Goal: Information Seeking & Learning: Find contact information

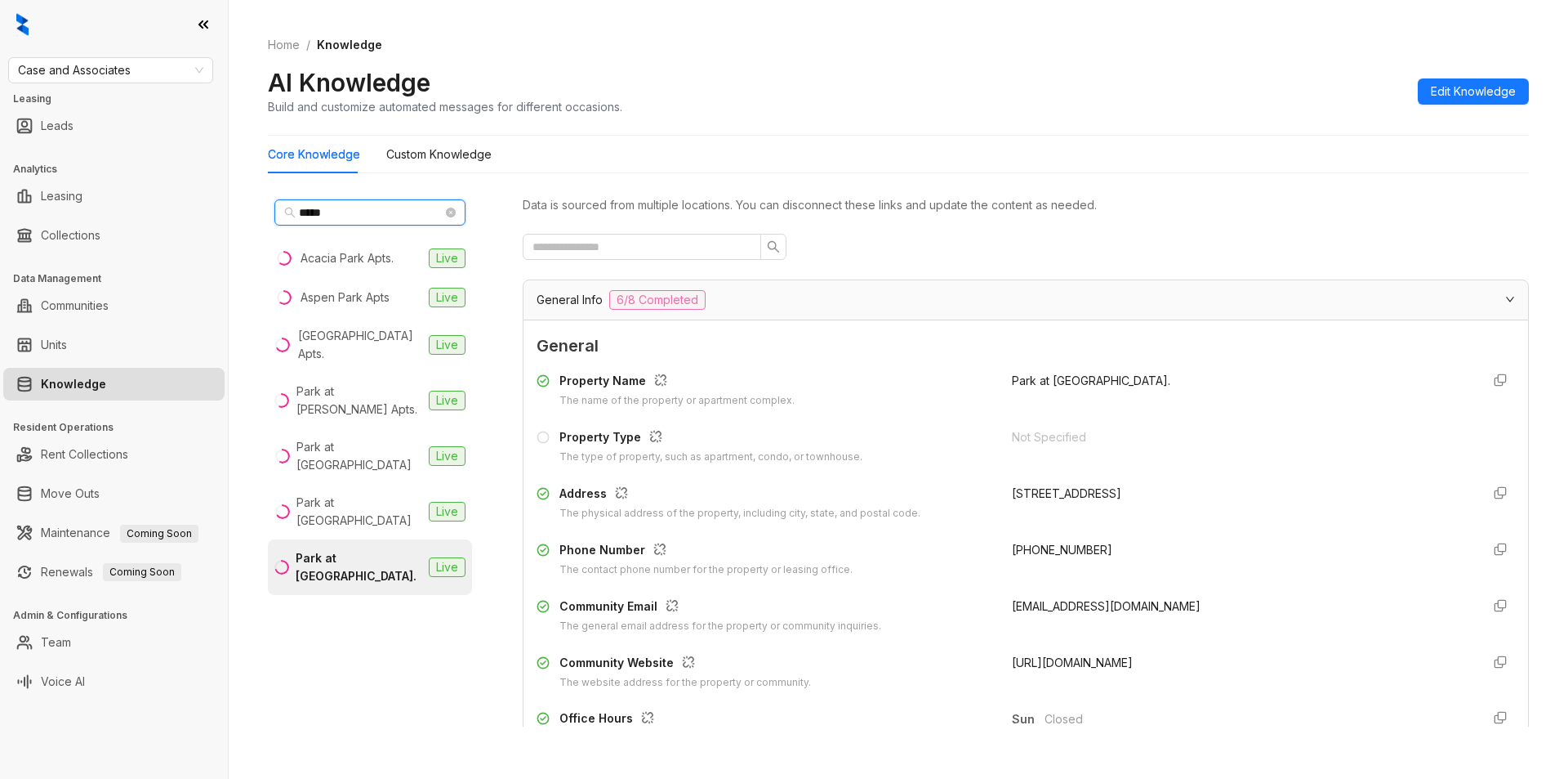
click at [354, 209] on input "****" at bounding box center [371, 212] width 144 height 18
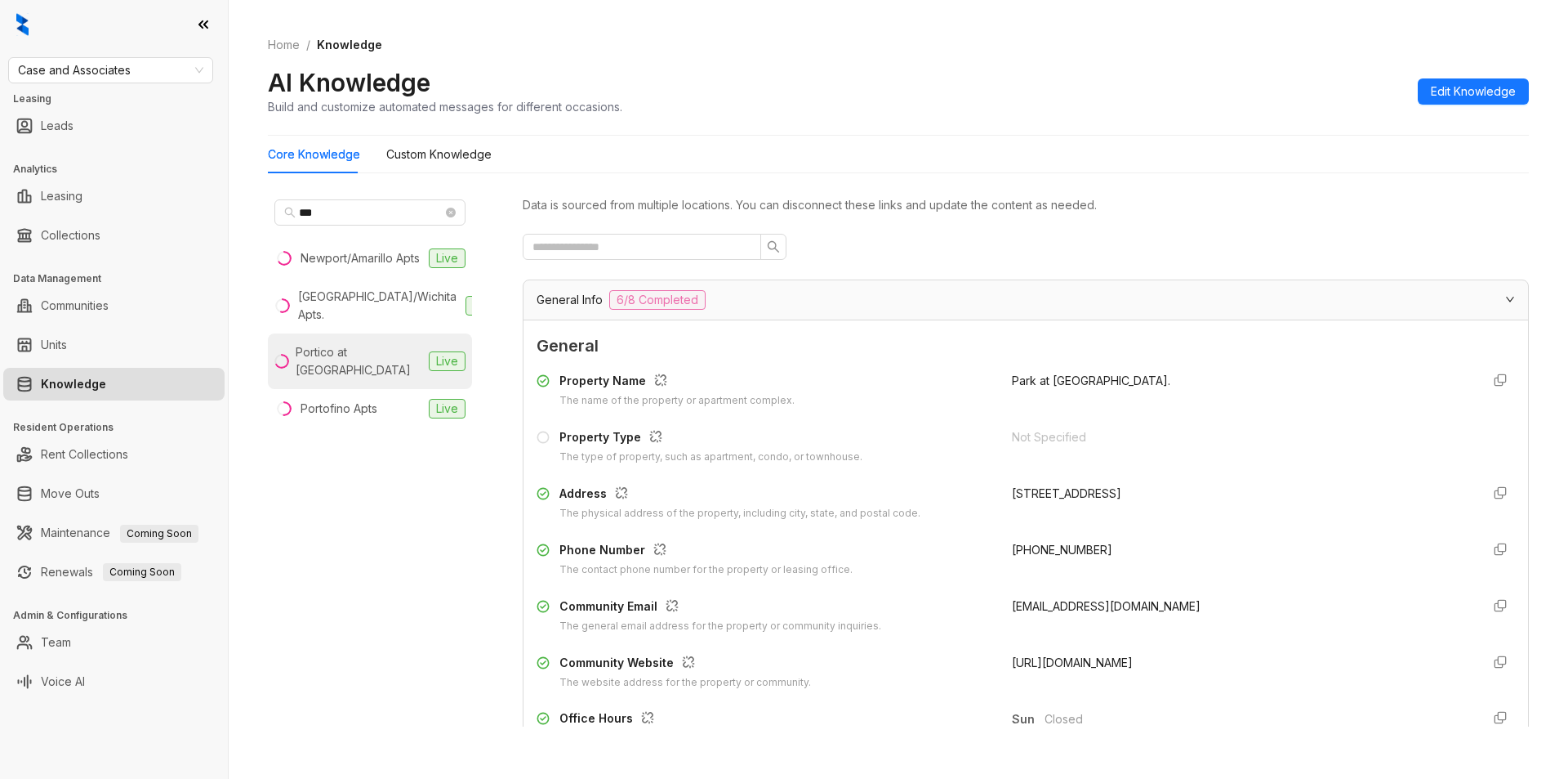
click at [346, 374] on div "Portico at Friar's Creek" at bounding box center [359, 361] width 126 height 36
drag, startPoint x: 1031, startPoint y: 555, endPoint x: 1091, endPoint y: 558, distance: 60.1
click at [1091, 558] on div "Phone Number The contact phone number for the property or leasing office. +1254…" at bounding box center [1026, 560] width 979 height 37
copy span "+12542281100"
click at [355, 211] on input "***" at bounding box center [371, 212] width 144 height 18
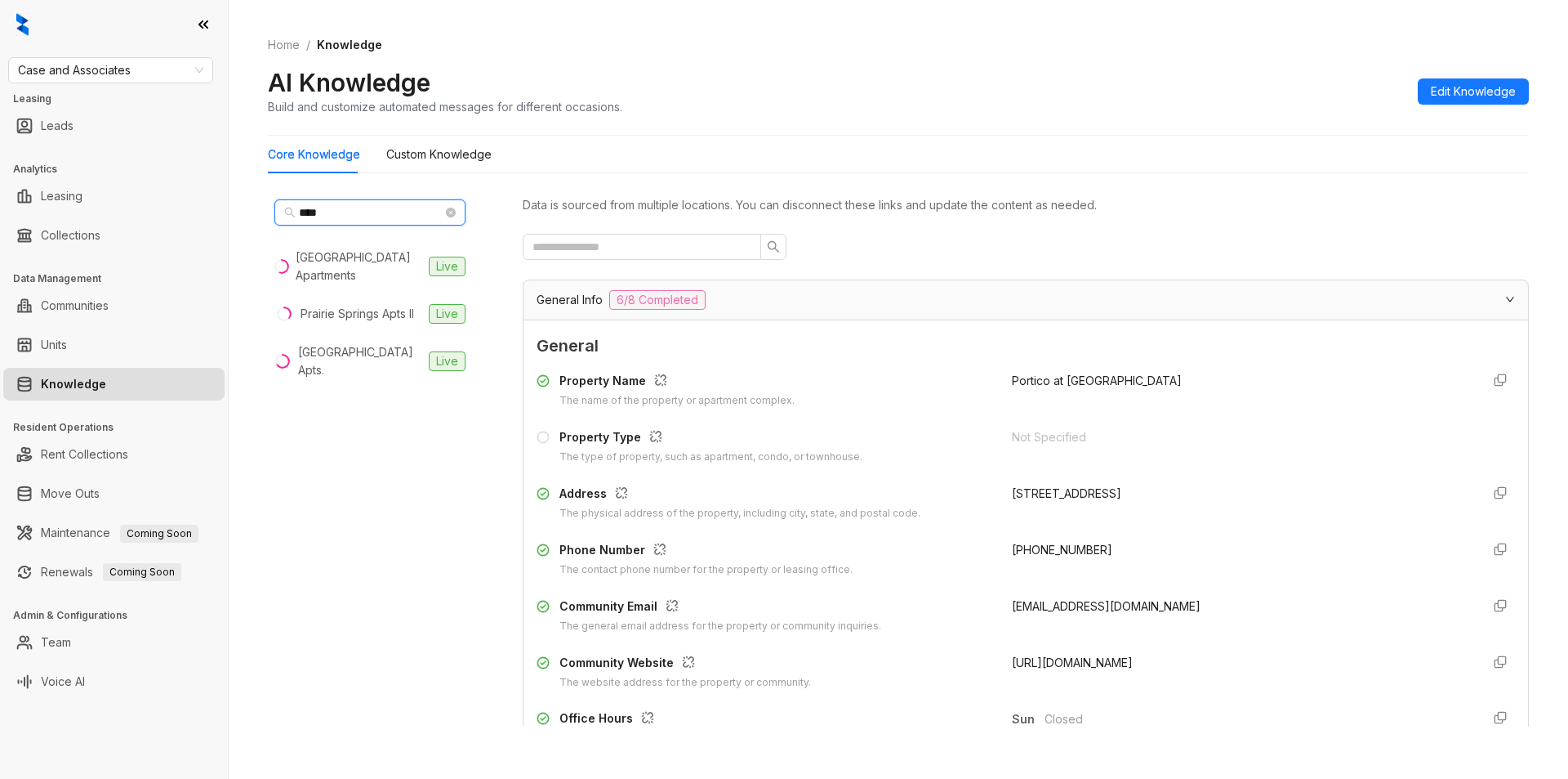
type input "****"
click at [371, 322] on div "Prairie Springs Apts II" at bounding box center [357, 313] width 113 height 18
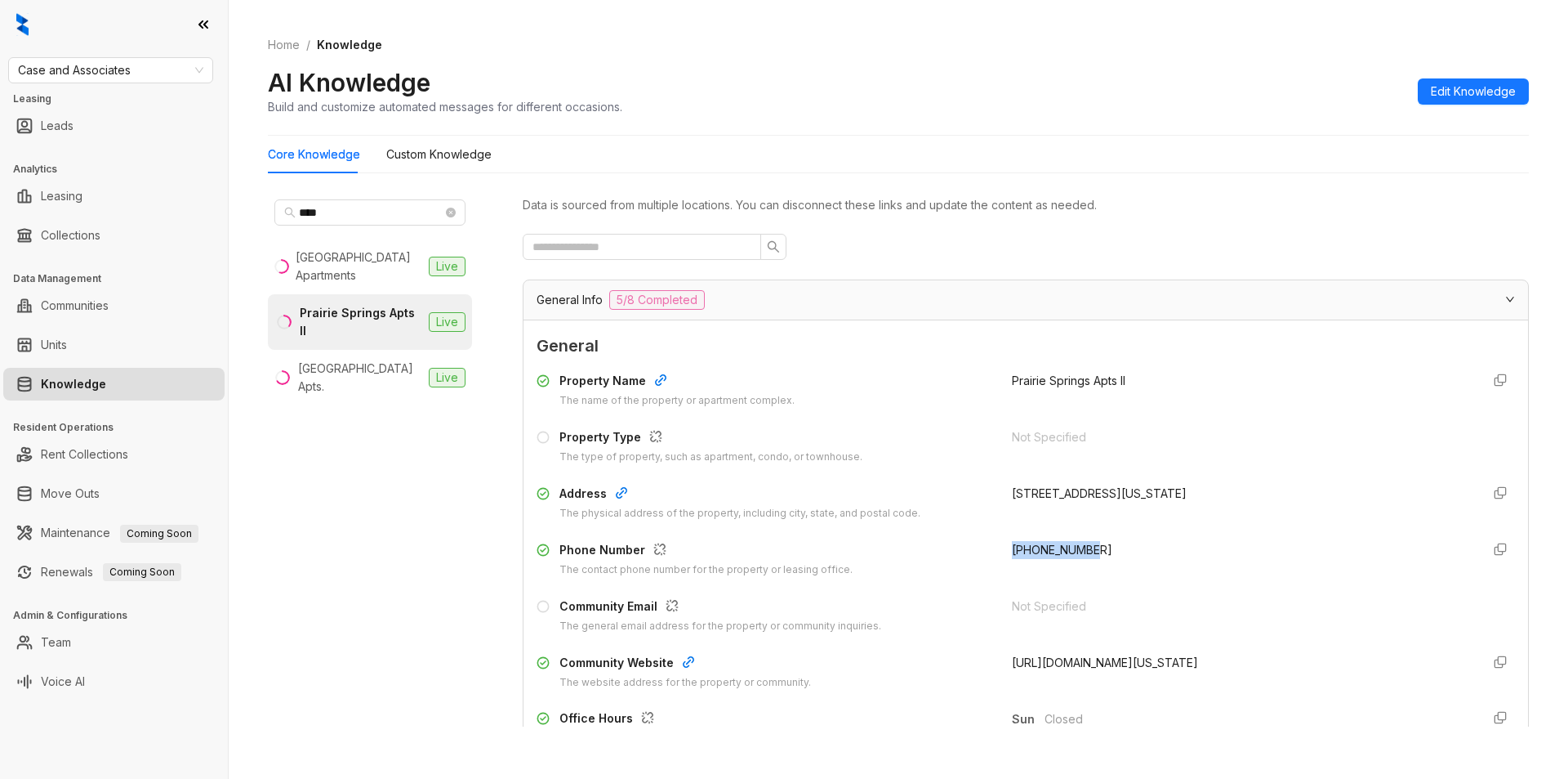
drag, startPoint x: 1001, startPoint y: 559, endPoint x: 1101, endPoint y: 543, distance: 101.3
click at [1101, 543] on div "+14057222727" at bounding box center [1240, 560] width 456 height 37
copy span "+14057222727"
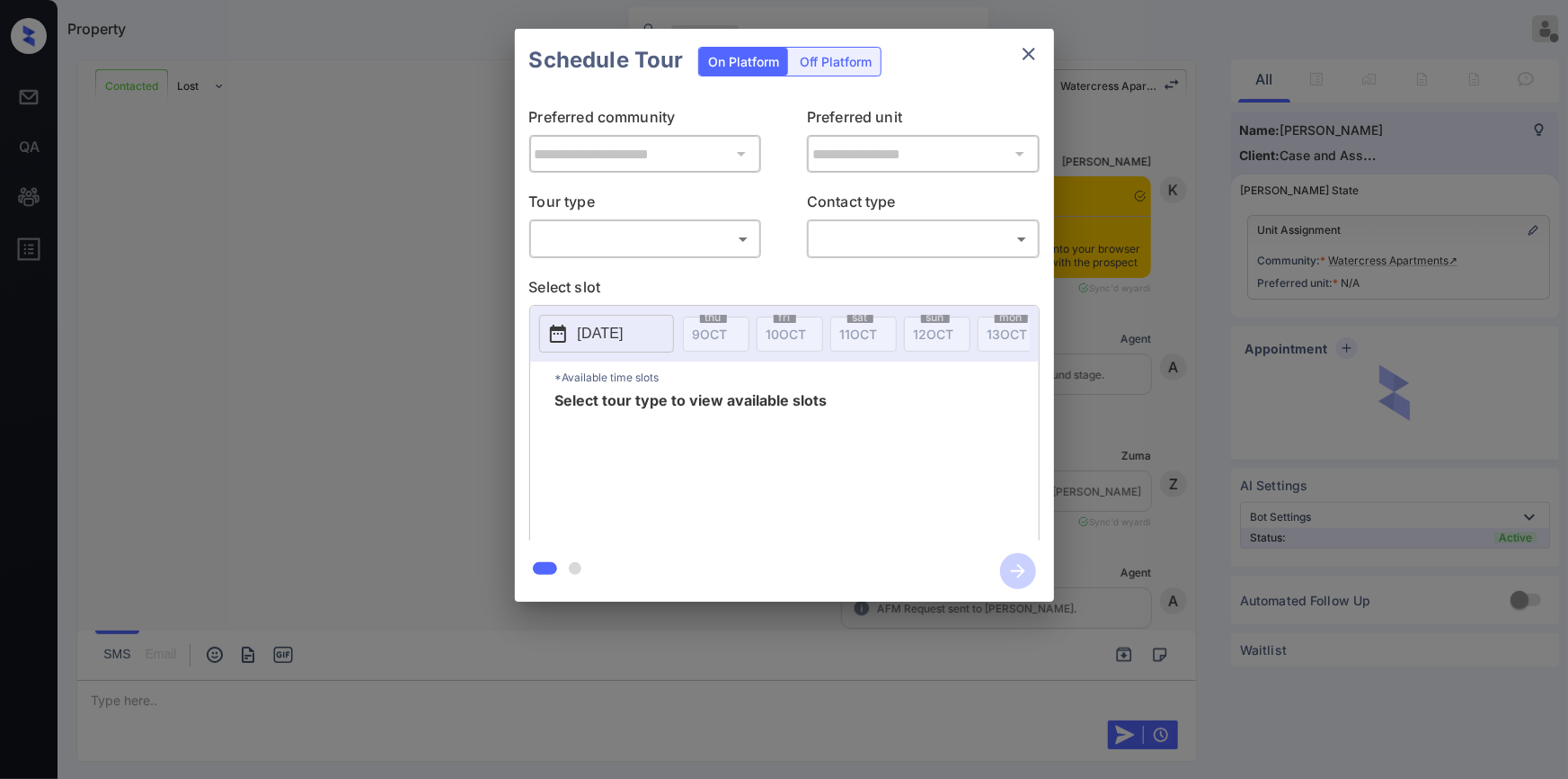
scroll to position [1207, 0]
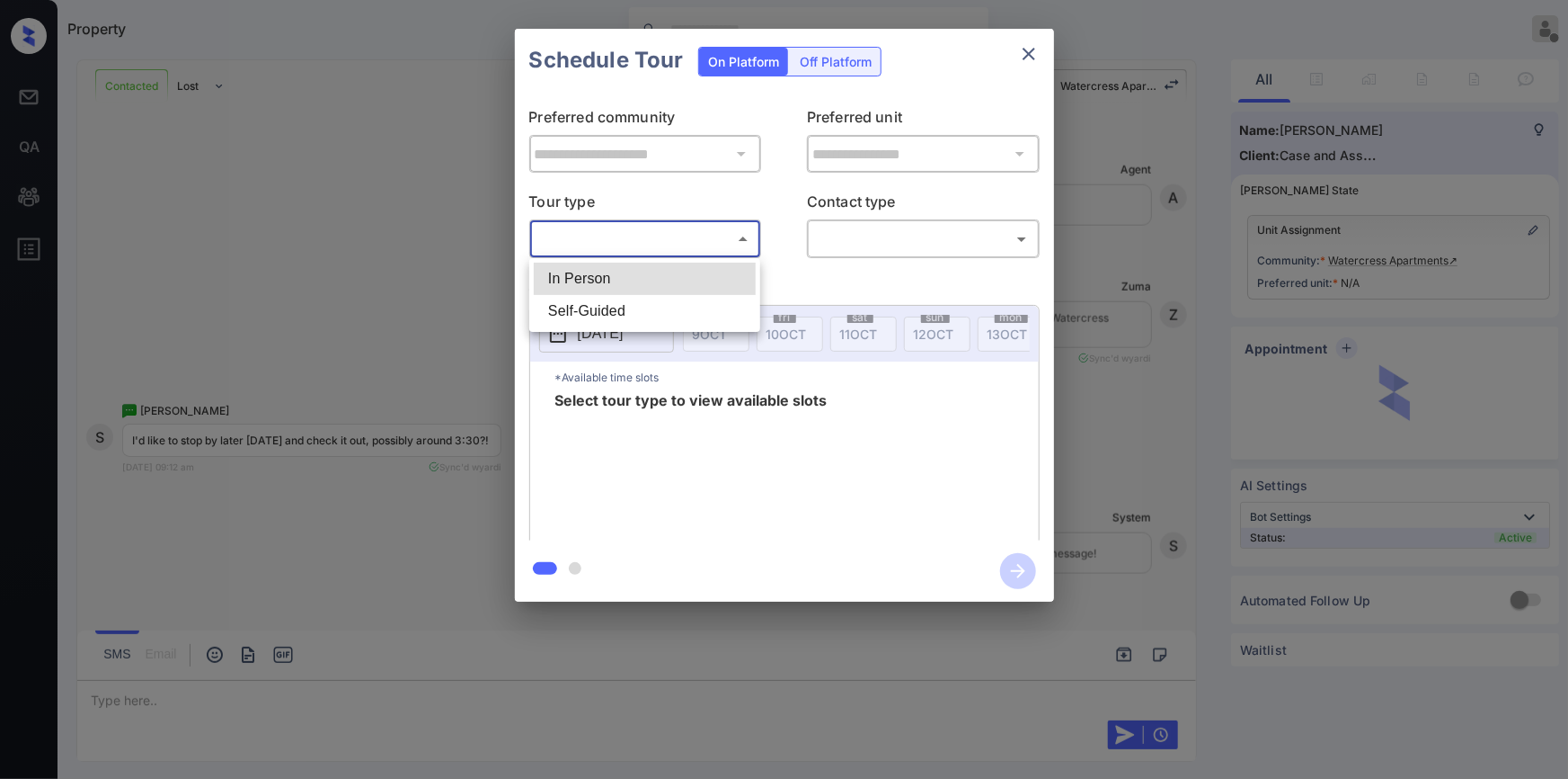
click at [625, 236] on body "Property Jiro Alonzo Offline Set yourself online Set yourself on break Profile …" at bounding box center [784, 389] width 1568 height 779
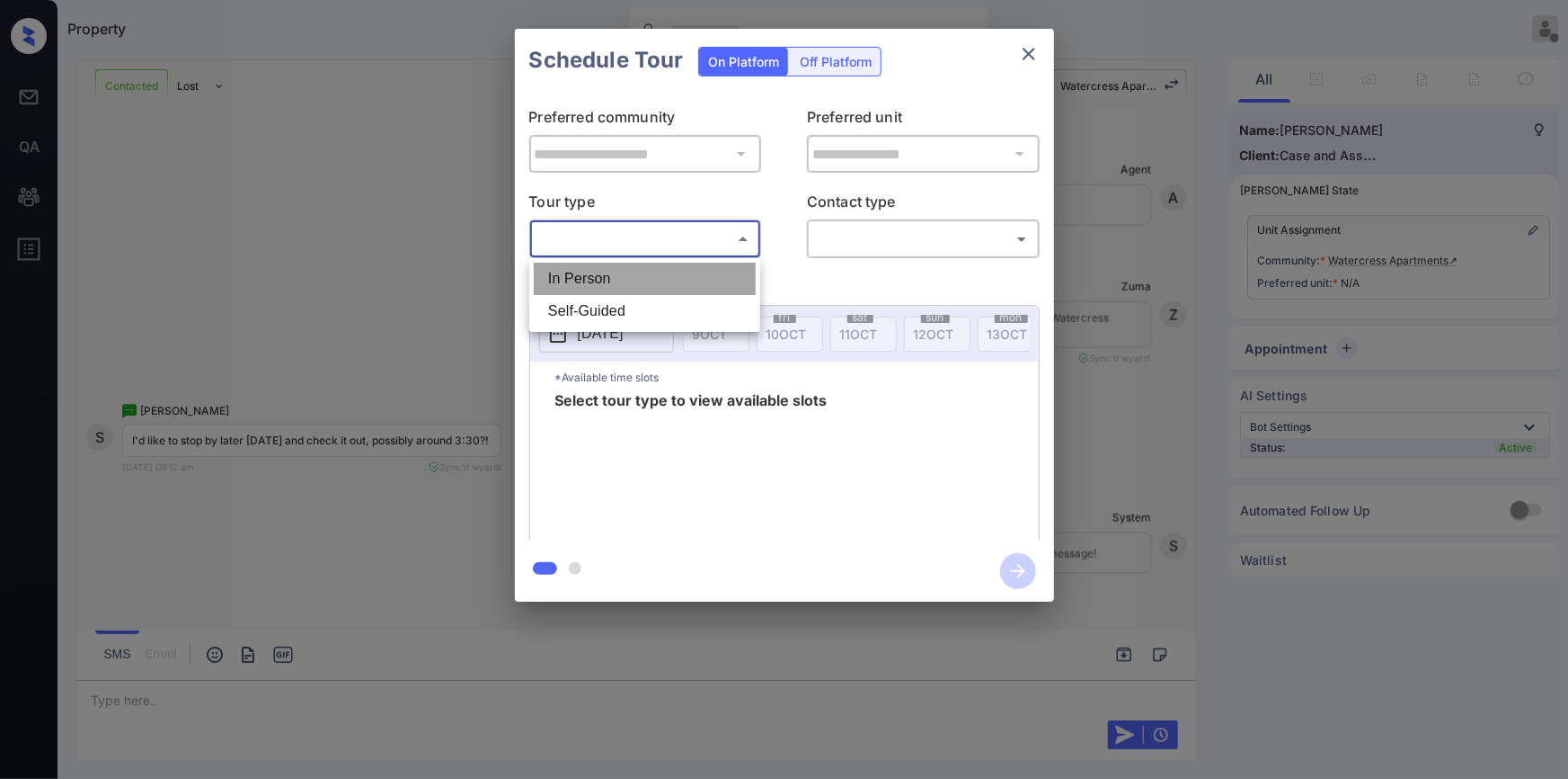
click at [592, 285] on li "In Person" at bounding box center [645, 279] width 222 height 33
type input "********"
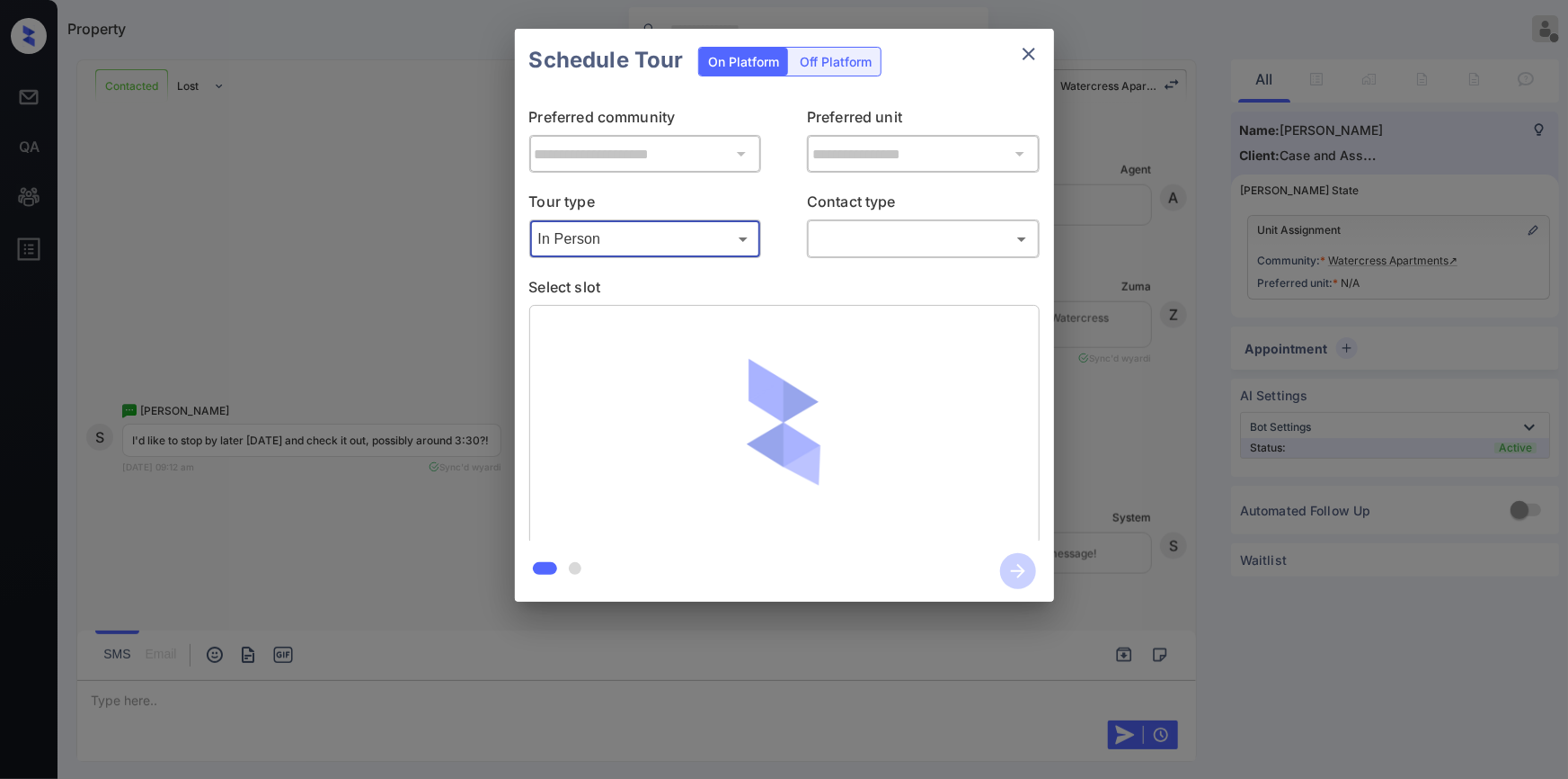
click at [853, 242] on body "Property Jiro Alonzo Offline Set yourself online Set yourself on break Profile …" at bounding box center [784, 389] width 1568 height 779
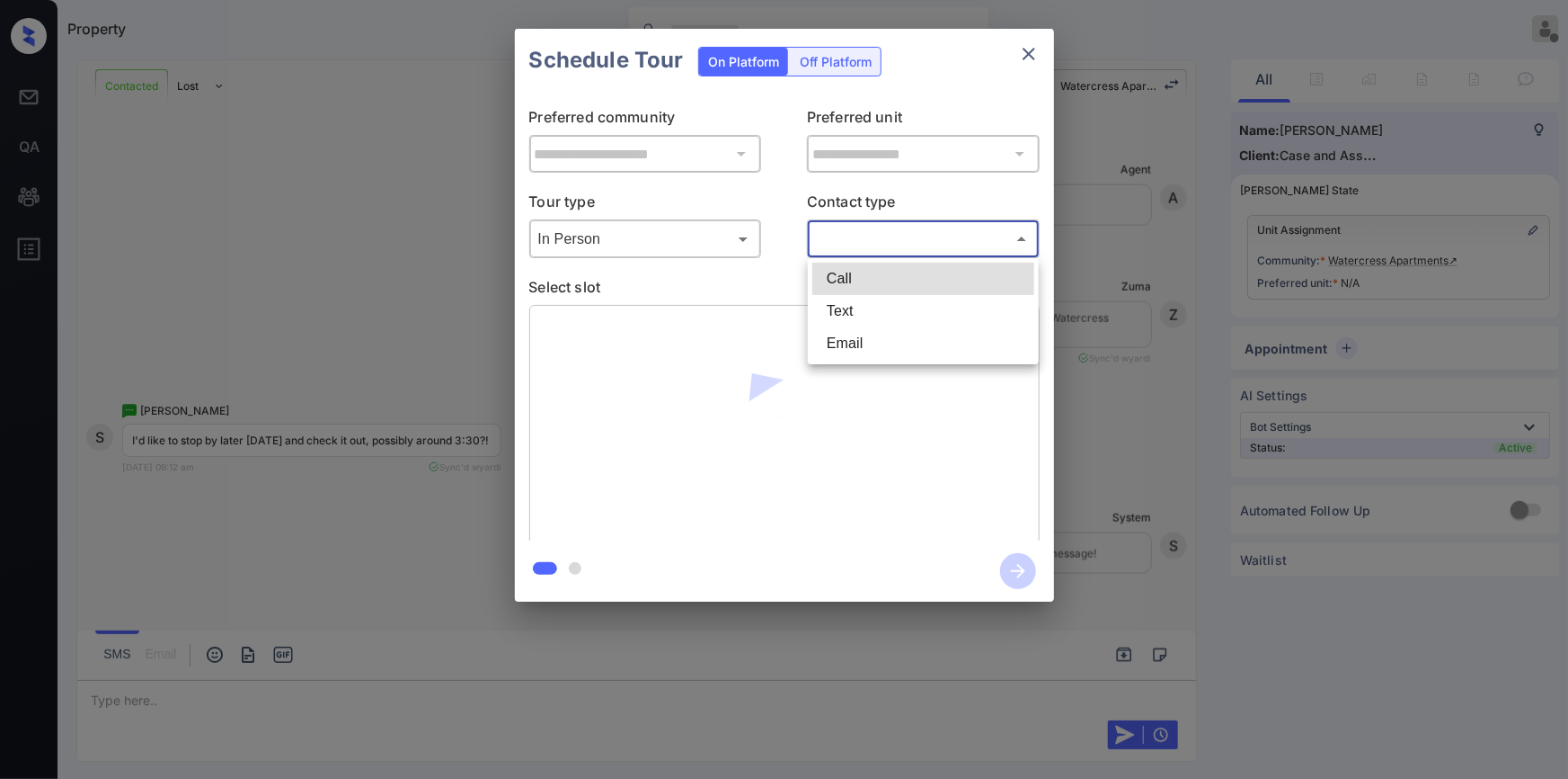
click at [852, 308] on li "Text" at bounding box center [923, 312] width 222 height 33
type input "****"
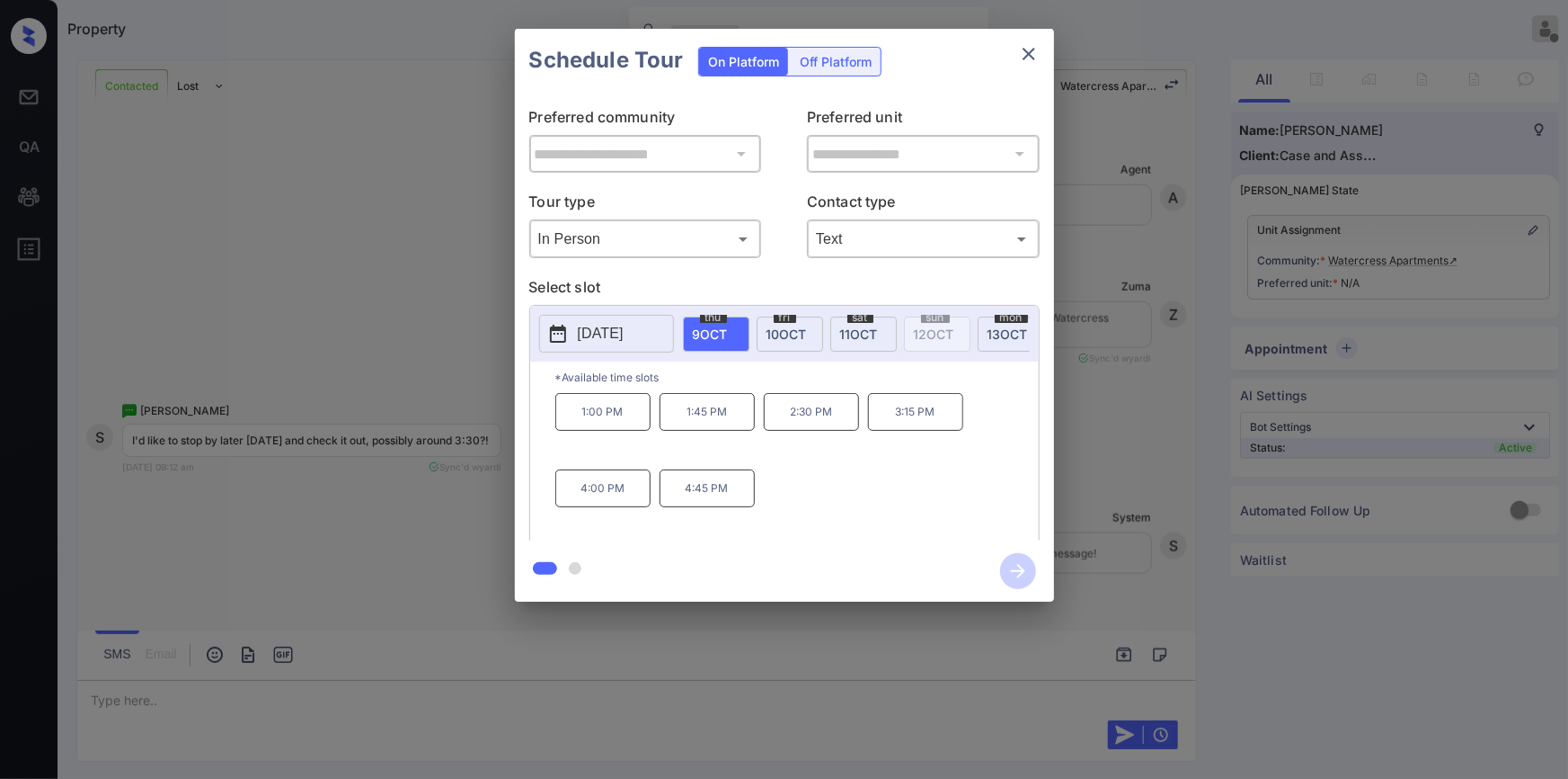
click at [293, 529] on div "**********" at bounding box center [784, 315] width 1568 height 630
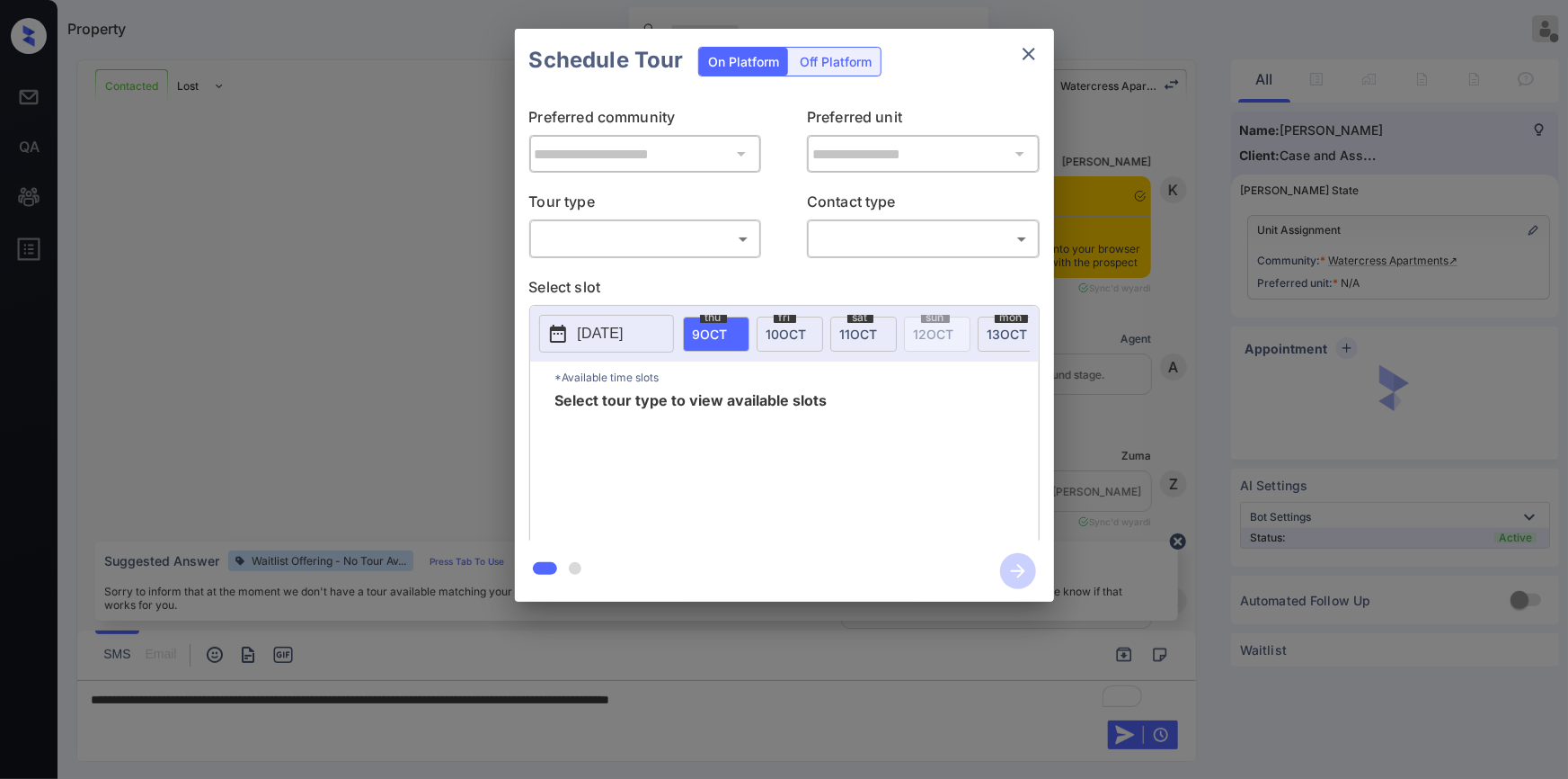
scroll to position [1207, 0]
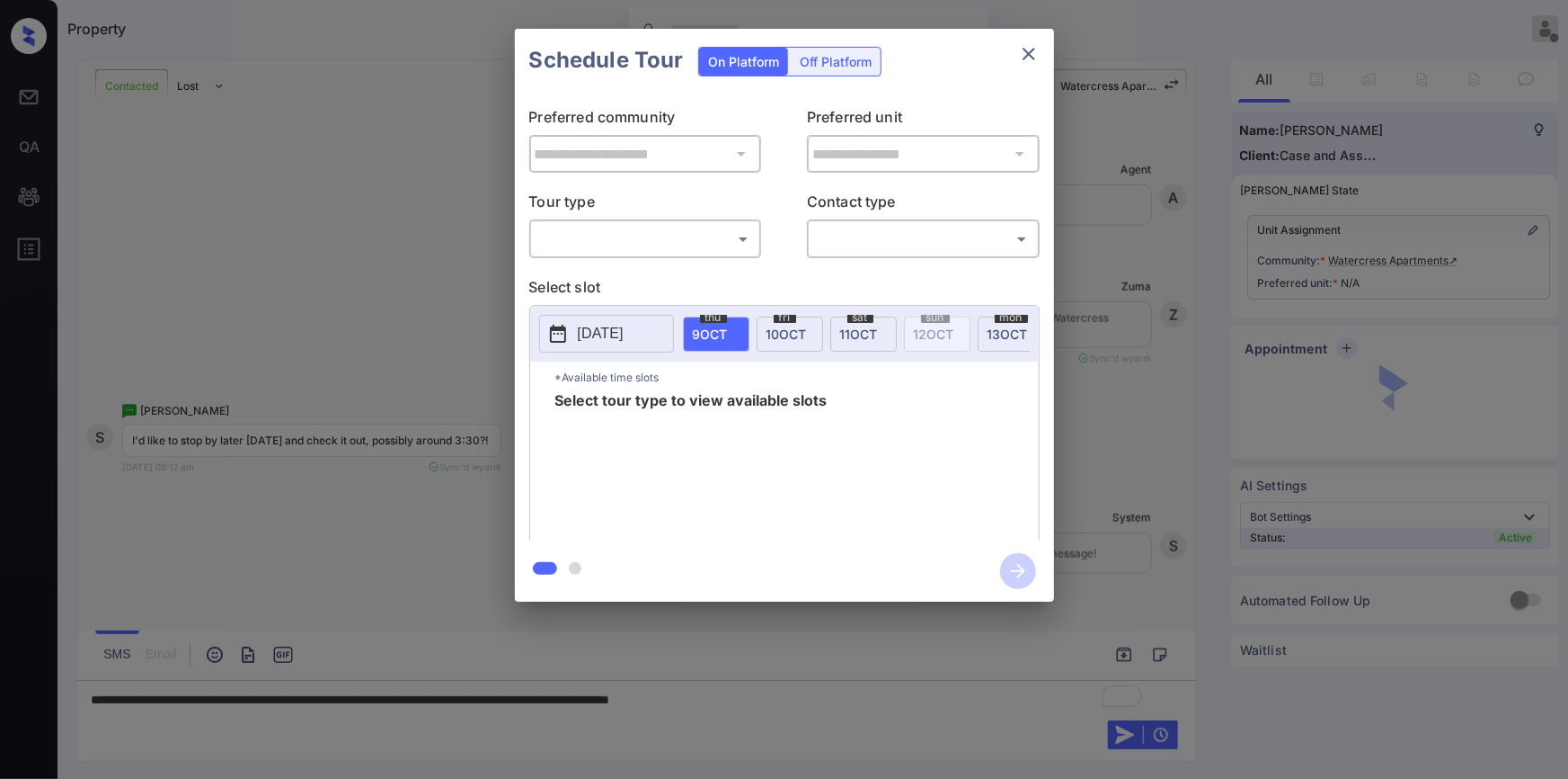
click at [634, 237] on body "Property Jiro Alonzo Offline Set yourself online Set yourself on break Profile …" at bounding box center [784, 389] width 1568 height 779
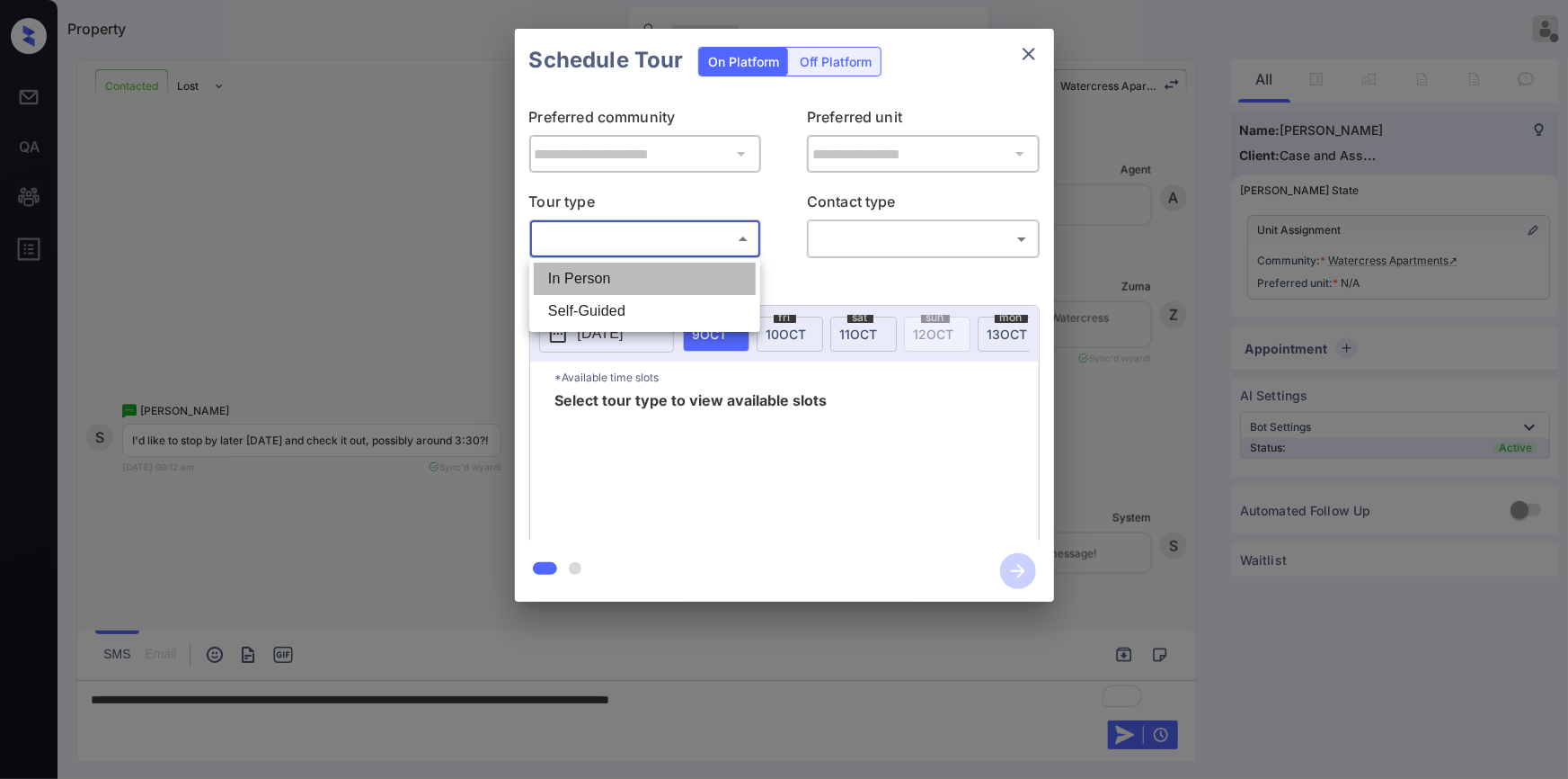
click at [597, 284] on li "In Person" at bounding box center [645, 279] width 222 height 33
type input "********"
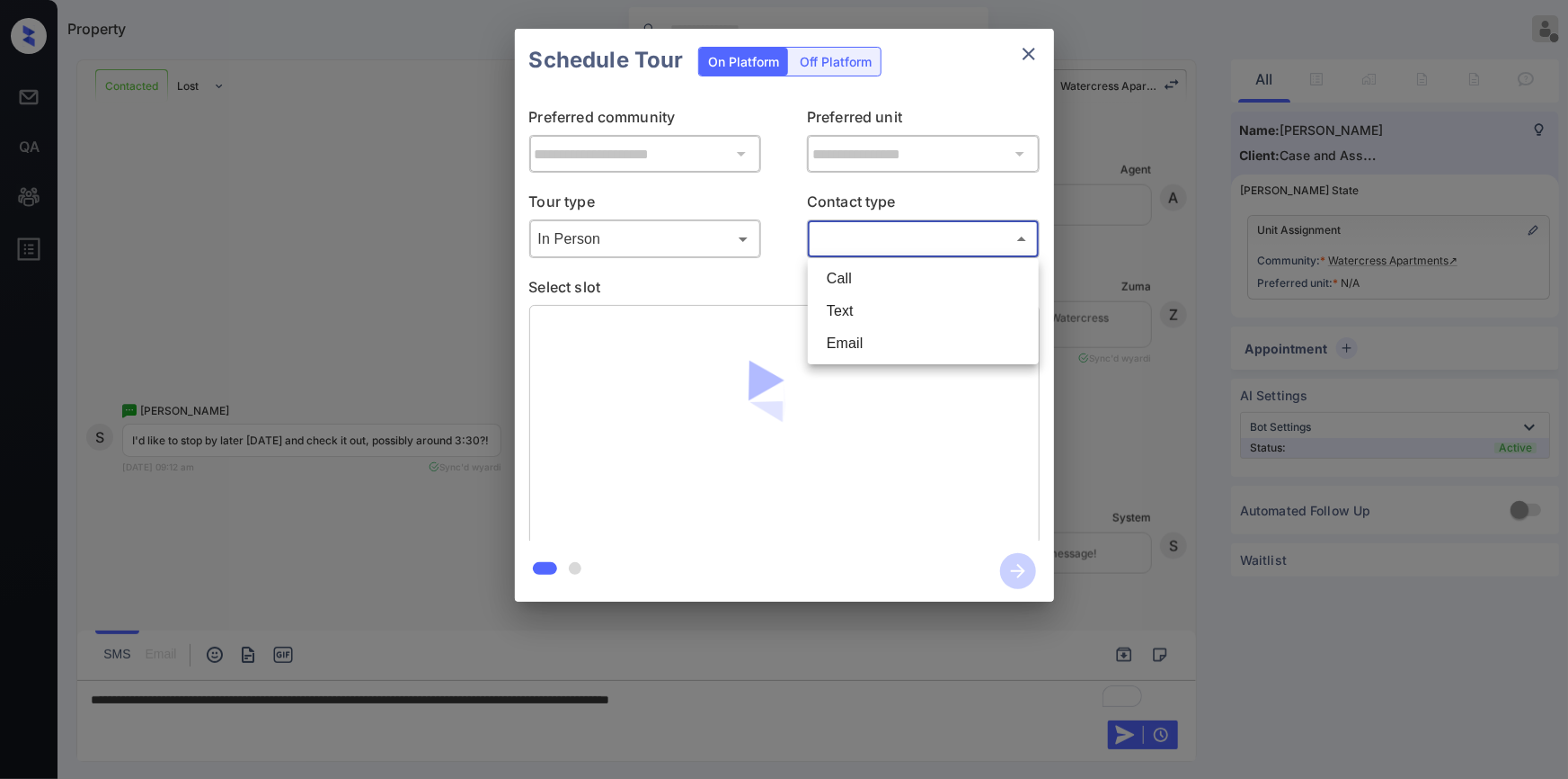
click at [911, 245] on body "Property Jiro Alonzo Offline Set yourself online Set yourself on break Profile …" at bounding box center [784, 389] width 1568 height 779
click at [879, 304] on li "Text" at bounding box center [923, 312] width 222 height 33
type input "****"
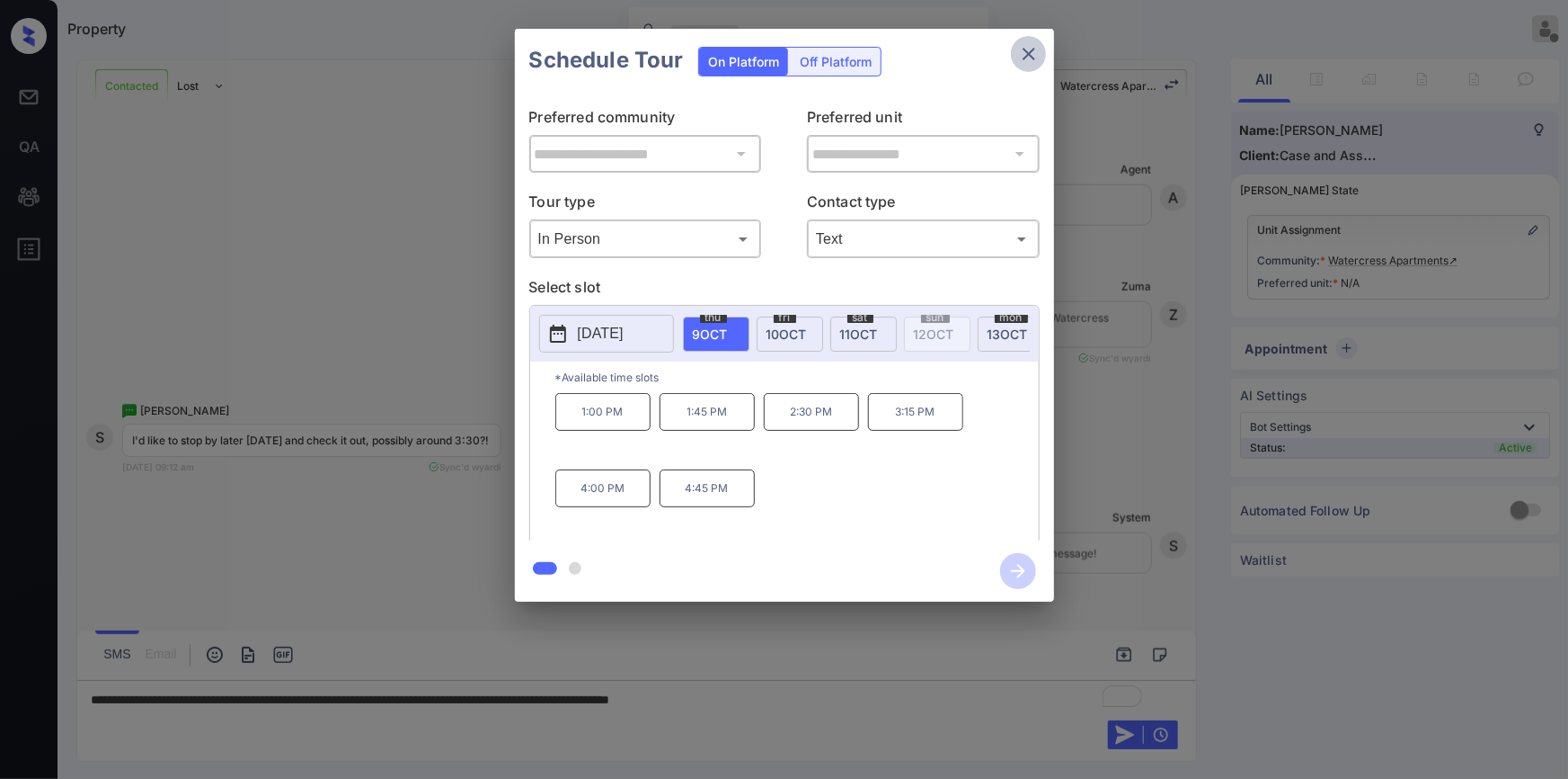
click at [1028, 50] on icon "close" at bounding box center [1029, 54] width 21 height 21
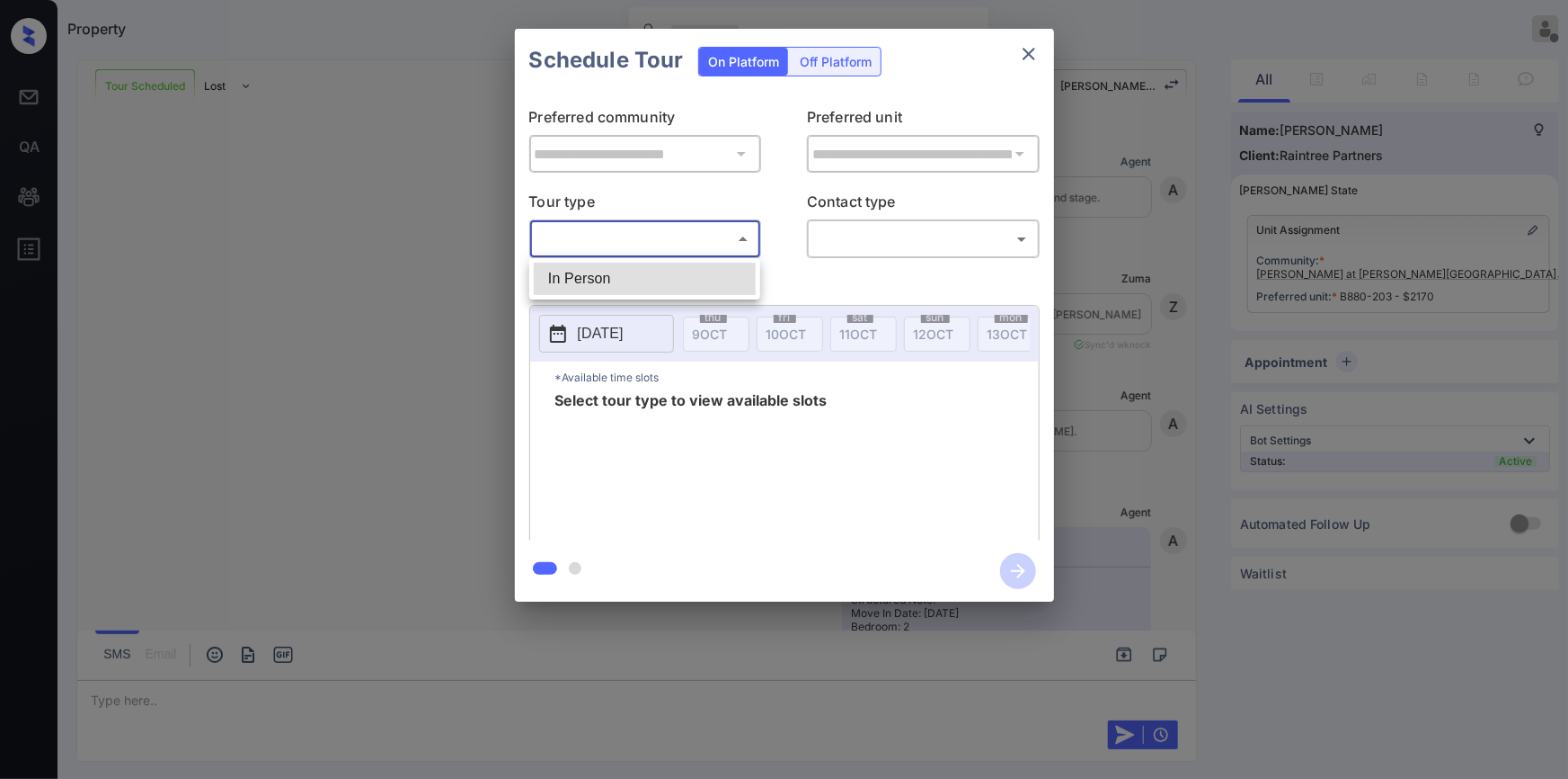
scroll to position [3068, 0]
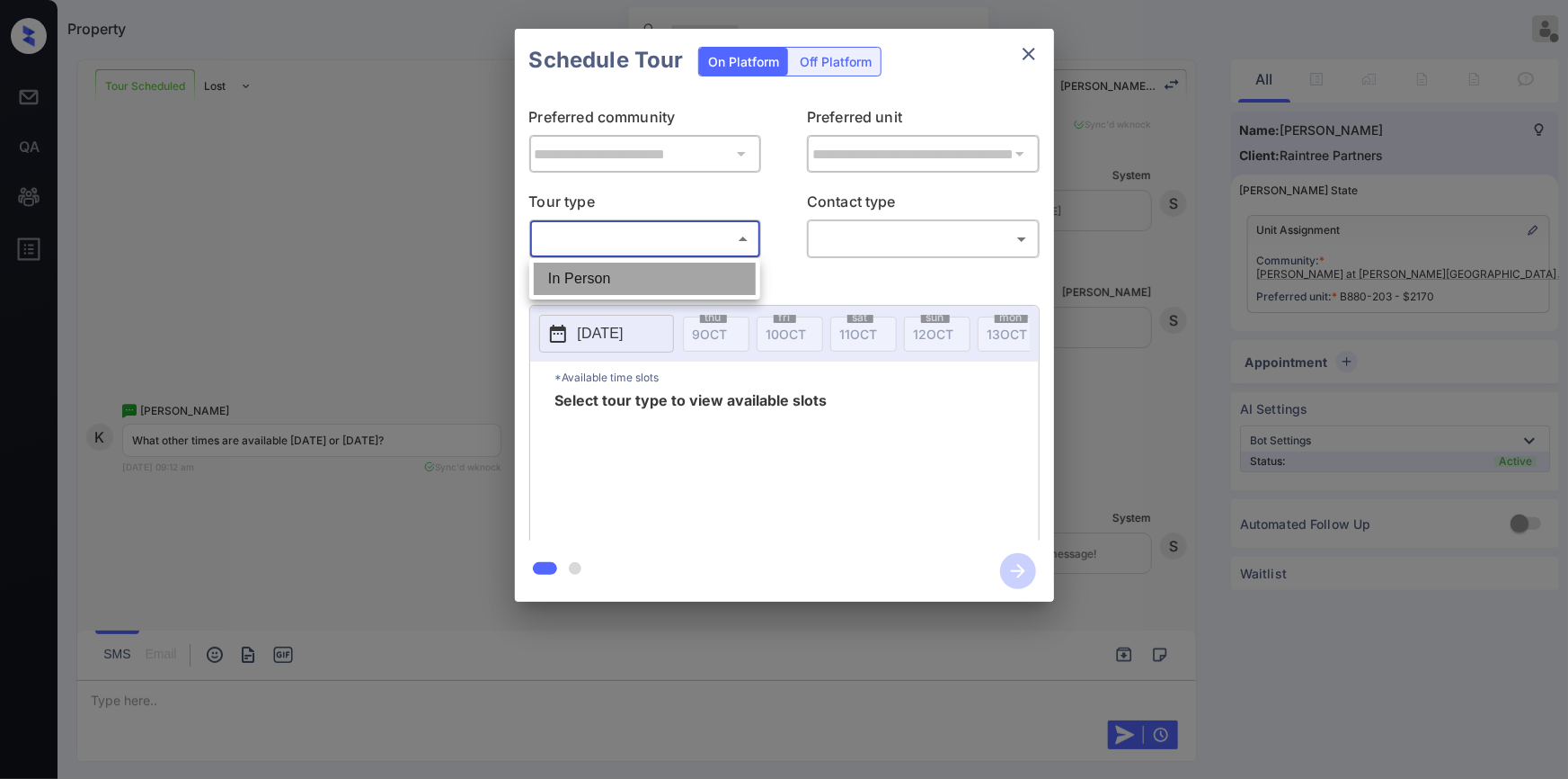
drag, startPoint x: 582, startPoint y: 277, endPoint x: 839, endPoint y: 261, distance: 257.5
click at [593, 277] on li "In Person" at bounding box center [645, 279] width 222 height 33
type input "********"
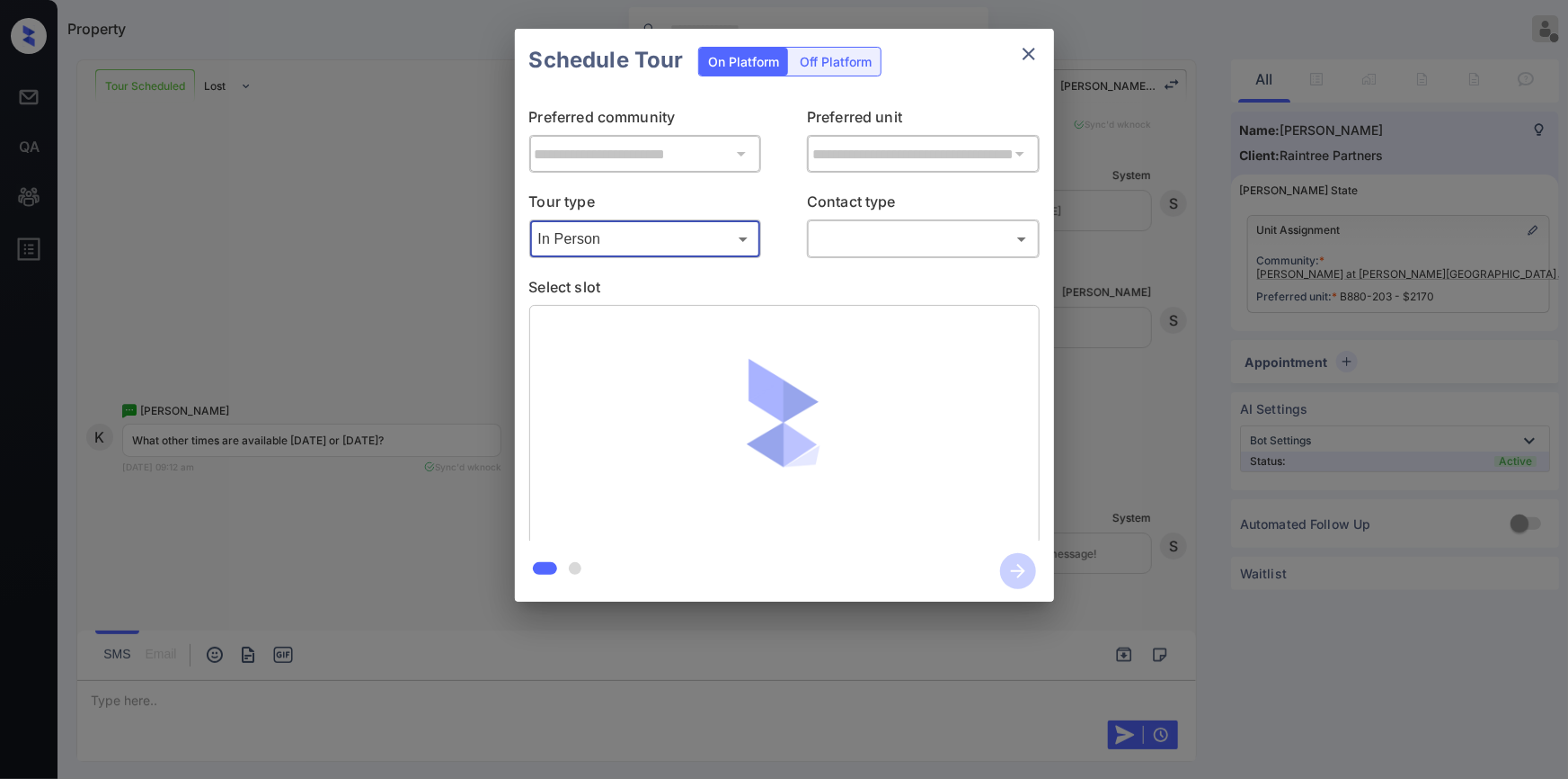
click at [906, 234] on body "Property [PERSON_NAME] Offline Set yourself online Set yourself on break Profil…" at bounding box center [784, 389] width 1568 height 779
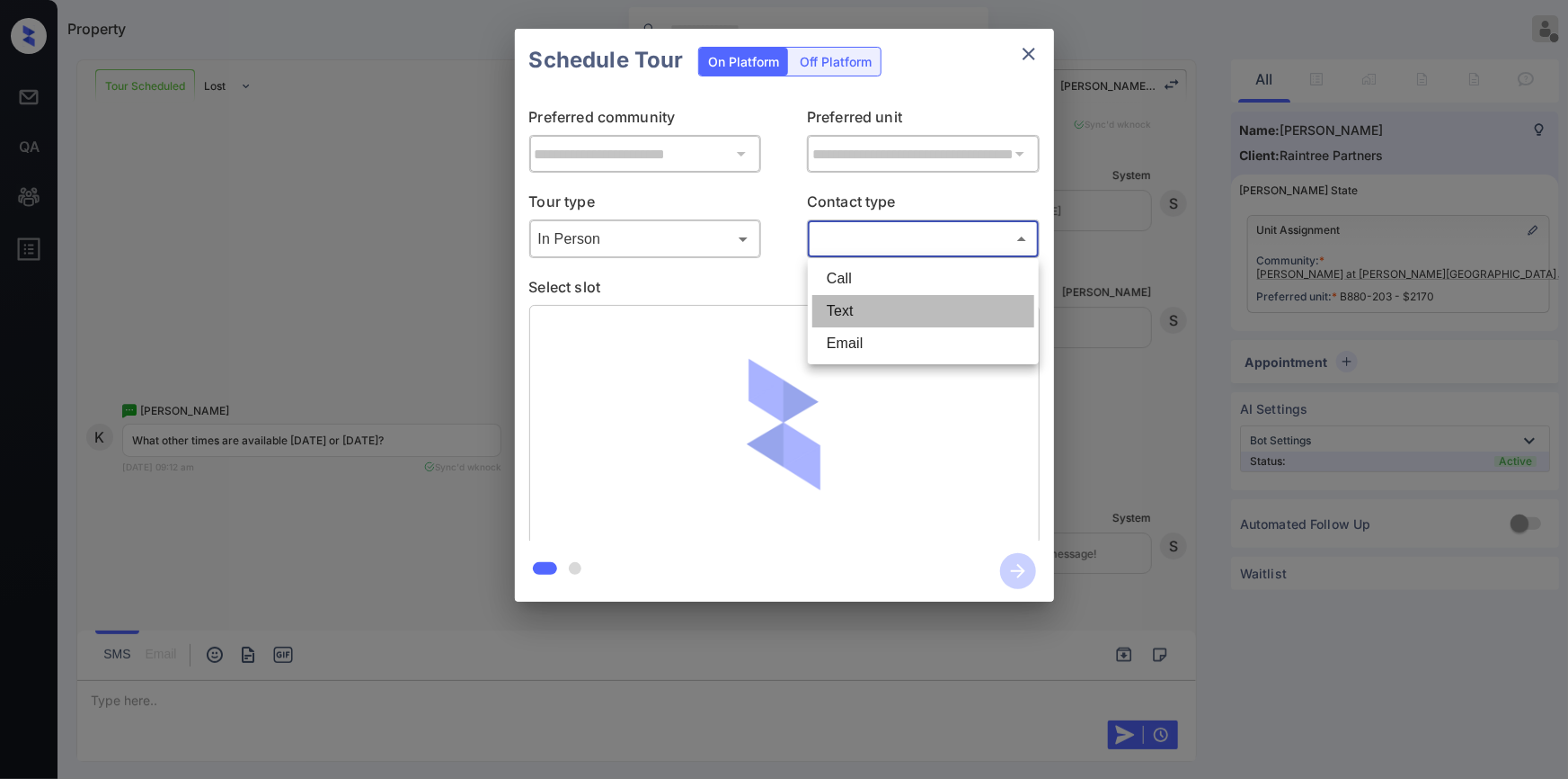
click at [863, 309] on li "Text" at bounding box center [923, 312] width 222 height 33
type input "****"
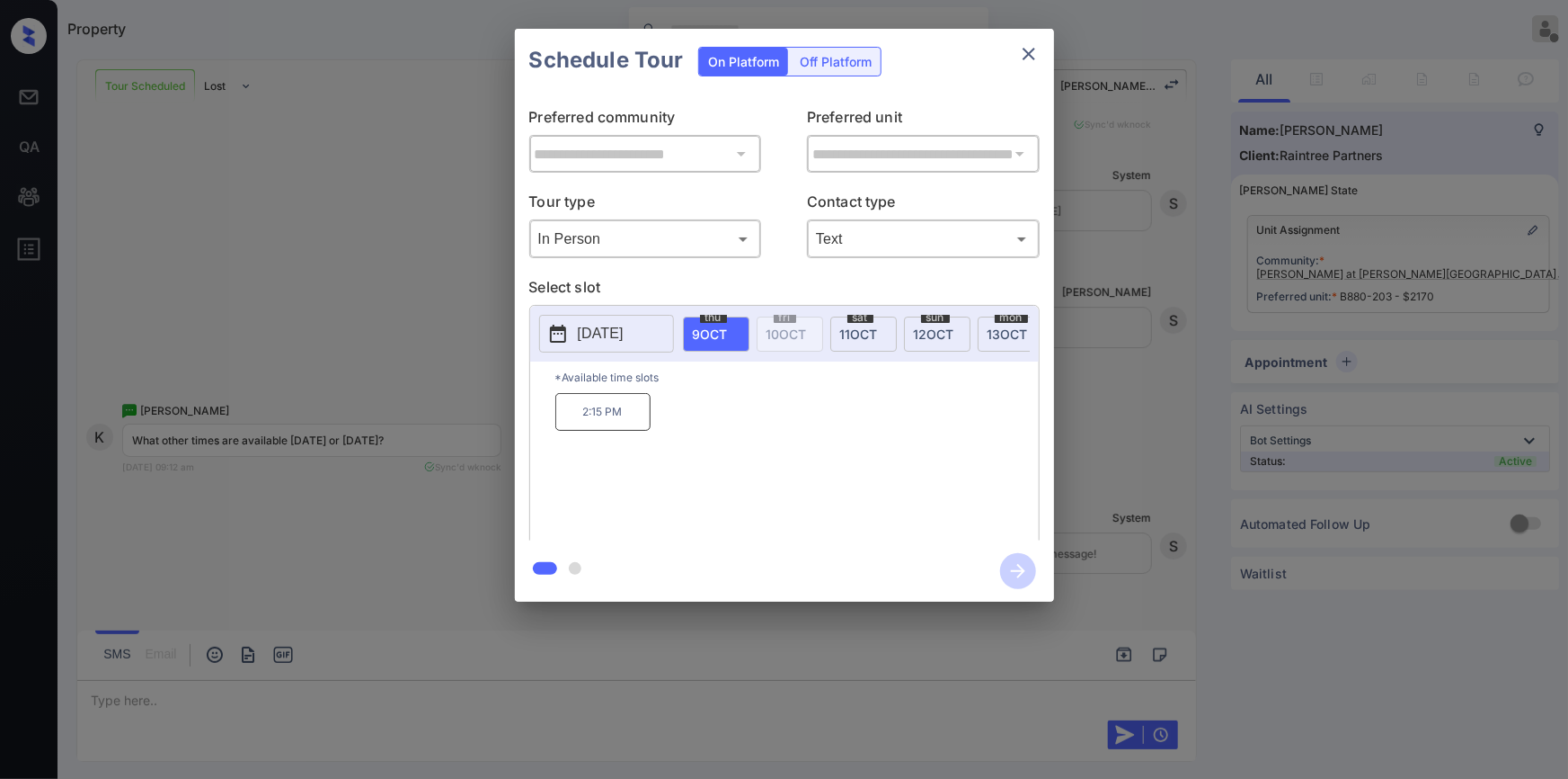
click at [427, 518] on div "**********" at bounding box center [784, 315] width 1568 height 630
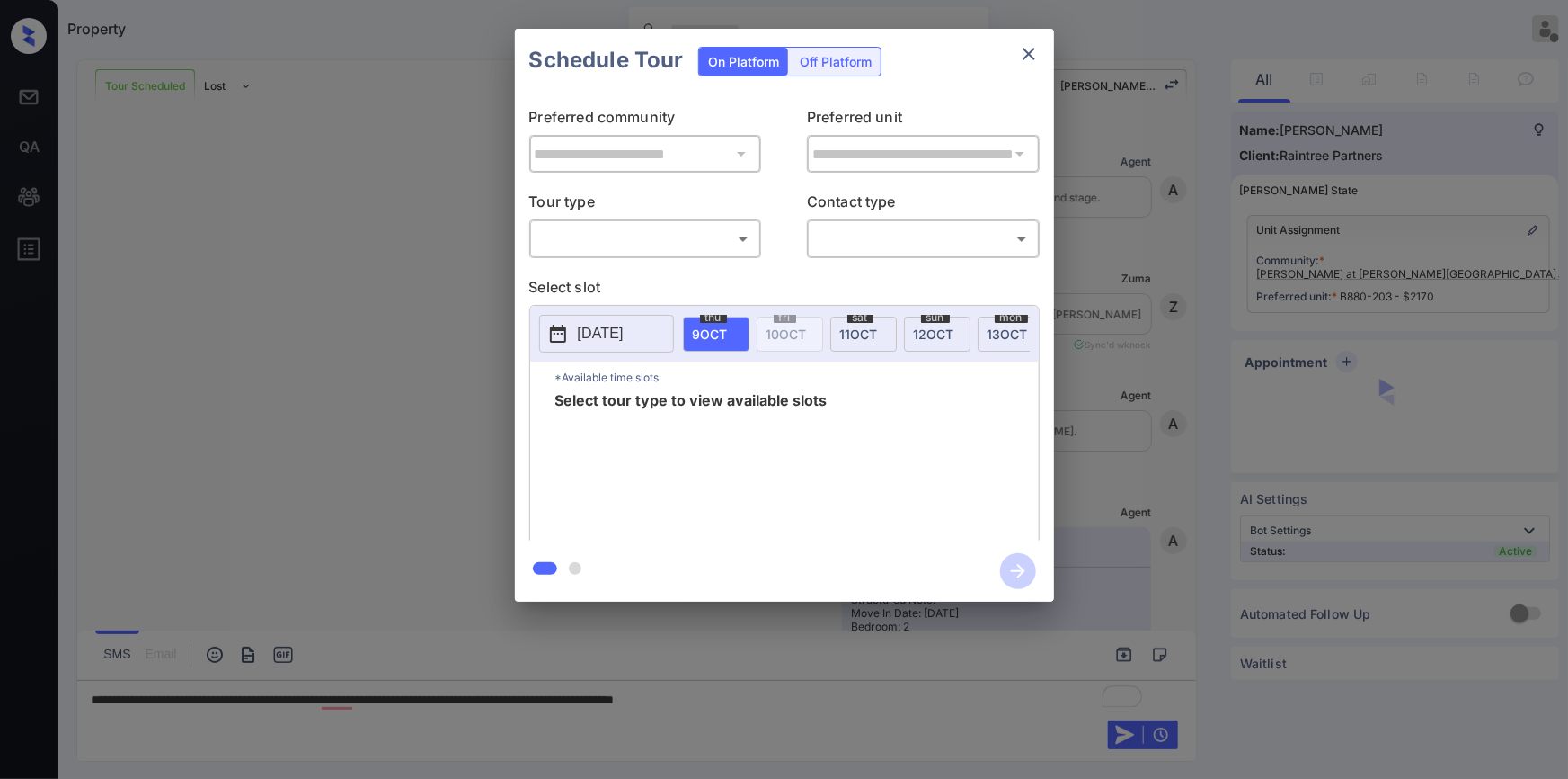
scroll to position [3068, 0]
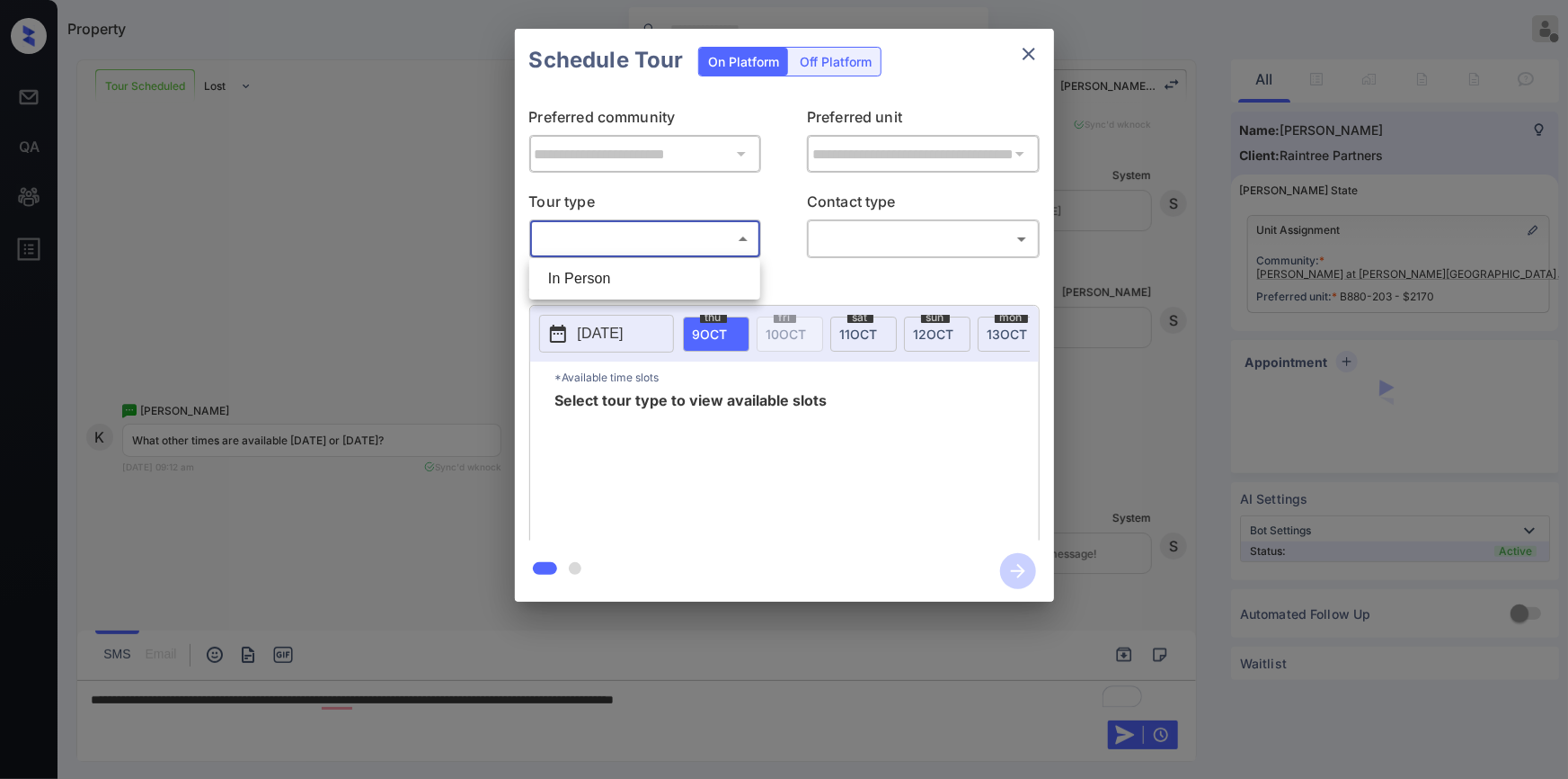
click at [554, 241] on body "Property [PERSON_NAME] Offline Set yourself online Set yourself on break Profil…" at bounding box center [784, 389] width 1568 height 779
click at [570, 265] on li "In Person" at bounding box center [645, 279] width 222 height 33
type input "********"
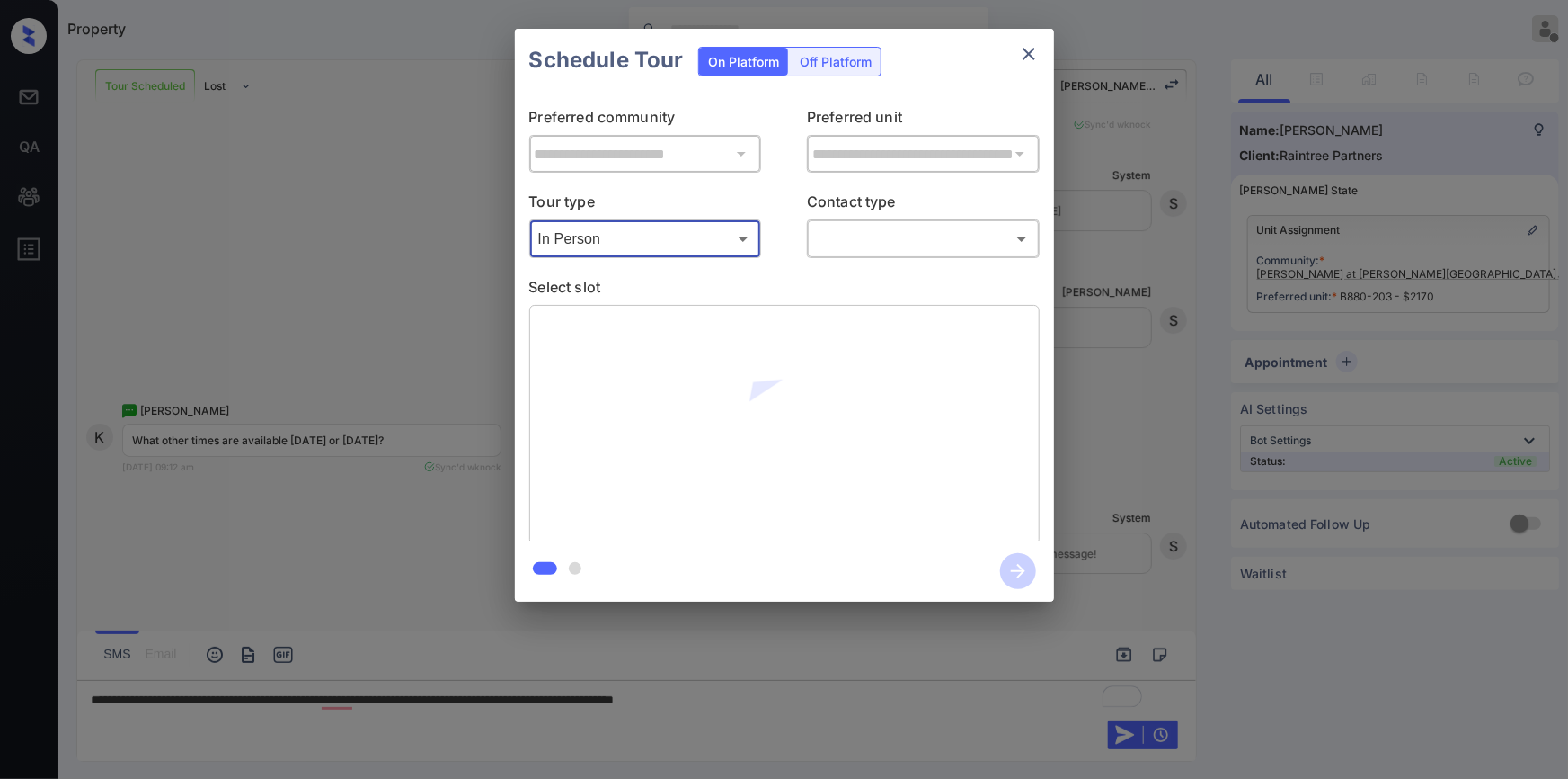
click at [873, 235] on body "Property Jiro Alonzo Offline Set yourself online Set yourself on break Profile …" at bounding box center [784, 389] width 1568 height 779
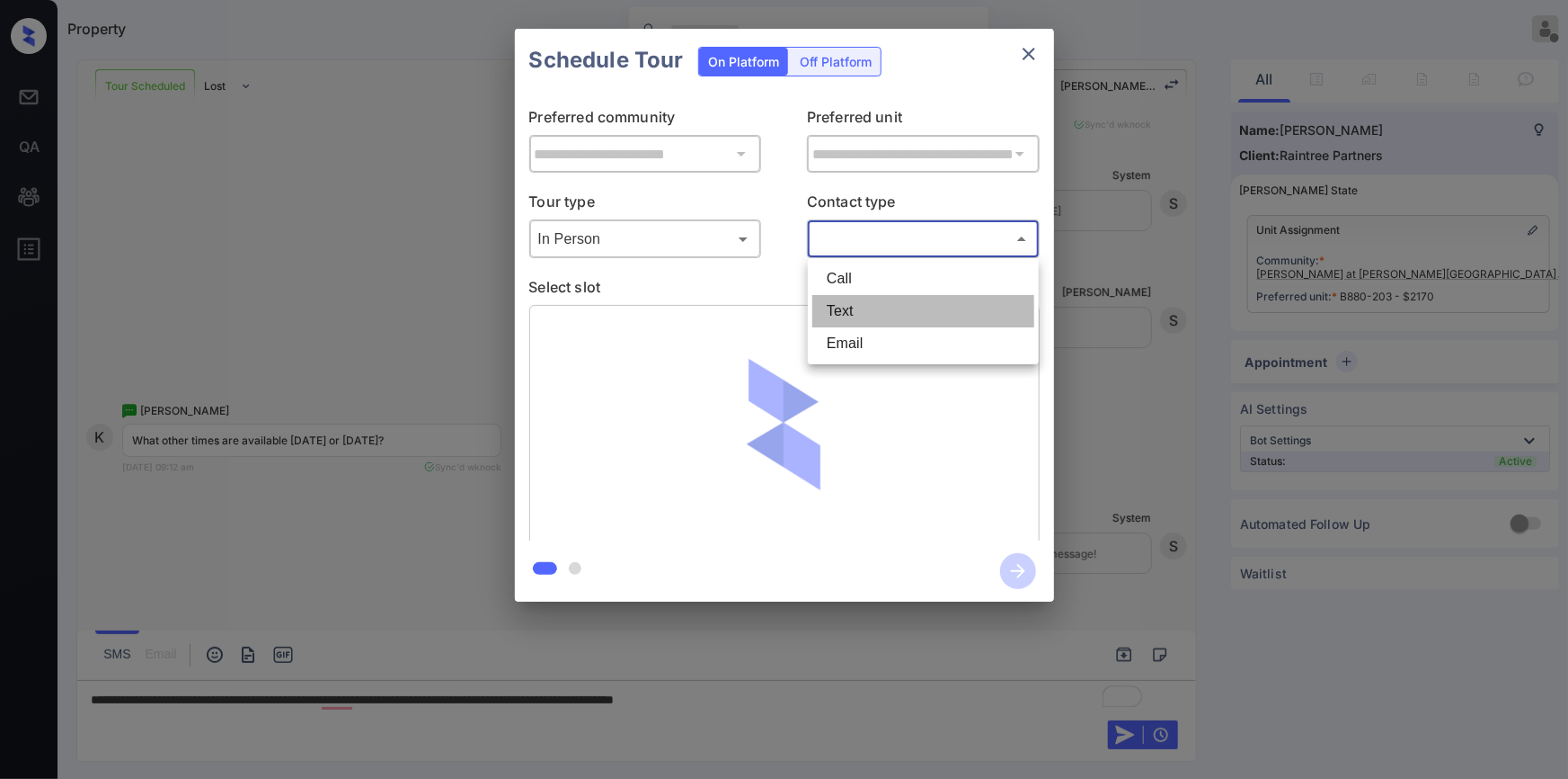
click at [845, 320] on li "Text" at bounding box center [923, 312] width 222 height 33
type input "****"
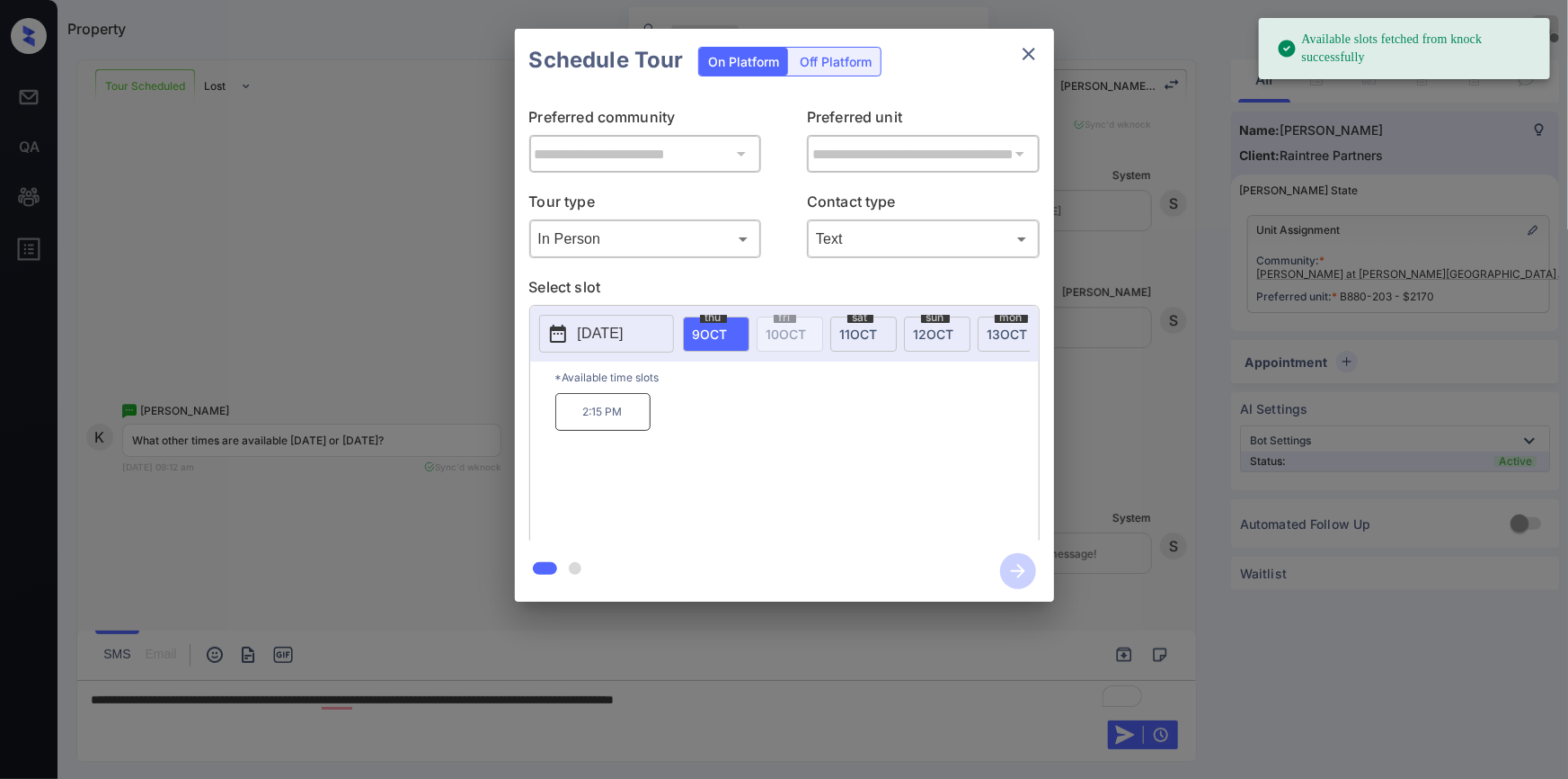
click at [866, 333] on span "11 OCT" at bounding box center [859, 334] width 38 height 15
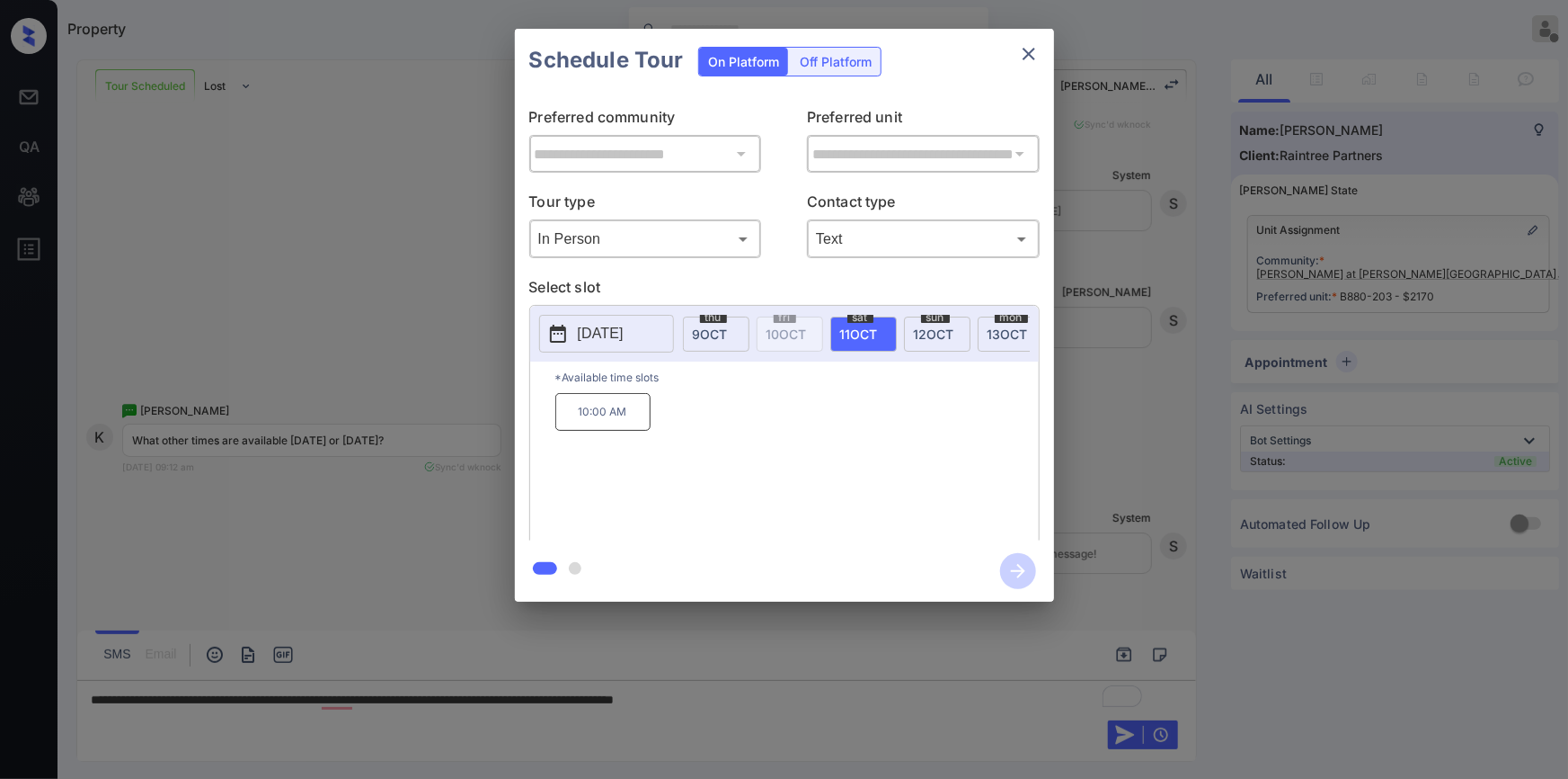
click at [798, 702] on div at bounding box center [784, 389] width 1568 height 779
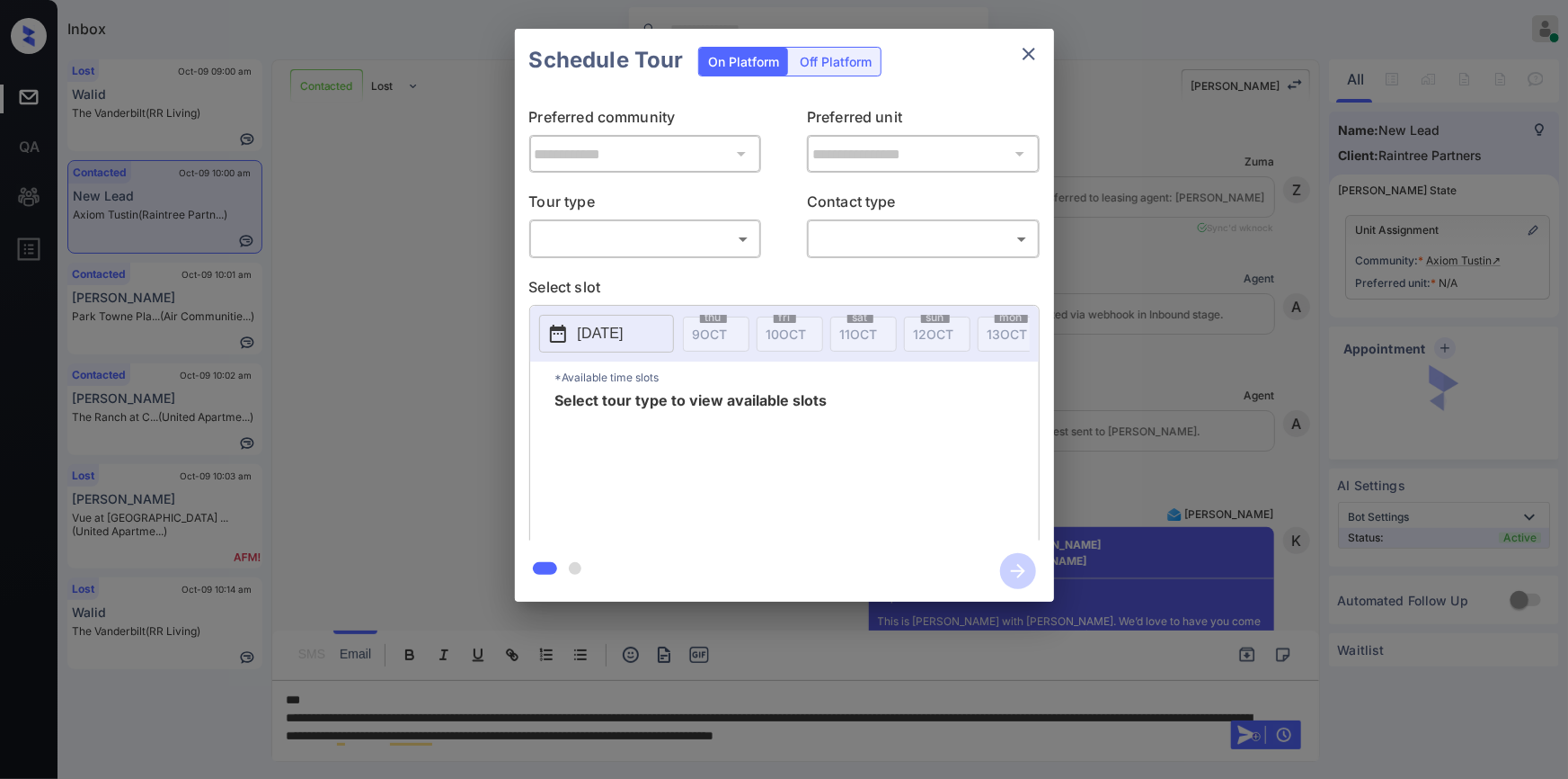
scroll to position [2590, 0]
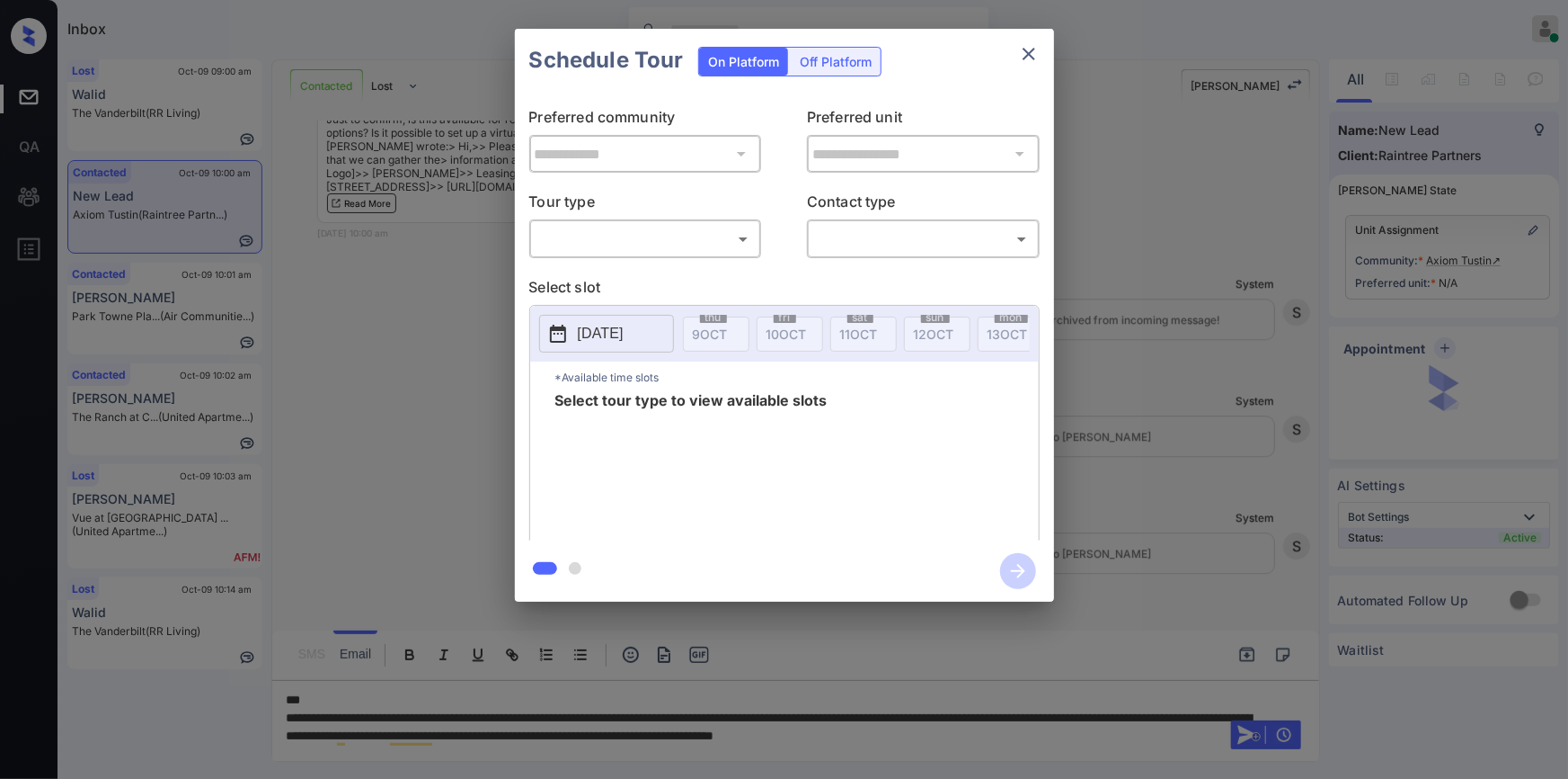
click at [716, 252] on body "Inbox Jiro Alonzo Online Set yourself offline Set yourself on break Profile Swi…" at bounding box center [784, 389] width 1568 height 779
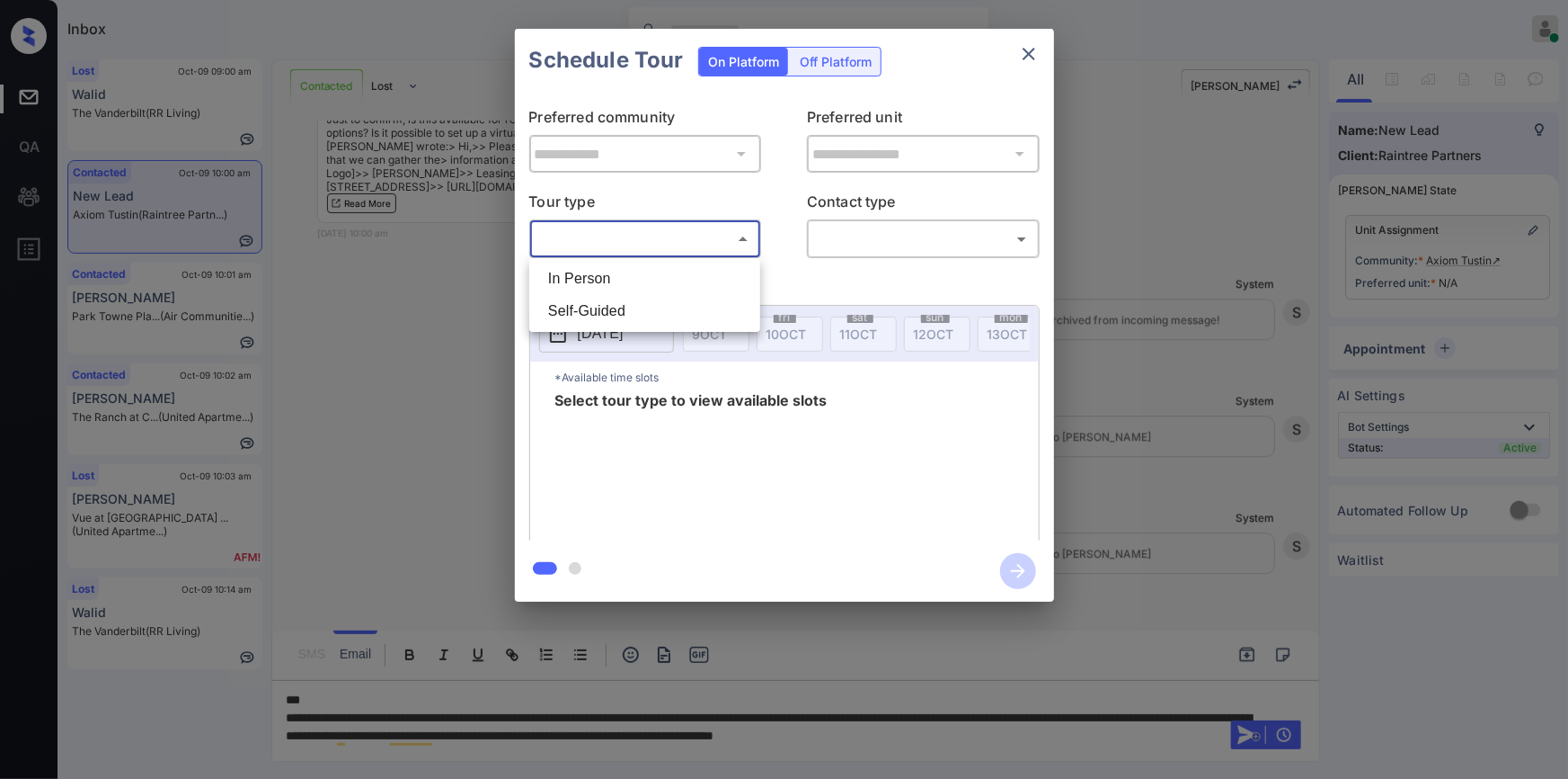
click at [1032, 51] on div at bounding box center [784, 389] width 1568 height 779
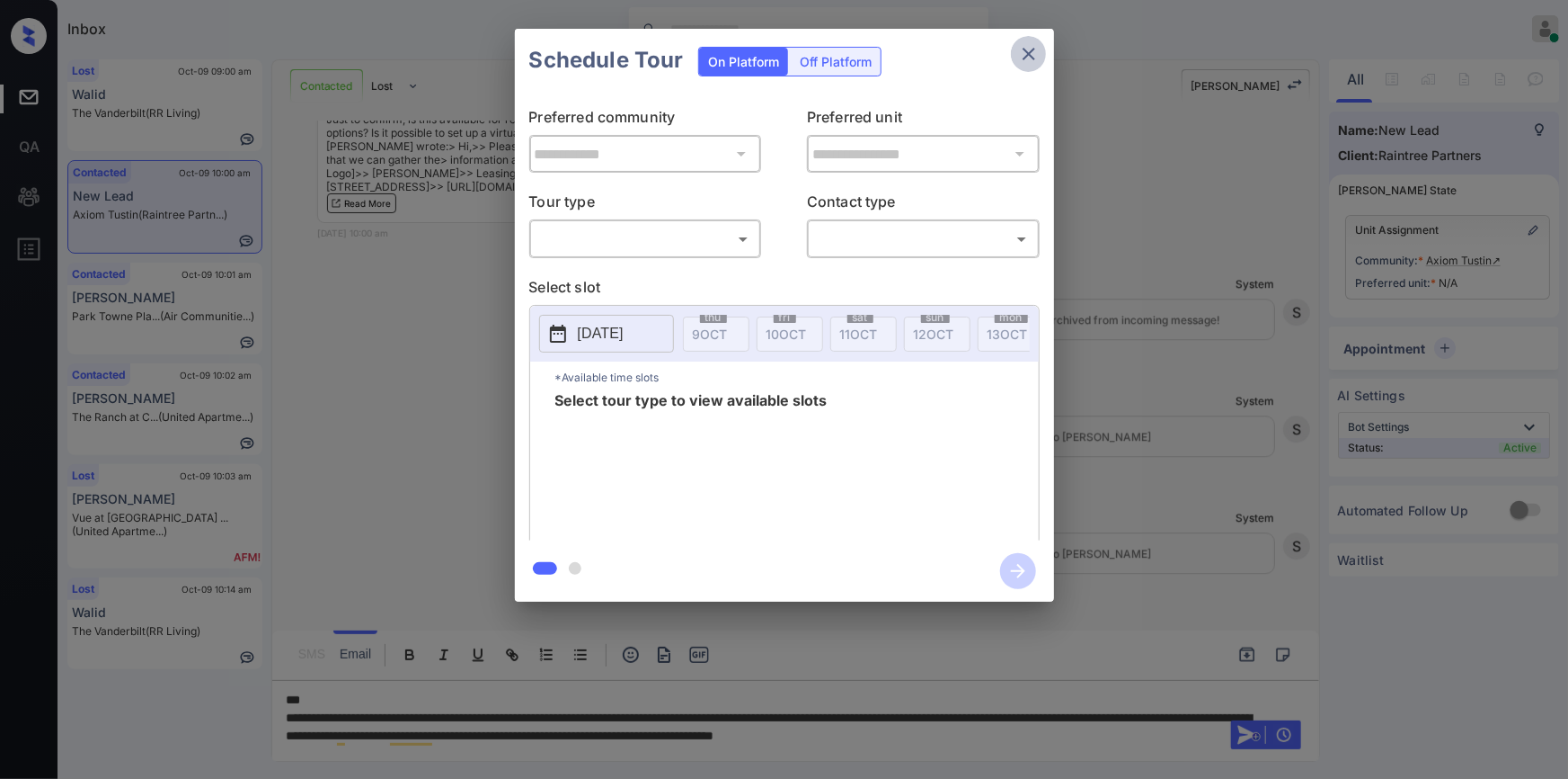
click at [1025, 48] on icon "close" at bounding box center [1029, 54] width 21 height 21
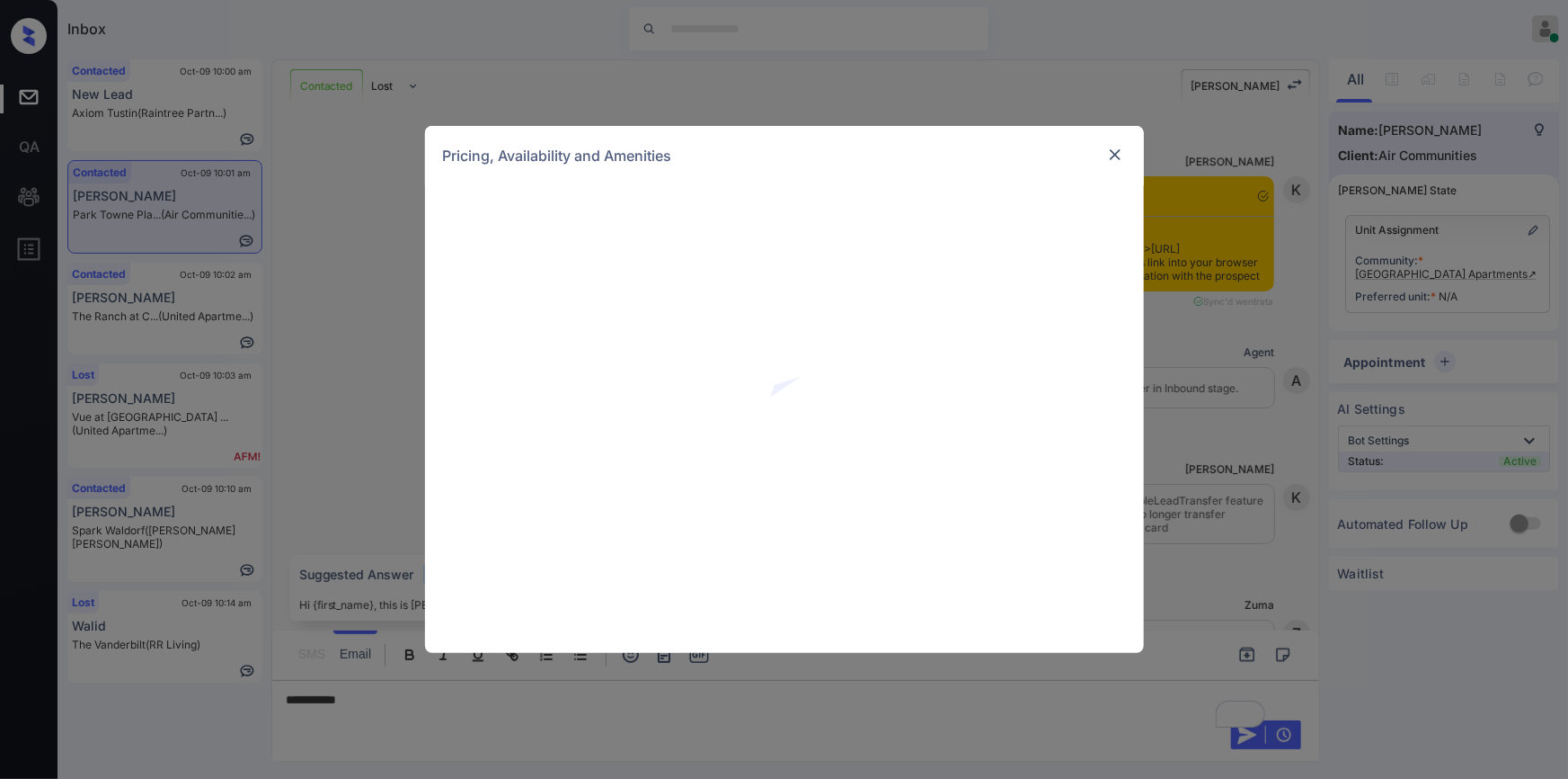
scroll to position [1173, 0]
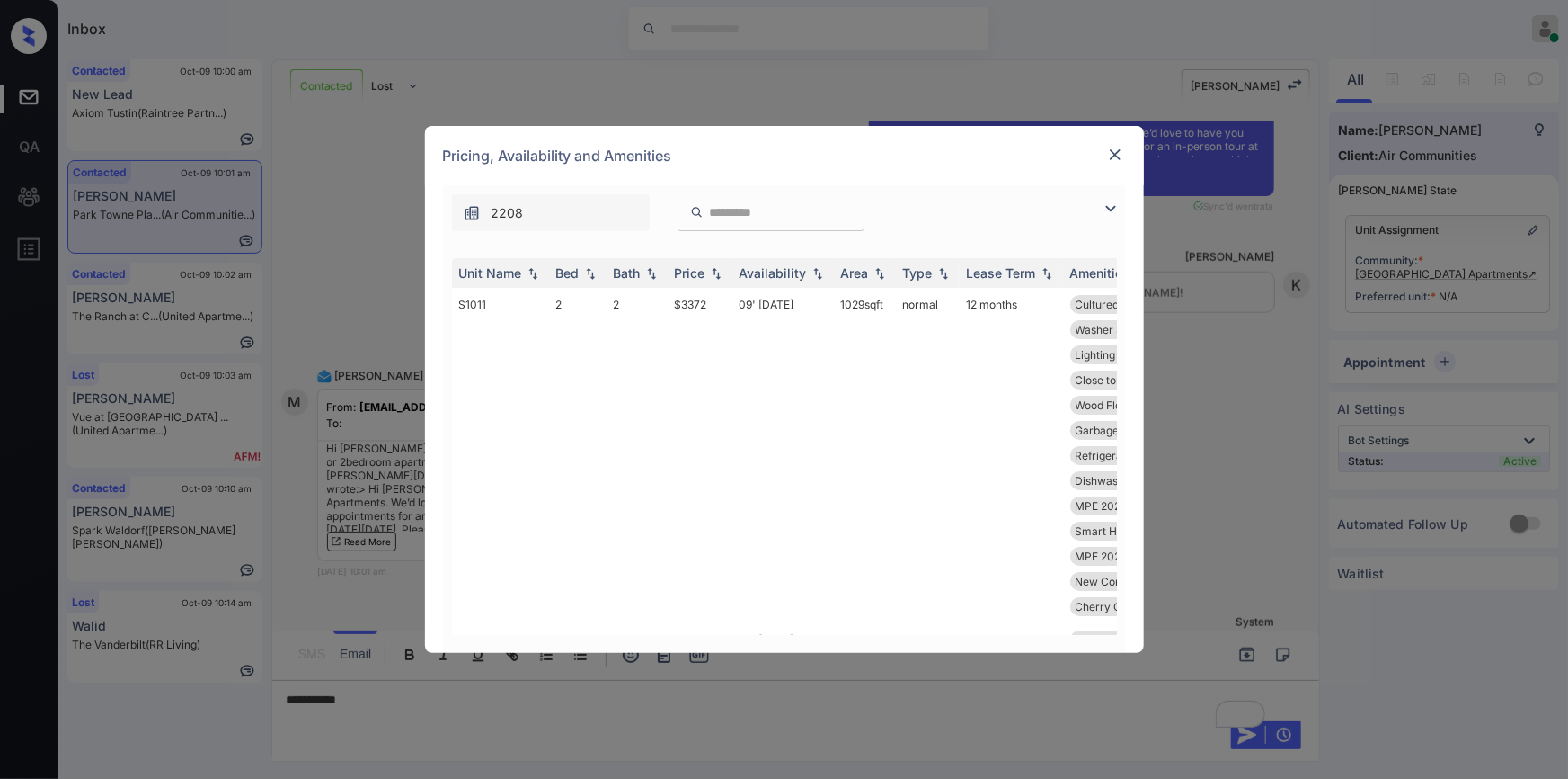
click at [1098, 204] on div "2208" at bounding box center [784, 209] width 683 height 46
click at [1106, 207] on img at bounding box center [1111, 209] width 21 height 21
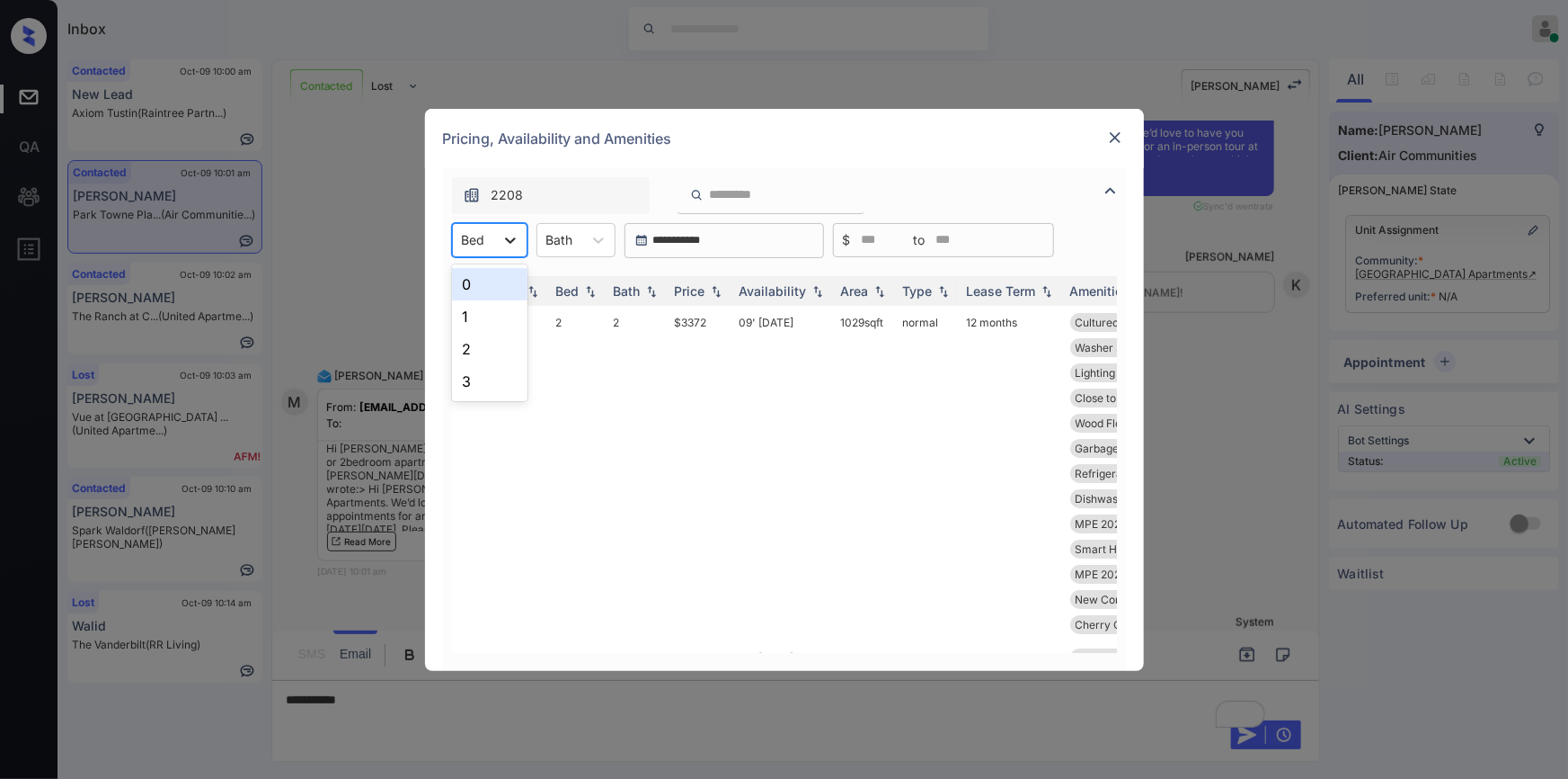
click at [504, 242] on icon at bounding box center [510, 239] width 18 height 18
click at [470, 309] on div "1" at bounding box center [489, 317] width 75 height 33
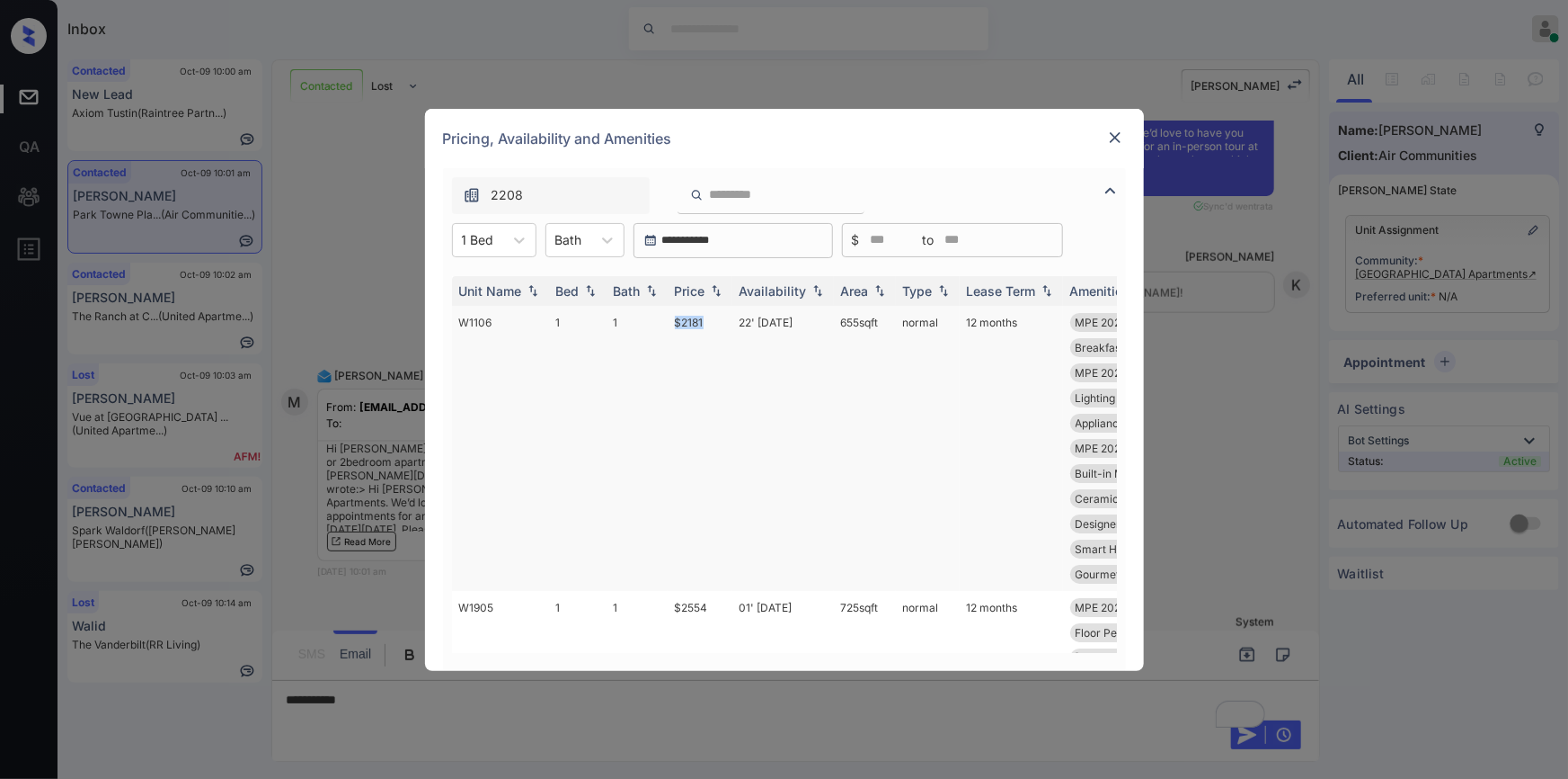
drag, startPoint x: 667, startPoint y: 328, endPoint x: 703, endPoint y: 324, distance: 36.2
click at [703, 324] on td "$2181" at bounding box center [700, 448] width 65 height 285
copy td "$2181"
click at [683, 320] on td "$2181" at bounding box center [700, 448] width 65 height 285
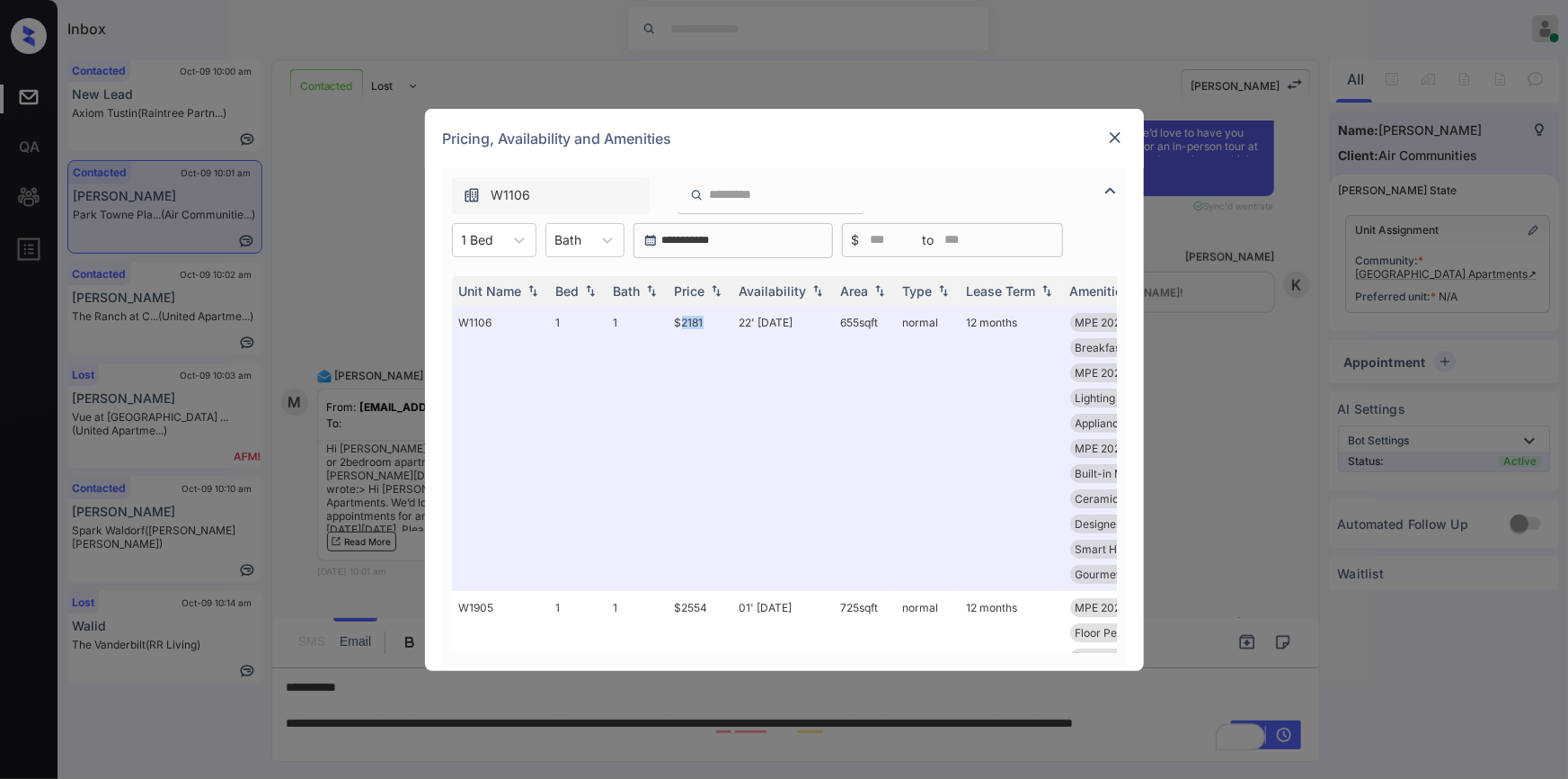
click at [1116, 139] on img at bounding box center [1115, 137] width 18 height 18
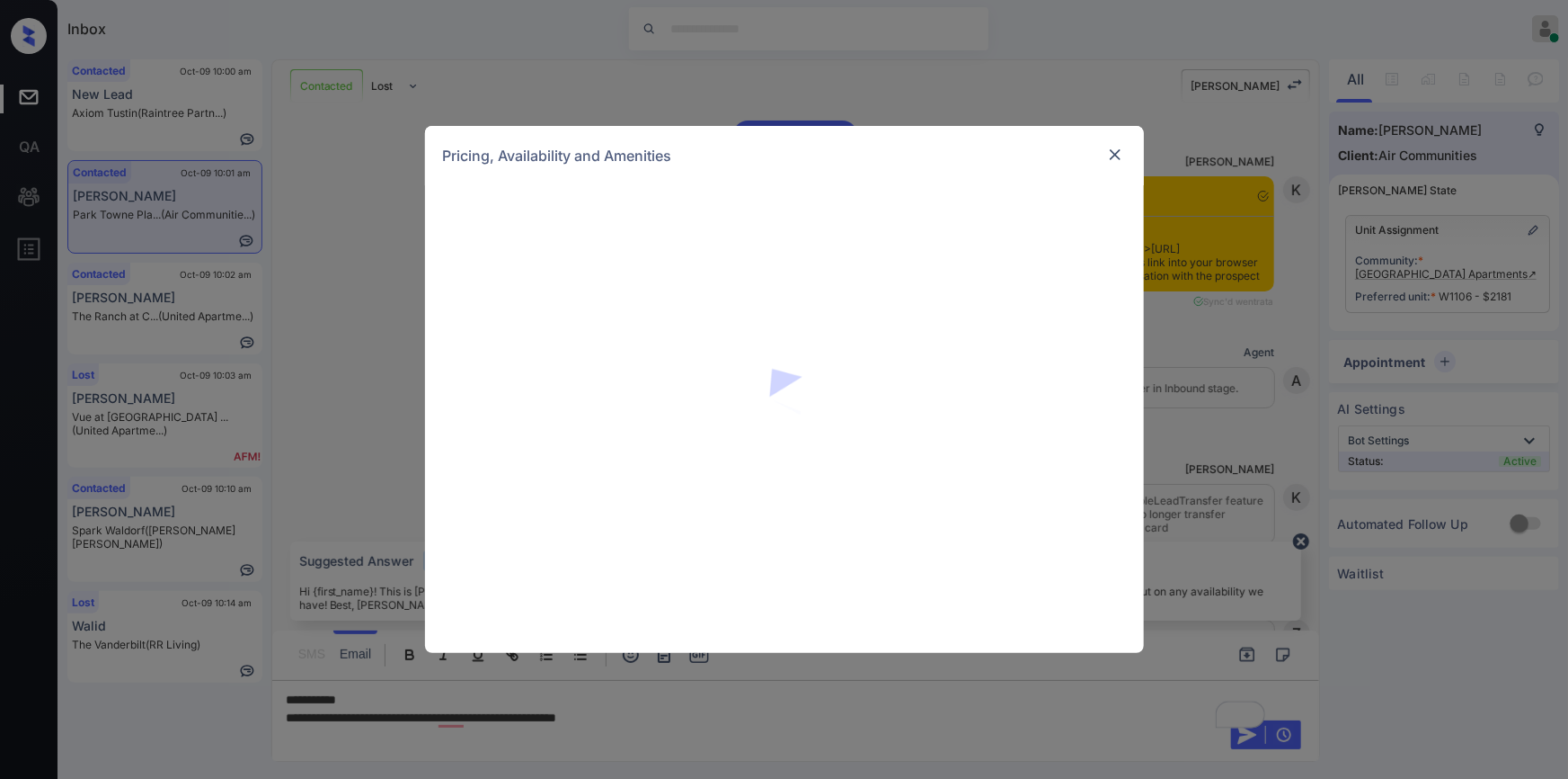
scroll to position [1173, 0]
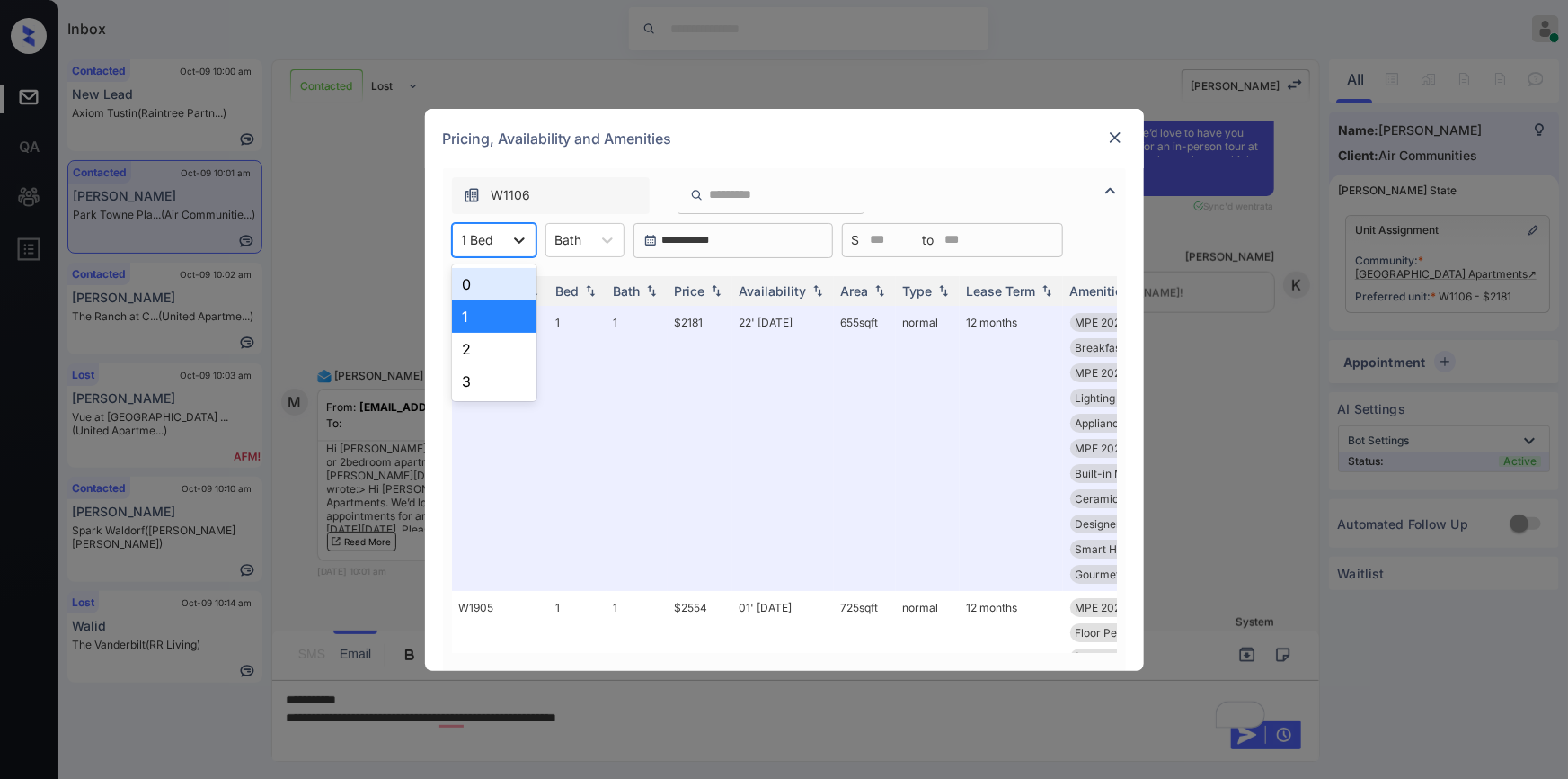
click at [510, 234] on icon at bounding box center [519, 239] width 18 height 18
click at [472, 342] on div "2" at bounding box center [494, 349] width 85 height 33
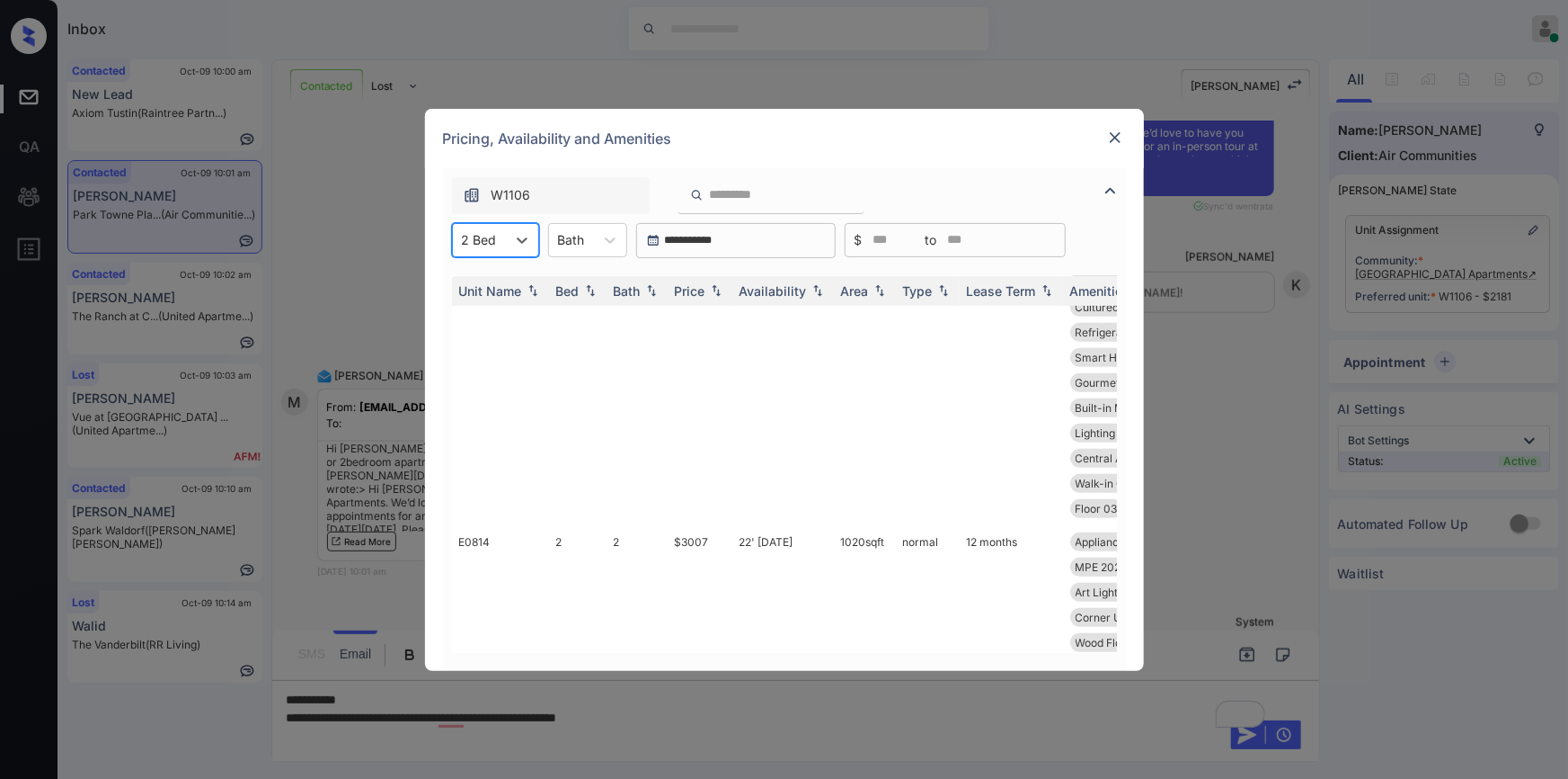
scroll to position [261, 0]
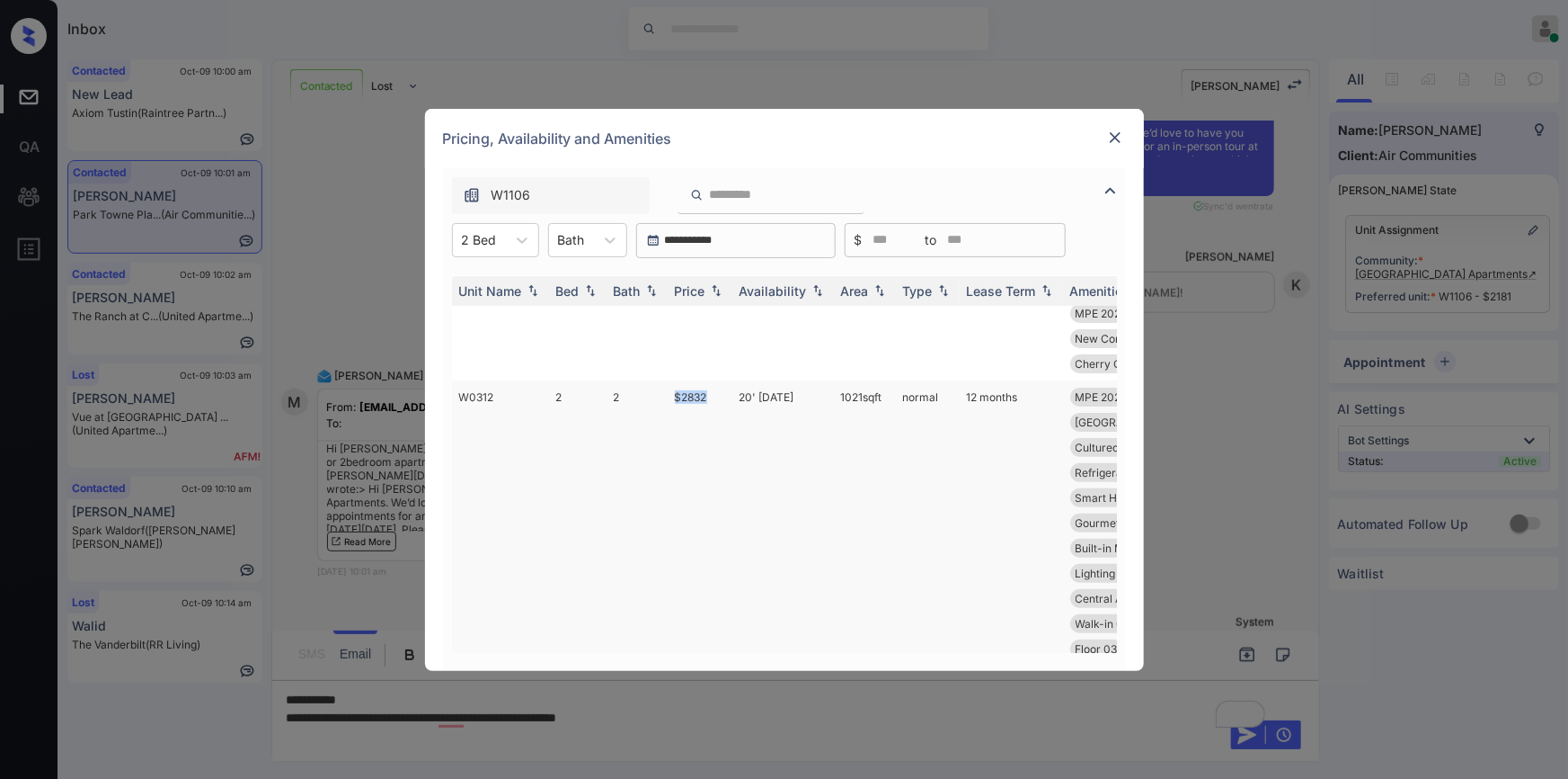
drag, startPoint x: 674, startPoint y: 400, endPoint x: 712, endPoint y: 402, distance: 38.1
click at [712, 402] on td "$2832" at bounding box center [700, 522] width 65 height 285
copy td "$2832"
click at [1116, 136] on img at bounding box center [1115, 137] width 18 height 18
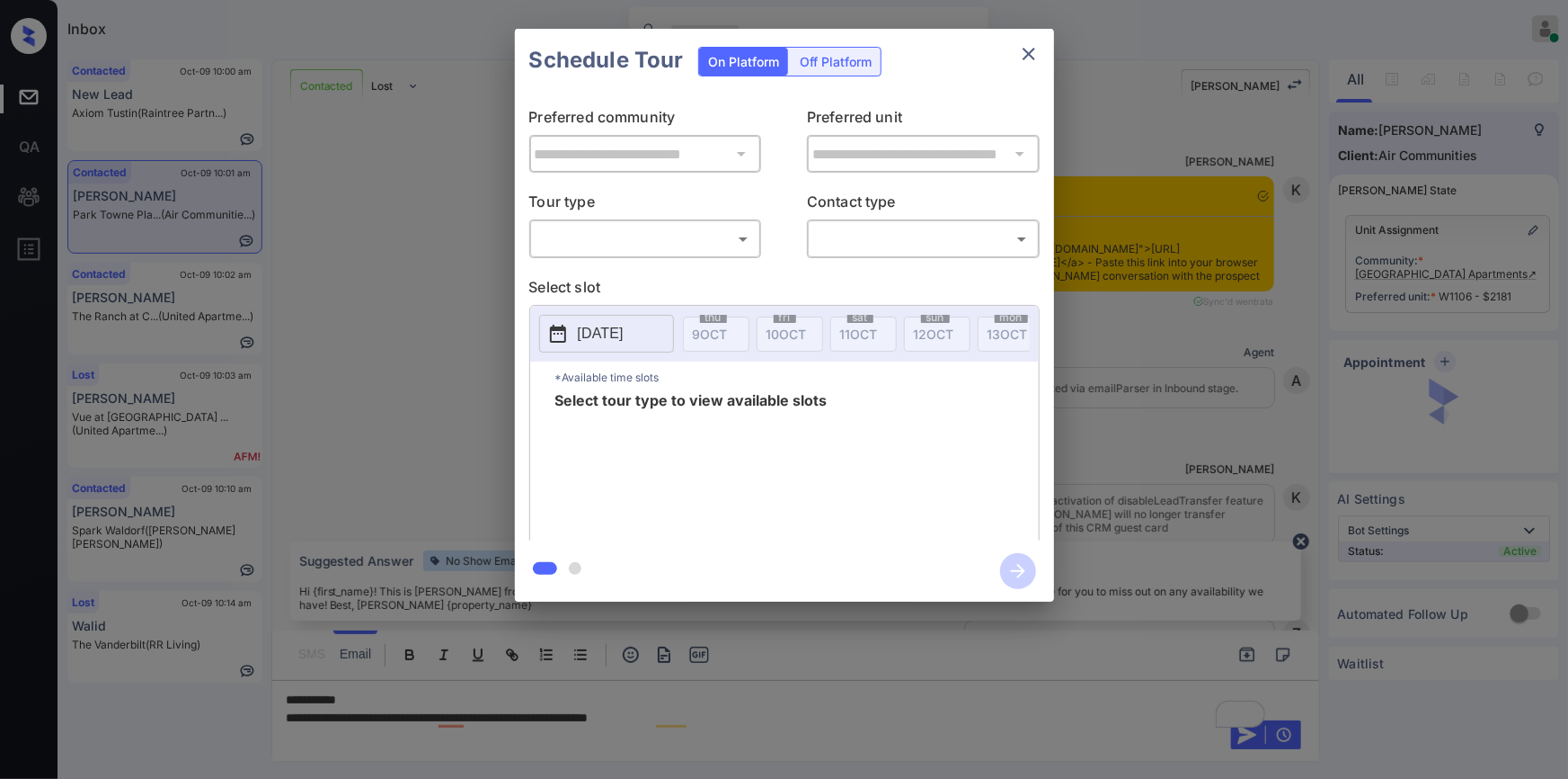
scroll to position [1173, 0]
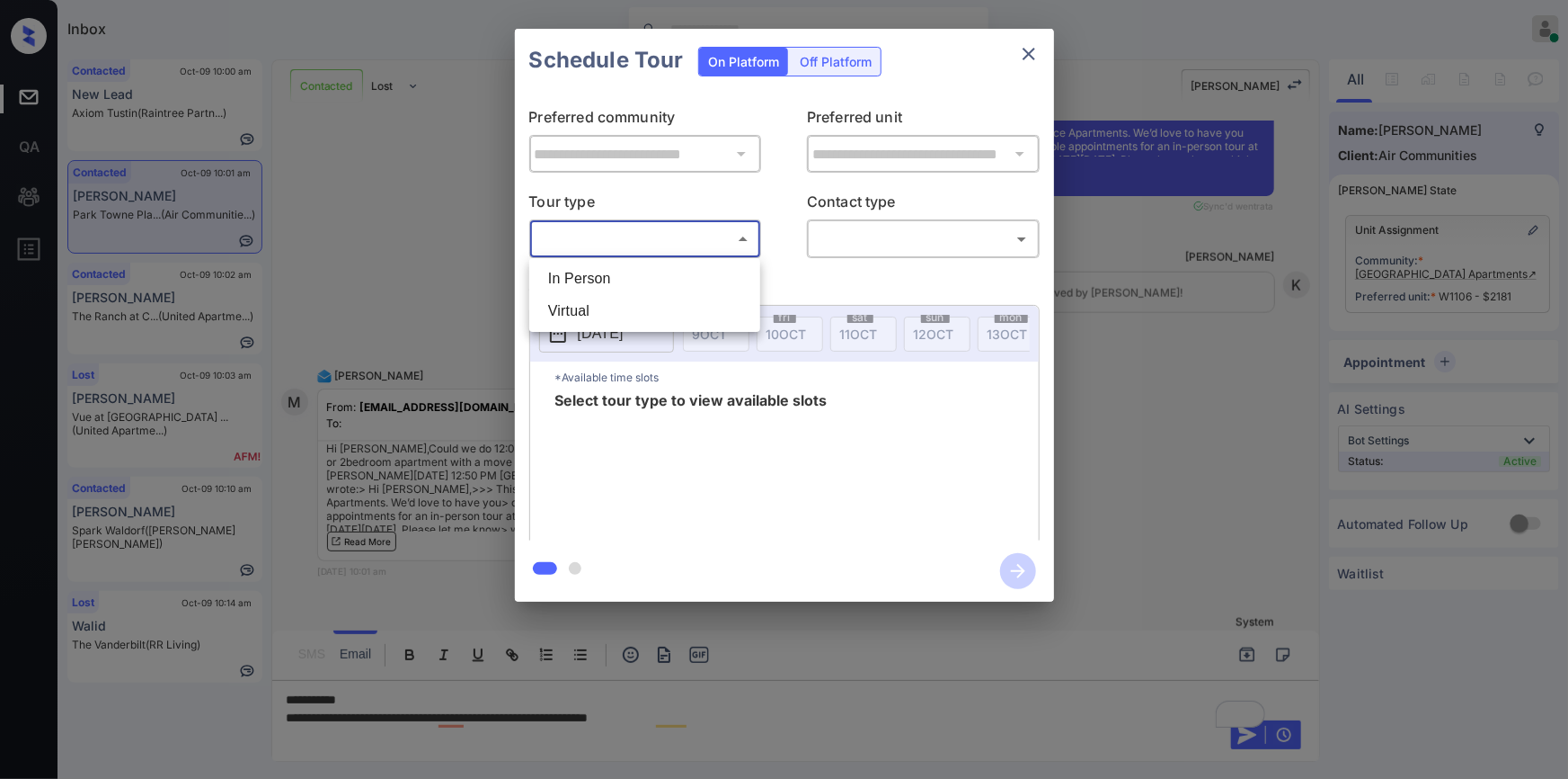
click at [616, 237] on body "Inbox [PERSON_NAME] Online Set yourself offline Set yourself on break Profile S…" at bounding box center [784, 389] width 1568 height 779
click at [594, 279] on li "In Person" at bounding box center [645, 279] width 222 height 33
type input "********"
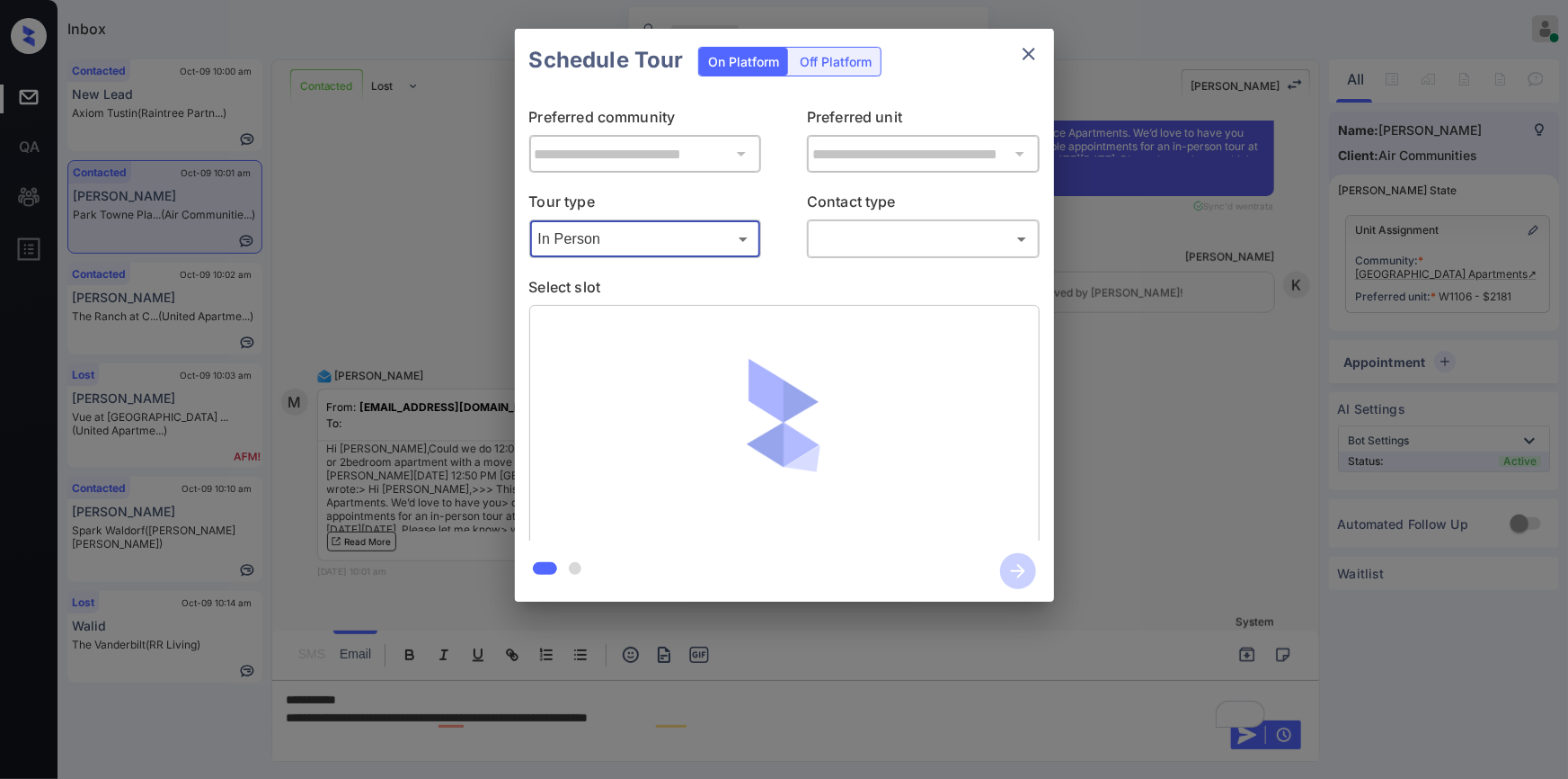
click at [877, 238] on body "Inbox [PERSON_NAME] Online Set yourself offline Set yourself on break Profile S…" at bounding box center [784, 389] width 1568 height 779
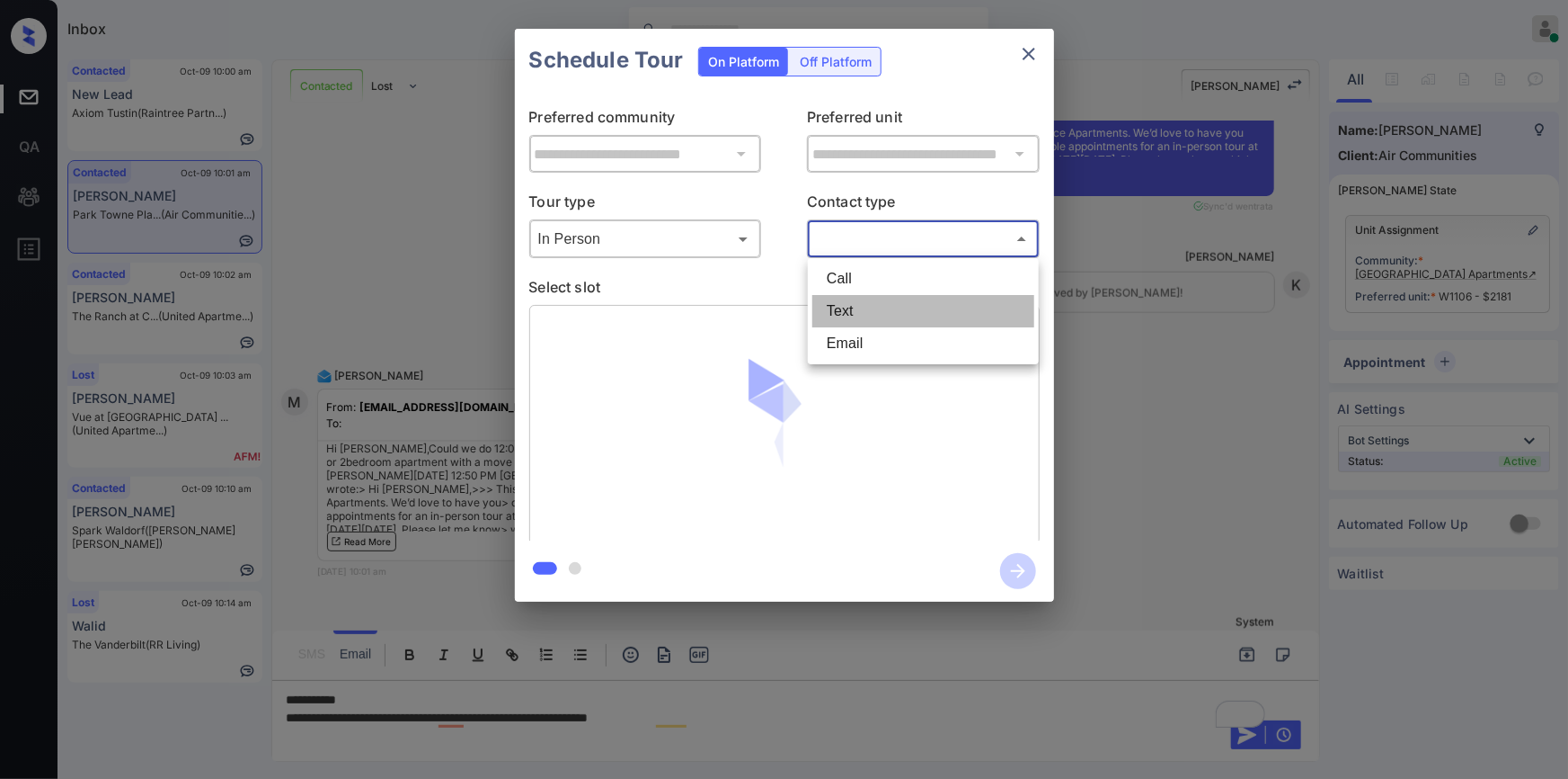
click at [845, 308] on li "Text" at bounding box center [923, 312] width 222 height 33
type input "****"
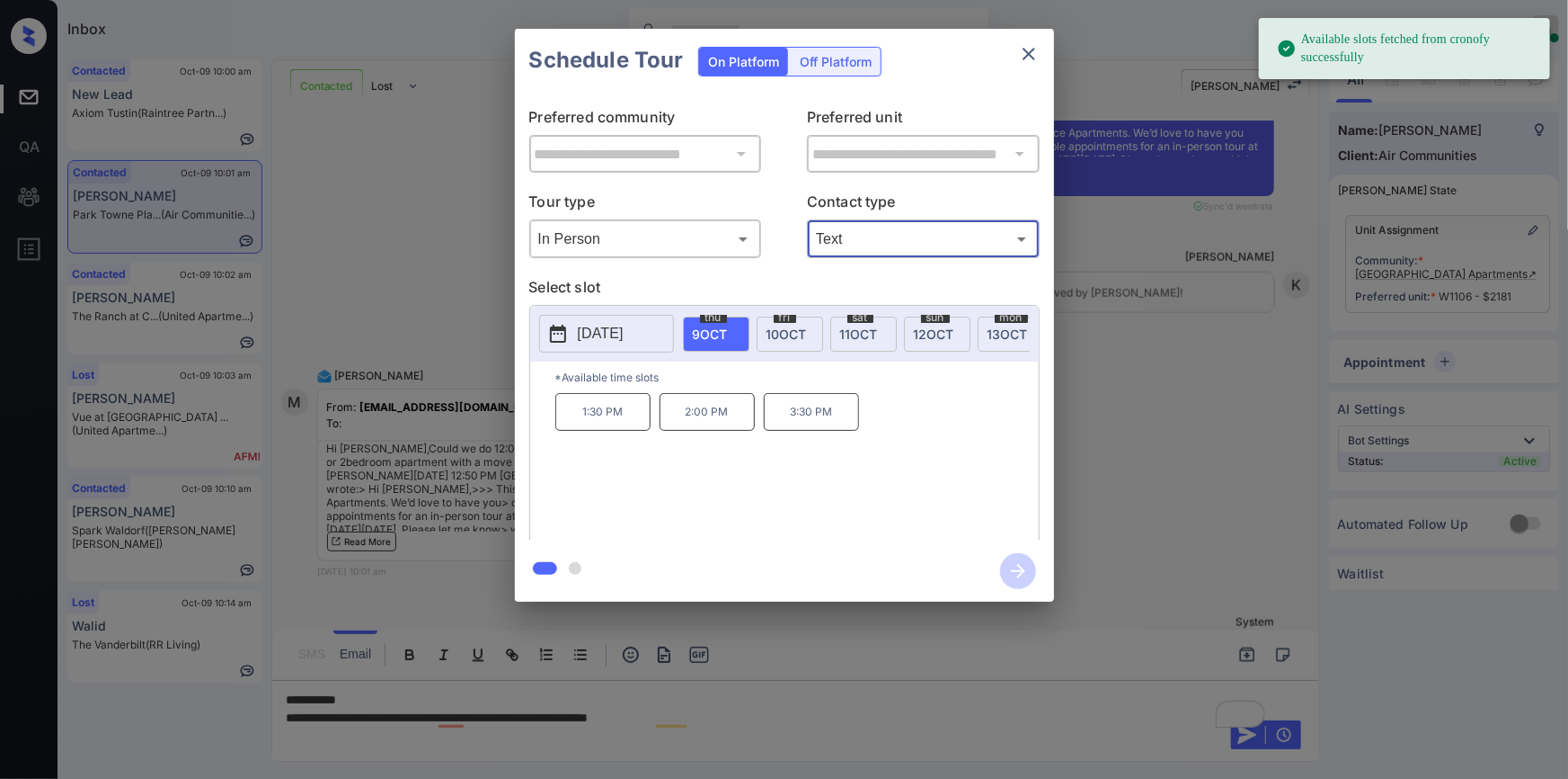
click at [949, 330] on span "[DATE]" at bounding box center [934, 334] width 41 height 15
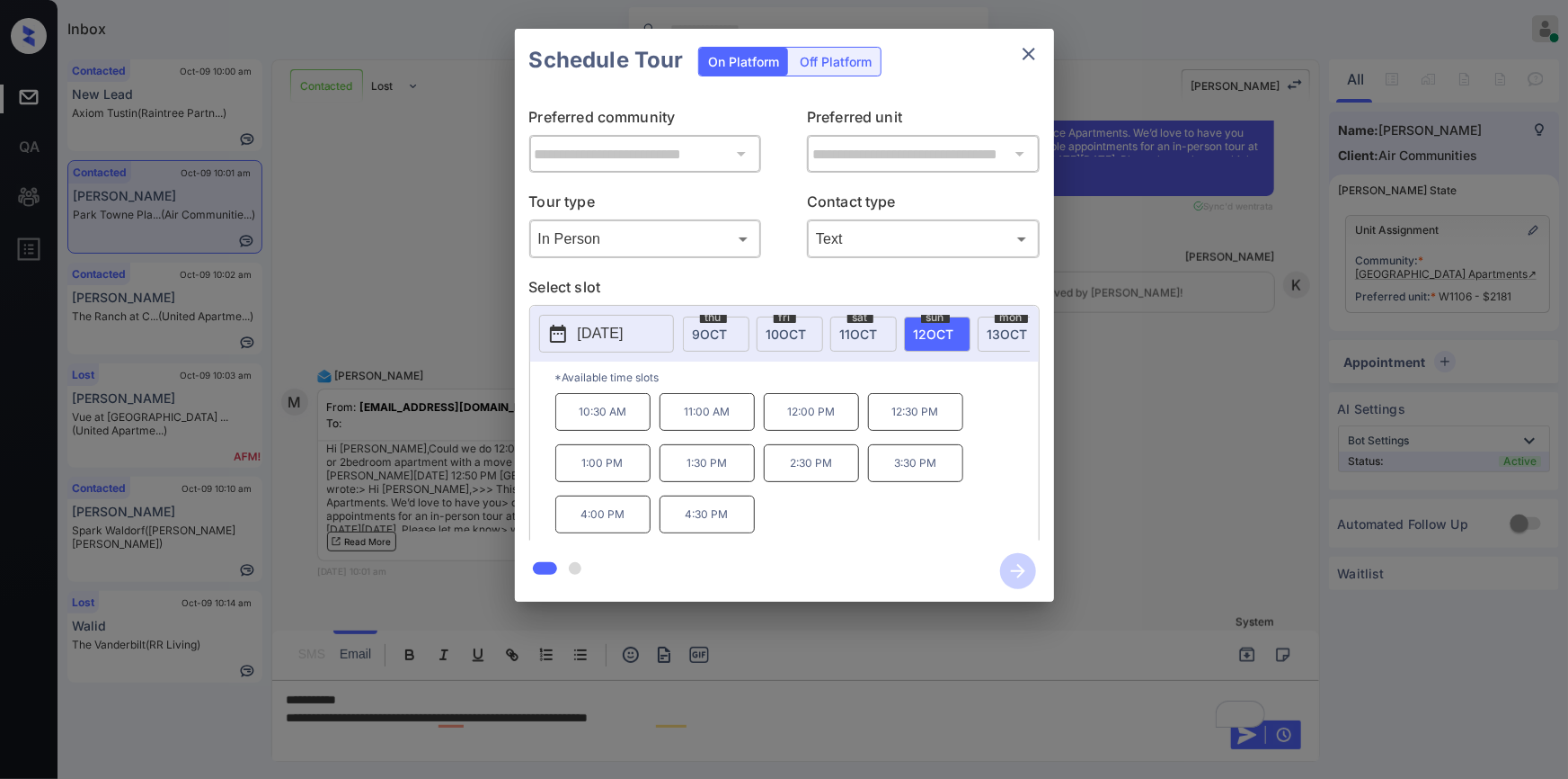
click at [513, 360] on div "**********" at bounding box center [784, 315] width 1568 height 630
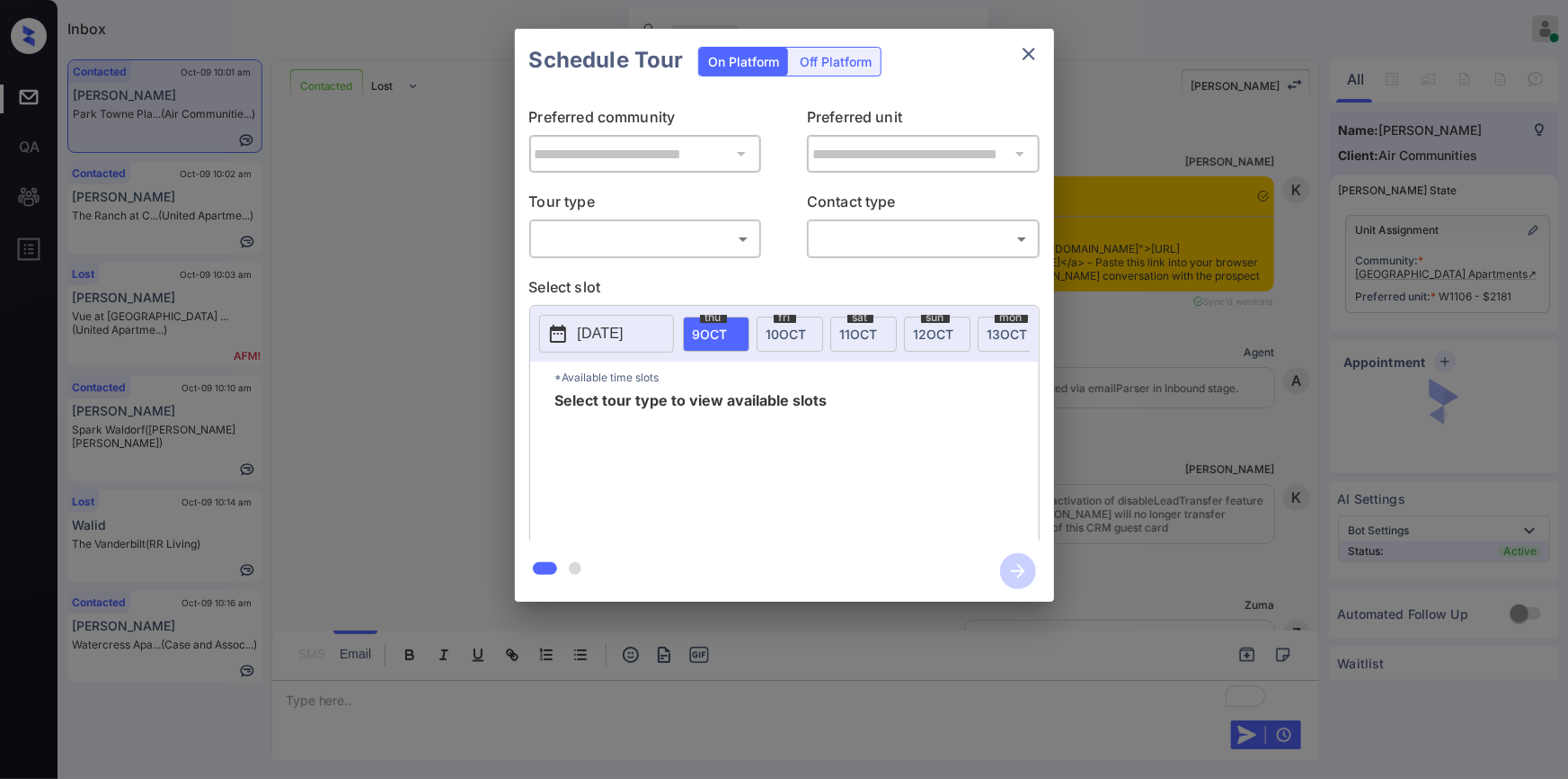
scroll to position [1777, 0]
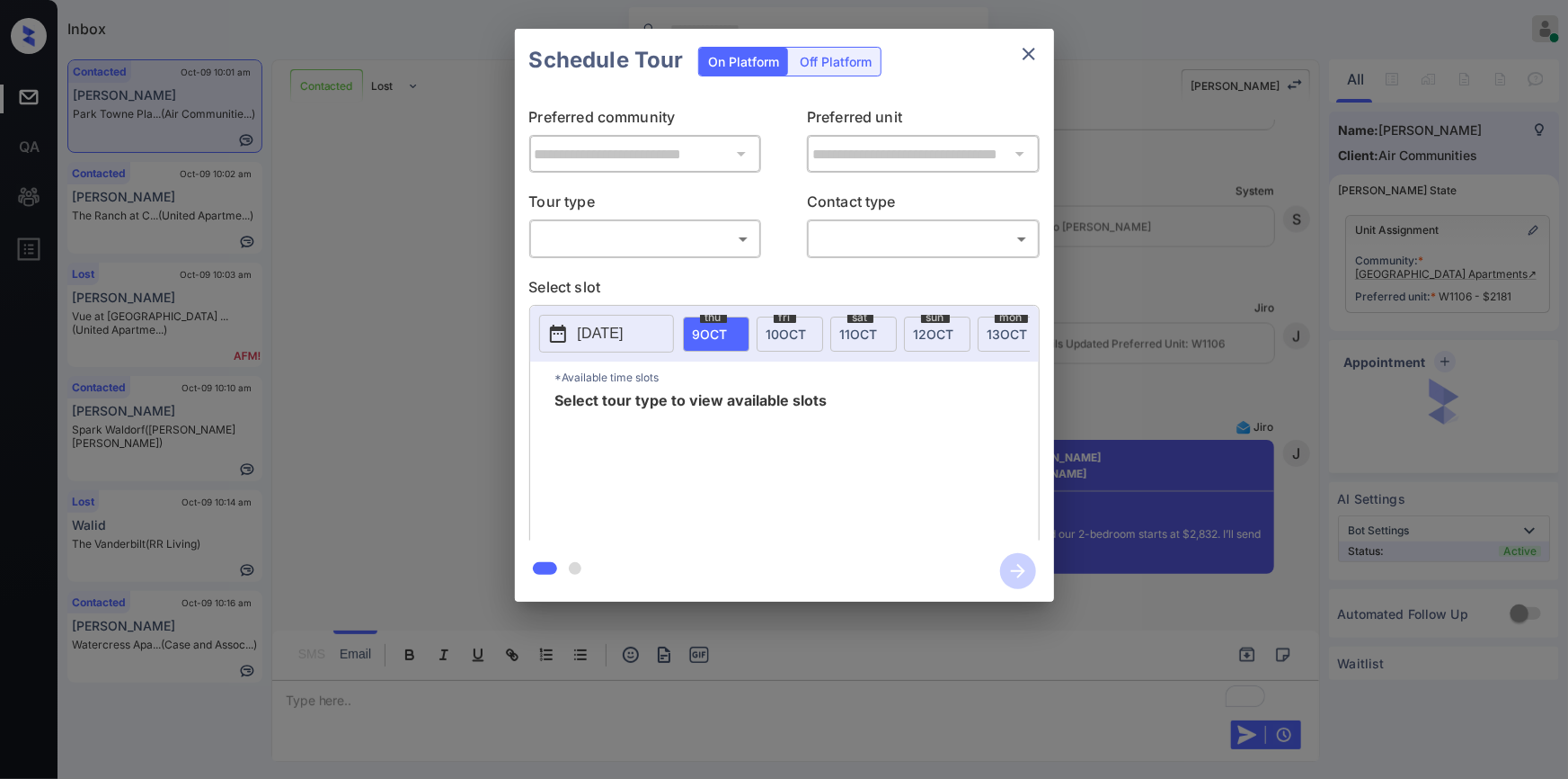
click at [611, 230] on body "Inbox [PERSON_NAME] Online Set yourself offline Set yourself on break Profile S…" at bounding box center [784, 389] width 1568 height 779
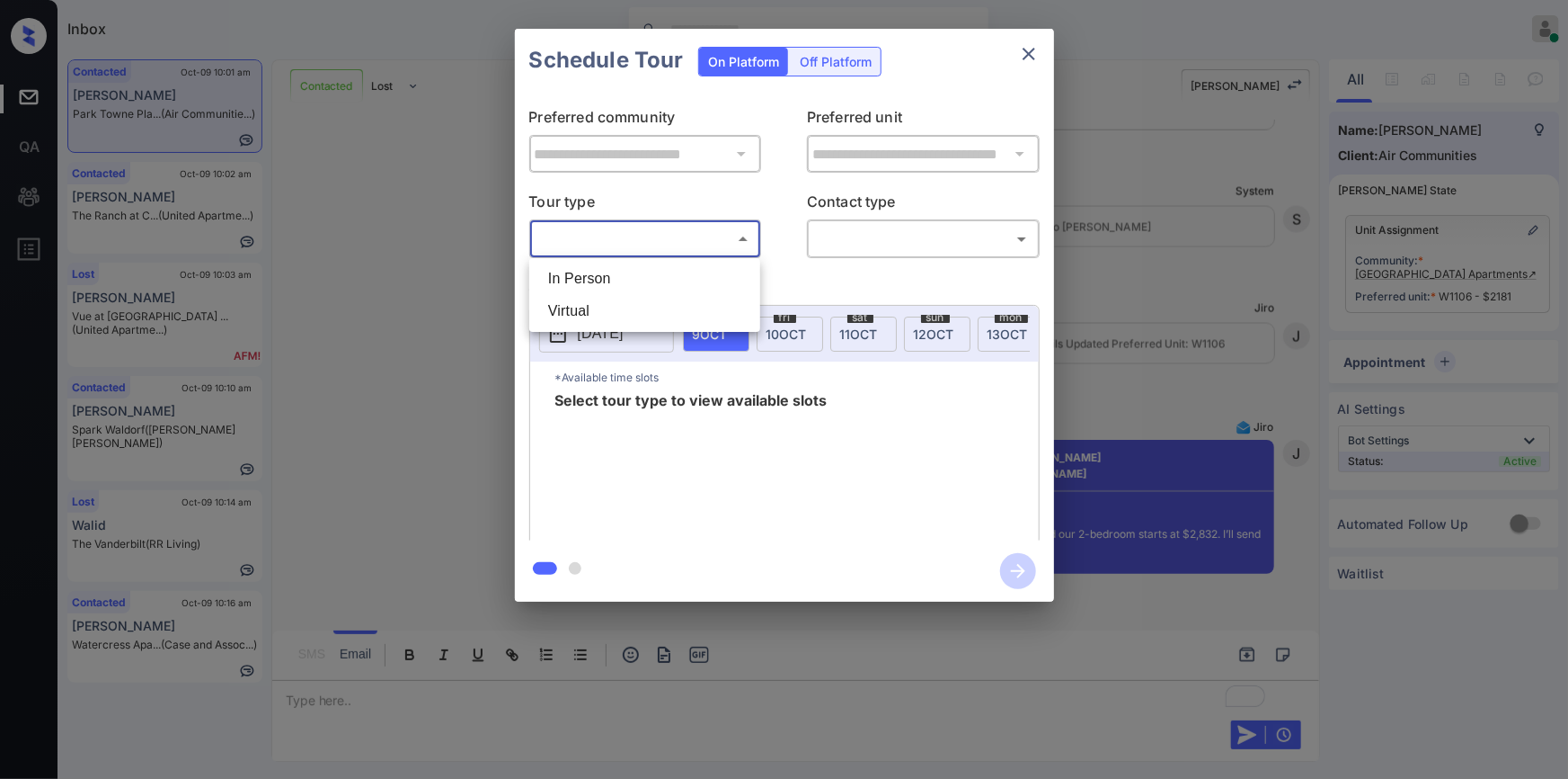
click at [591, 277] on li "In Person" at bounding box center [645, 279] width 222 height 33
type input "********"
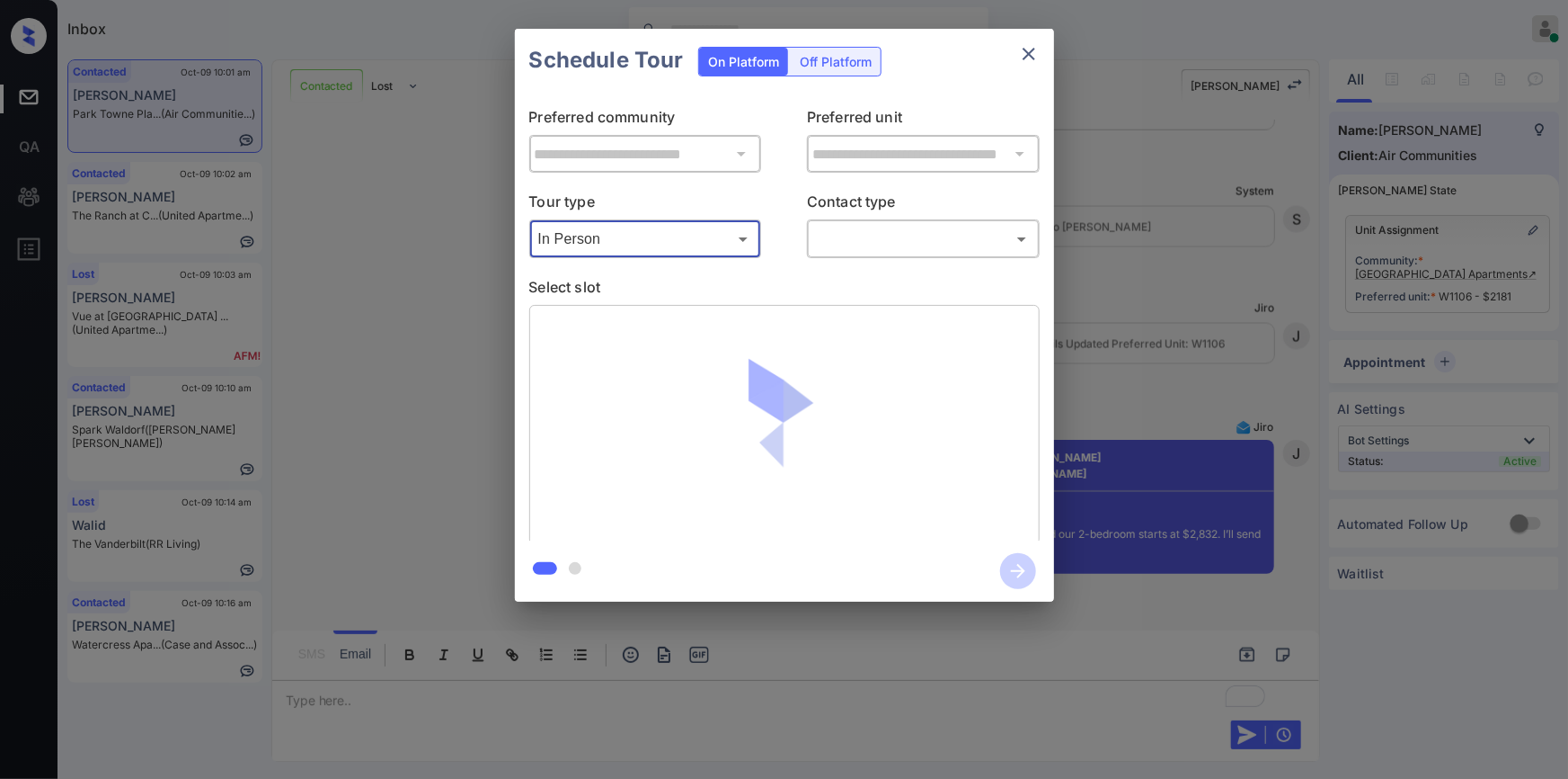
click at [888, 246] on body "Inbox [PERSON_NAME] Online Set yourself offline Set yourself on break Profile S…" at bounding box center [784, 389] width 1568 height 779
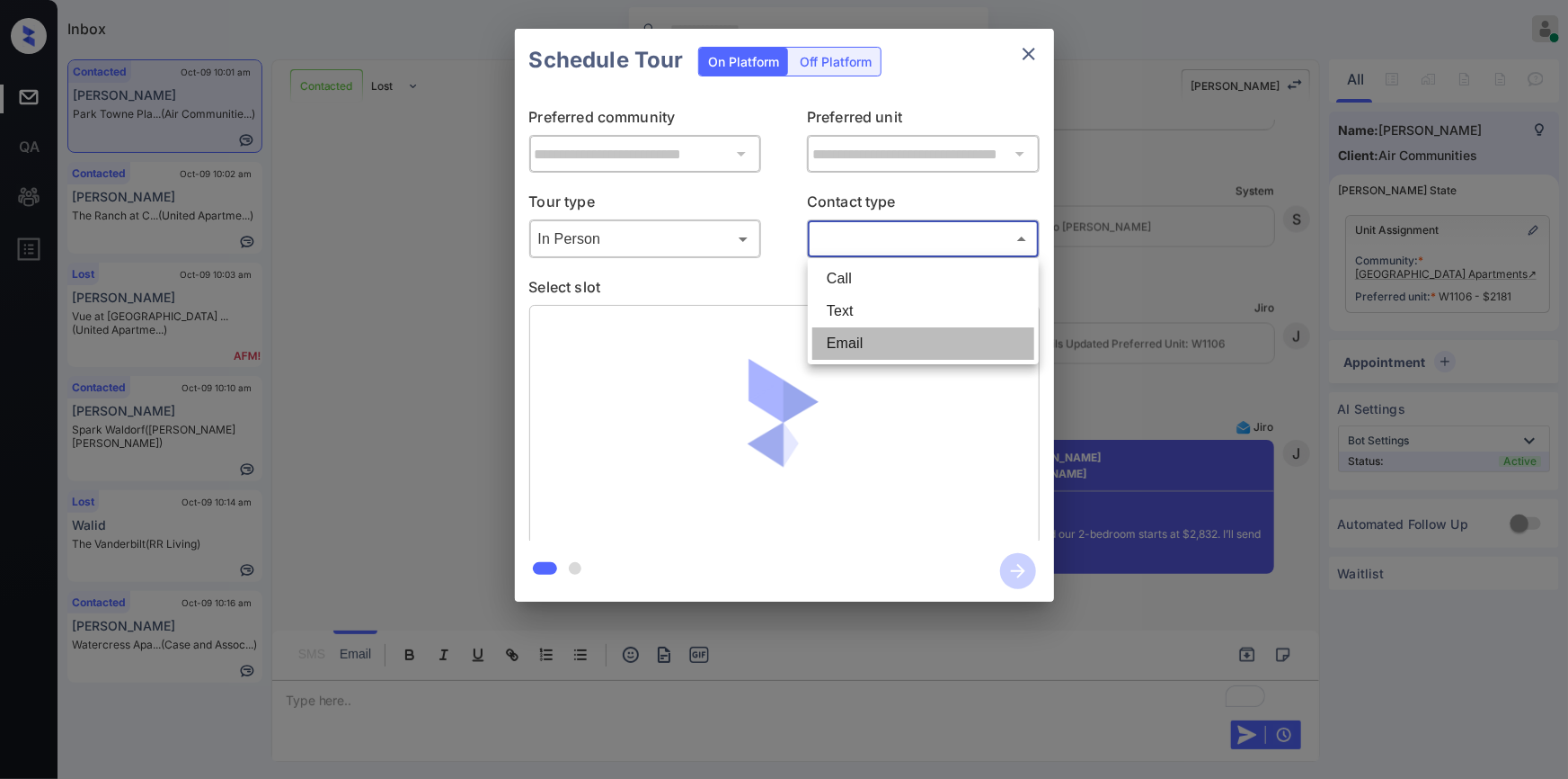
click at [867, 346] on li "Email" at bounding box center [923, 344] width 222 height 33
type input "*****"
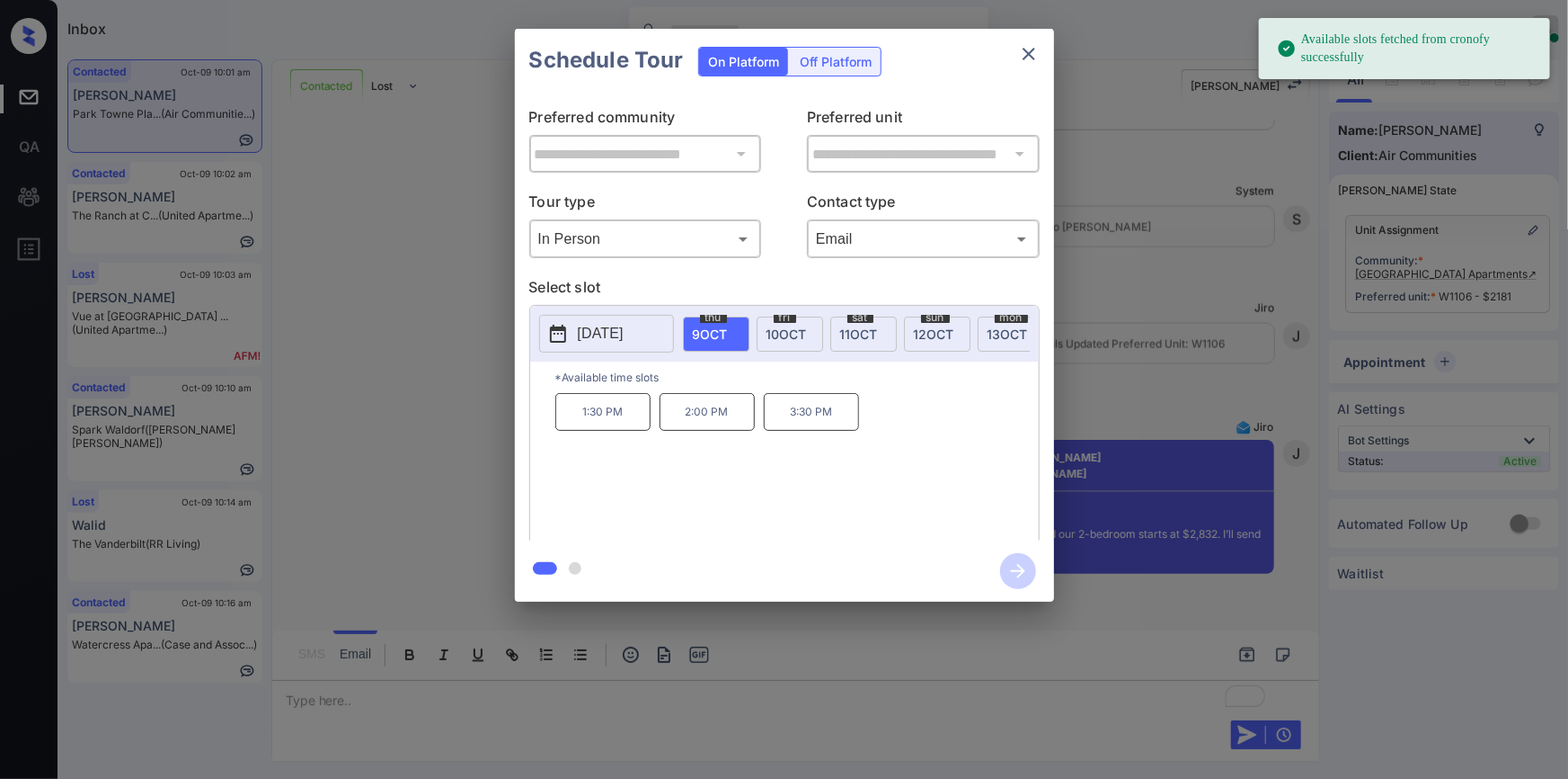
click at [594, 322] on p "[DATE]" at bounding box center [601, 333] width 46 height 21
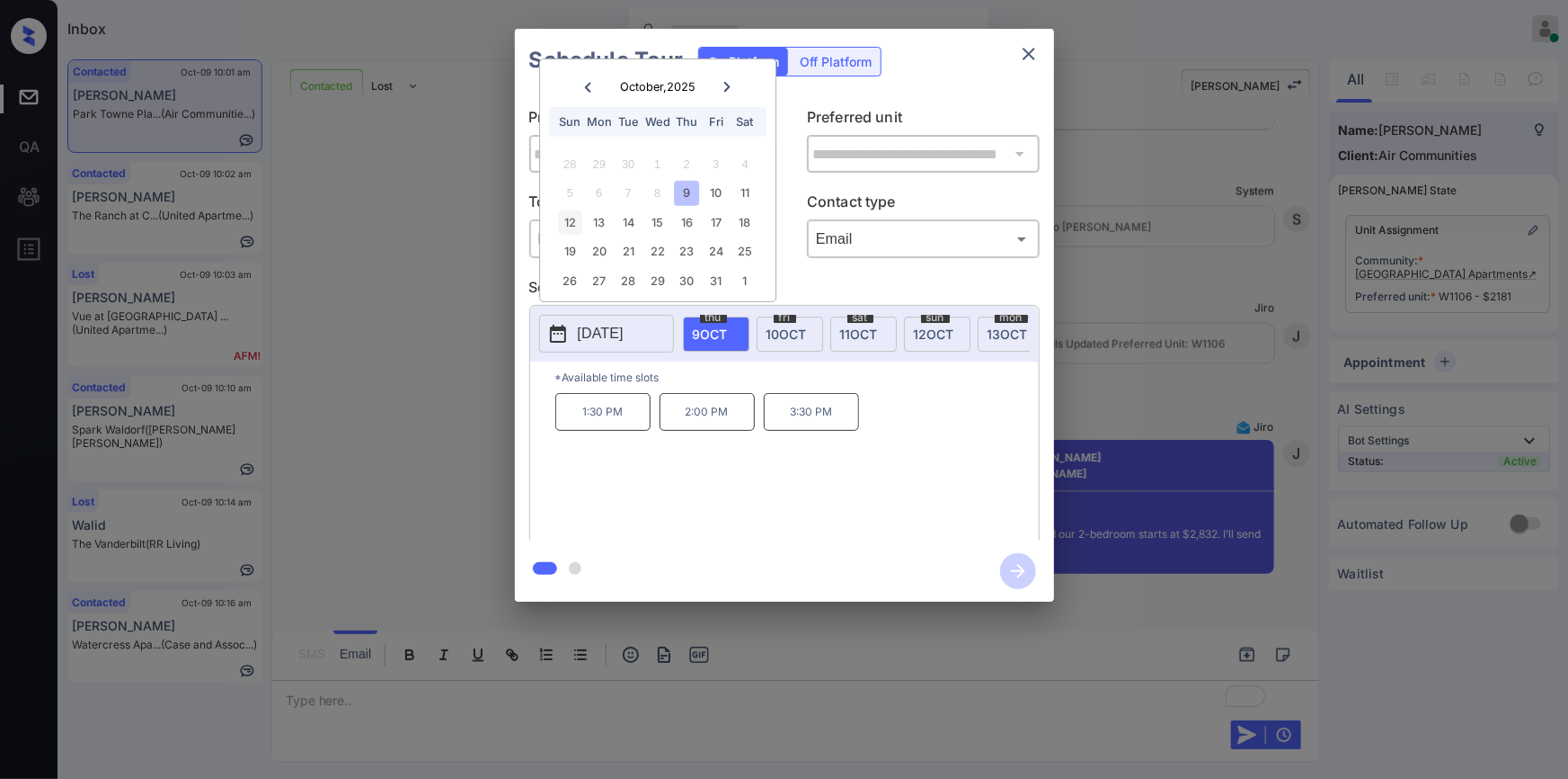
click at [571, 224] on div "12" at bounding box center [569, 222] width 24 height 24
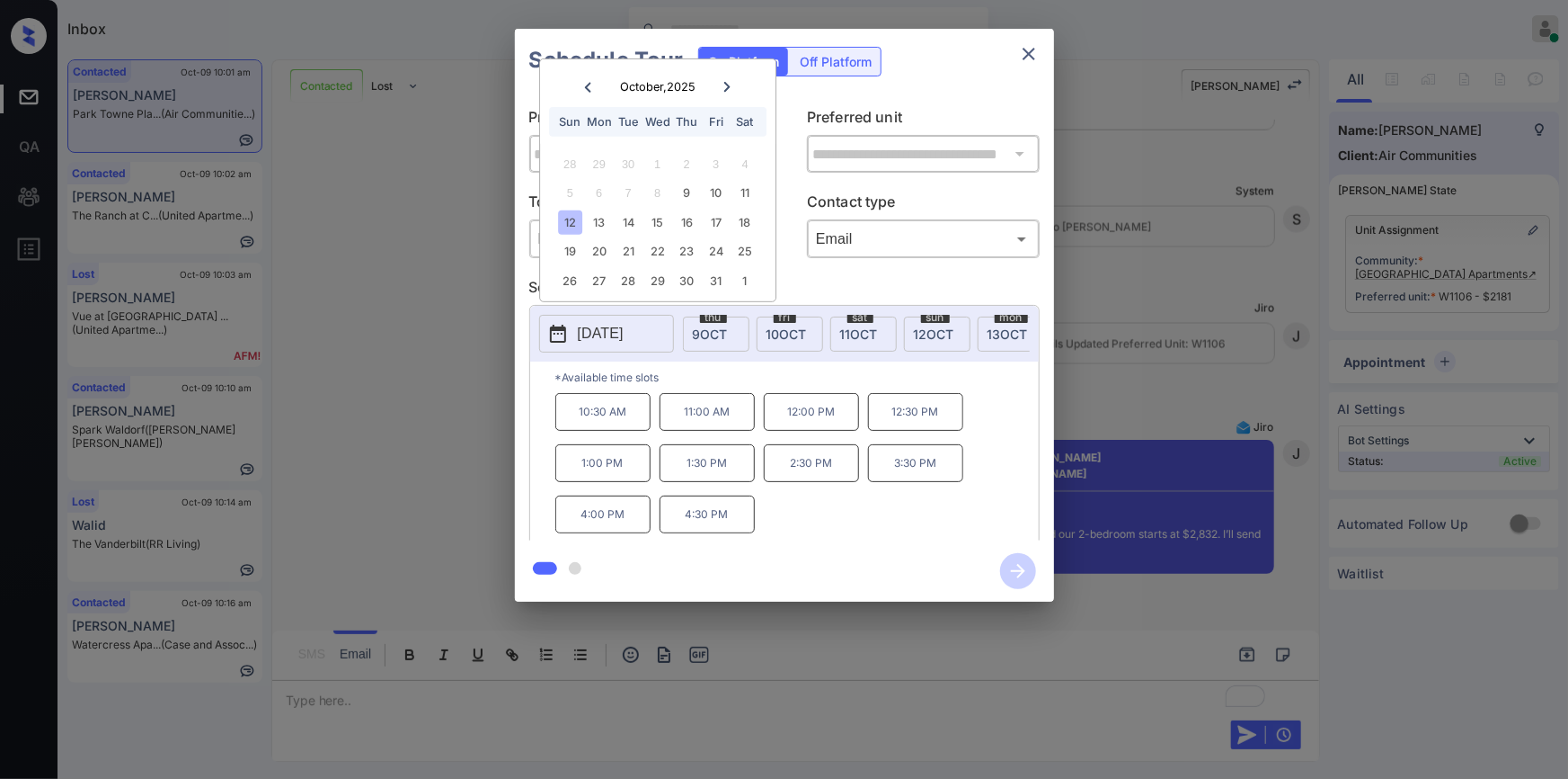
click at [818, 418] on p "12:00 PM" at bounding box center [812, 411] width 96 height 38
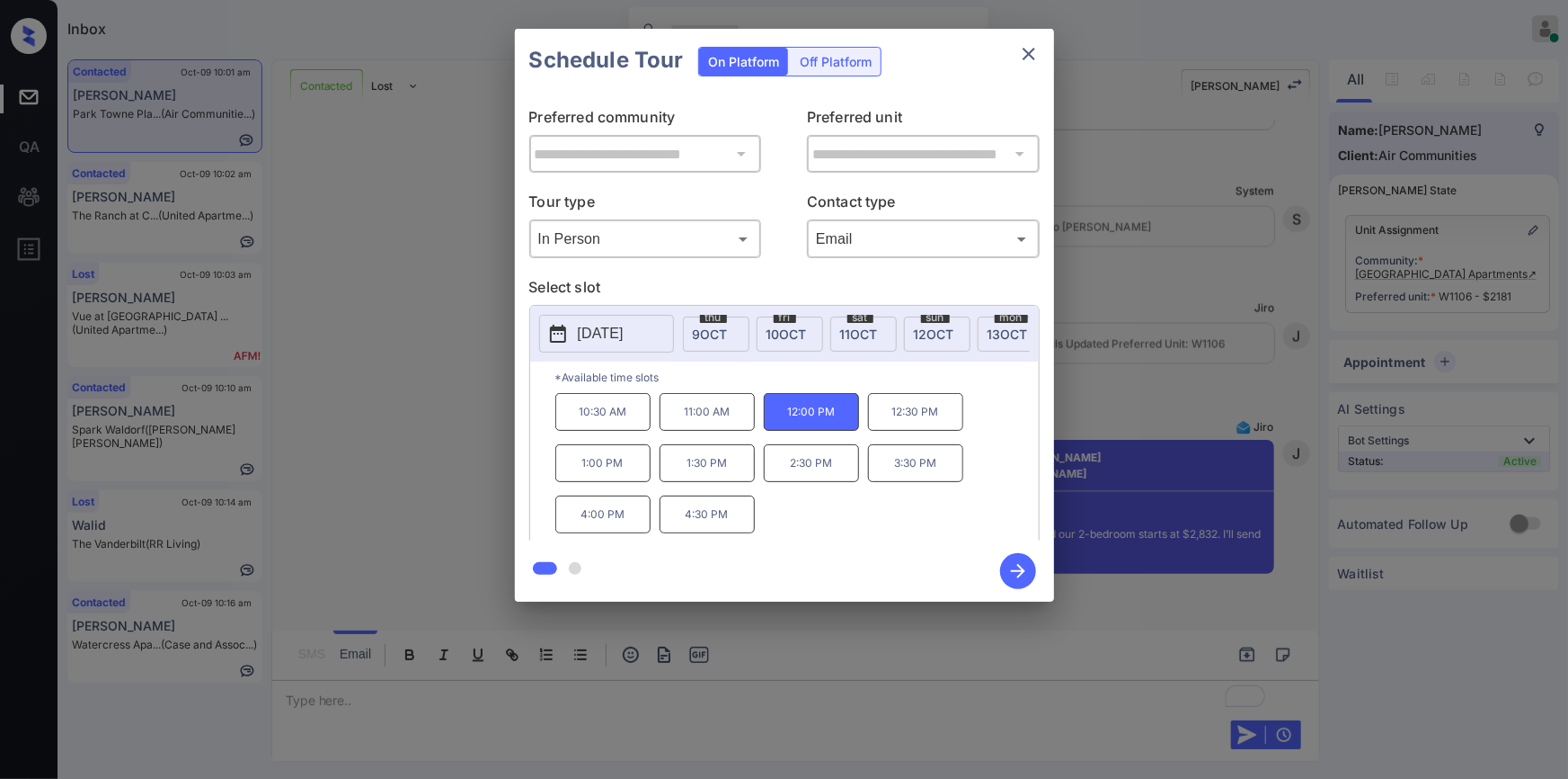
click at [1013, 566] on icon "button" at bounding box center [1018, 570] width 36 height 36
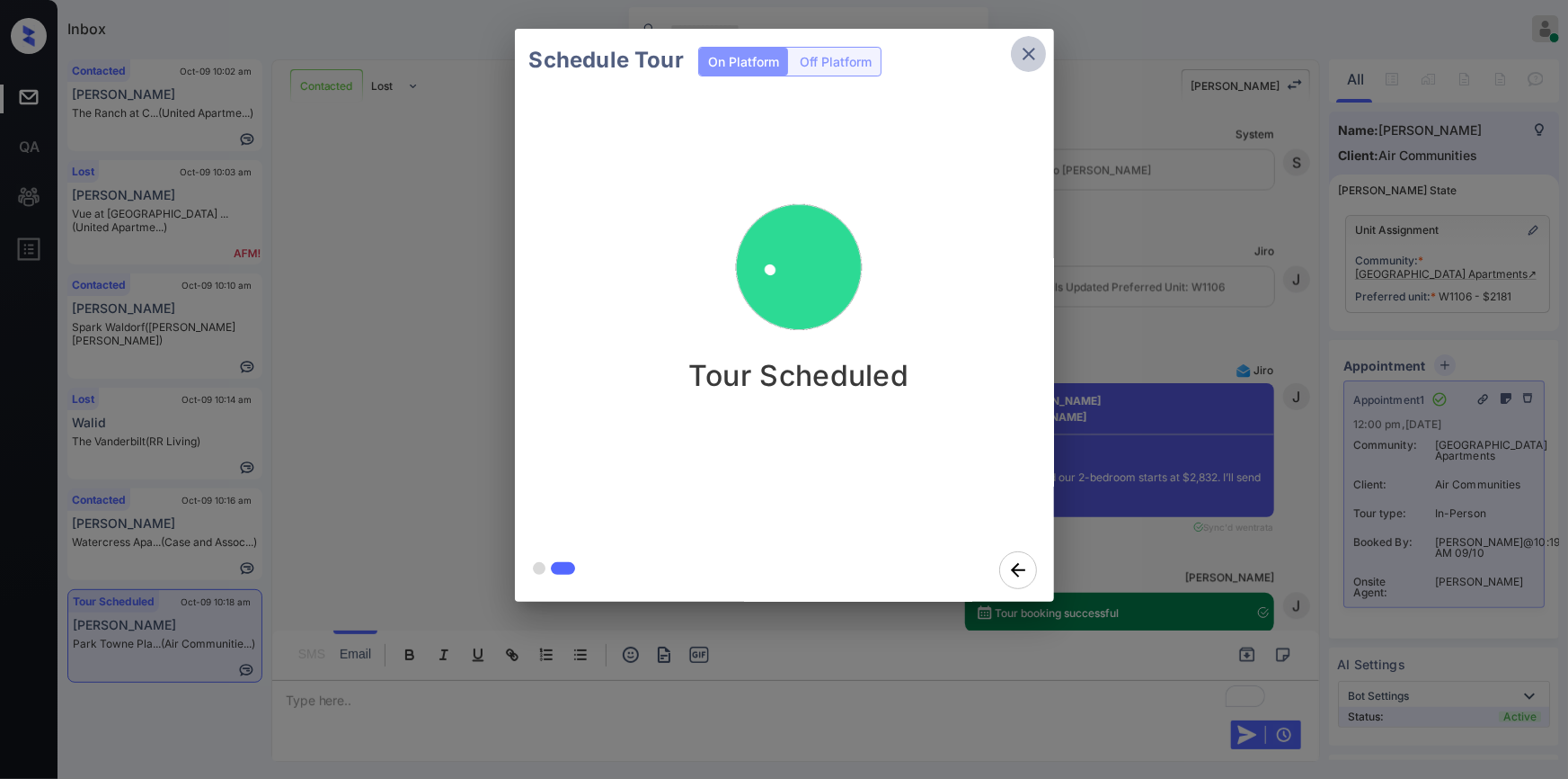
click at [1028, 54] on icon "close" at bounding box center [1029, 53] width 13 height 13
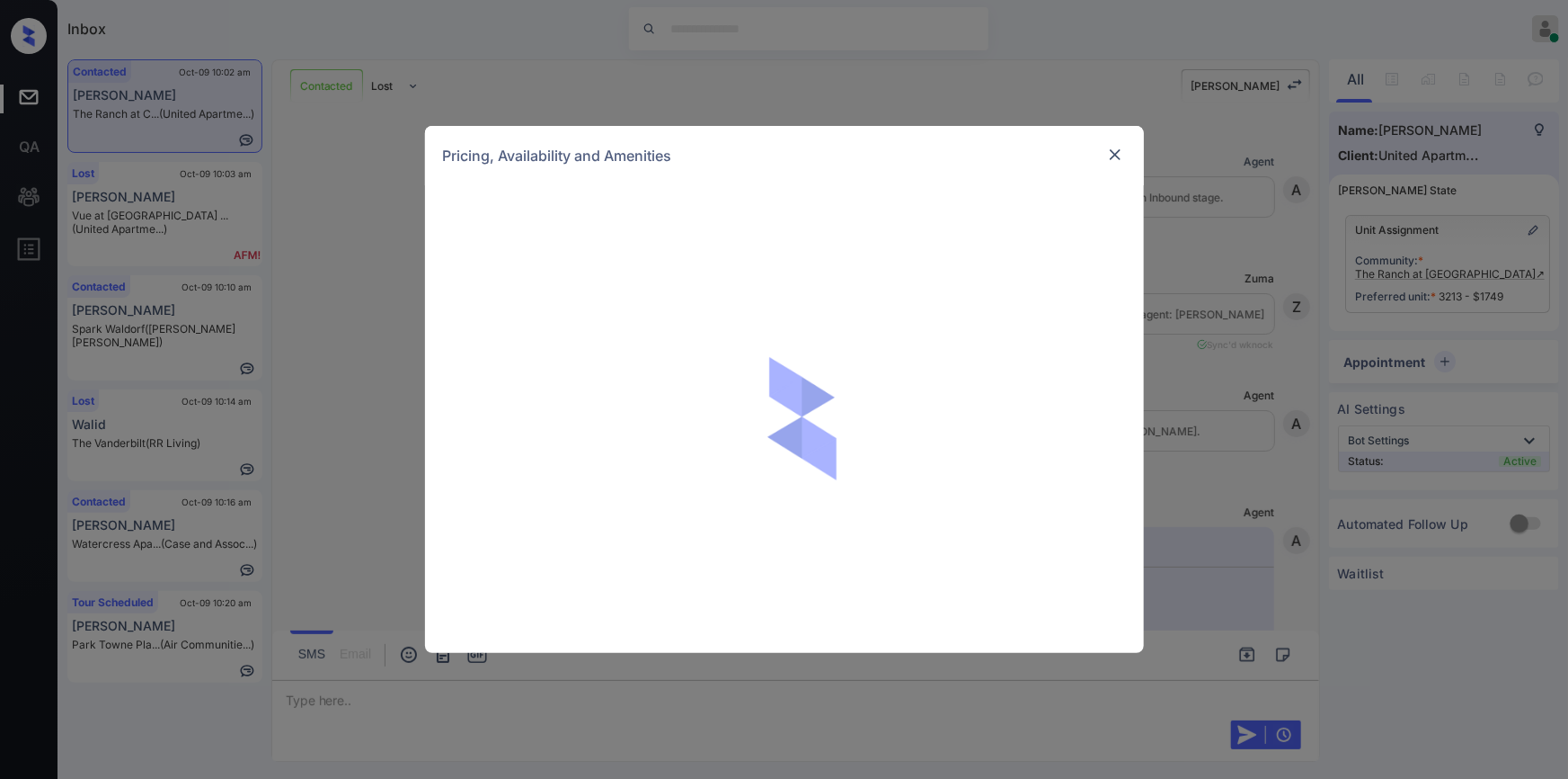
scroll to position [874, 0]
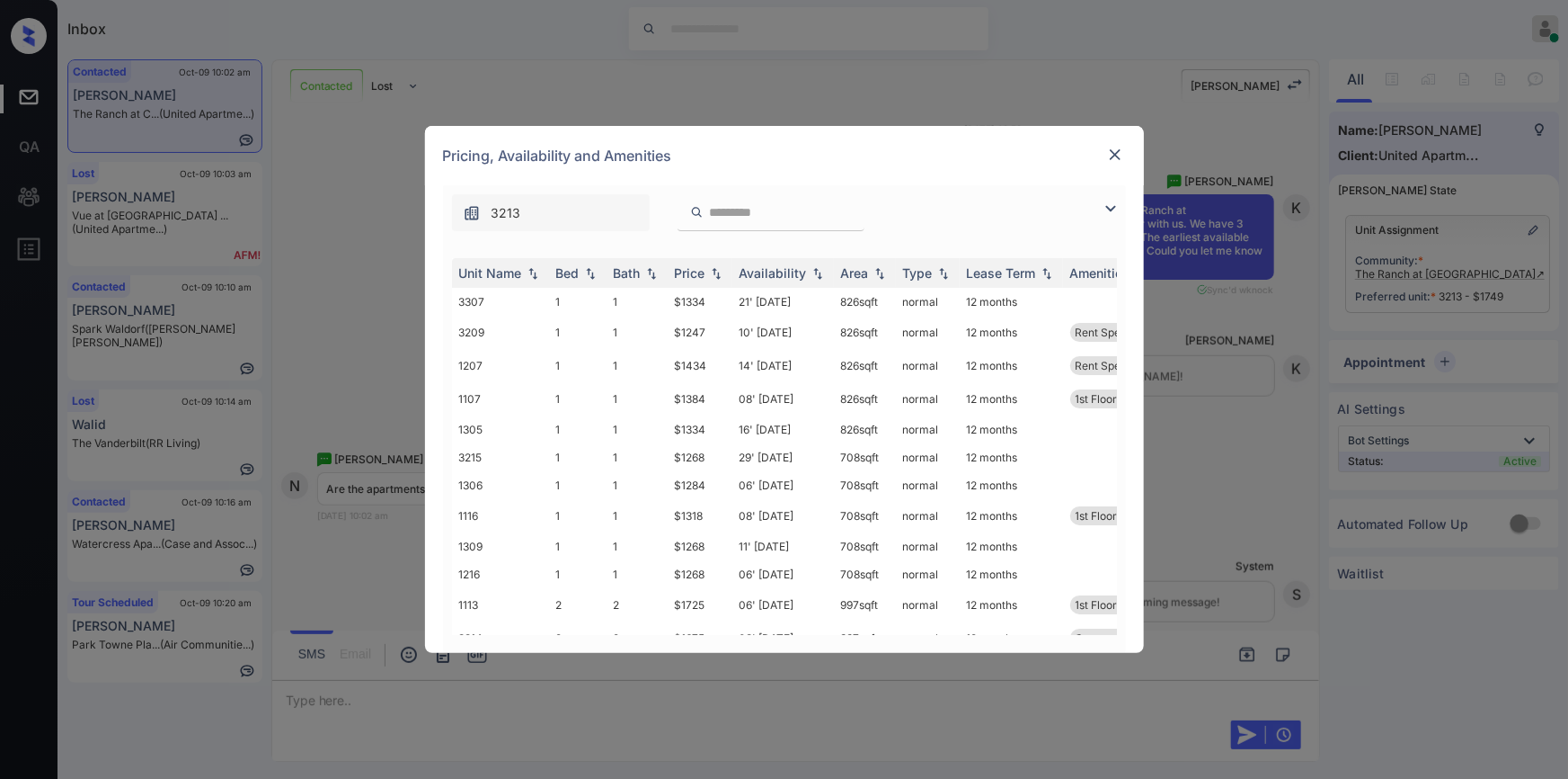
click at [1106, 213] on img at bounding box center [1111, 209] width 21 height 21
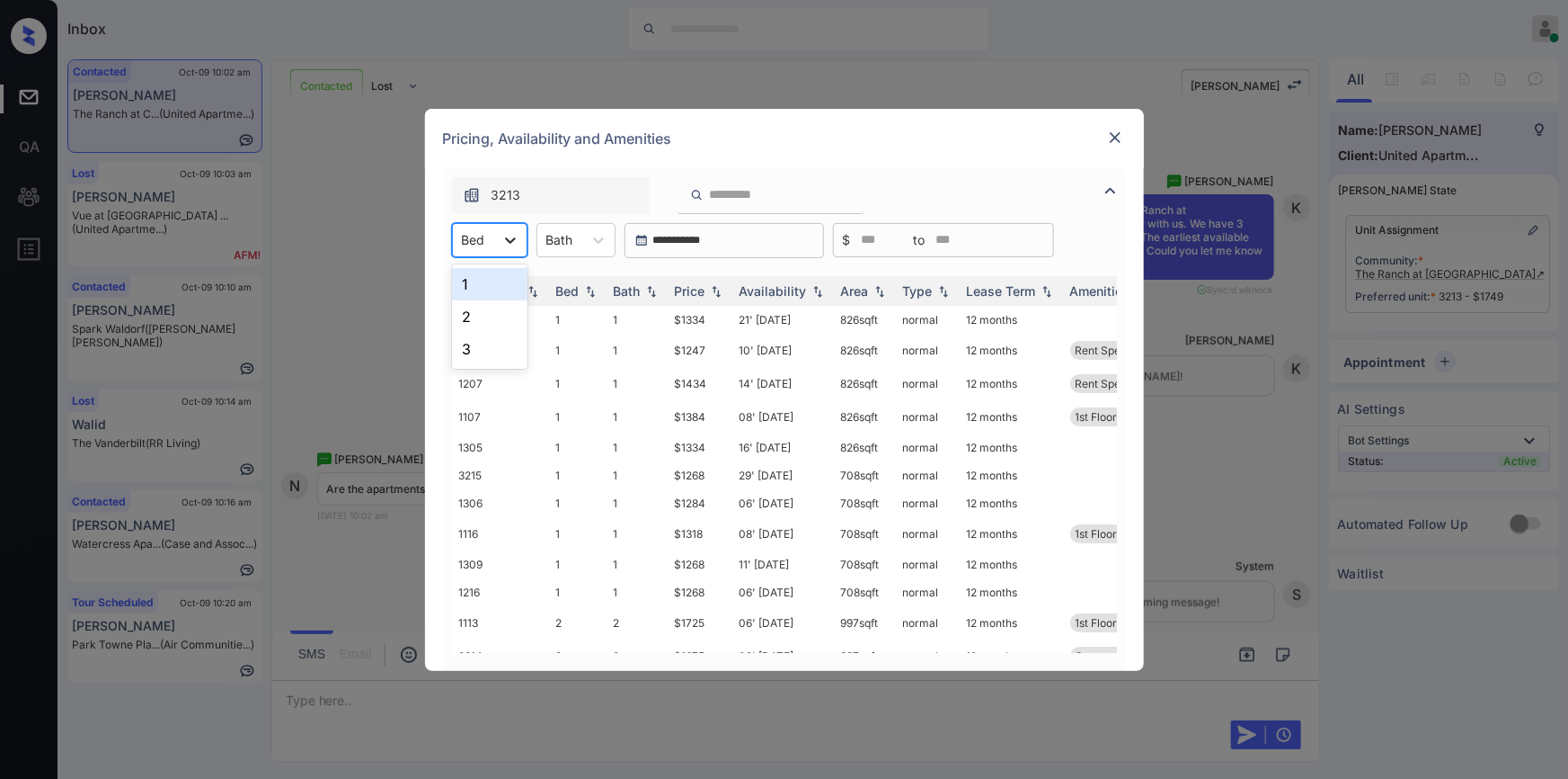
click at [502, 235] on icon at bounding box center [510, 239] width 18 height 18
click at [483, 341] on div "3" at bounding box center [489, 349] width 75 height 33
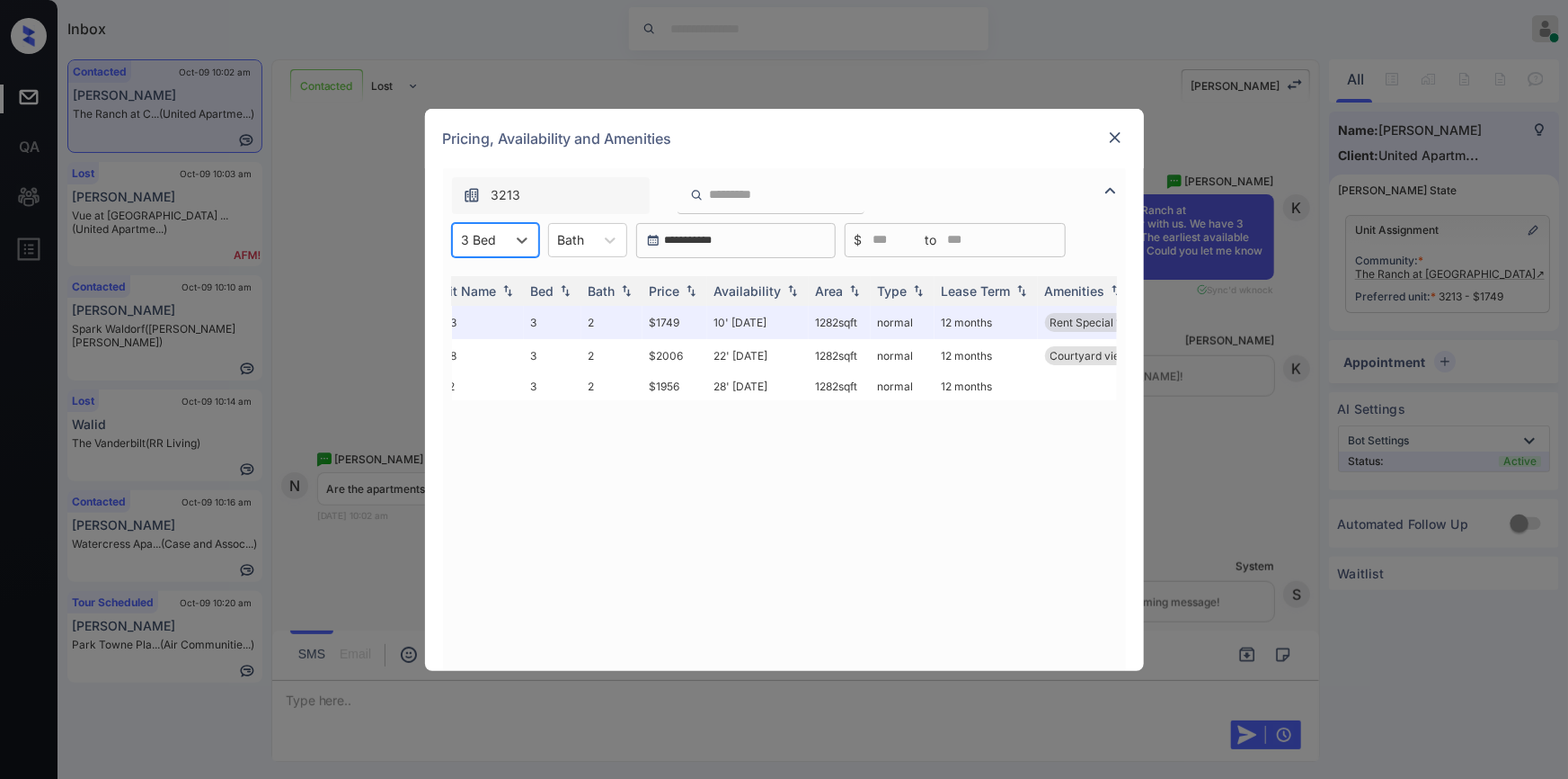
scroll to position [0, 0]
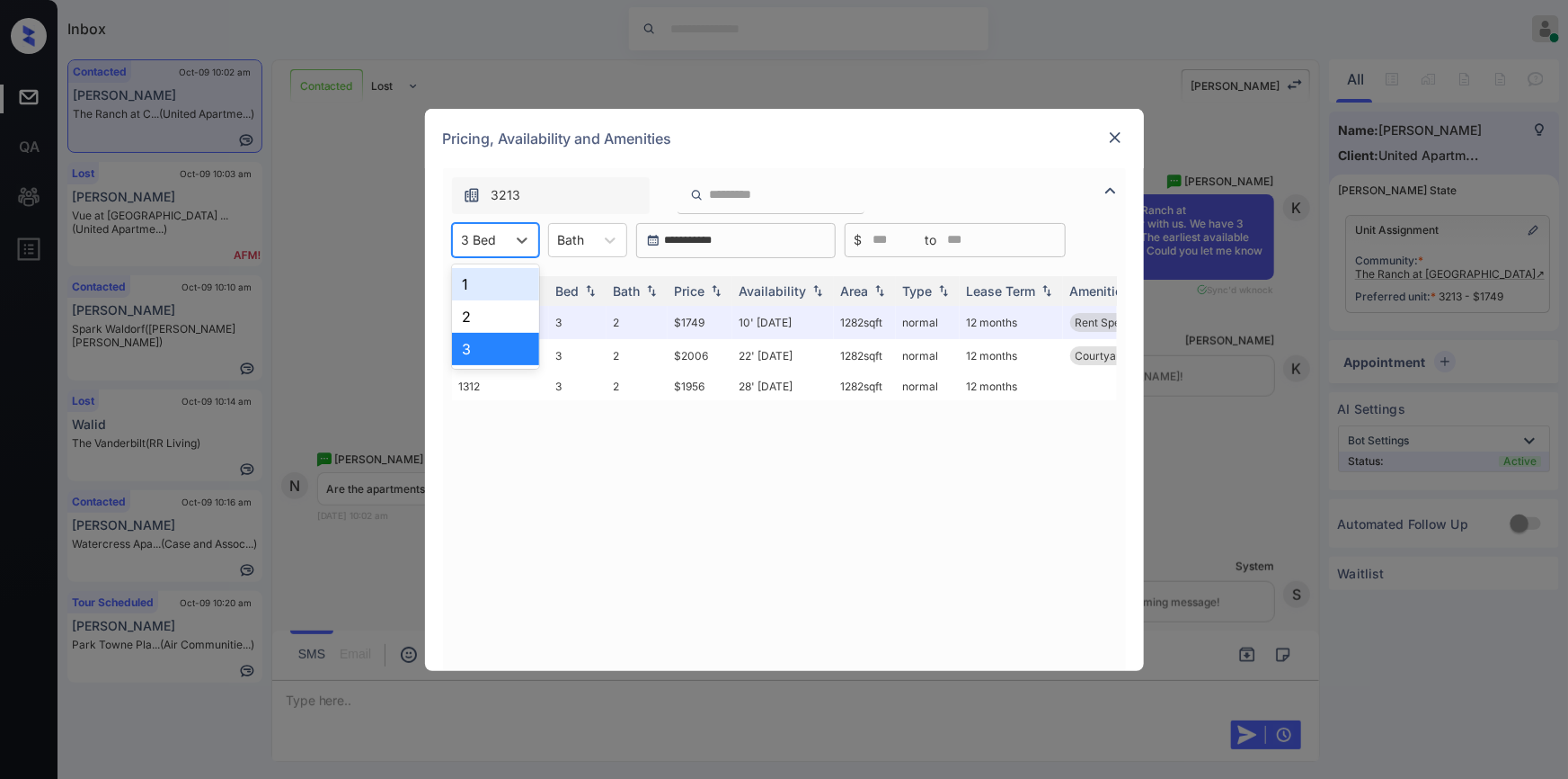
click at [495, 232] on div at bounding box center [480, 239] width 35 height 19
click at [477, 315] on div "2" at bounding box center [495, 317] width 87 height 33
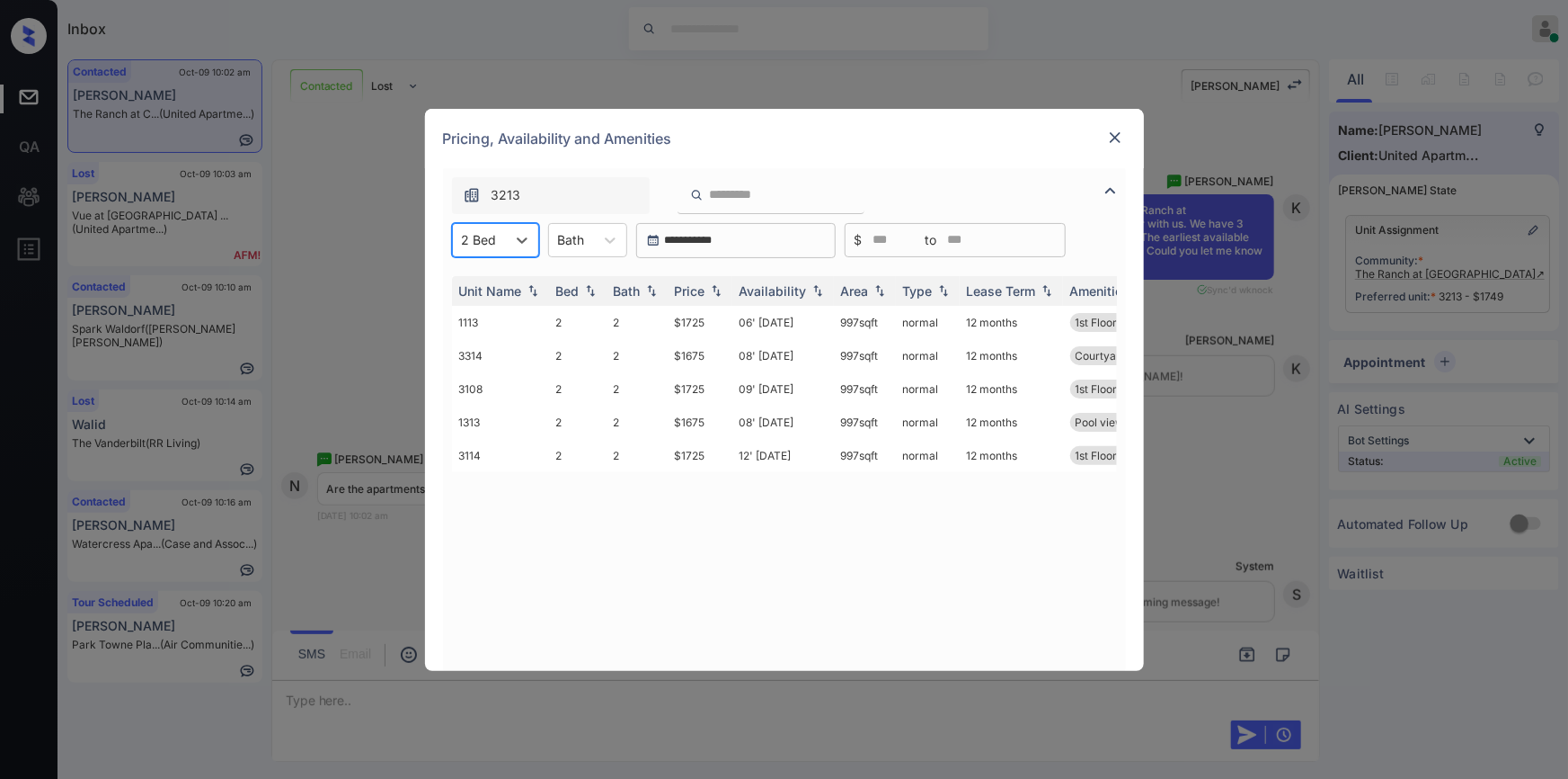
click at [493, 234] on div at bounding box center [480, 239] width 35 height 19
click at [484, 341] on div "3" at bounding box center [495, 349] width 87 height 33
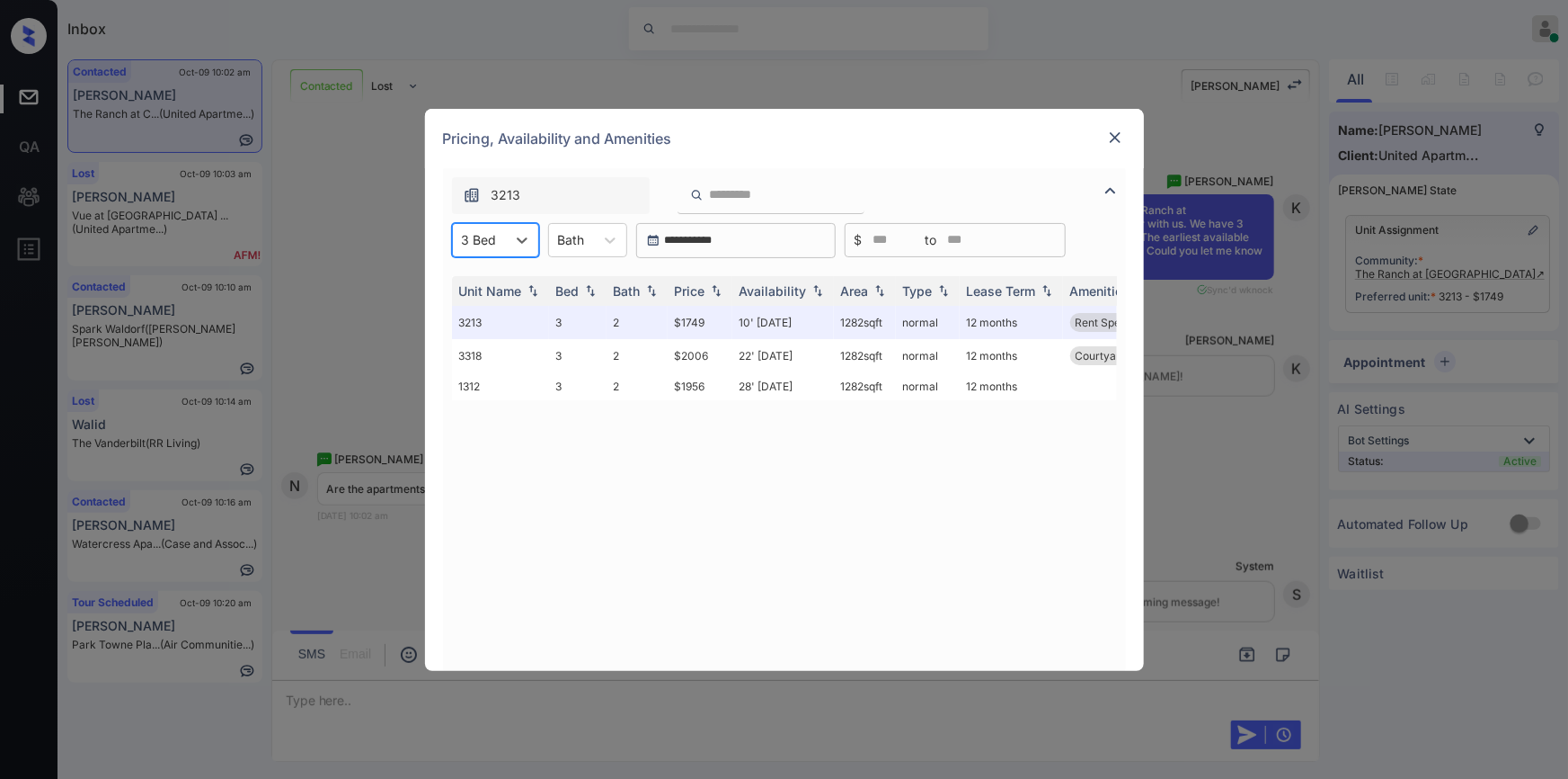
click at [1112, 131] on img at bounding box center [1115, 137] width 18 height 18
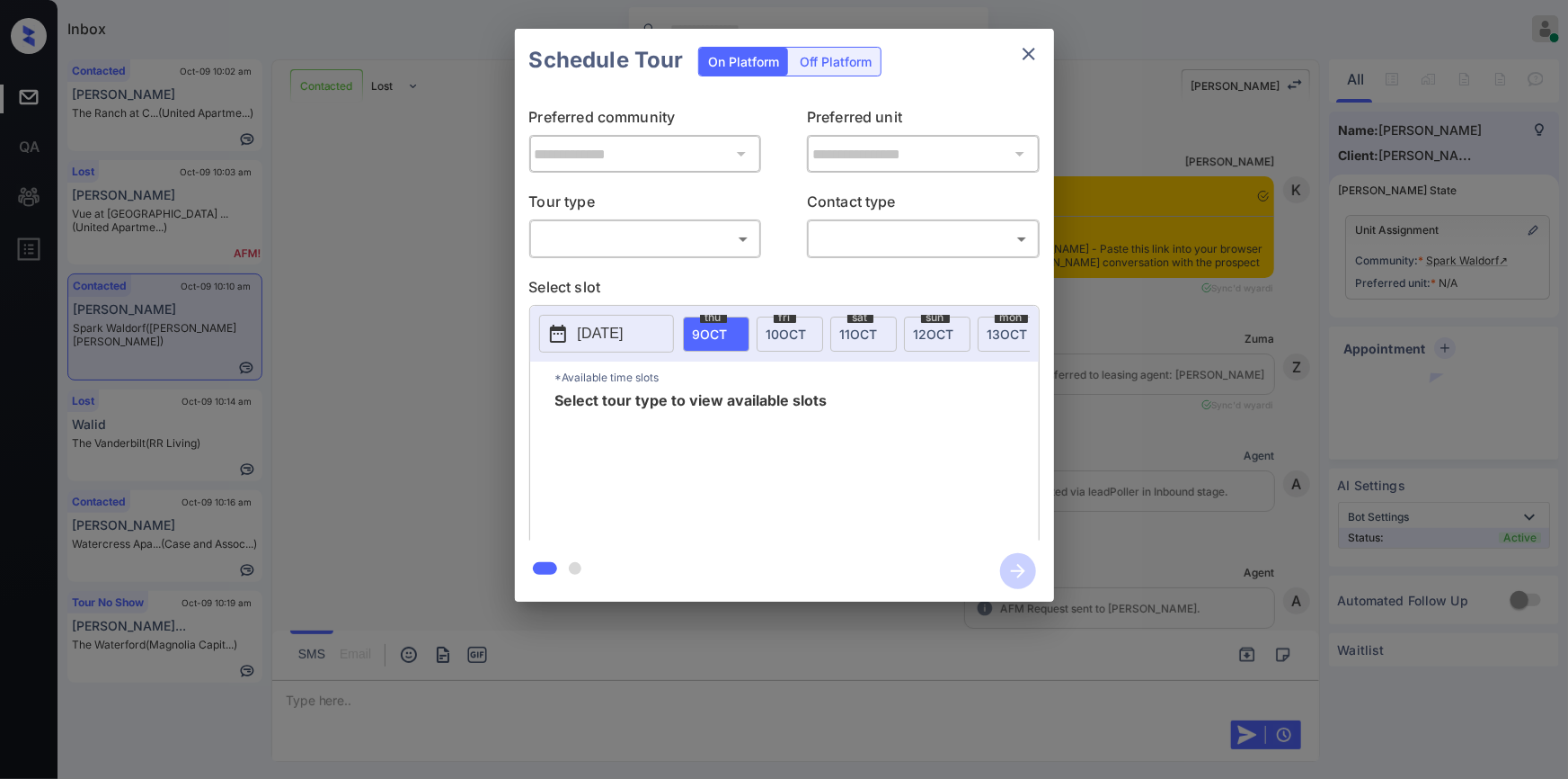
scroll to position [1364, 0]
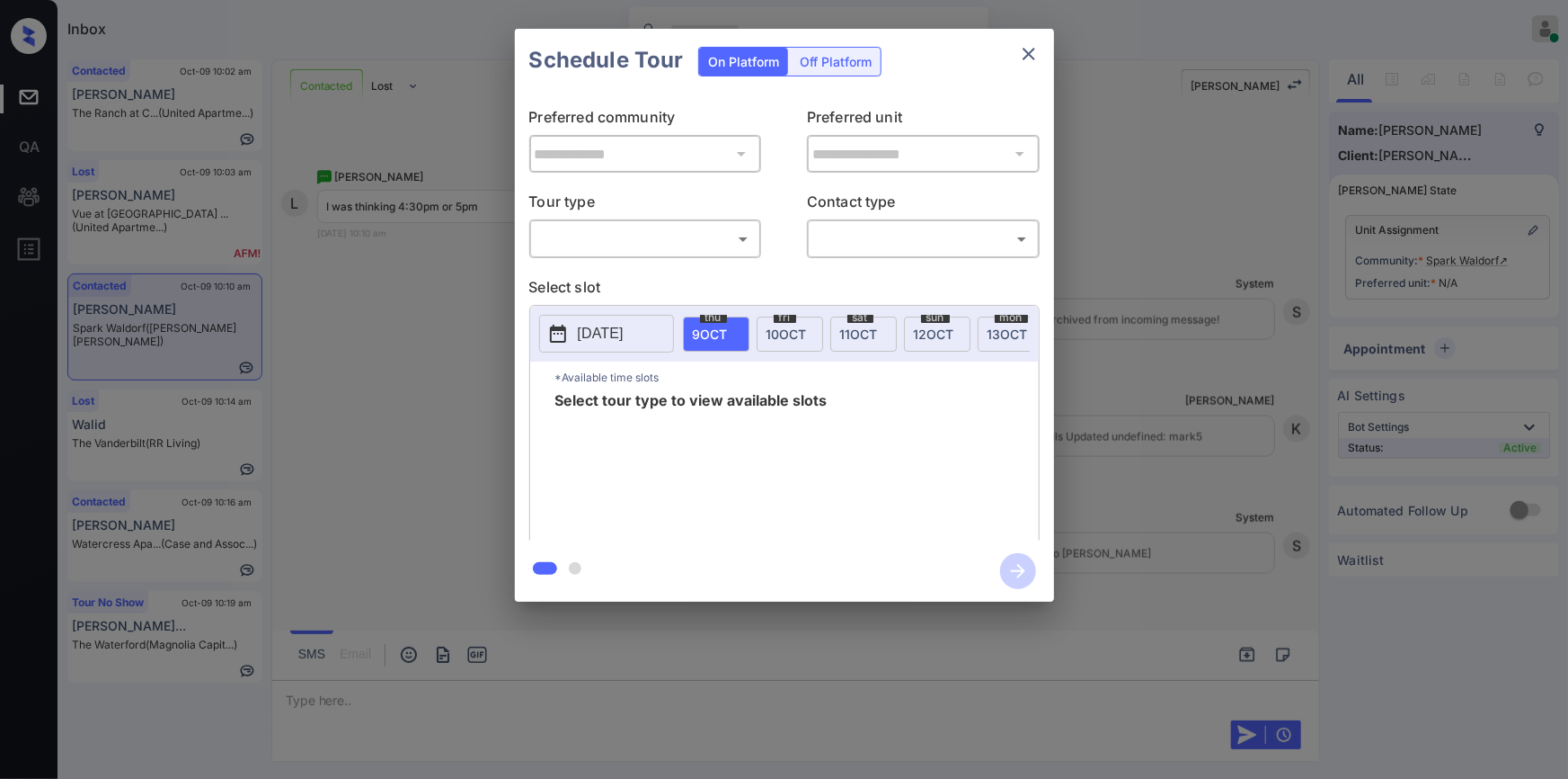
click at [647, 240] on body "Inbox [PERSON_NAME] Online Set yourself offline Set yourself on break Profile S…" at bounding box center [784, 389] width 1568 height 779
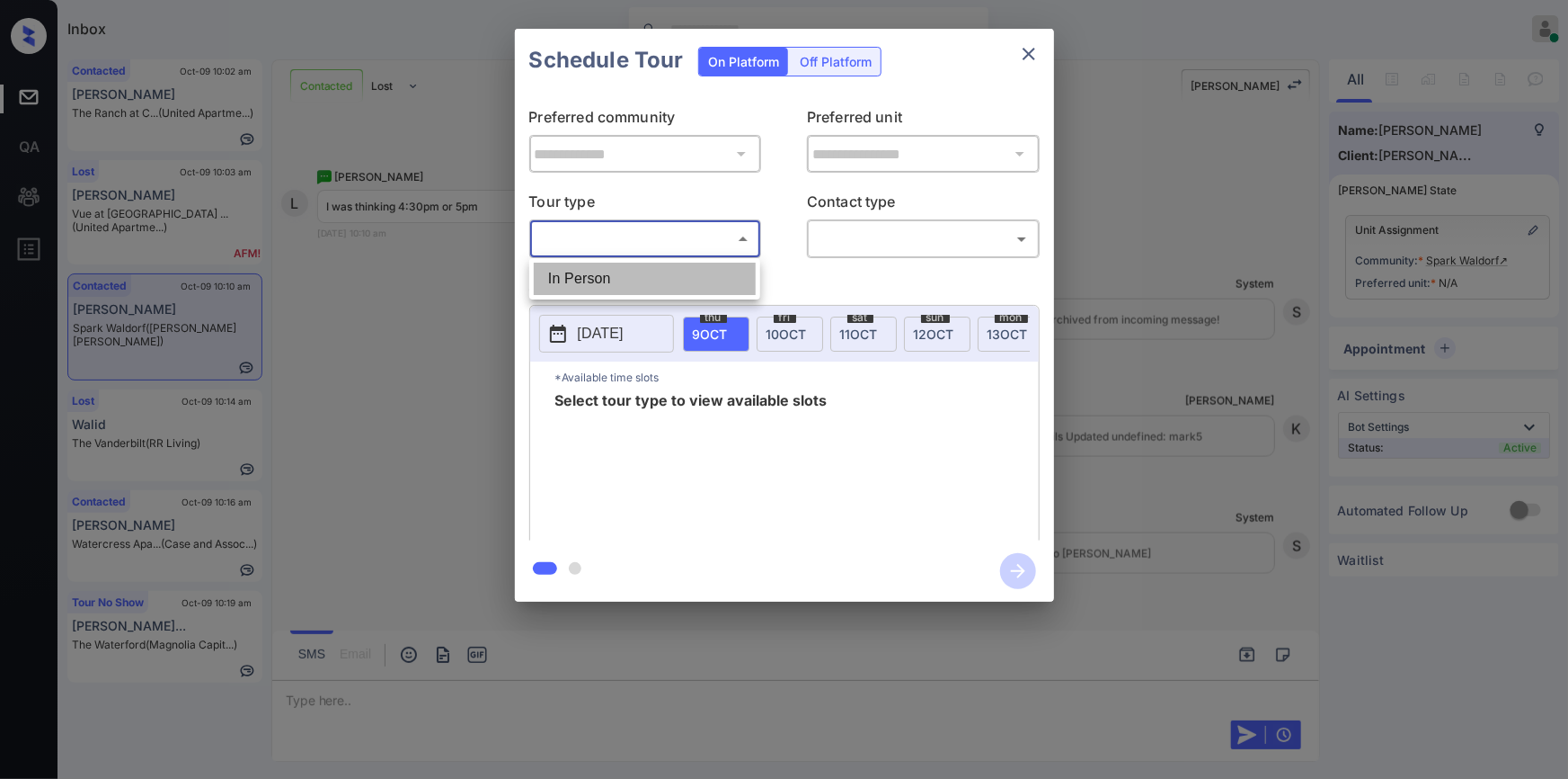
click at [625, 282] on li "In Person" at bounding box center [645, 279] width 222 height 33
type input "********"
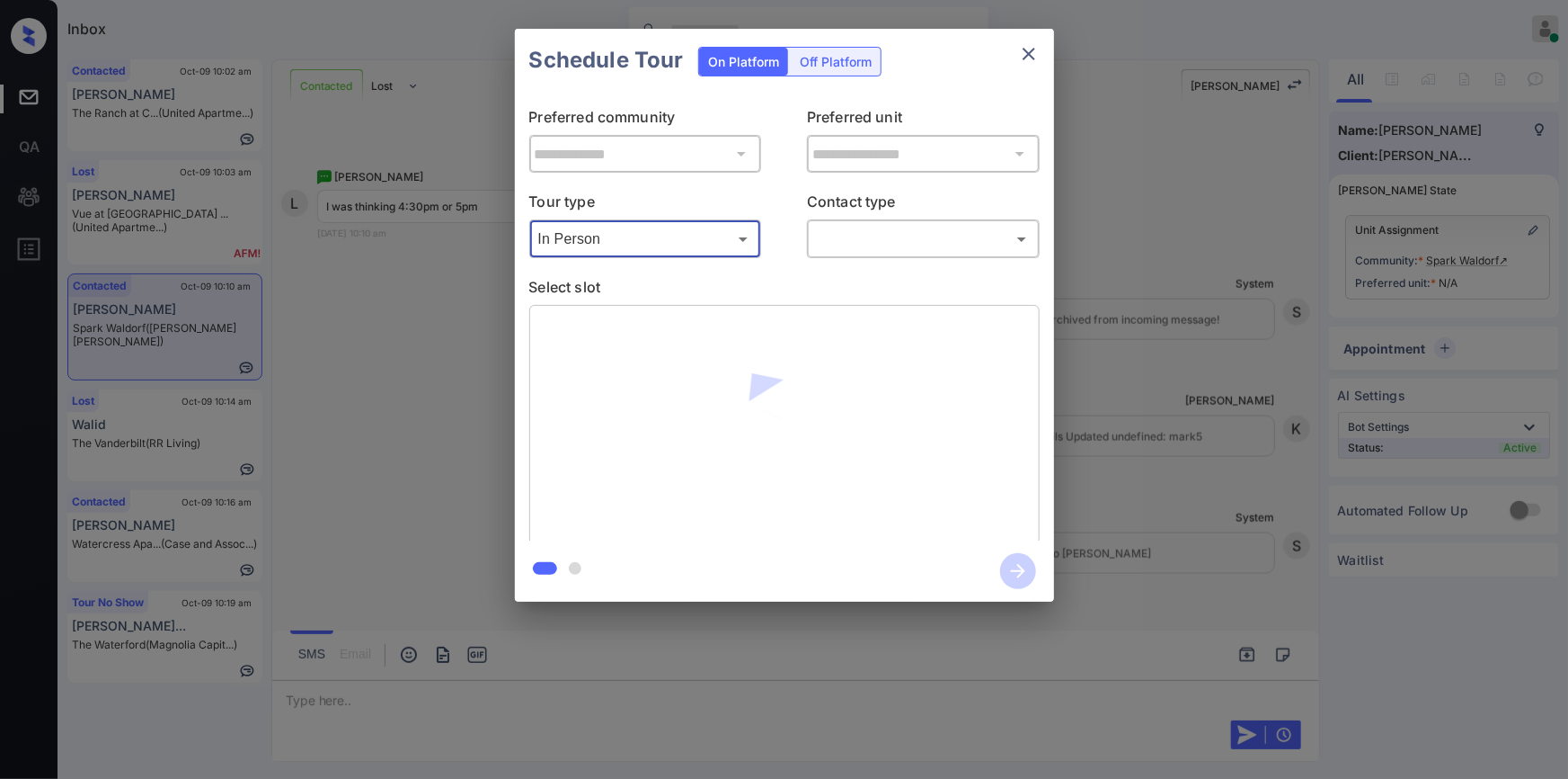
click at [871, 242] on body "Inbox [PERSON_NAME] Online Set yourself offline Set yourself on break Profile S…" at bounding box center [784, 389] width 1568 height 779
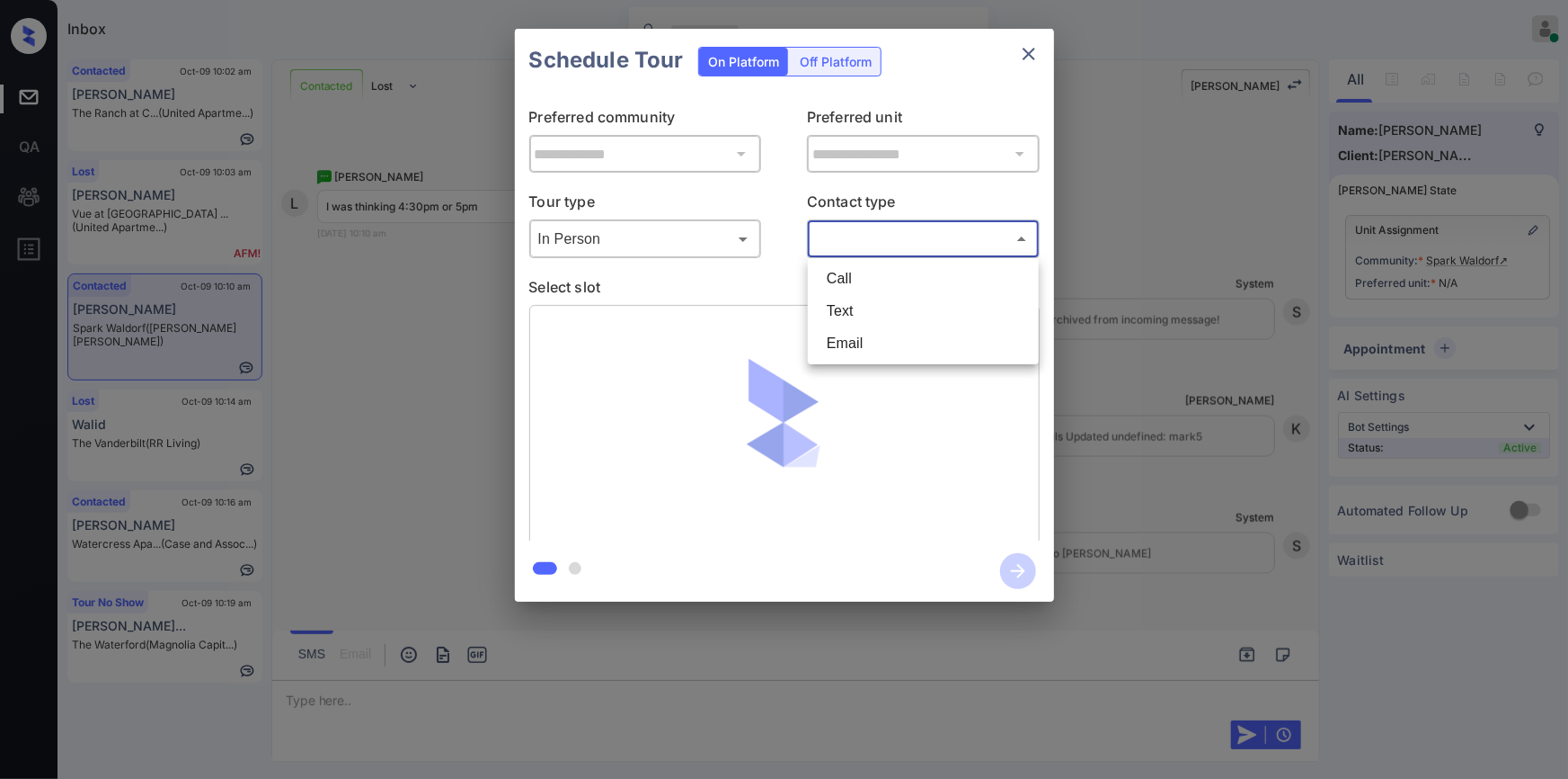
click at [846, 309] on li "Text" at bounding box center [923, 312] width 222 height 33
type input "****"
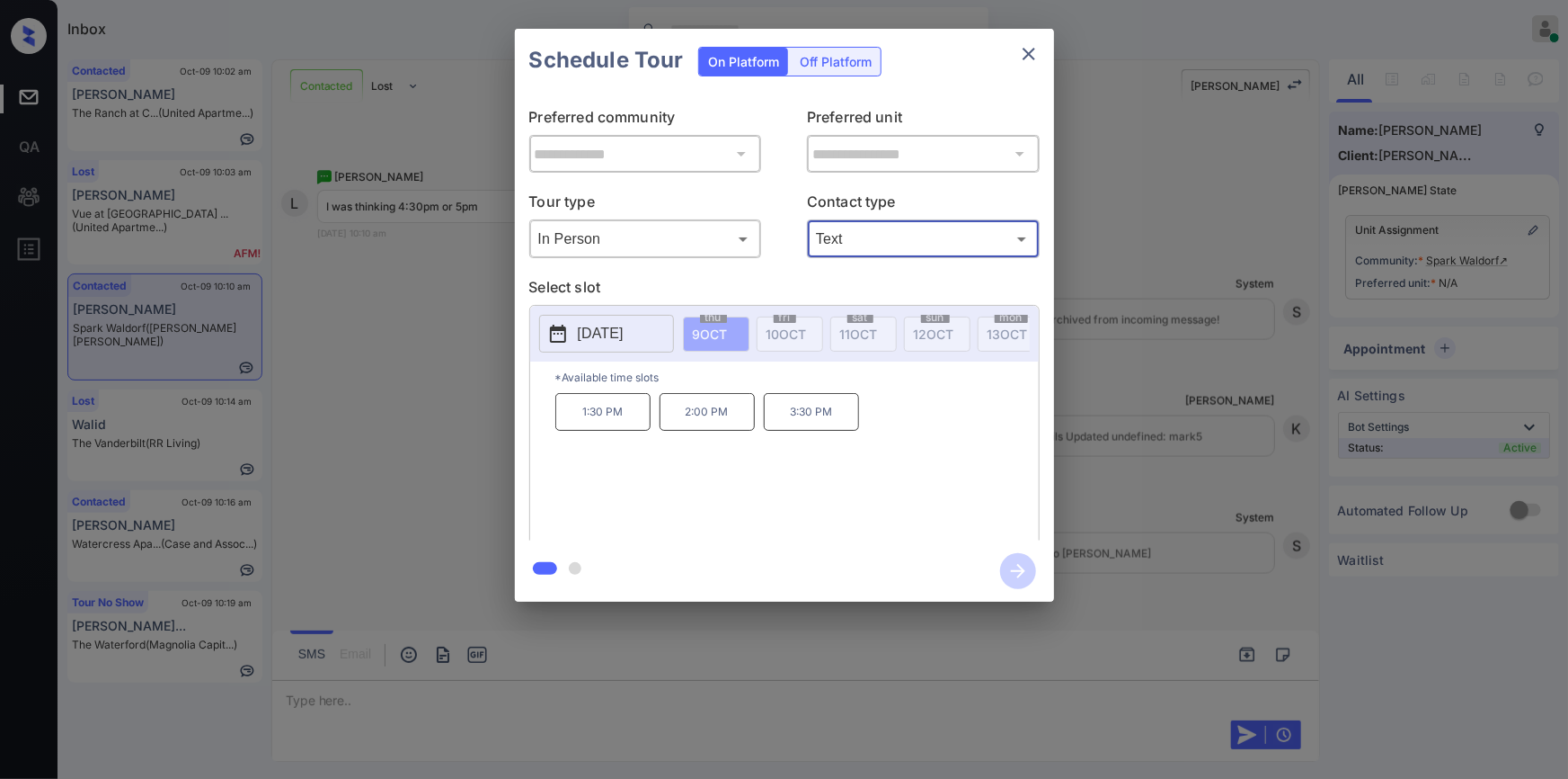
click at [583, 338] on p "[DATE]" at bounding box center [601, 333] width 46 height 21
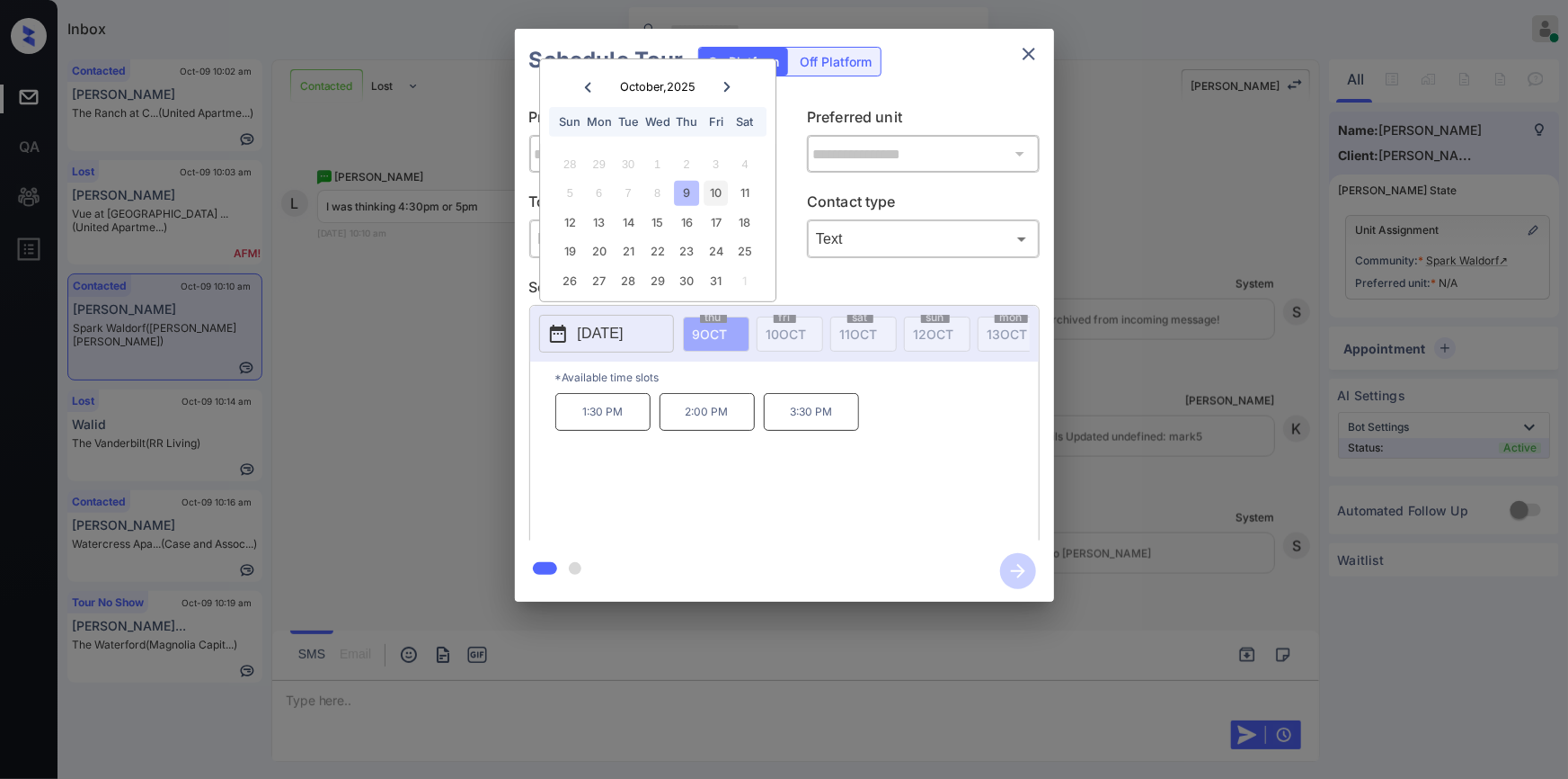
click at [721, 190] on div "10" at bounding box center [715, 192] width 24 height 24
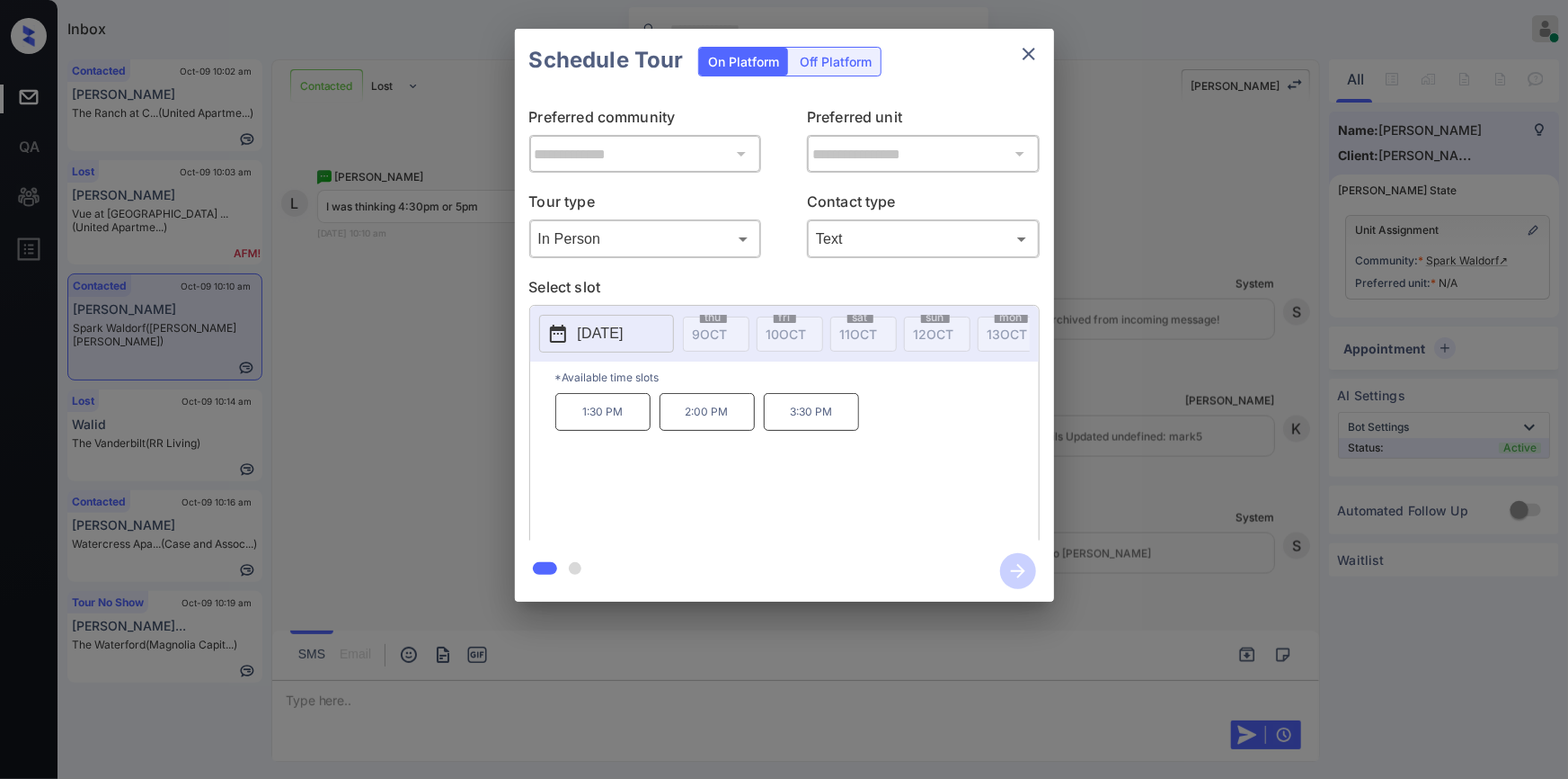
click at [619, 413] on p "1:30 PM" at bounding box center [603, 411] width 96 height 38
click at [357, 439] on div "**********" at bounding box center [784, 315] width 1568 height 630
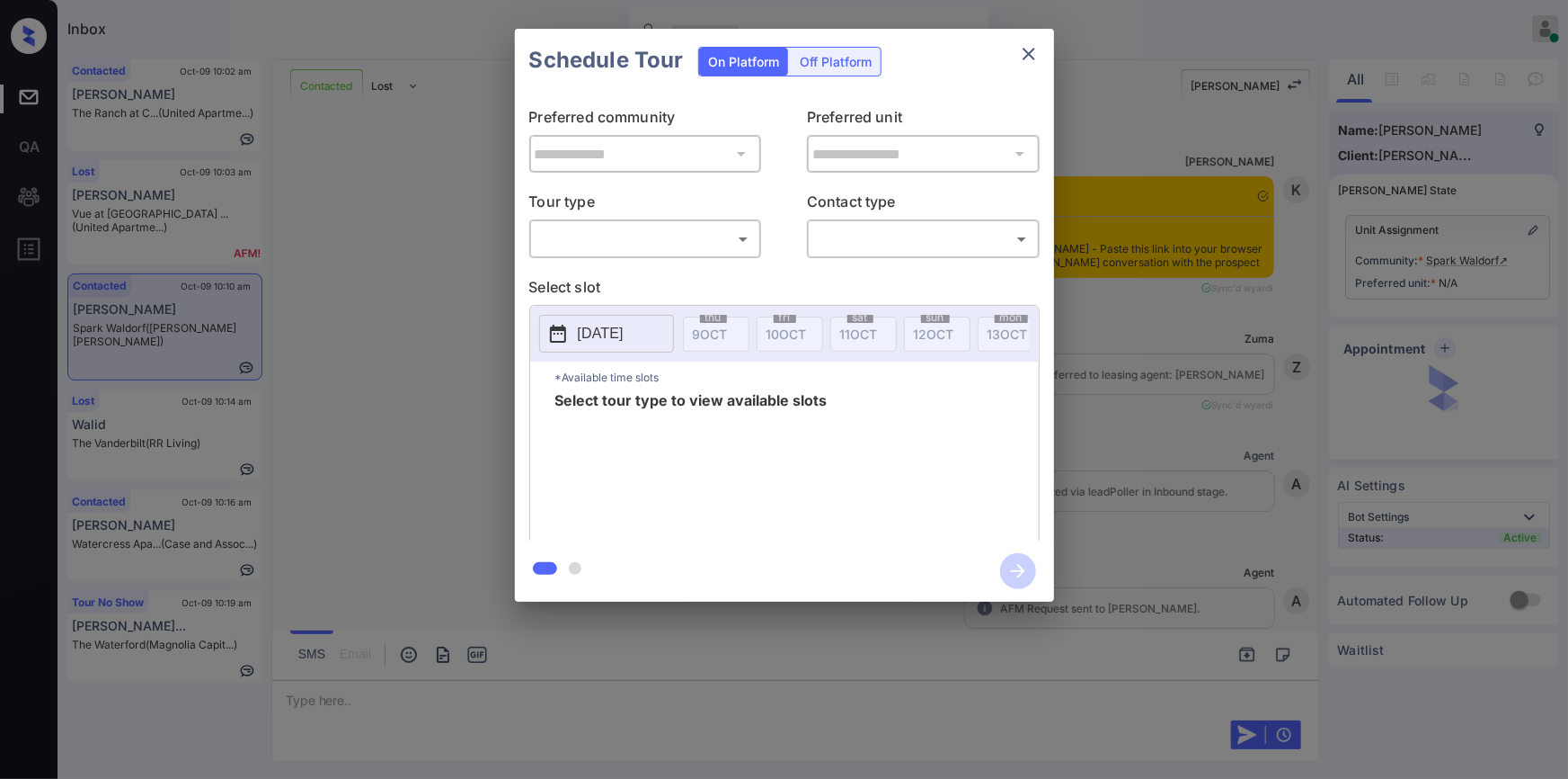
scroll to position [1377, 0]
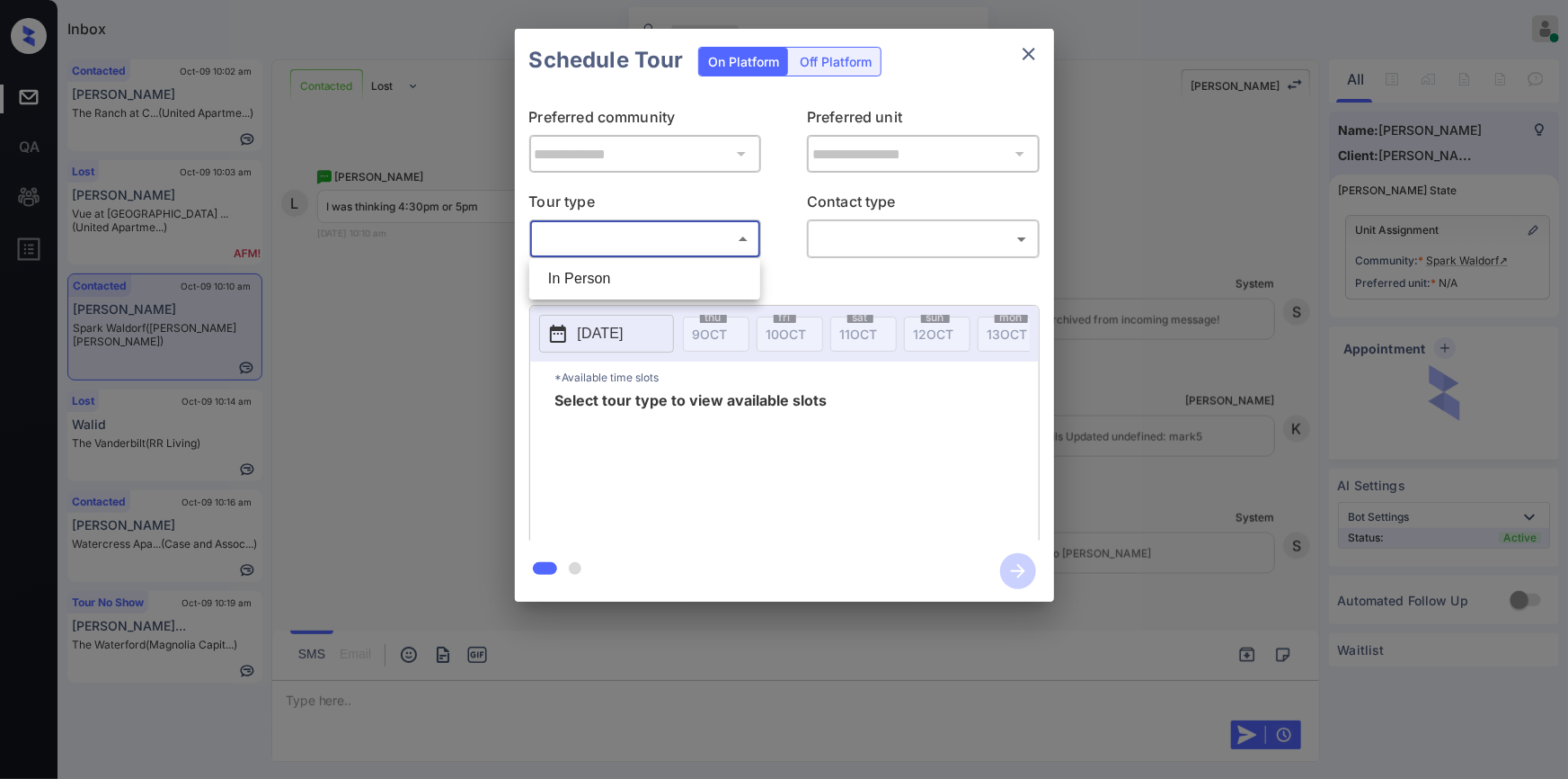
click at [623, 238] on body "Inbox [PERSON_NAME] Online Set yourself offline Set yourself on break Profile S…" at bounding box center [784, 389] width 1568 height 779
drag, startPoint x: 602, startPoint y: 270, endPoint x: 874, endPoint y: 258, distance: 272.3
click at [602, 271] on li "In Person" at bounding box center [645, 279] width 222 height 33
type input "********"
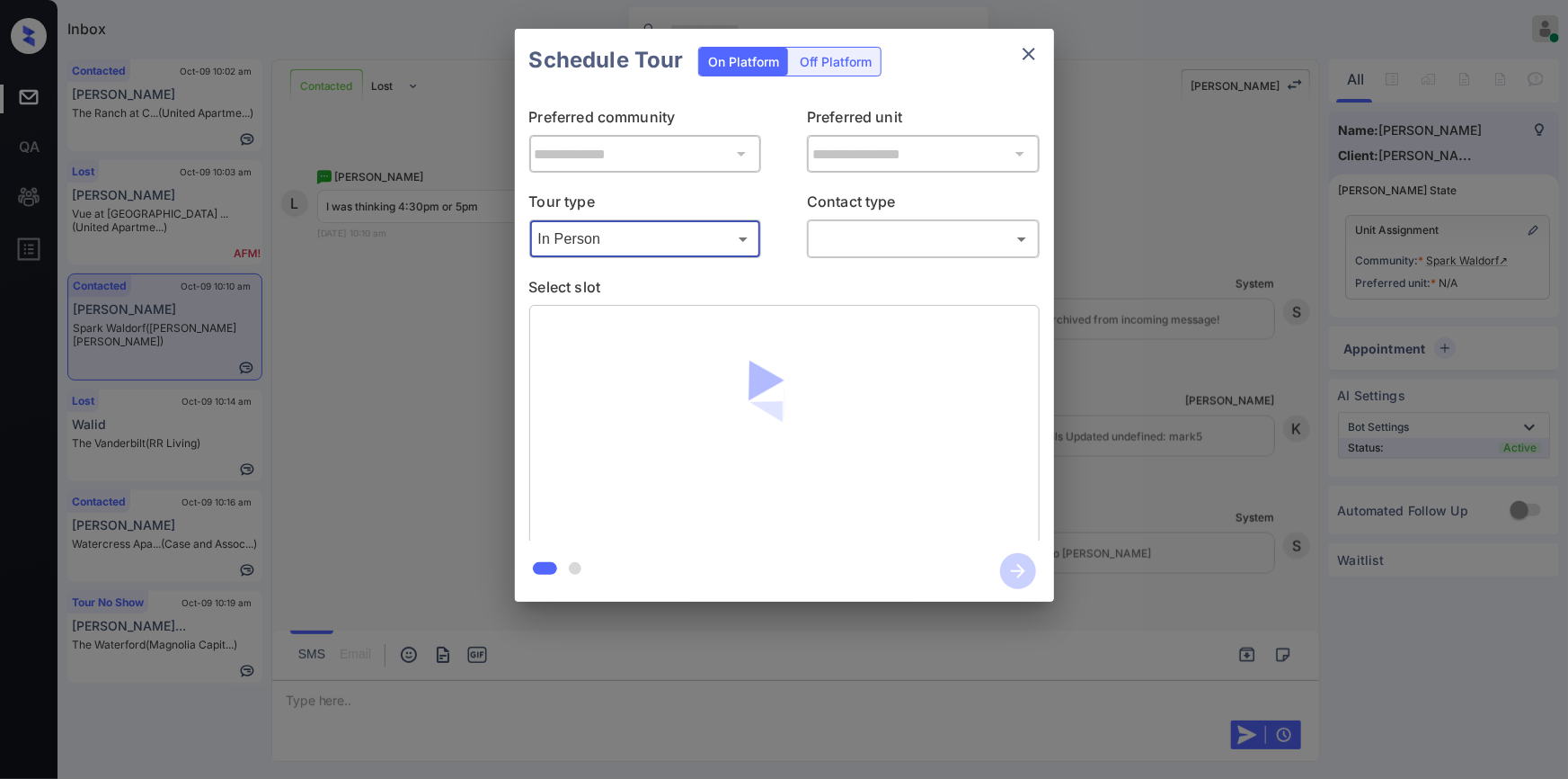
click at [892, 239] on body "Inbox [PERSON_NAME] Online Set yourself offline Set yourself on break Profile S…" at bounding box center [784, 389] width 1568 height 779
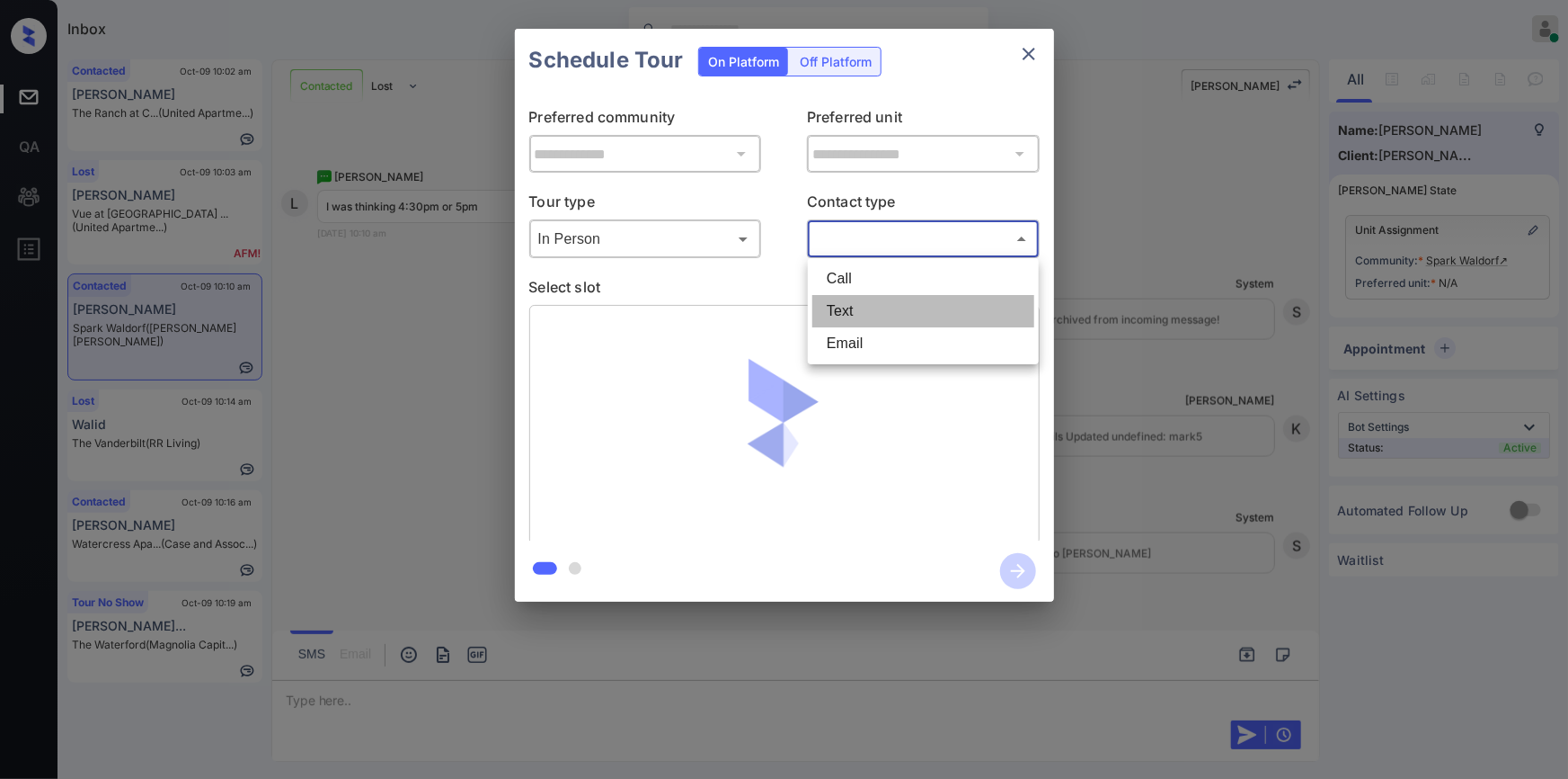
click at [853, 312] on li "Text" at bounding box center [923, 312] width 222 height 33
type input "****"
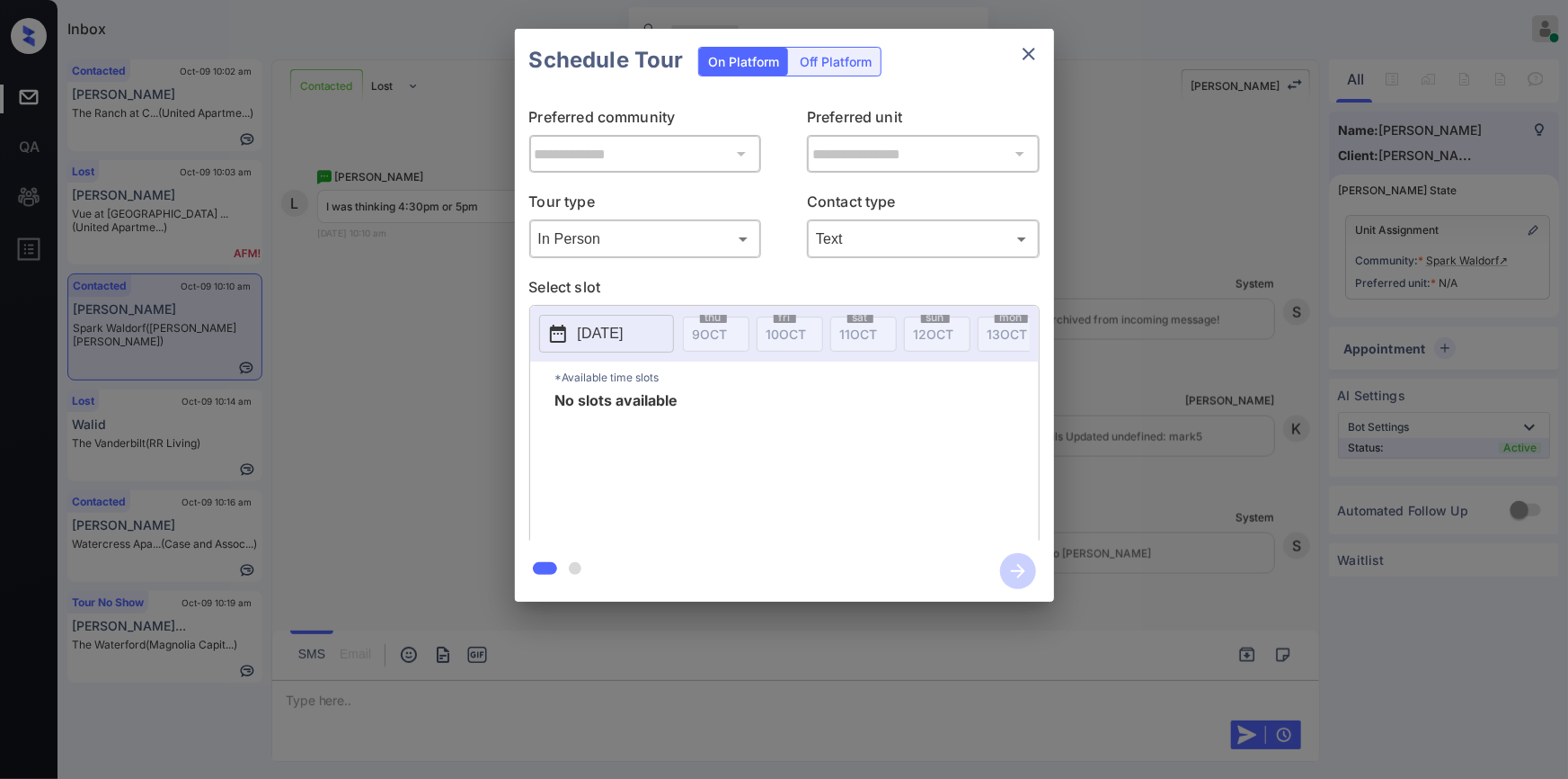
click at [401, 366] on div "**********" at bounding box center [784, 315] width 1568 height 630
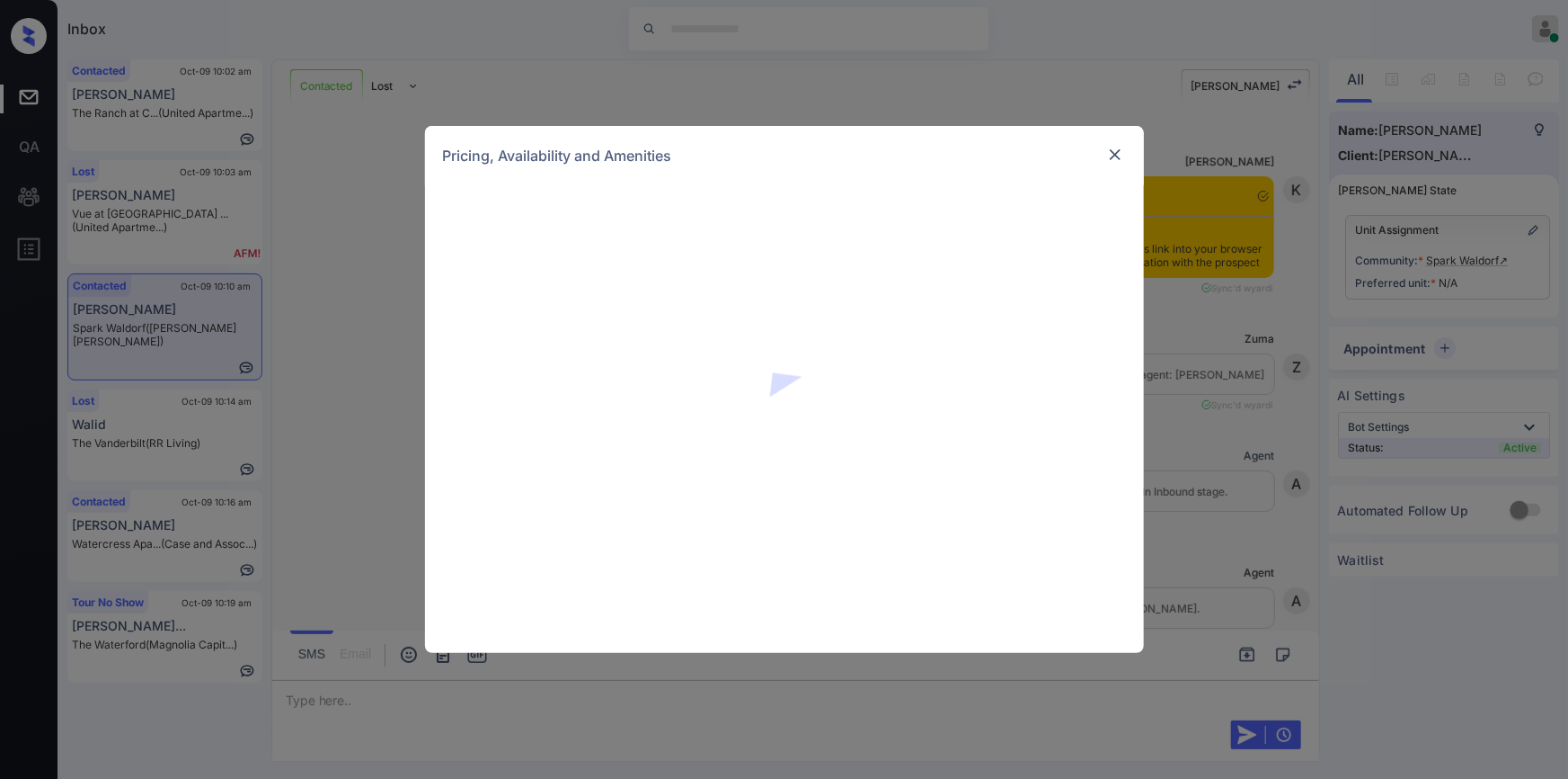
scroll to position [756, 0]
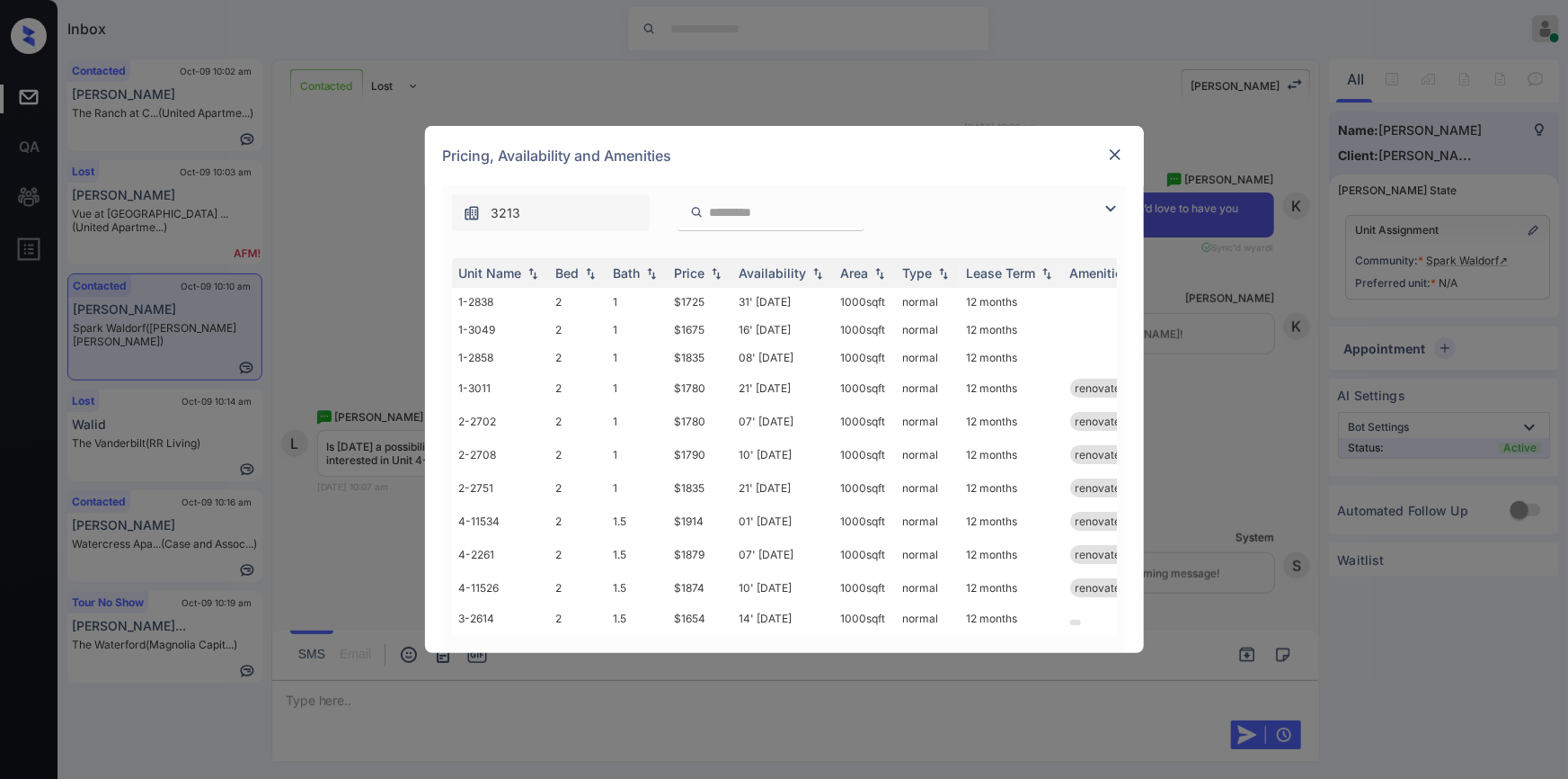
click at [735, 206] on input "search" at bounding box center [782, 212] width 148 height 15
paste input "******"
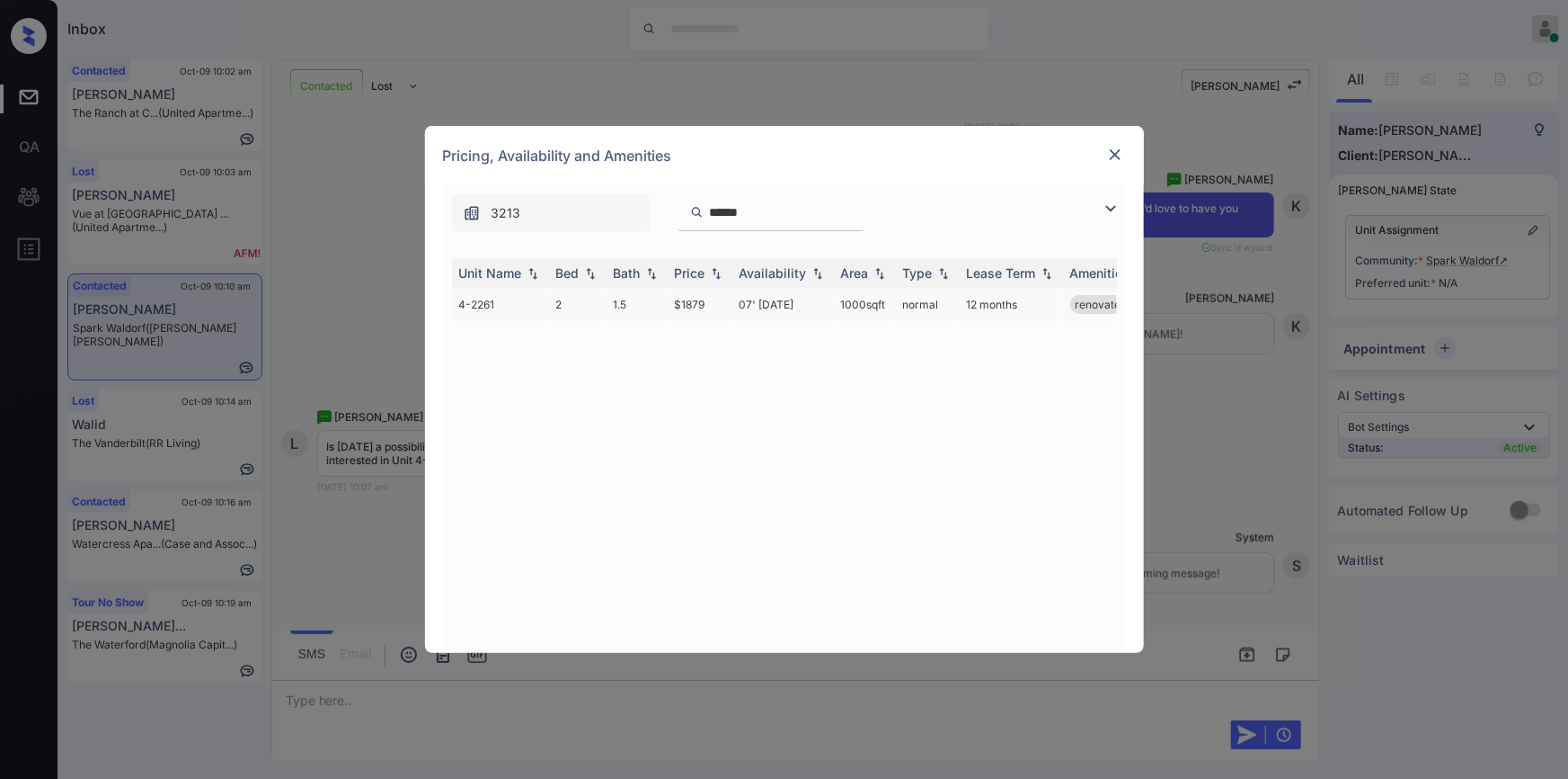
type input "******"
click at [676, 302] on td "$1879" at bounding box center [700, 304] width 65 height 33
drag, startPoint x: 674, startPoint y: 302, endPoint x: 722, endPoint y: 303, distance: 48.0
click at [722, 303] on td "$1879" at bounding box center [700, 304] width 65 height 33
copy td "$1879"
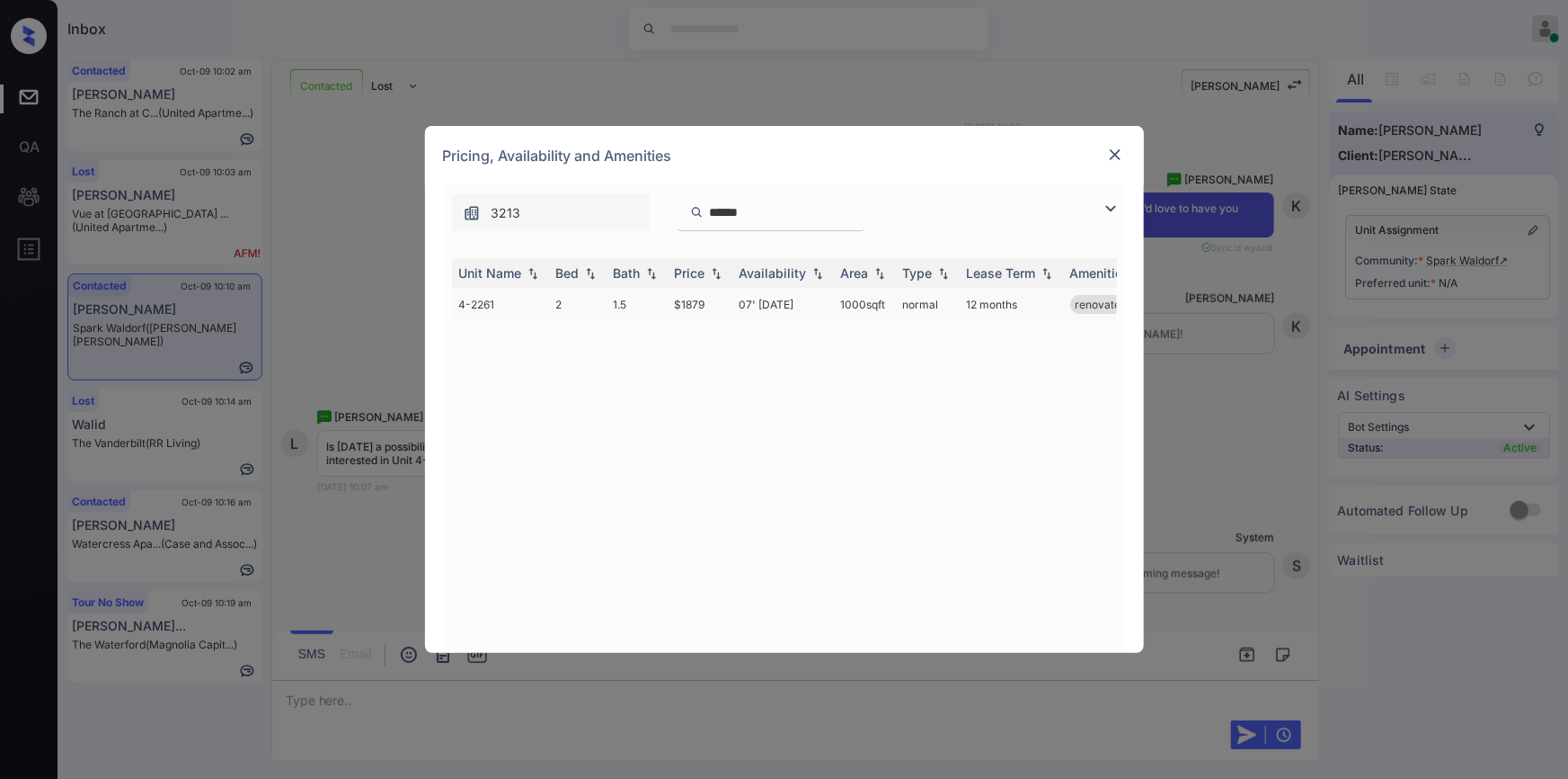
click at [481, 301] on td "4-2261" at bounding box center [500, 304] width 97 height 33
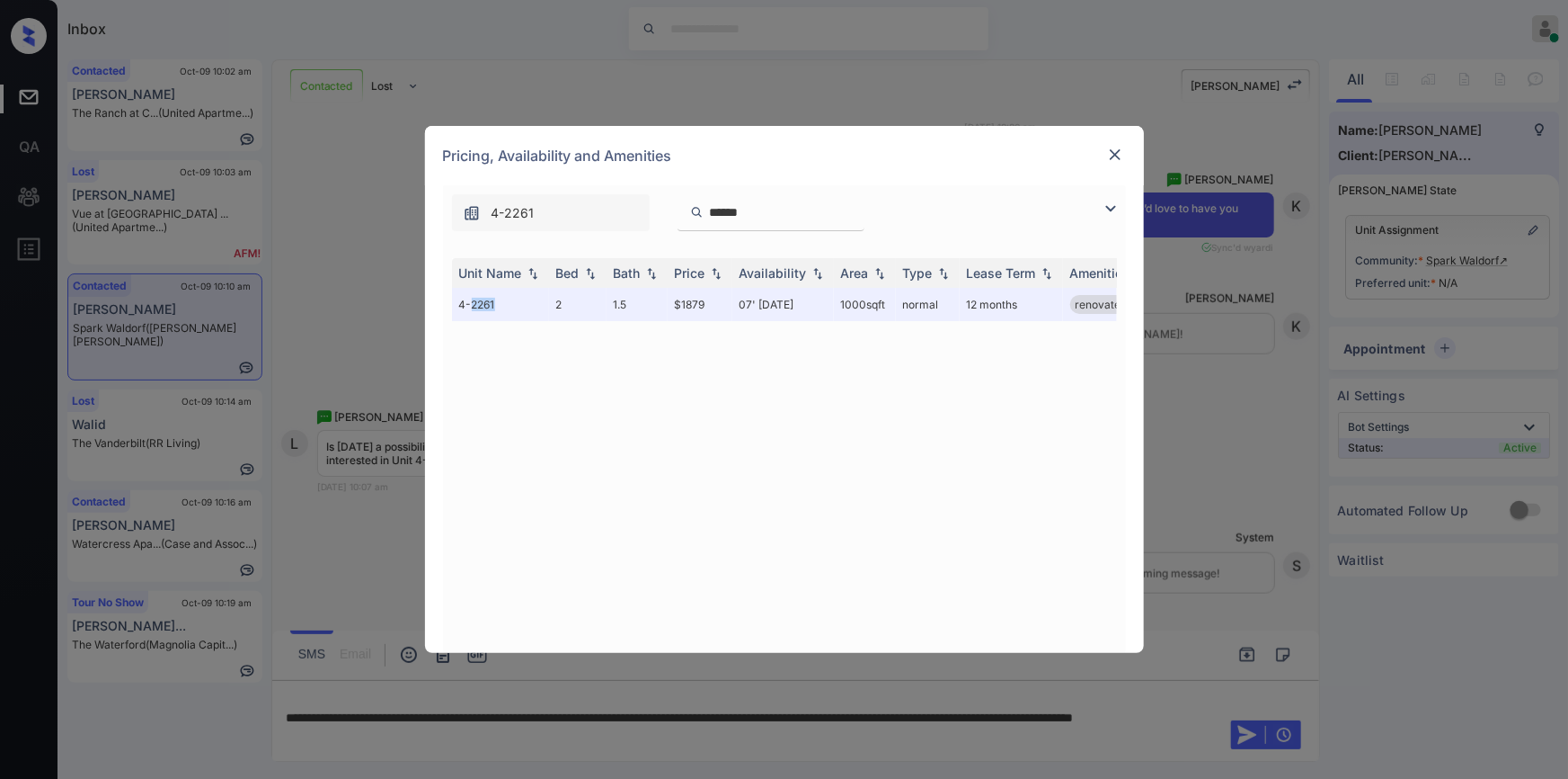
click at [1114, 153] on img at bounding box center [1115, 154] width 18 height 18
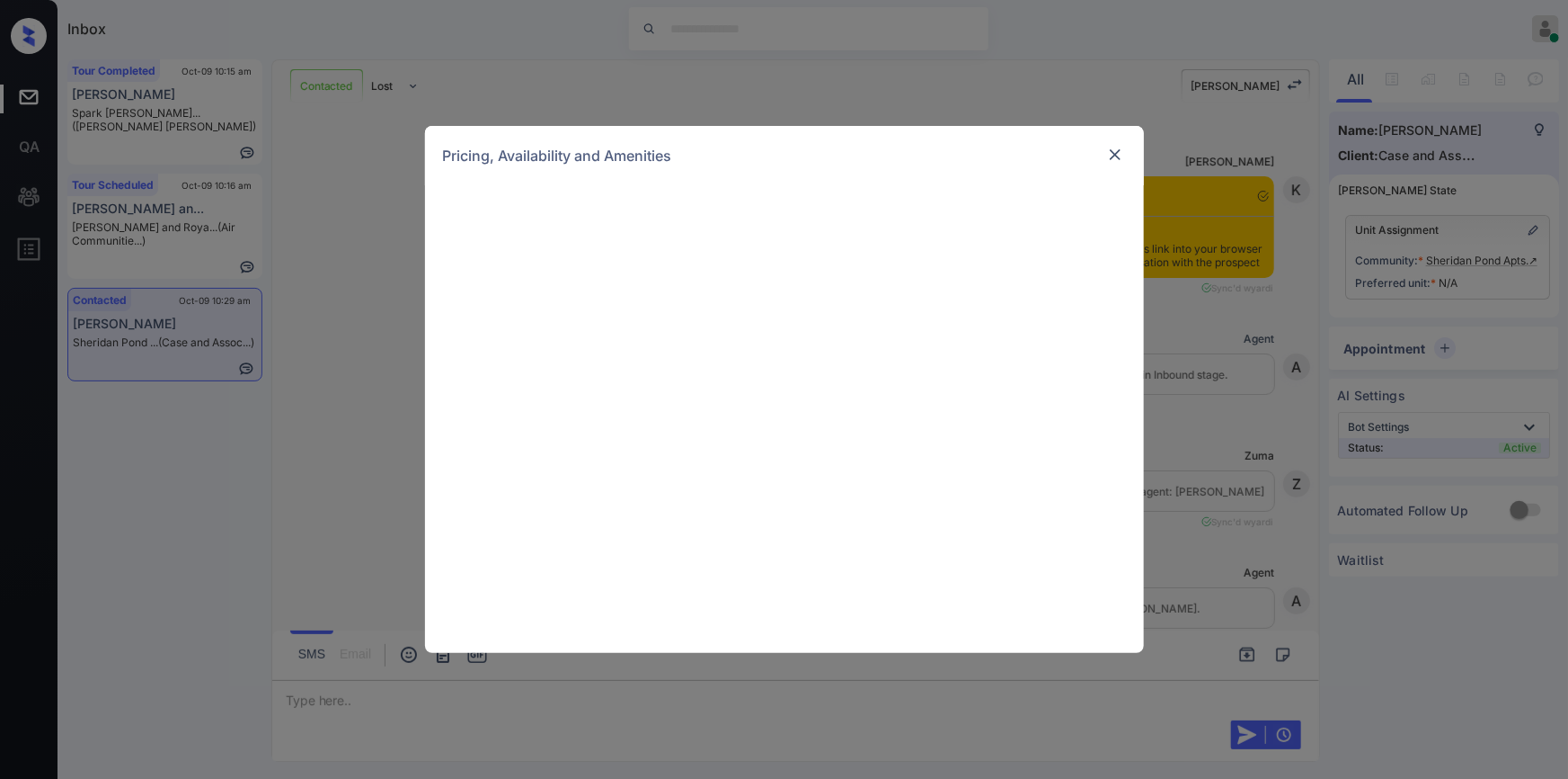
scroll to position [1536, 0]
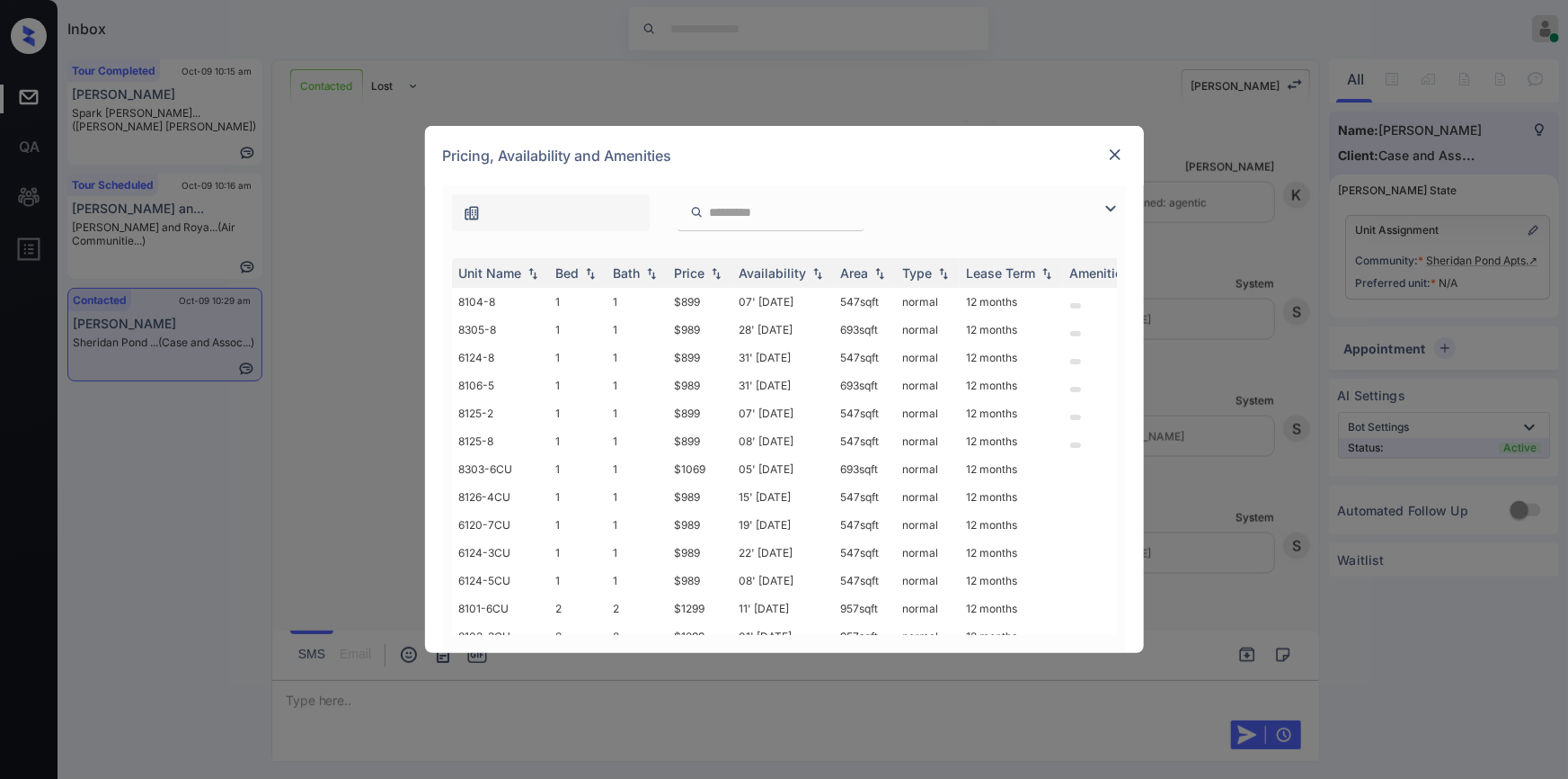
click at [1108, 213] on img at bounding box center [1111, 209] width 21 height 21
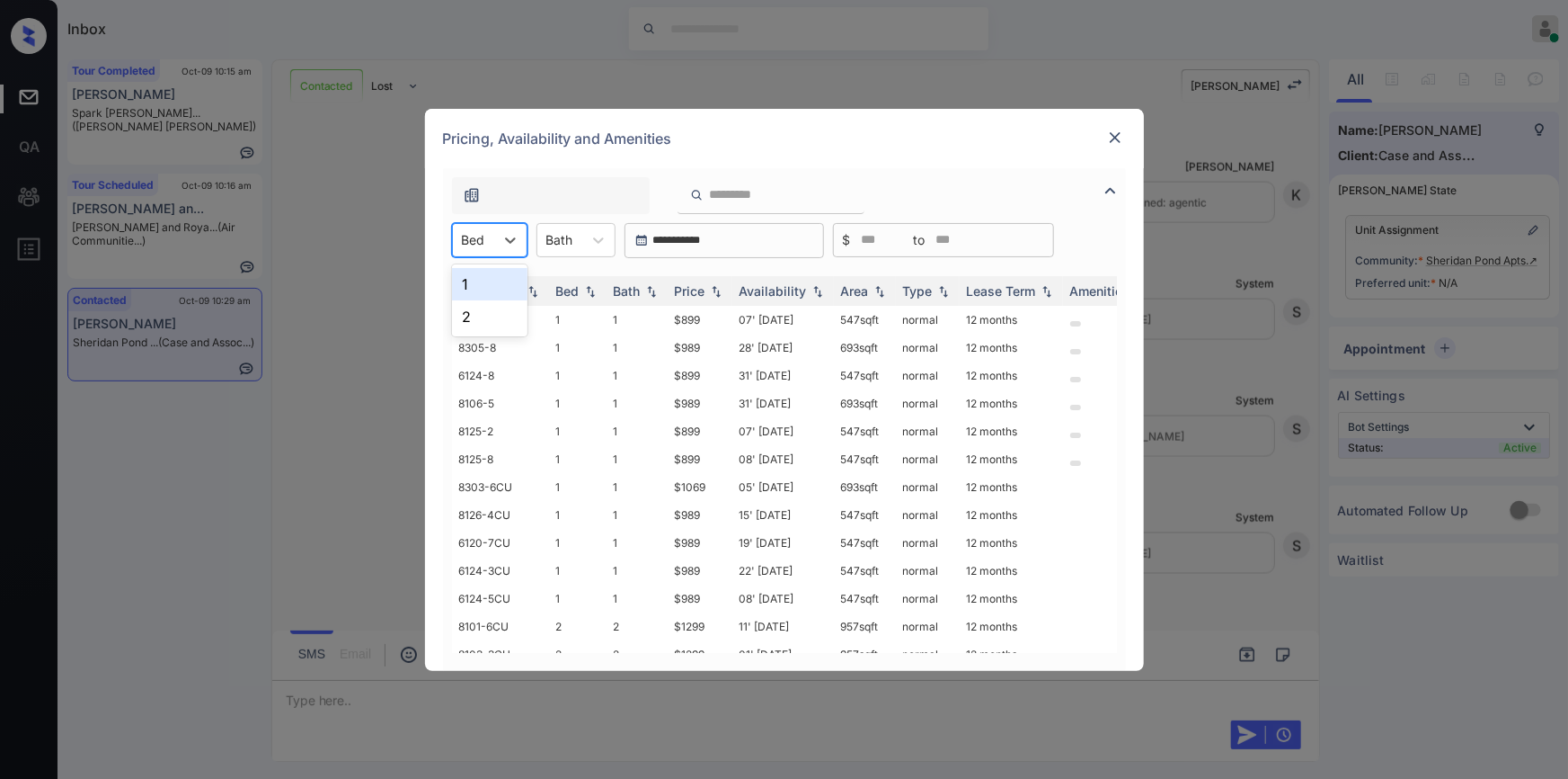
click at [487, 234] on div "Bed" at bounding box center [473, 239] width 41 height 26
click at [488, 308] on div "2" at bounding box center [489, 317] width 75 height 33
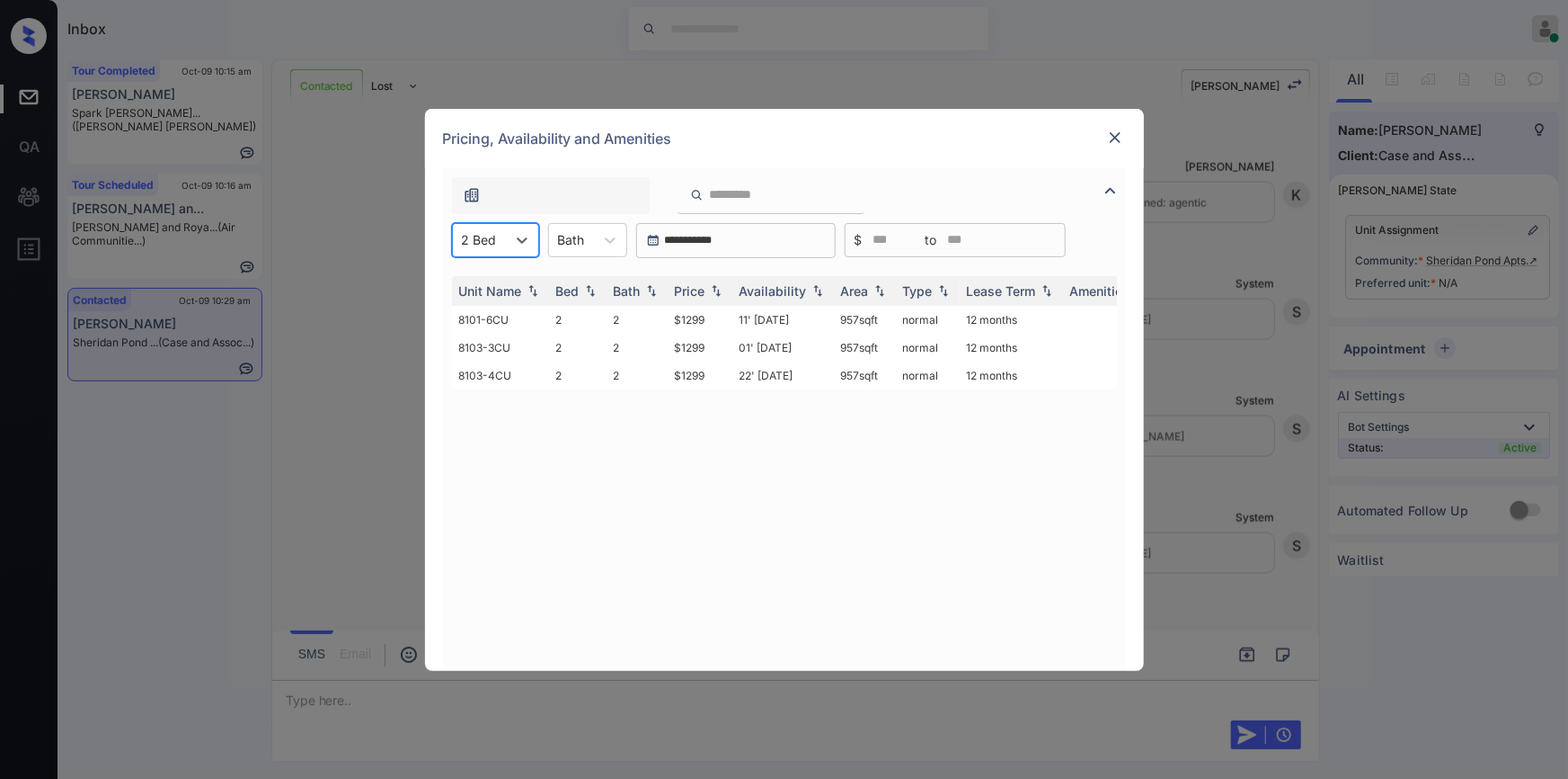
click at [1114, 131] on img at bounding box center [1115, 137] width 18 height 18
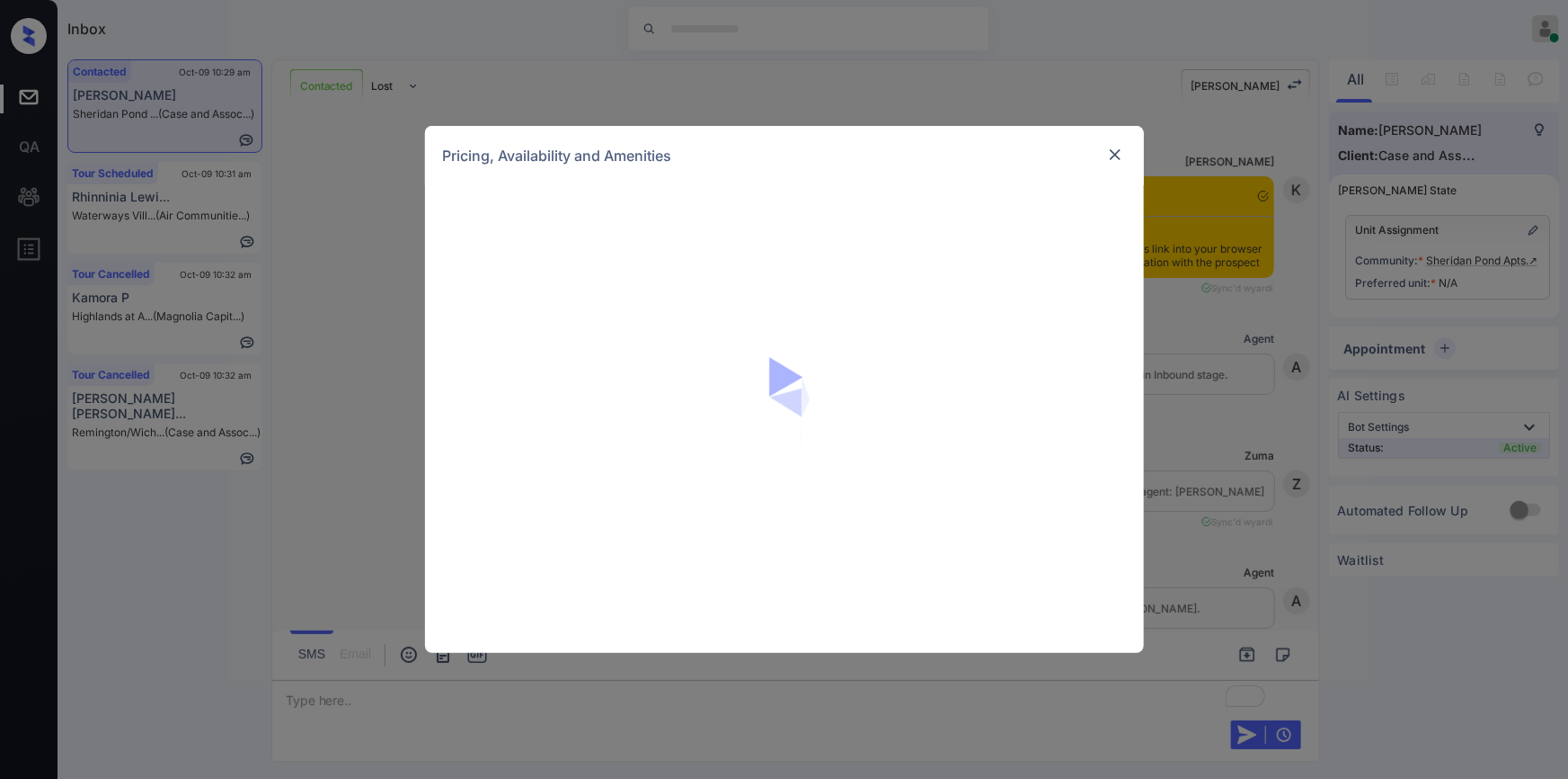
scroll to position [1669, 0]
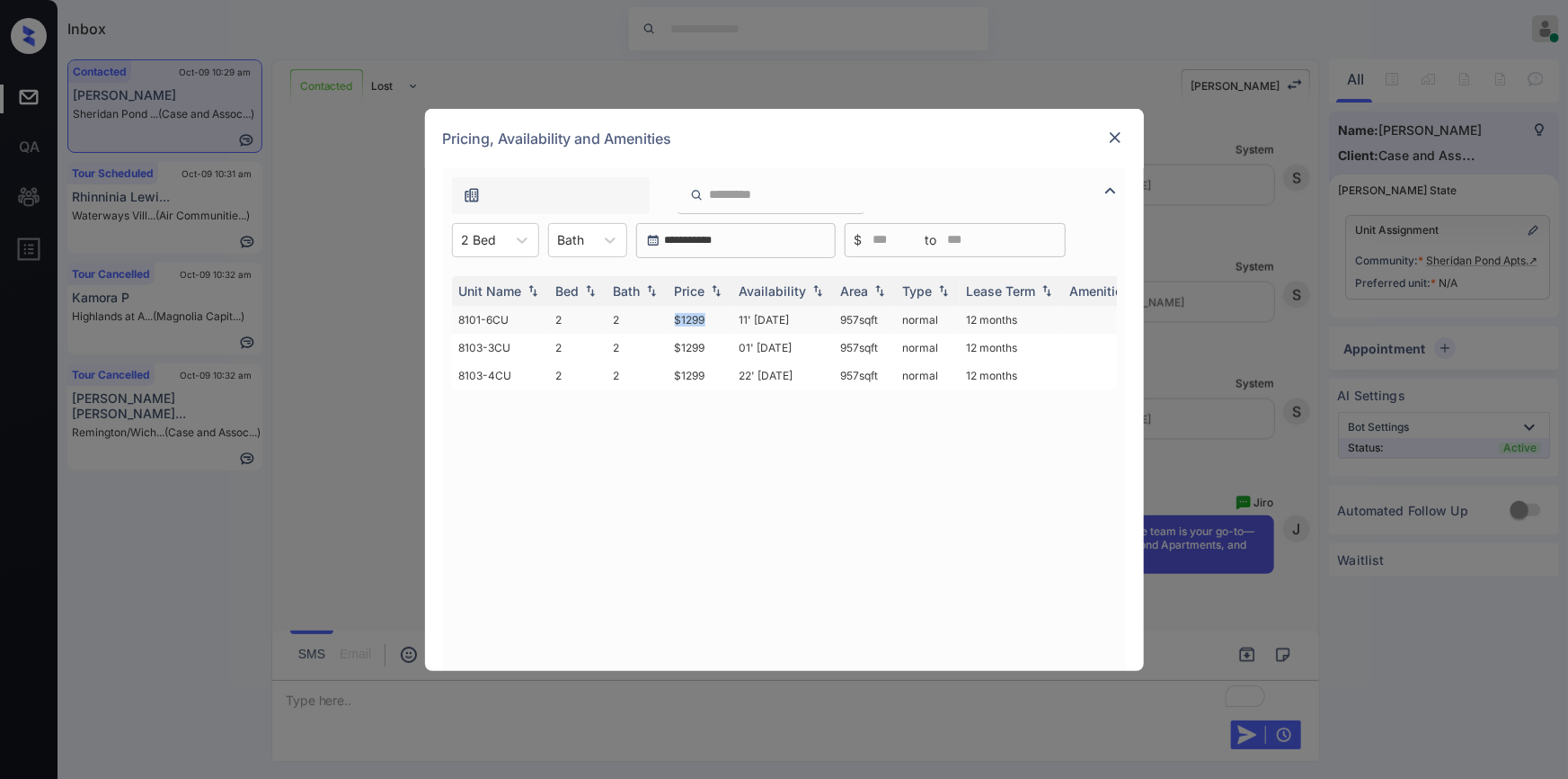
drag, startPoint x: 663, startPoint y: 321, endPoint x: 720, endPoint y: 322, distance: 57.0
click at [720, 322] on tr "8101-6CU 2 2 $1299 11' Feb 25 957 sqft normal 12 months" at bounding box center [921, 320] width 939 height 28
copy tr "$1299"
click at [686, 316] on td "$1299" at bounding box center [700, 320] width 65 height 28
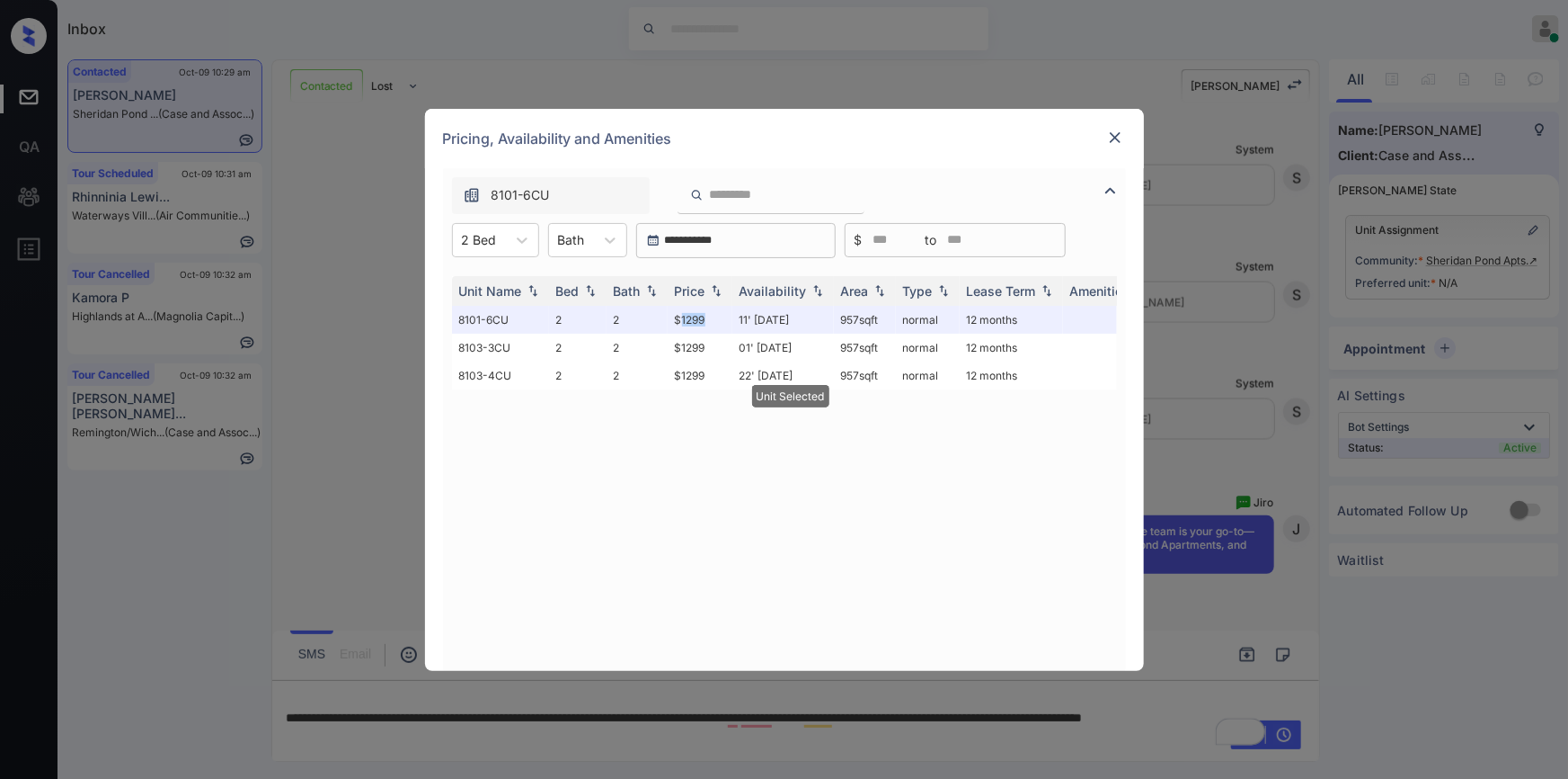
click at [1110, 141] on img at bounding box center [1115, 137] width 18 height 18
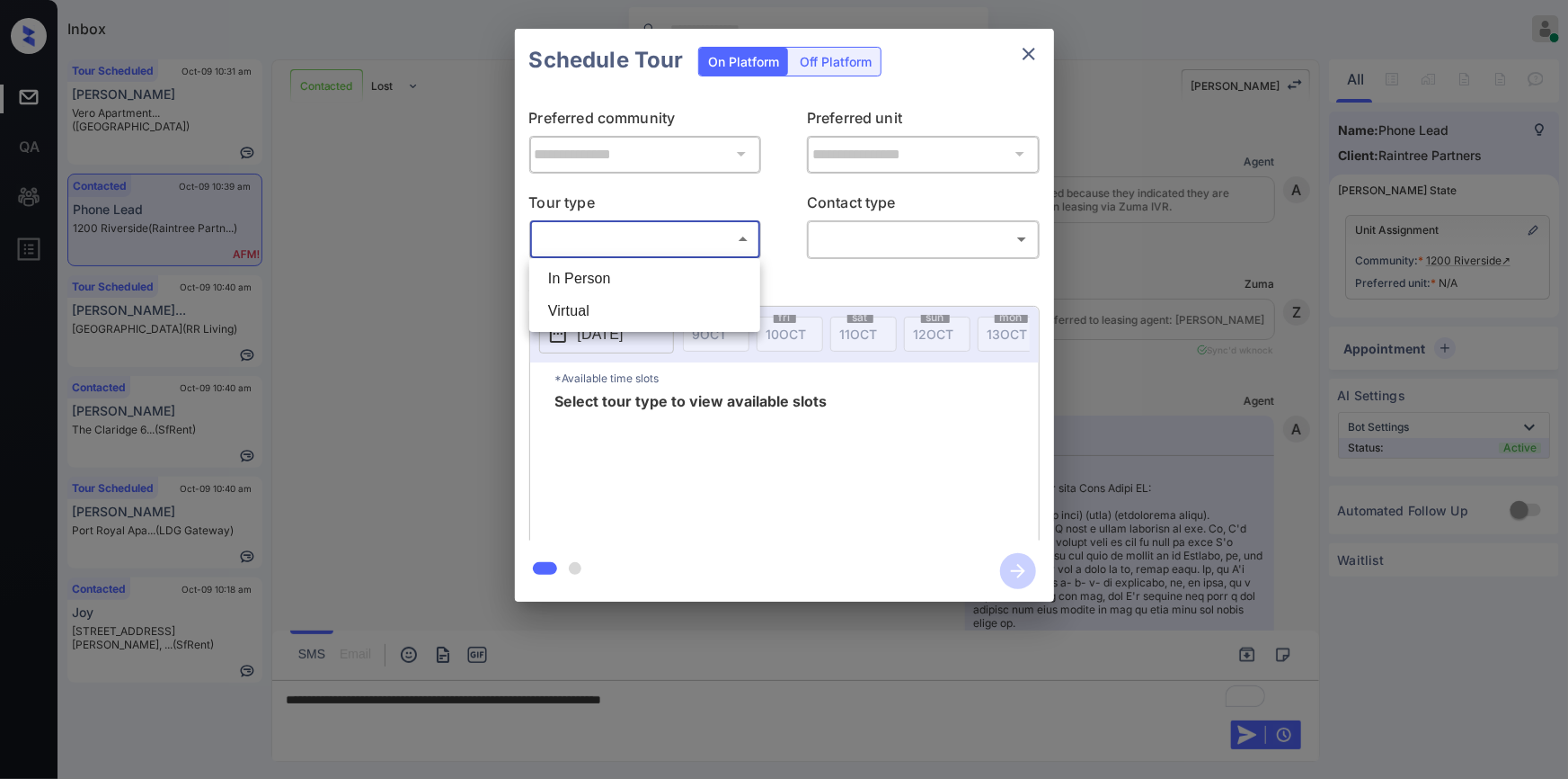
scroll to position [5272, 0]
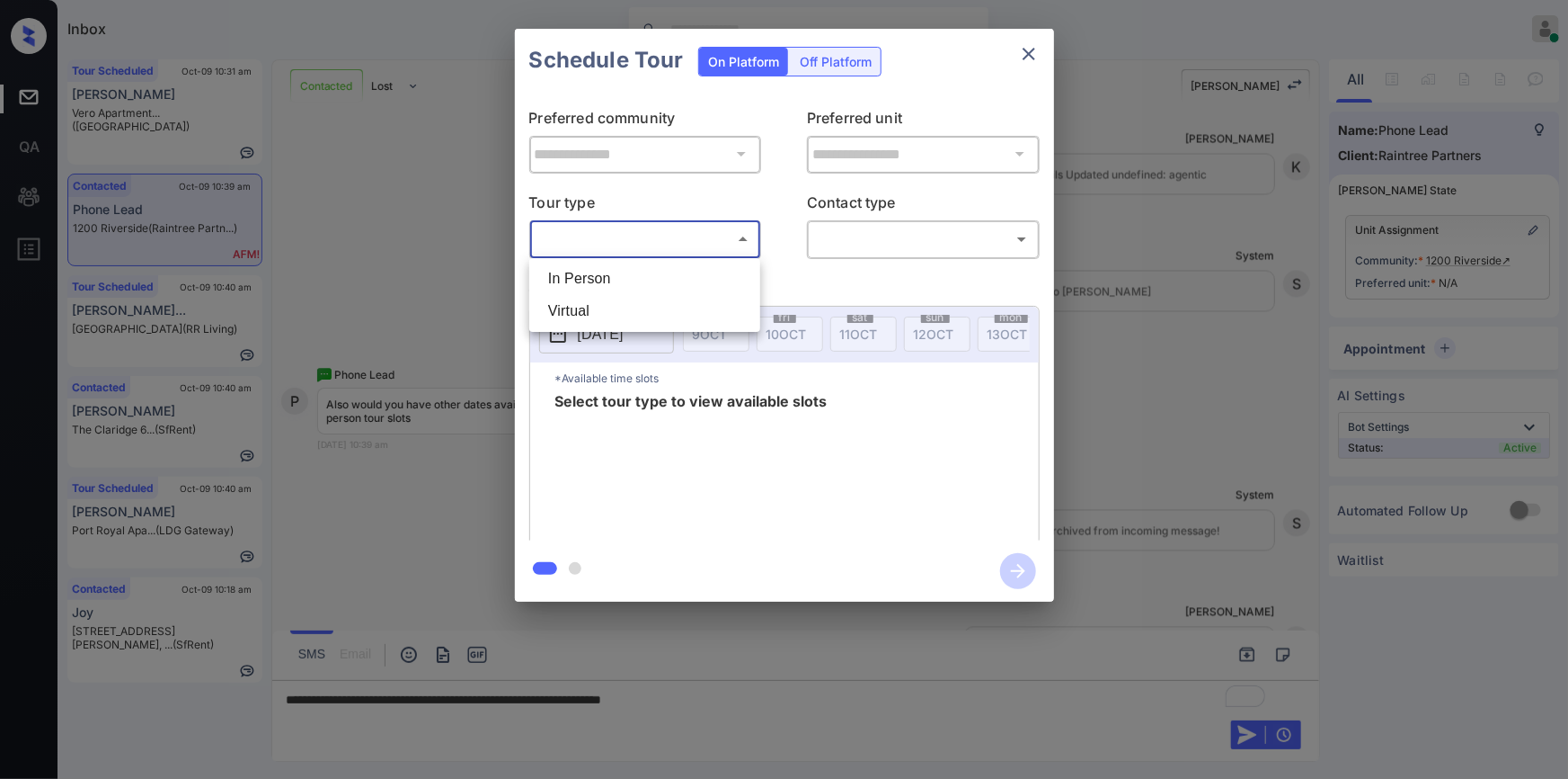
drag, startPoint x: 638, startPoint y: 287, endPoint x: 905, endPoint y: 232, distance: 272.6
click at [638, 287] on li "In Person" at bounding box center [645, 279] width 222 height 33
type input "********"
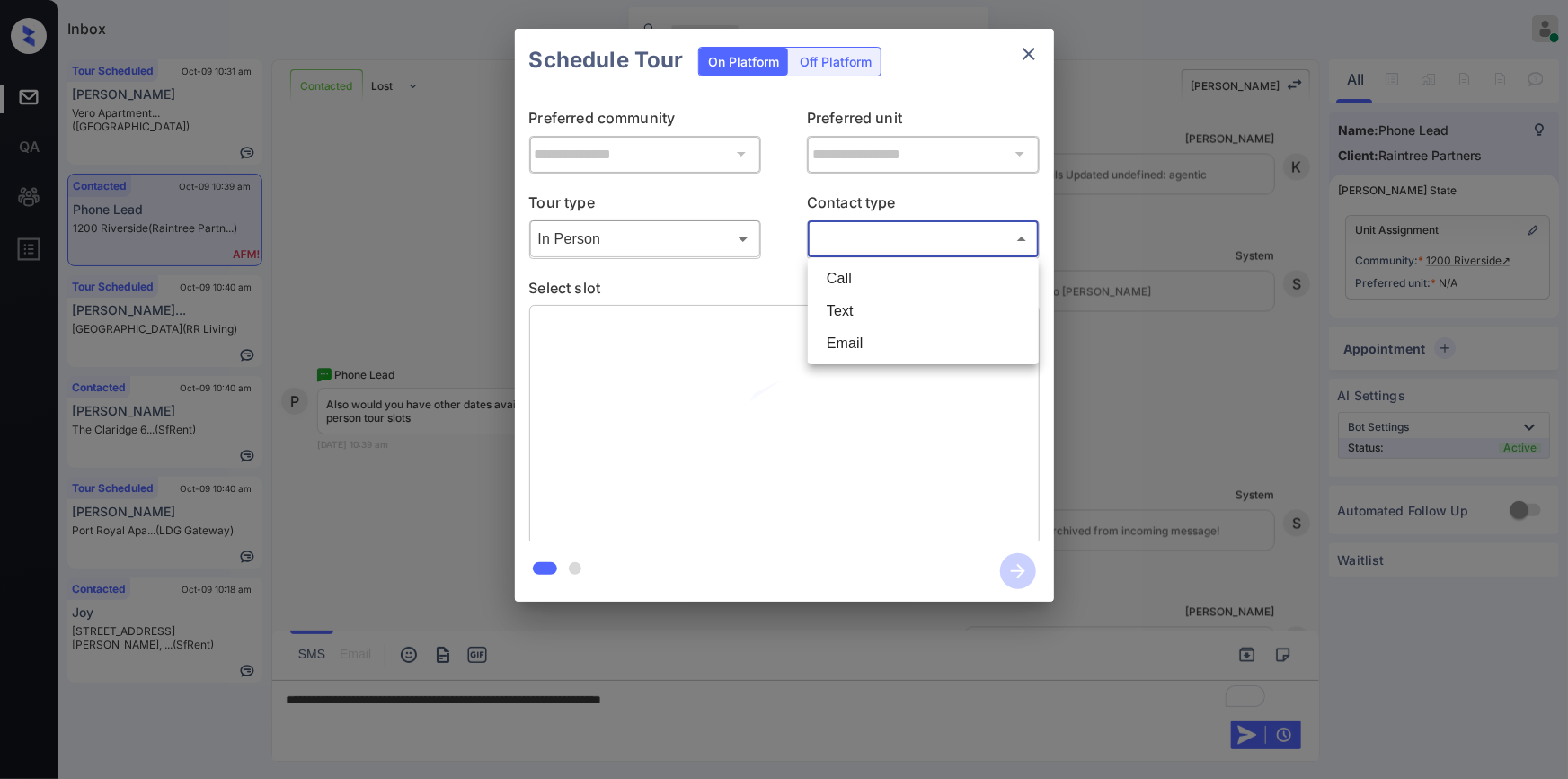
click at [905, 231] on body "Inbox [PERSON_NAME] Online Set yourself offline Set yourself on break Profile S…" at bounding box center [784, 389] width 1568 height 779
click at [852, 312] on li "Text" at bounding box center [923, 312] width 222 height 33
type input "****"
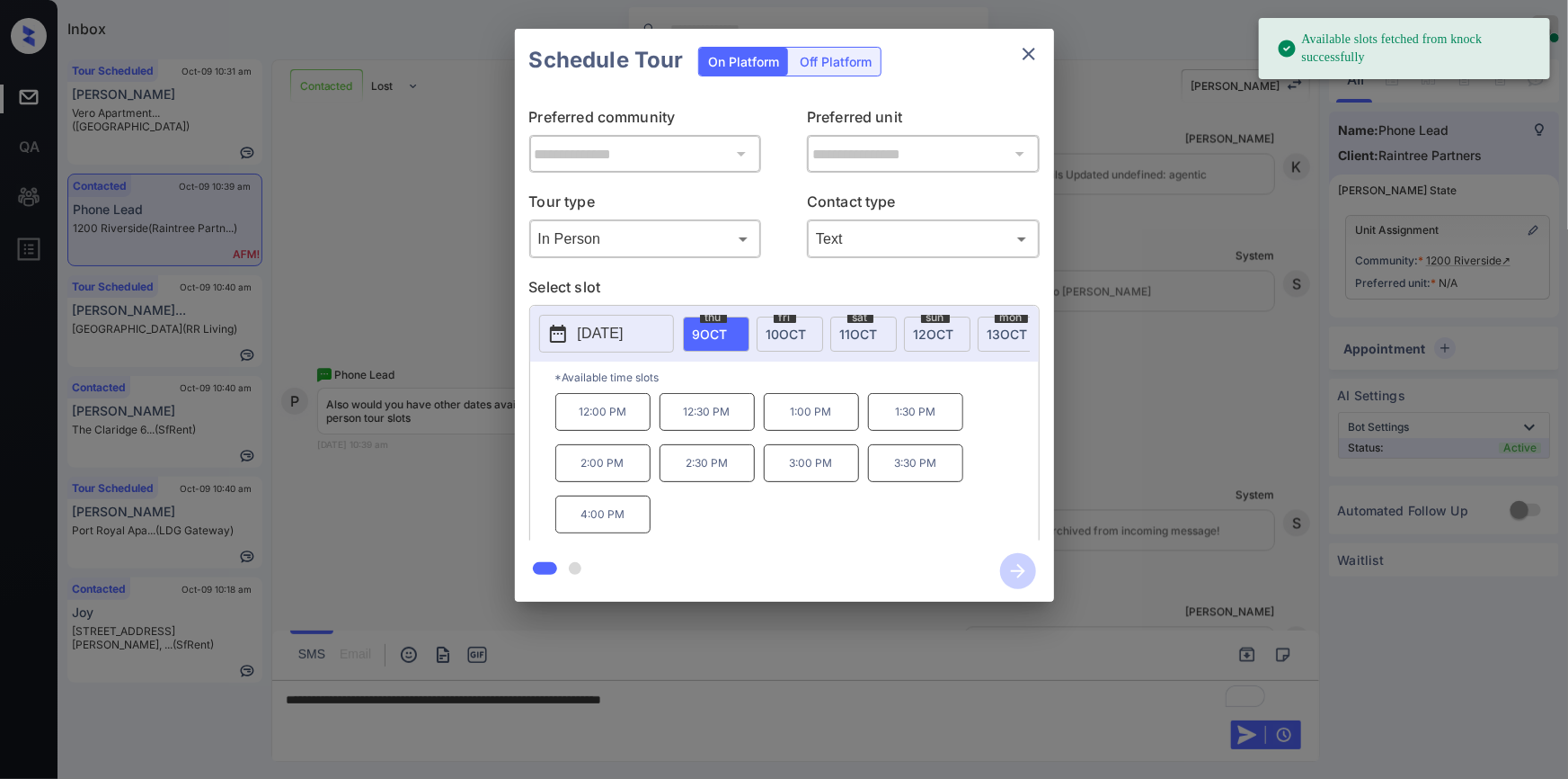
click at [616, 334] on p "[DATE]" at bounding box center [601, 333] width 46 height 21
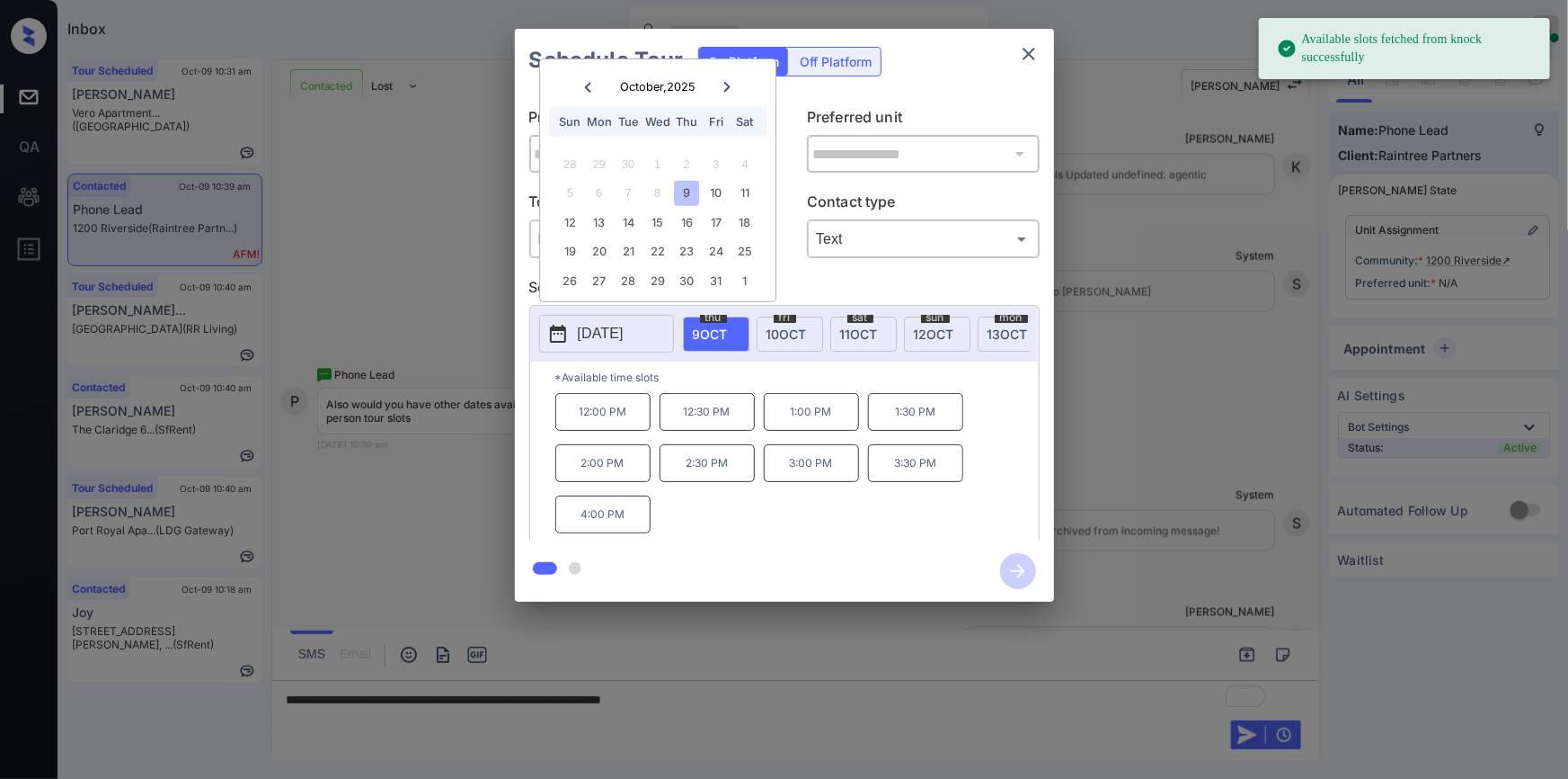
click at [728, 82] on icon at bounding box center [727, 87] width 11 height 11
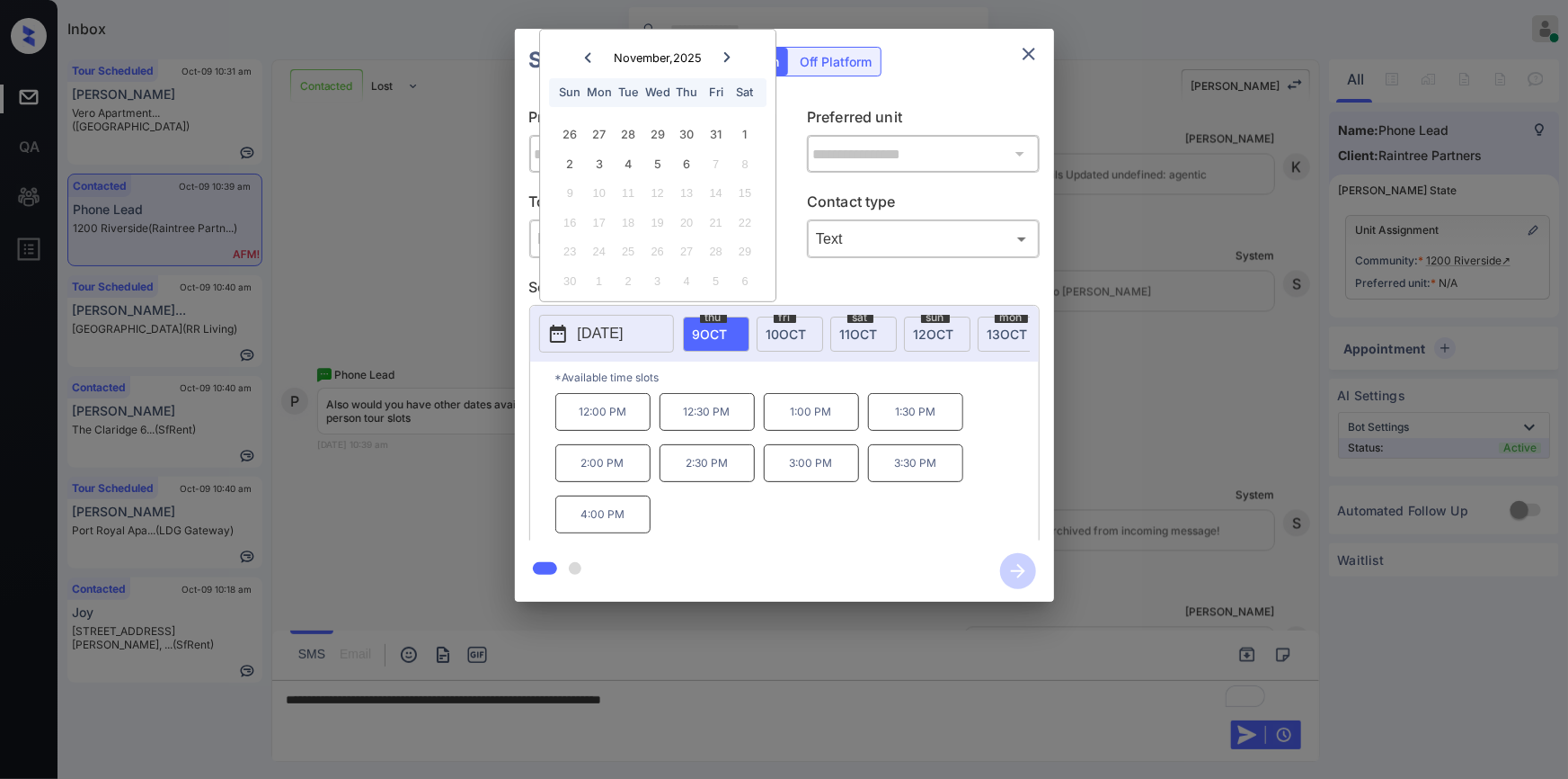
click at [427, 203] on div "**********" at bounding box center [784, 315] width 1568 height 630
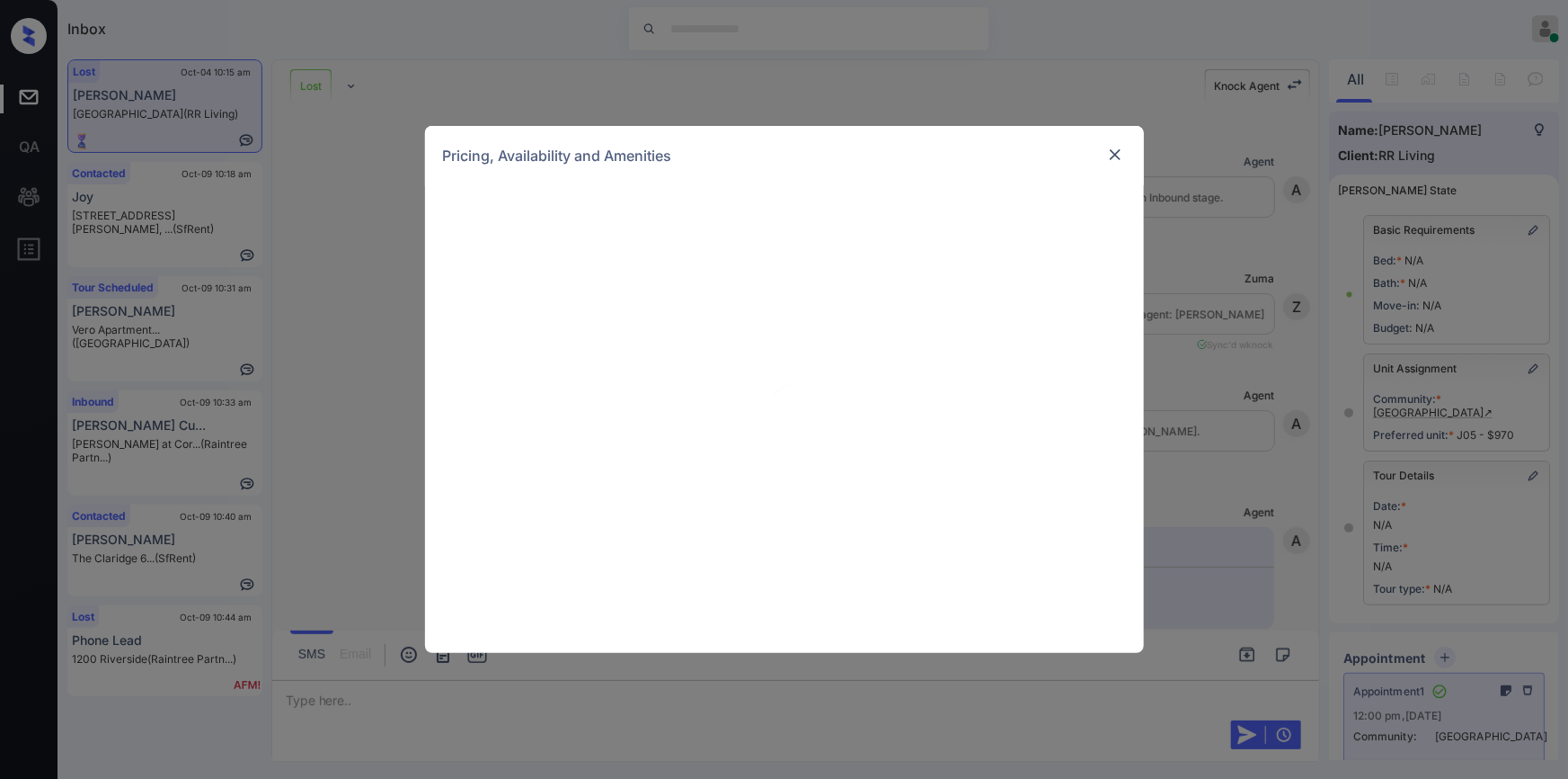
scroll to position [14980, 0]
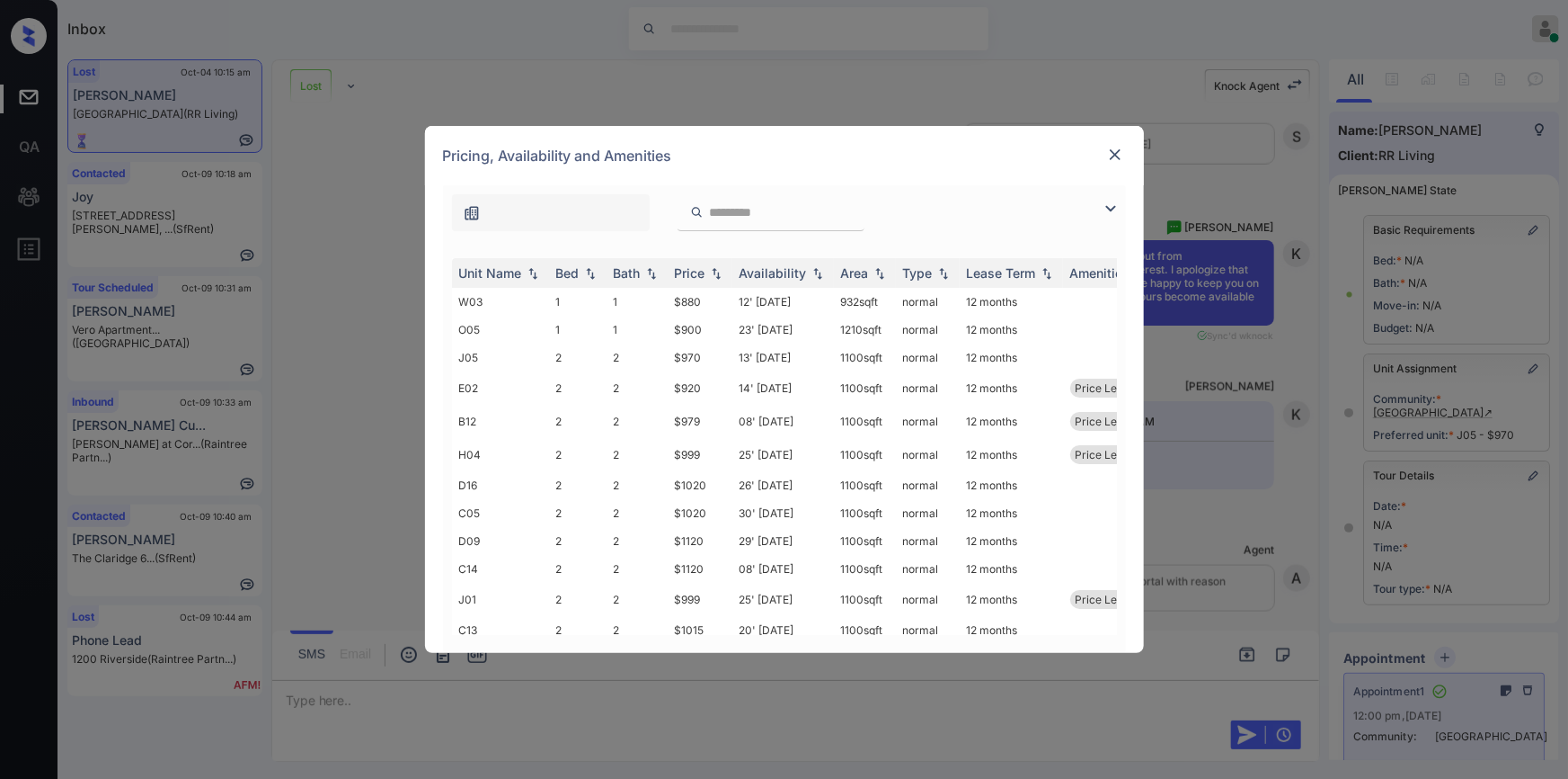
click at [1106, 212] on img at bounding box center [1111, 209] width 21 height 21
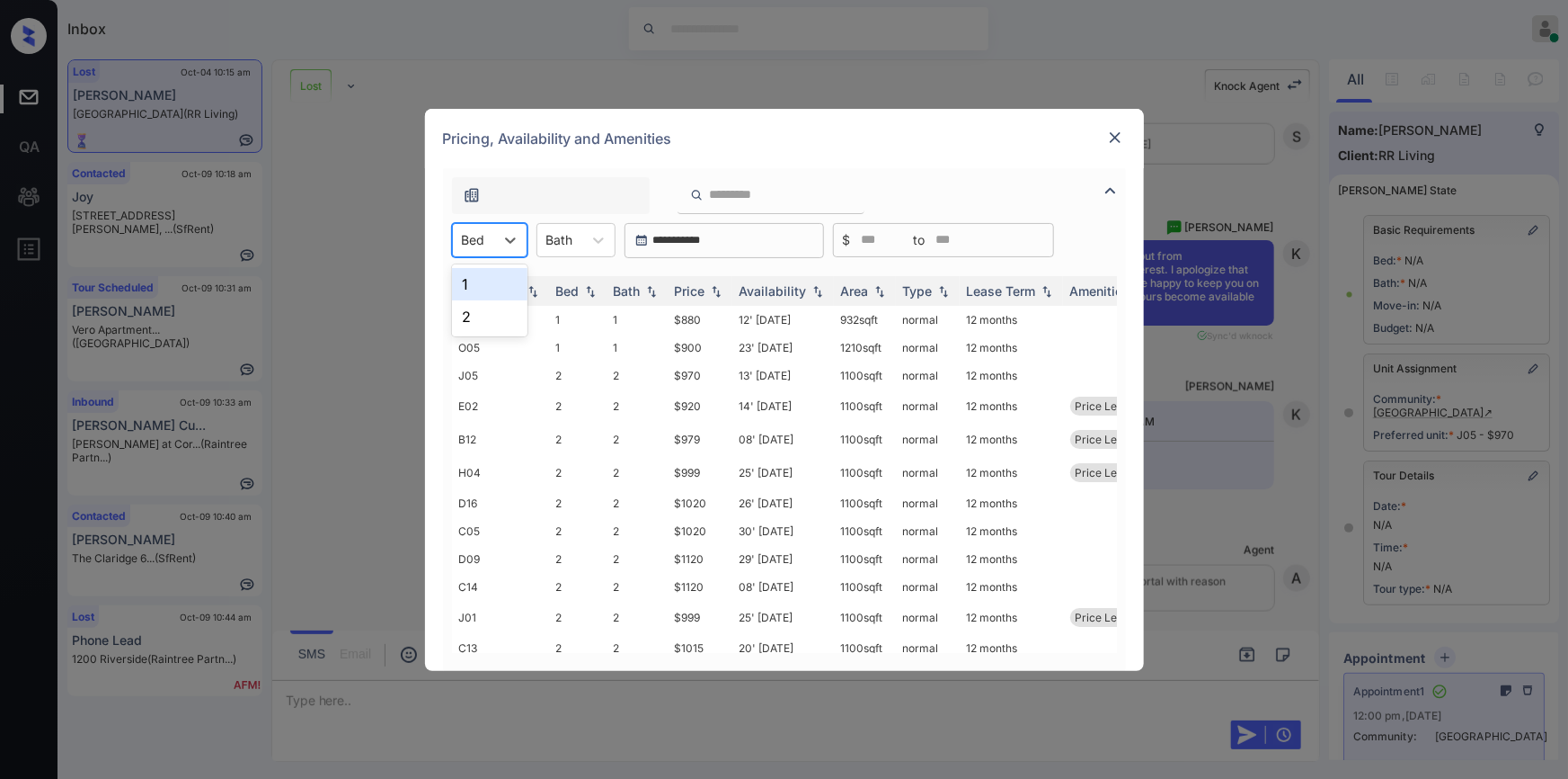
click at [467, 237] on div at bounding box center [474, 239] width 23 height 19
click at [1122, 143] on img at bounding box center [1115, 137] width 18 height 18
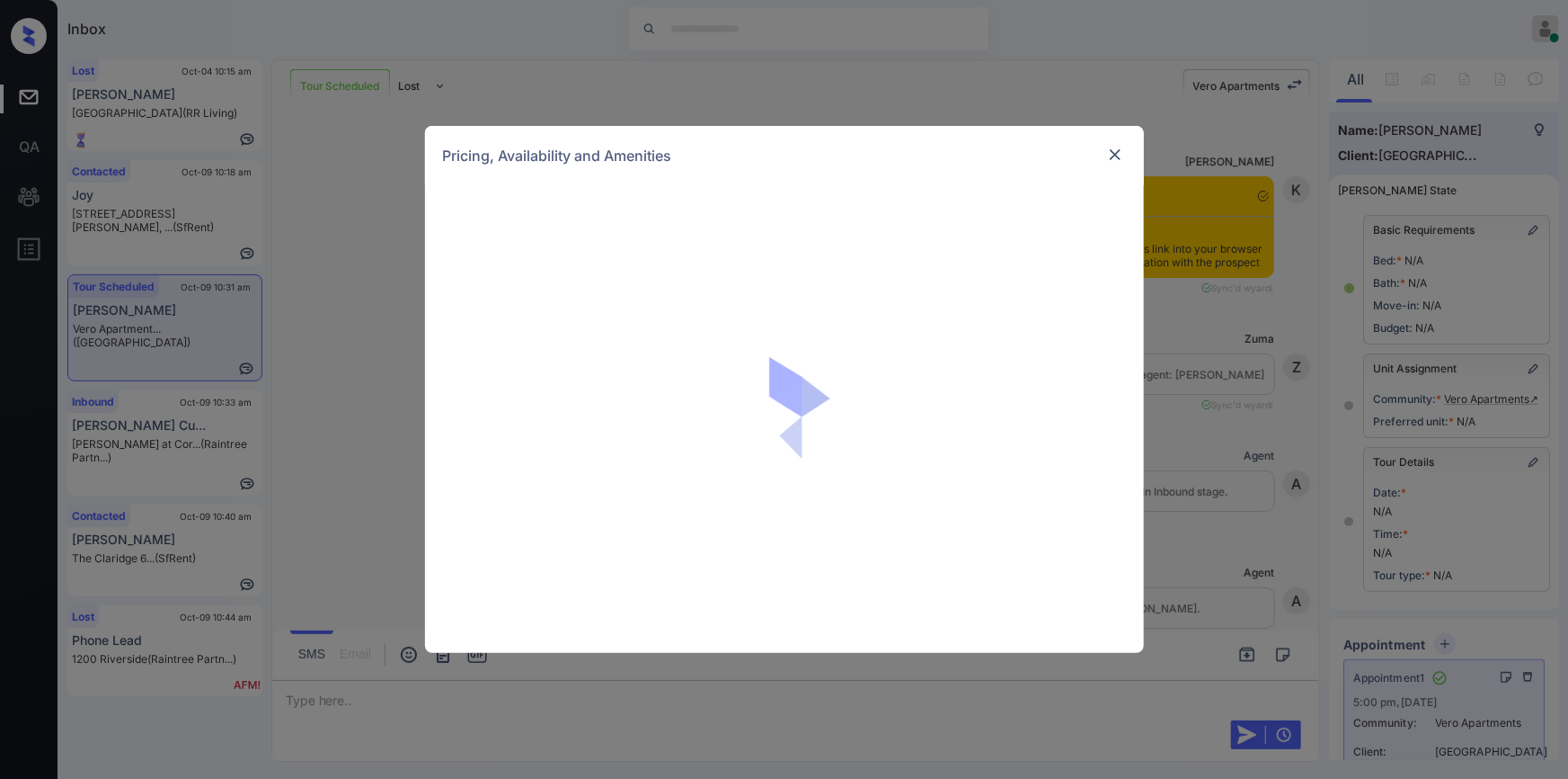
scroll to position [27279, 0]
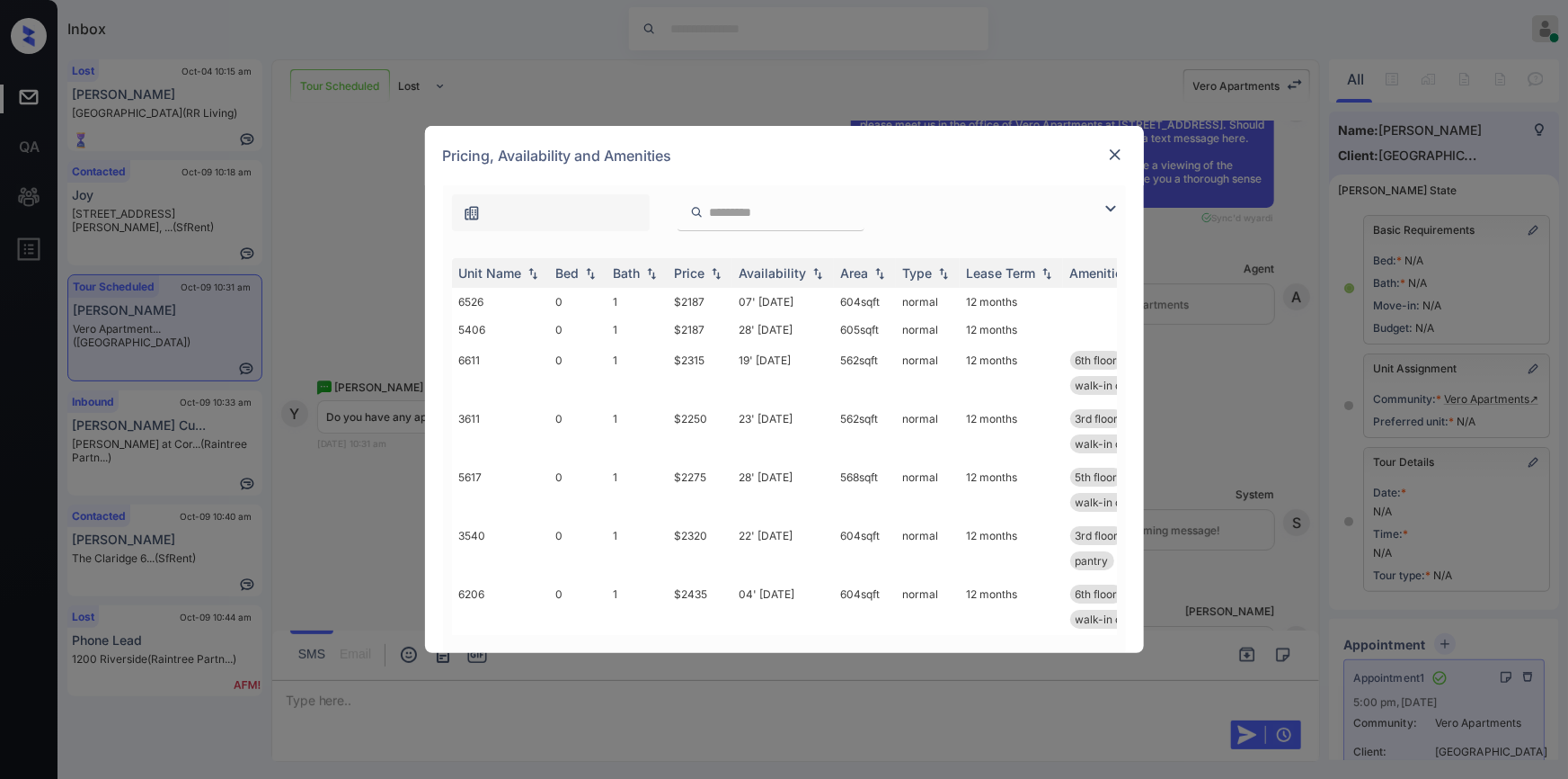
click at [1114, 153] on img at bounding box center [1115, 154] width 18 height 18
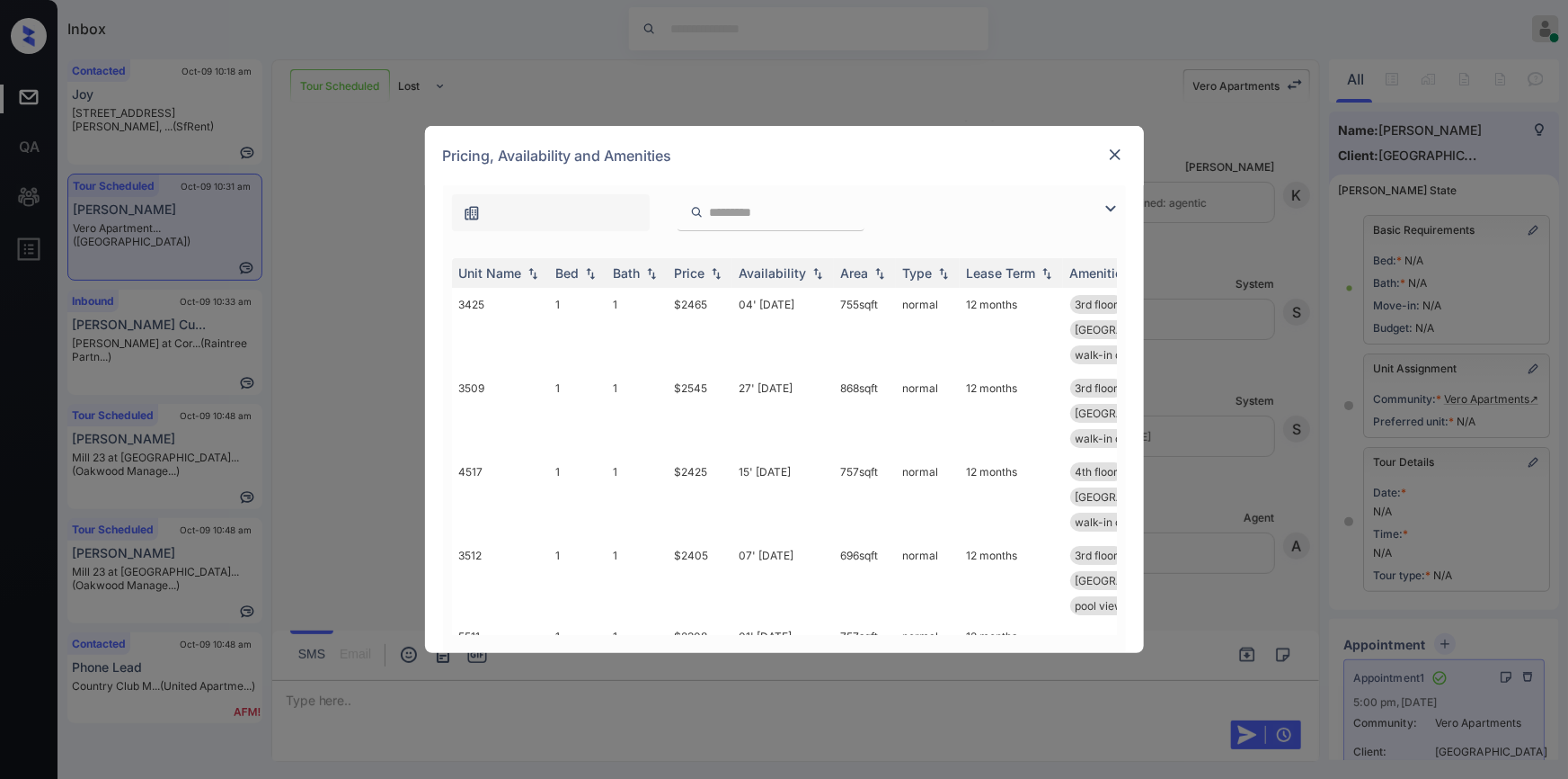
click at [387, 705] on div "**********" at bounding box center [784, 389] width 1568 height 779
click at [349, 701] on div "**********" at bounding box center [784, 389] width 1568 height 779
click at [358, 696] on div "**********" at bounding box center [784, 389] width 1568 height 779
click at [1107, 153] on img at bounding box center [1115, 154] width 18 height 18
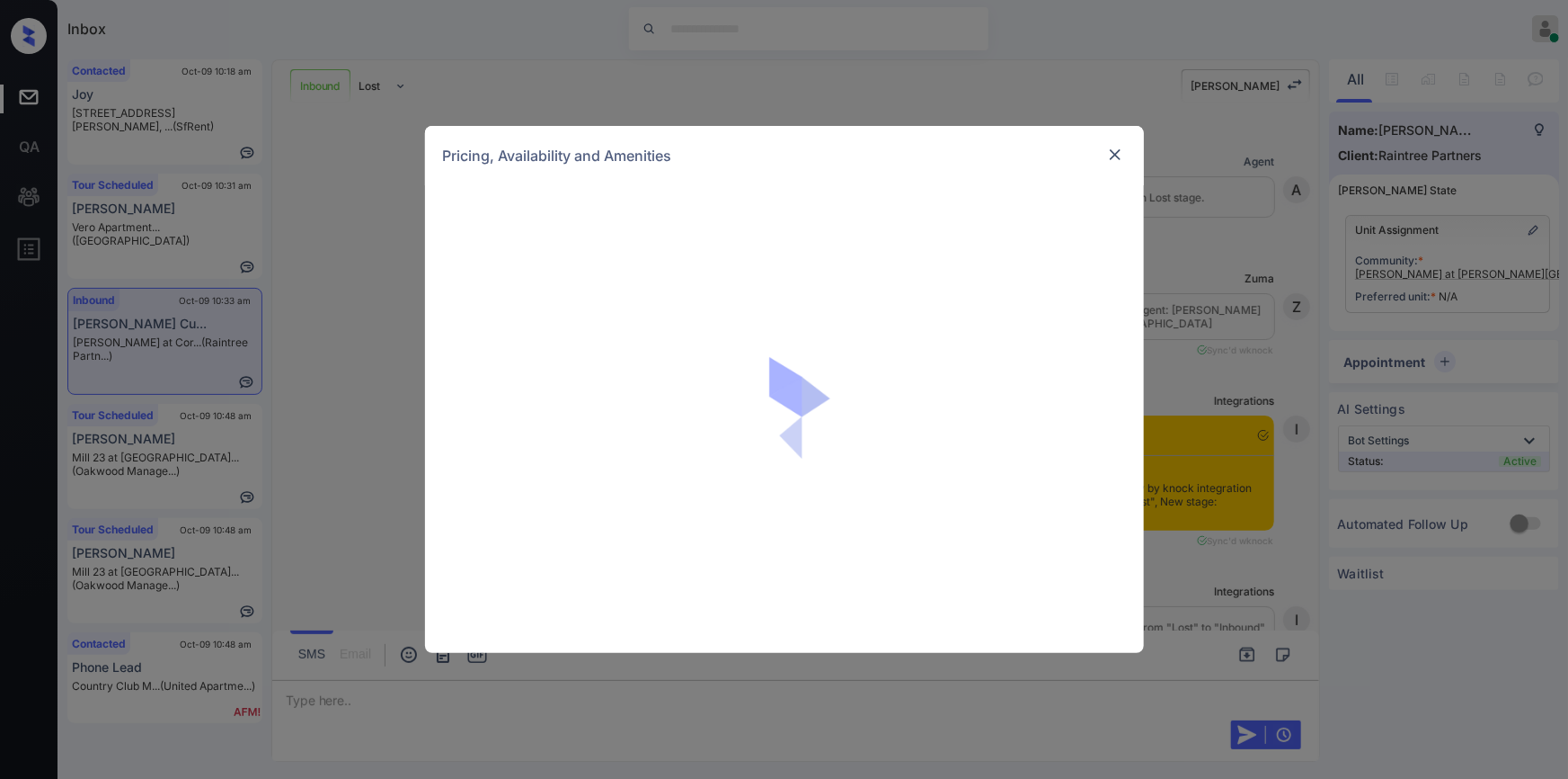
scroll to position [2599, 0]
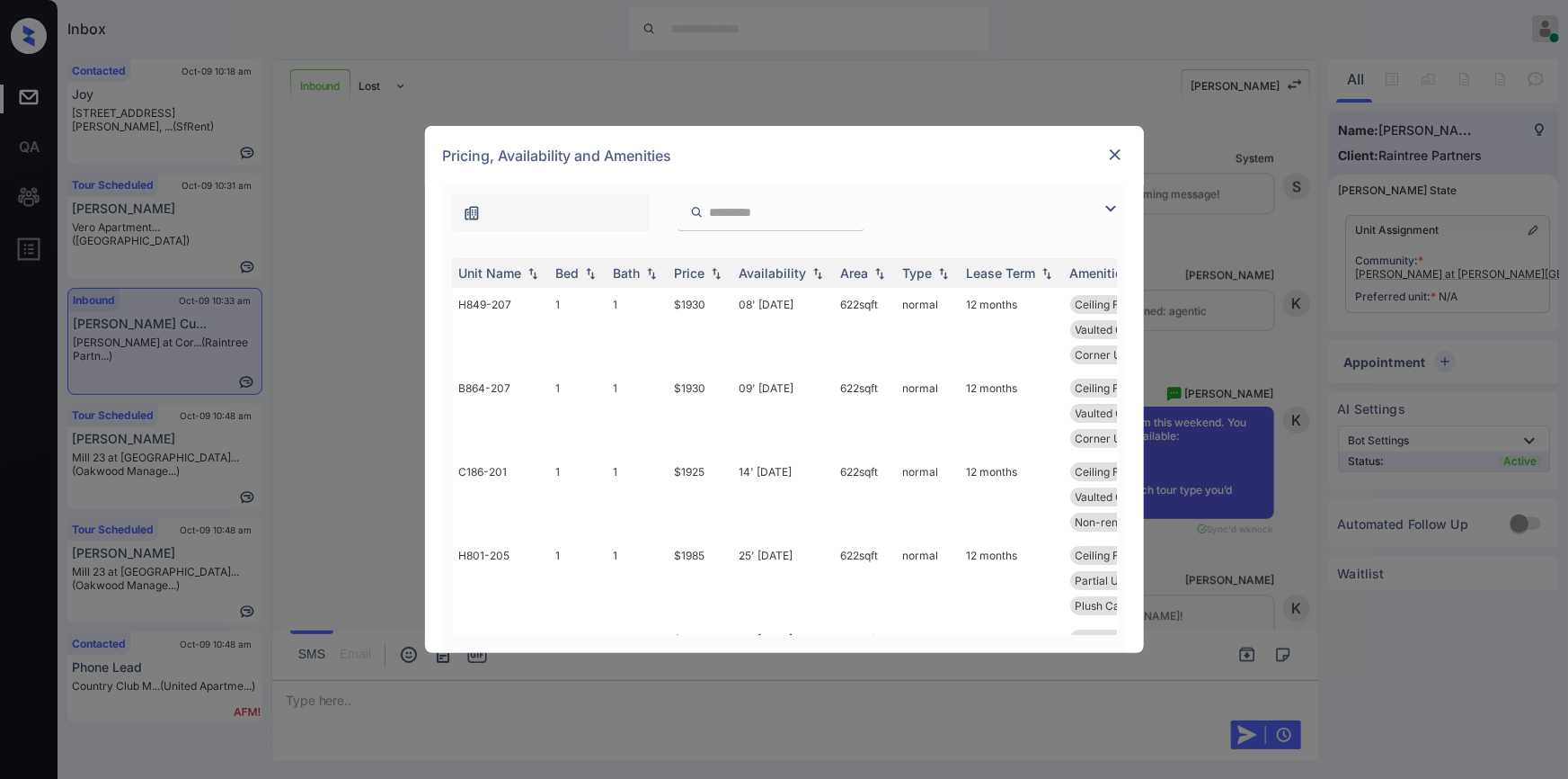
click at [1106, 207] on img at bounding box center [1111, 209] width 21 height 21
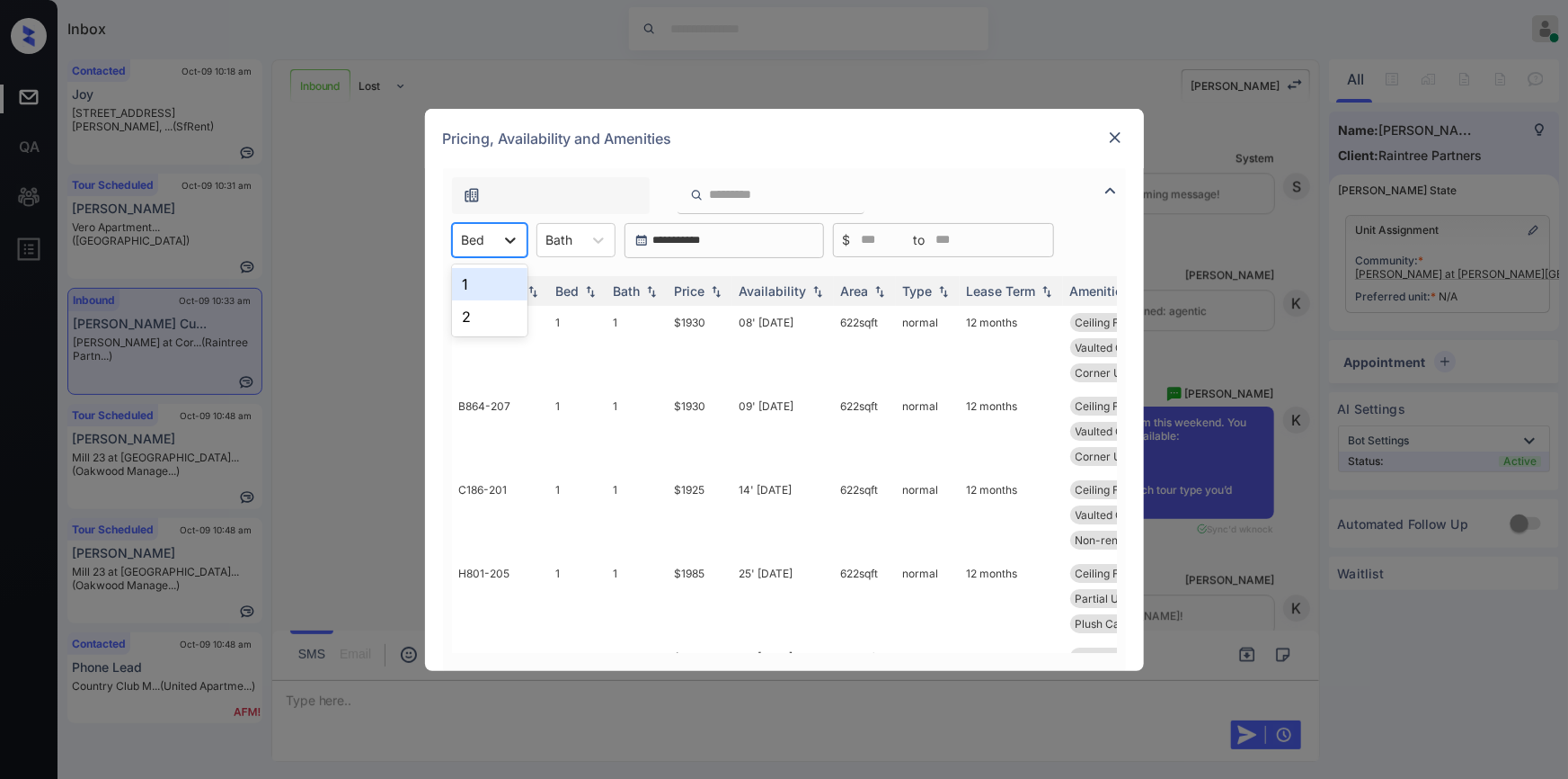
click at [494, 240] on div at bounding box center [510, 240] width 33 height 33
click at [480, 280] on div "1" at bounding box center [489, 285] width 75 height 33
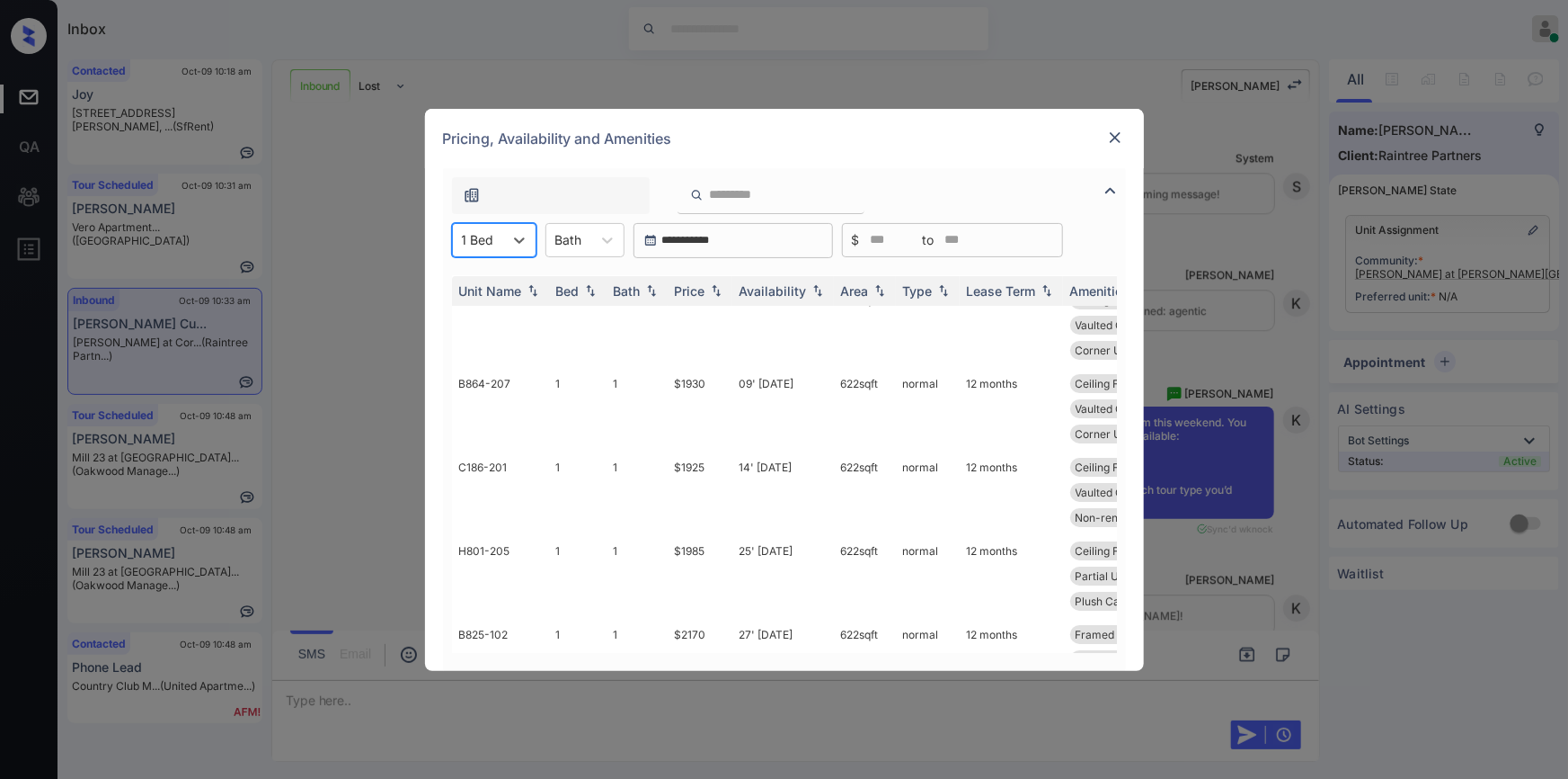
scroll to position [16, 0]
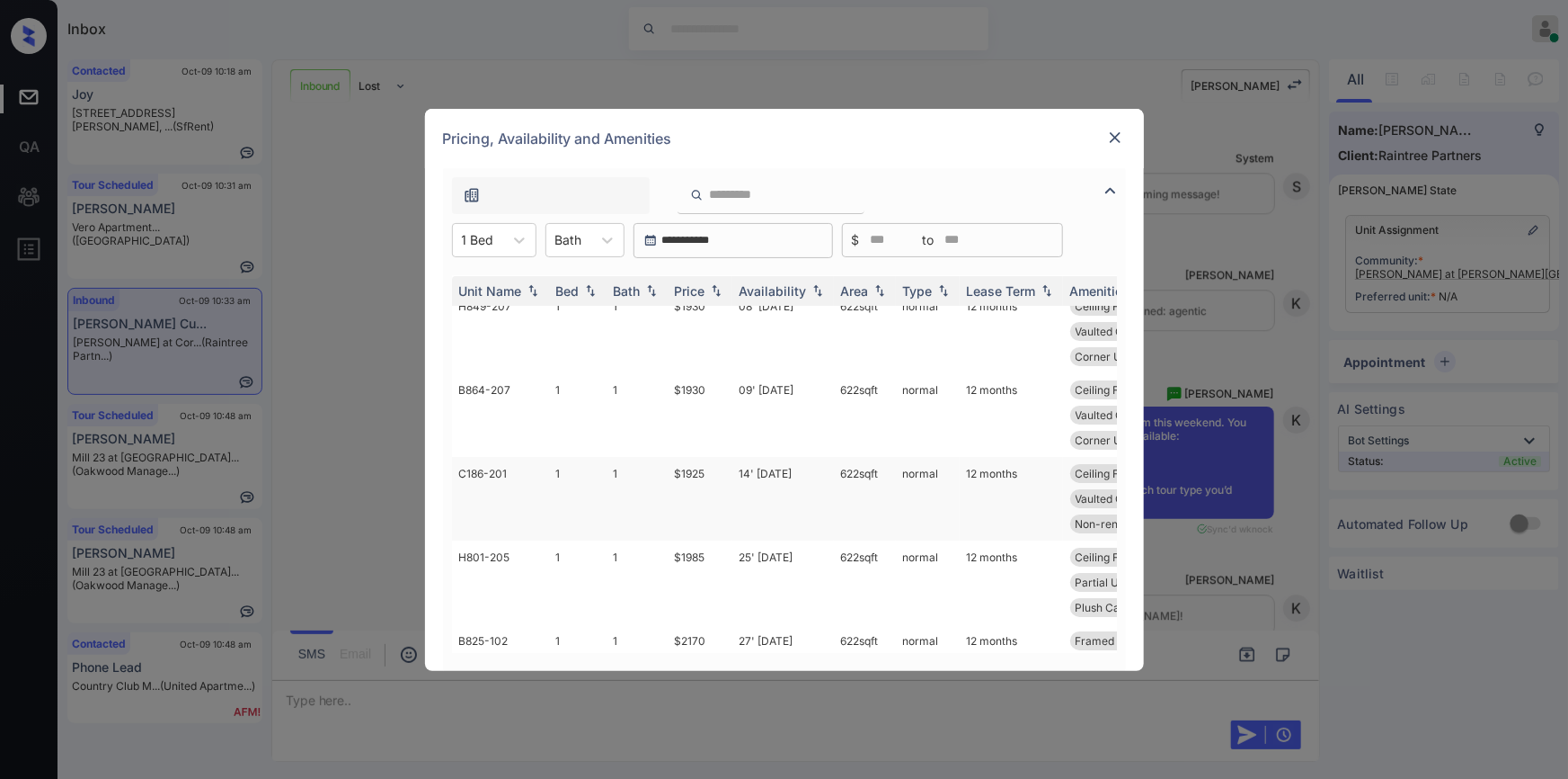
click at [694, 471] on td "$1925" at bounding box center [700, 498] width 65 height 84
click at [694, 470] on td "$1925" at bounding box center [700, 498] width 65 height 84
click at [692, 471] on td "$1925" at bounding box center [700, 498] width 65 height 84
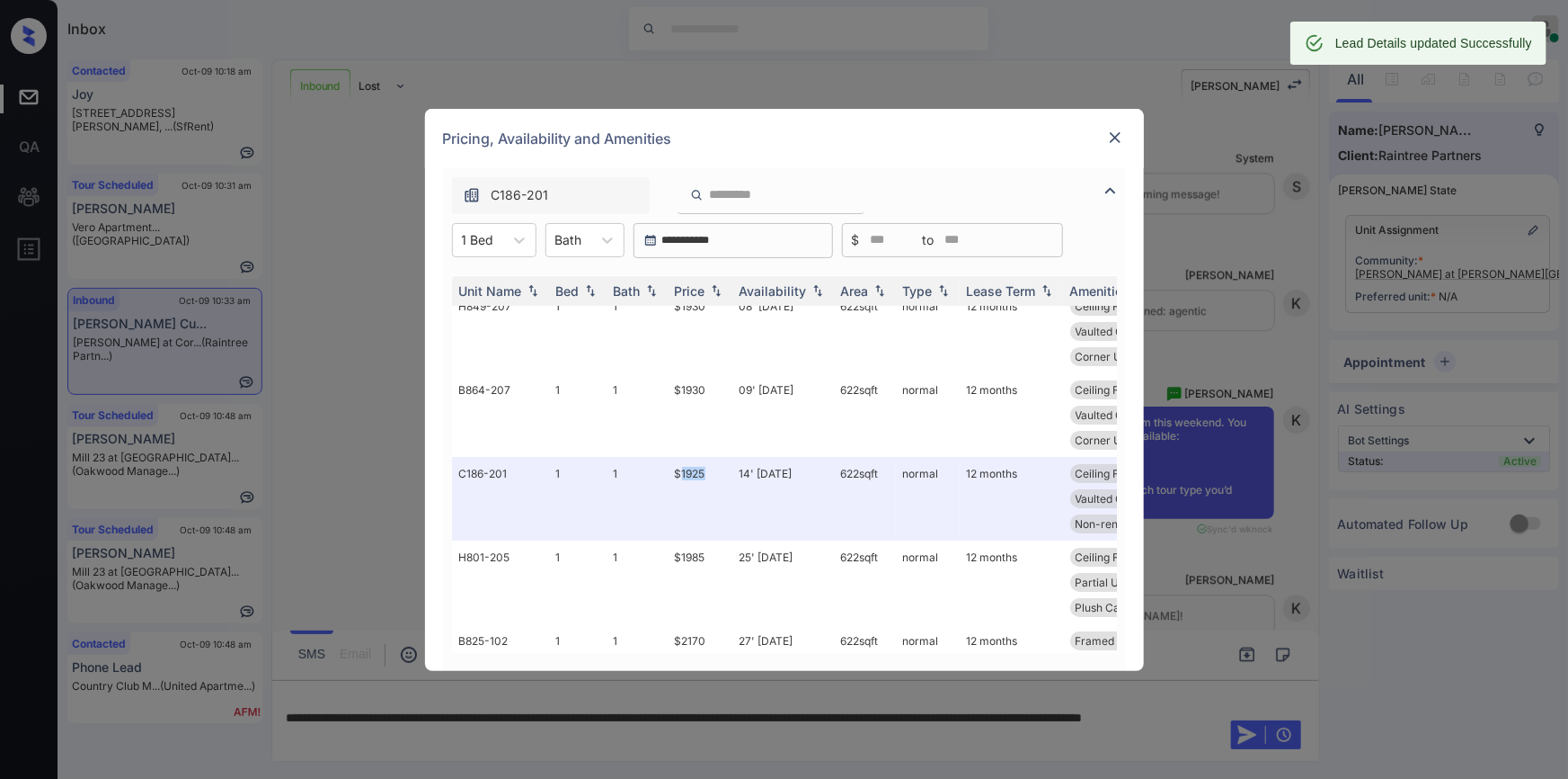
click at [1111, 138] on img at bounding box center [1115, 137] width 18 height 18
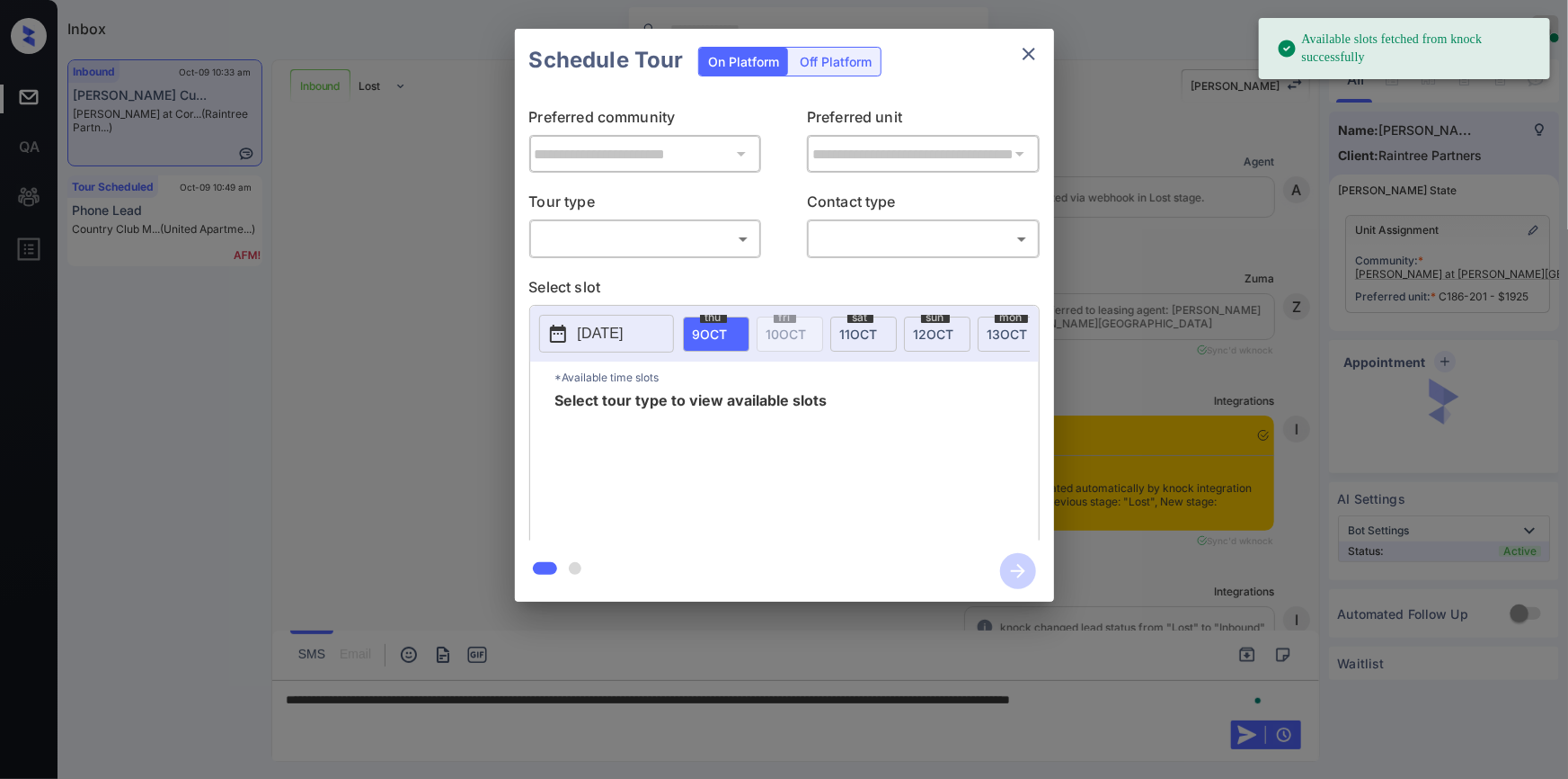
click at [625, 233] on body "Available slots fetched from knock successfully Inbox Jiro Alonzo Online Set yo…" at bounding box center [784, 389] width 1568 height 779
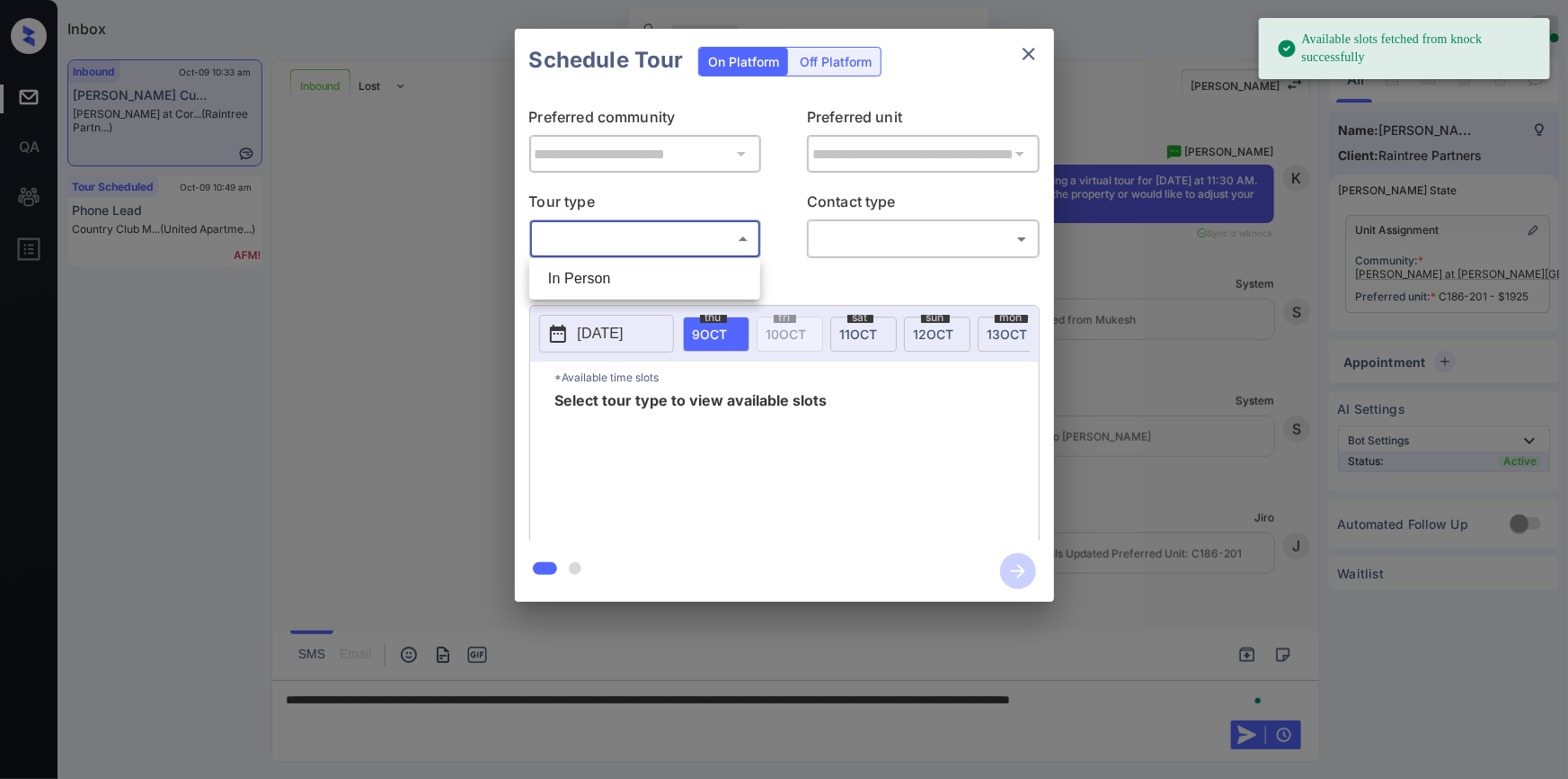
click at [1020, 59] on div at bounding box center [784, 389] width 1568 height 779
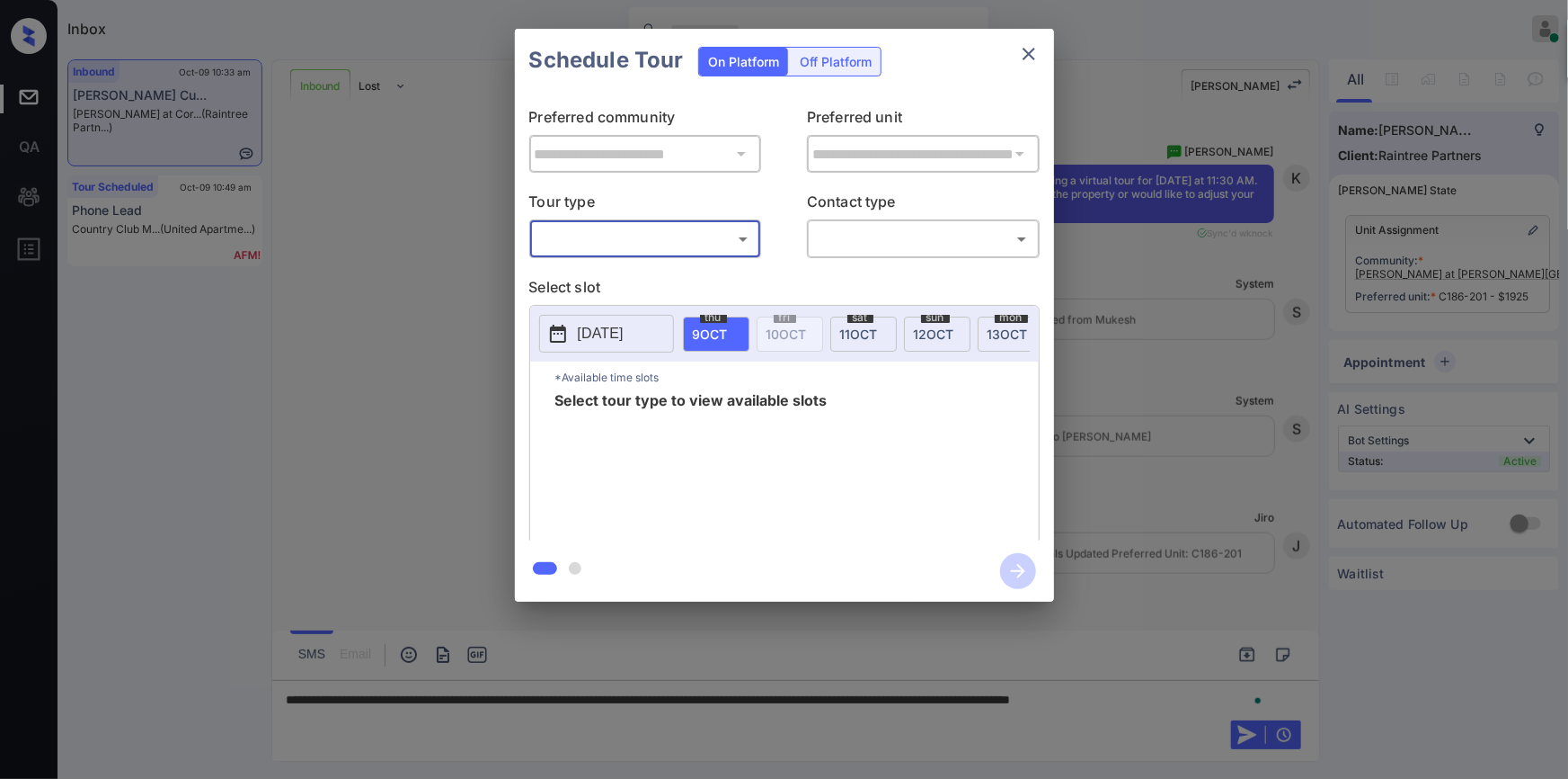
click at [1030, 53] on icon "close" at bounding box center [1029, 54] width 21 height 21
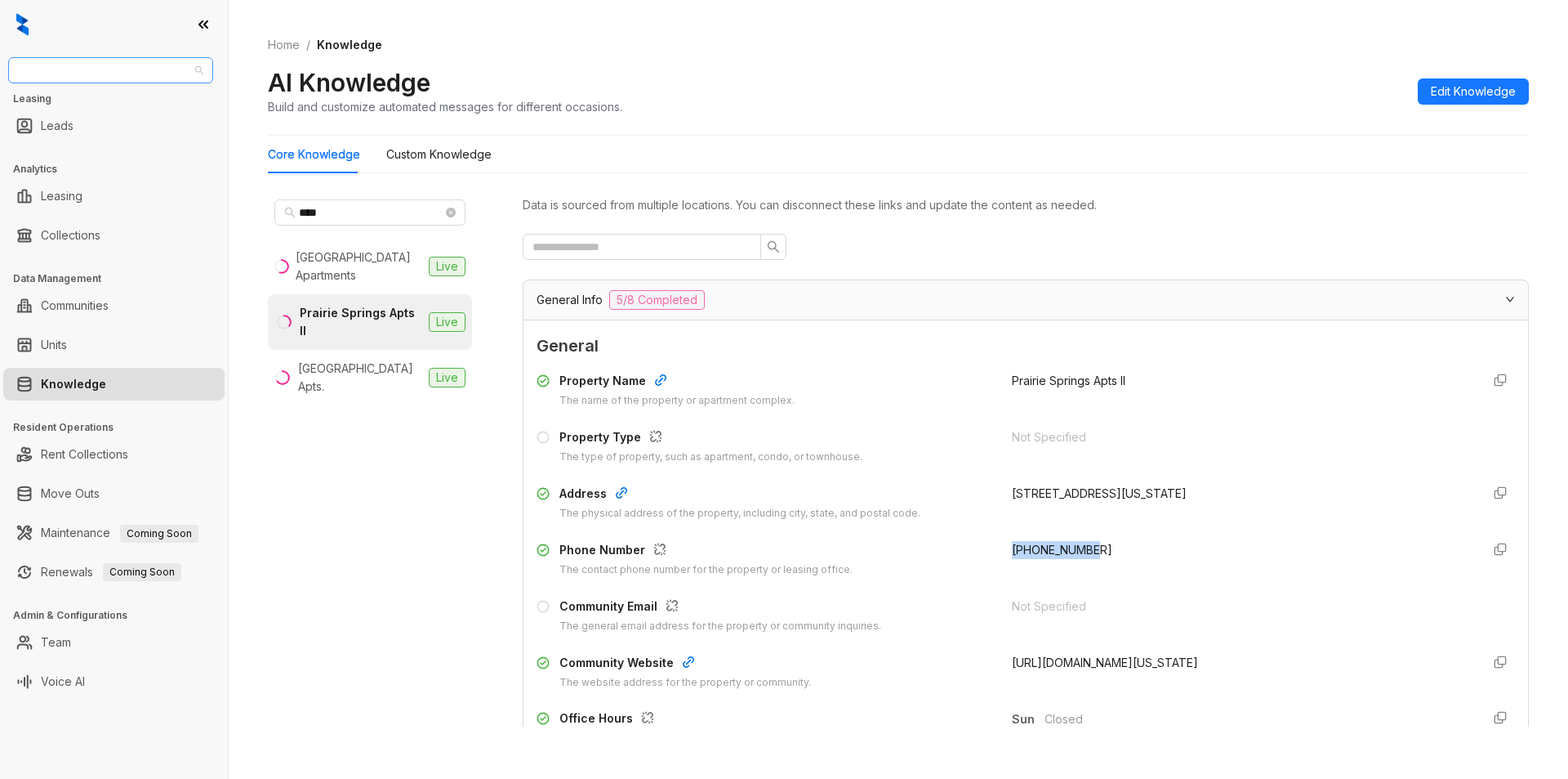
click at [160, 66] on span "Case and Associates" at bounding box center [110, 70] width 185 height 25
click at [150, 75] on span "Case and Associates" at bounding box center [110, 70] width 185 height 25
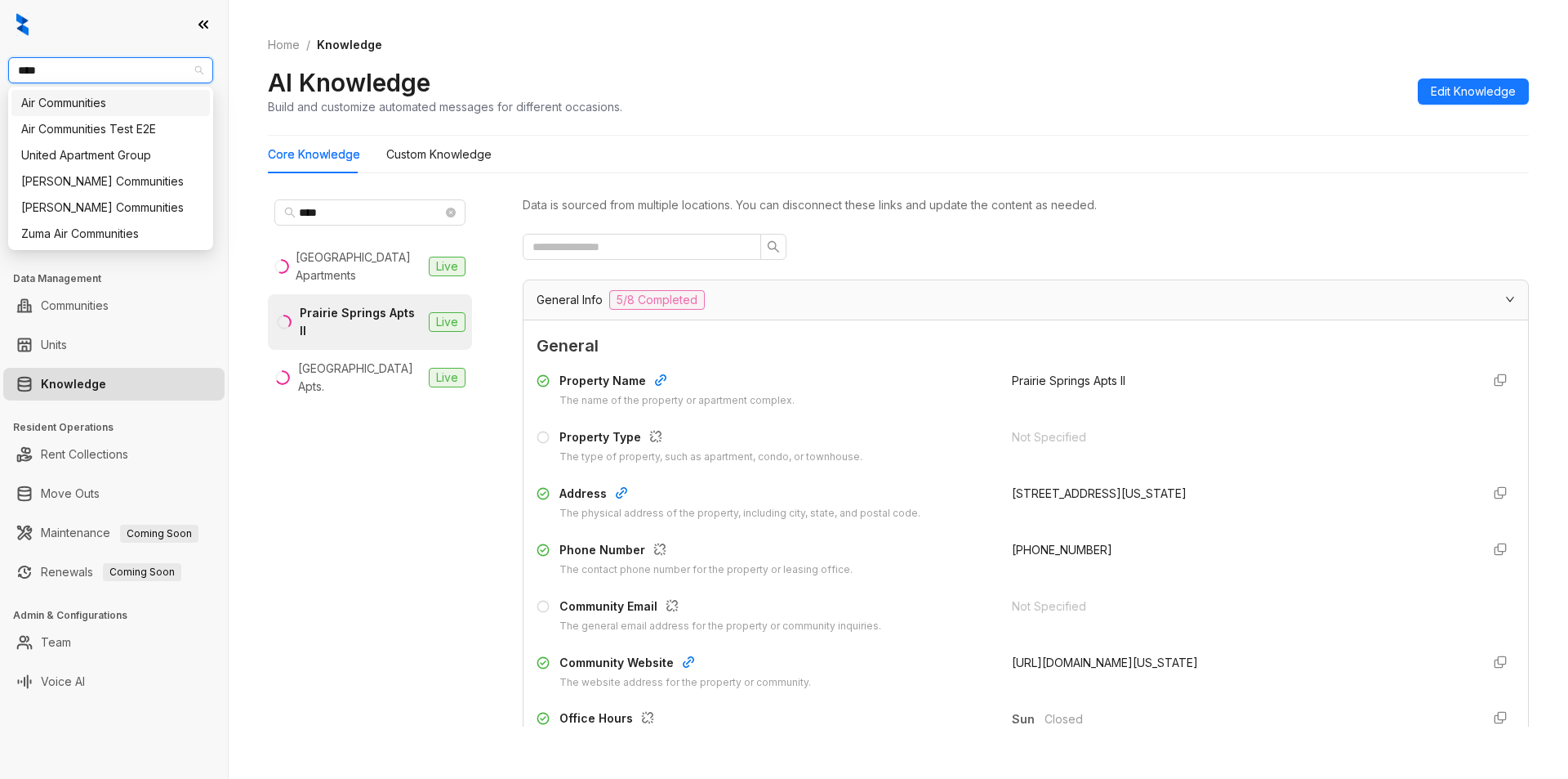
type input "*****"
click at [91, 96] on div "United Apartment Group" at bounding box center [110, 103] width 179 height 18
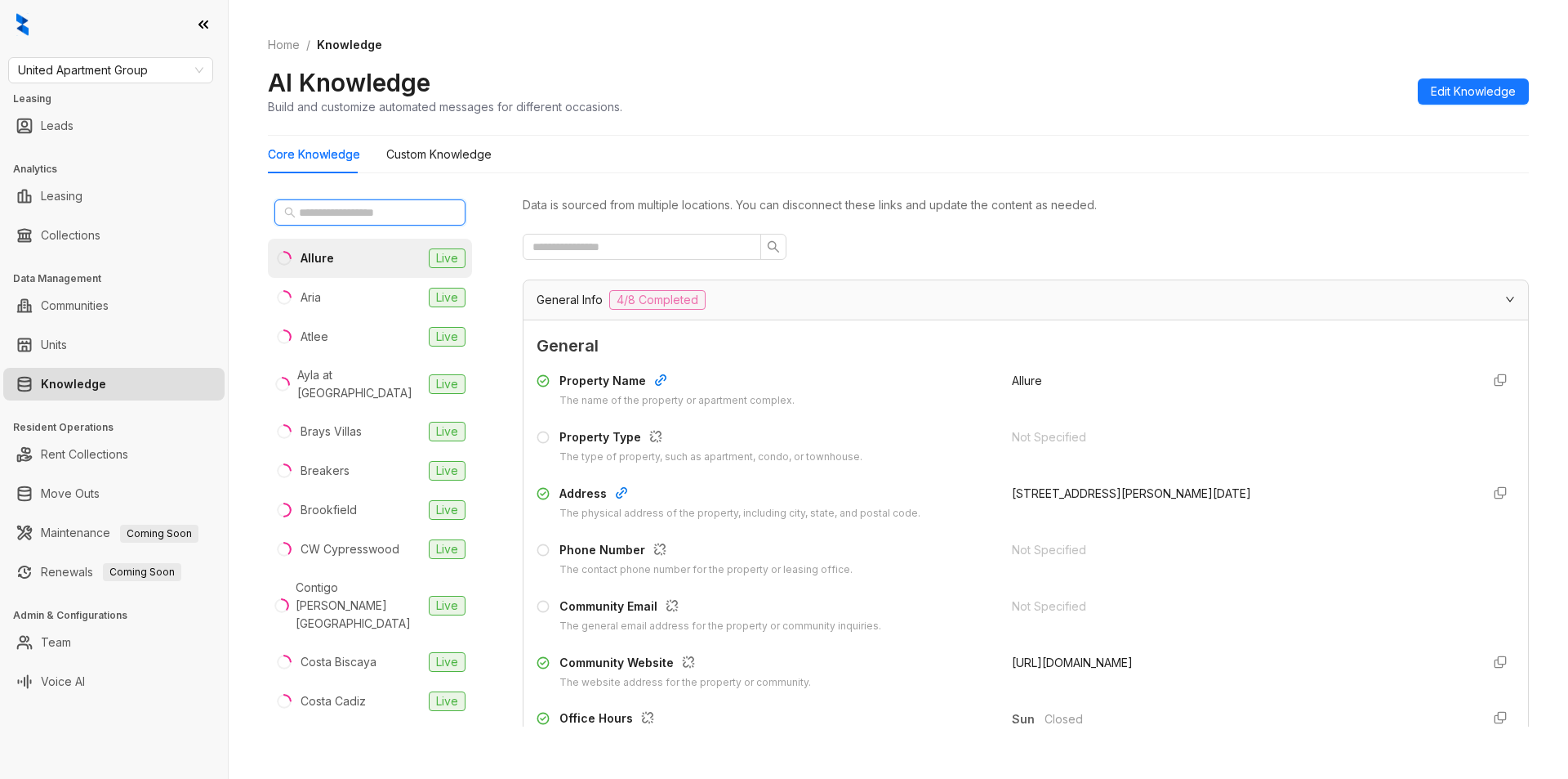
click at [363, 205] on input "text" at bounding box center [371, 212] width 144 height 18
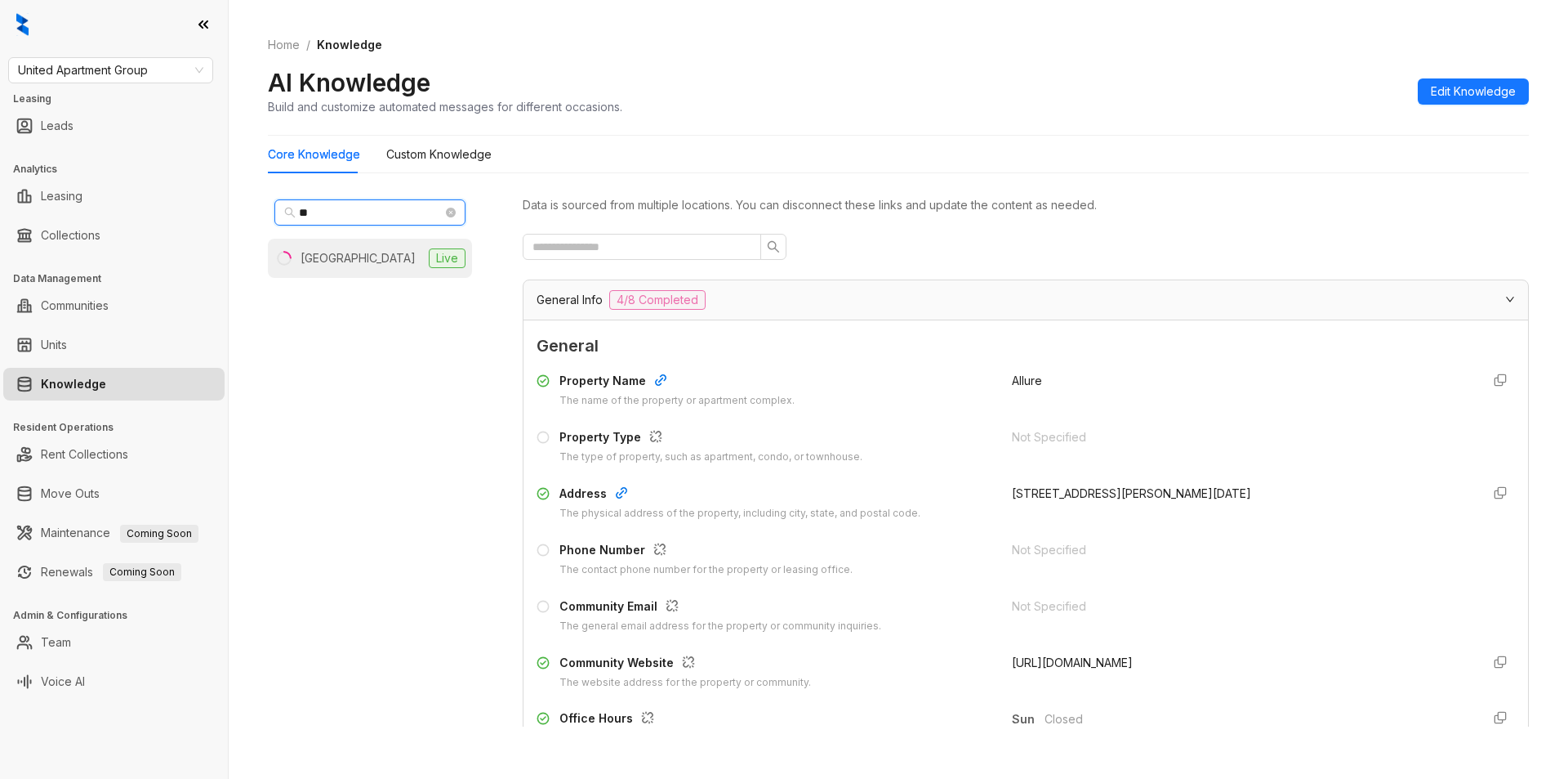
type input "**"
click at [328, 257] on div "Uptown Heights" at bounding box center [358, 258] width 115 height 18
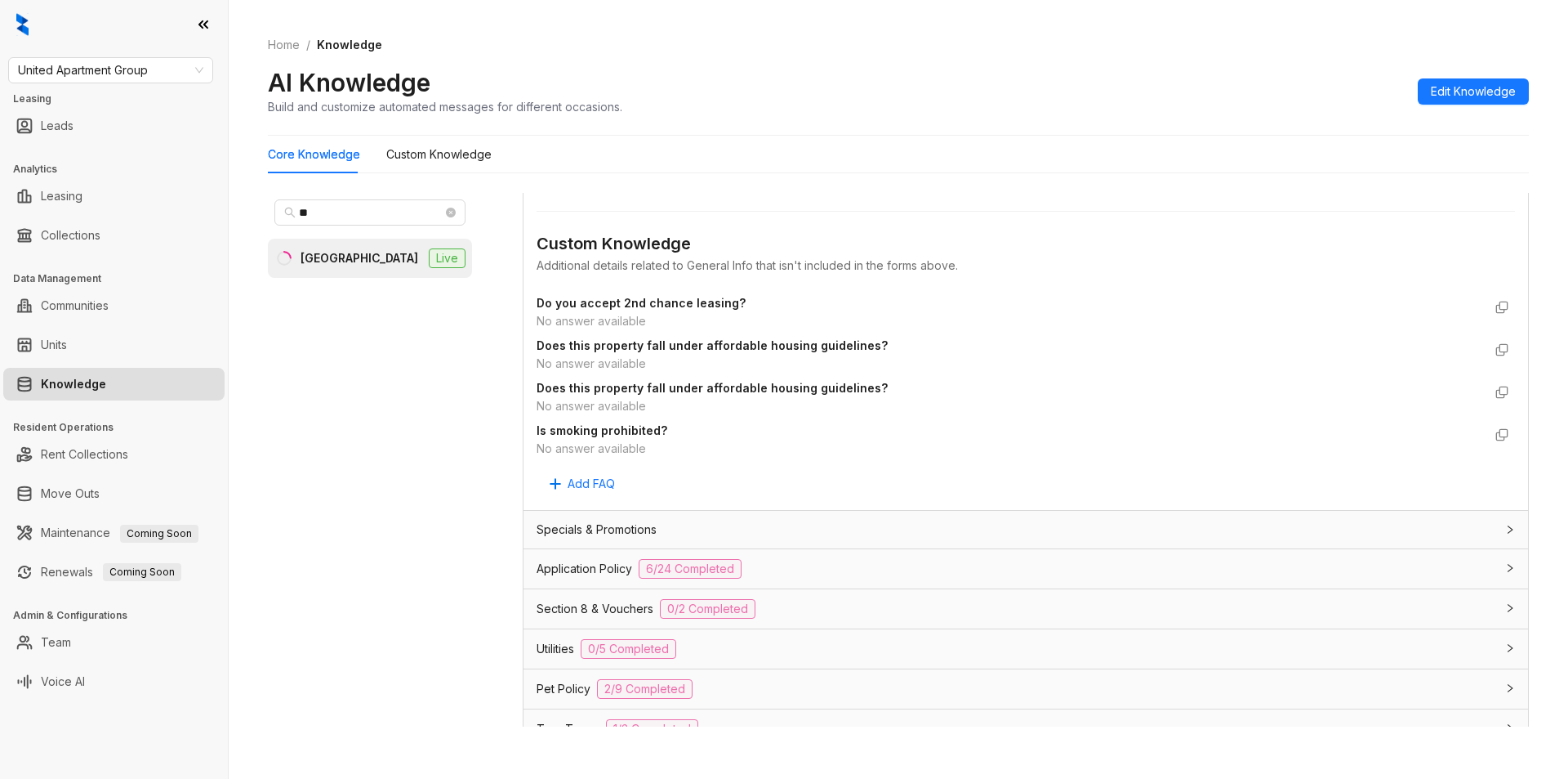
scroll to position [933, 0]
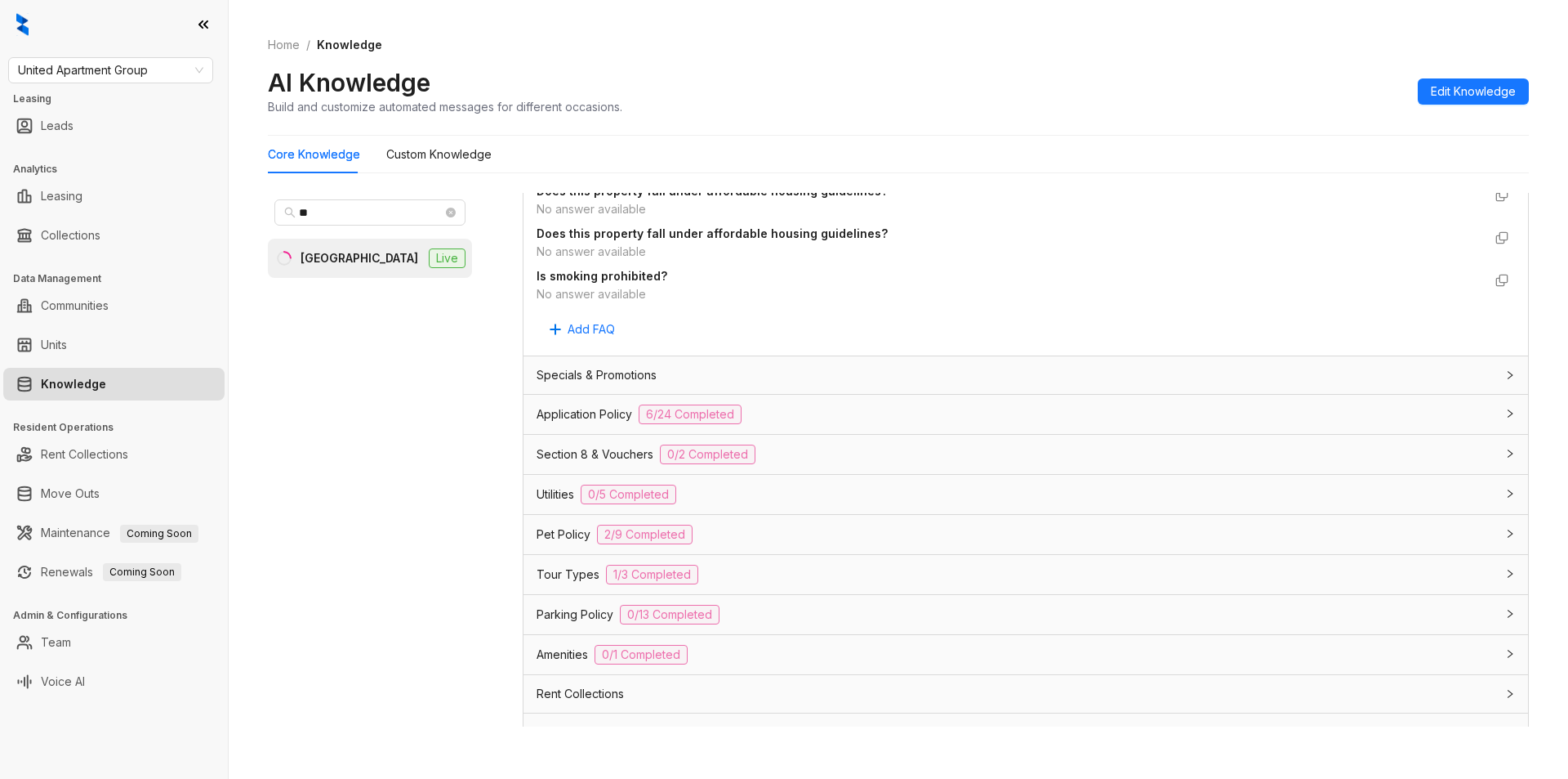
click at [780, 411] on div "Application Policy 6/24 Completed" at bounding box center [1016, 414] width 959 height 19
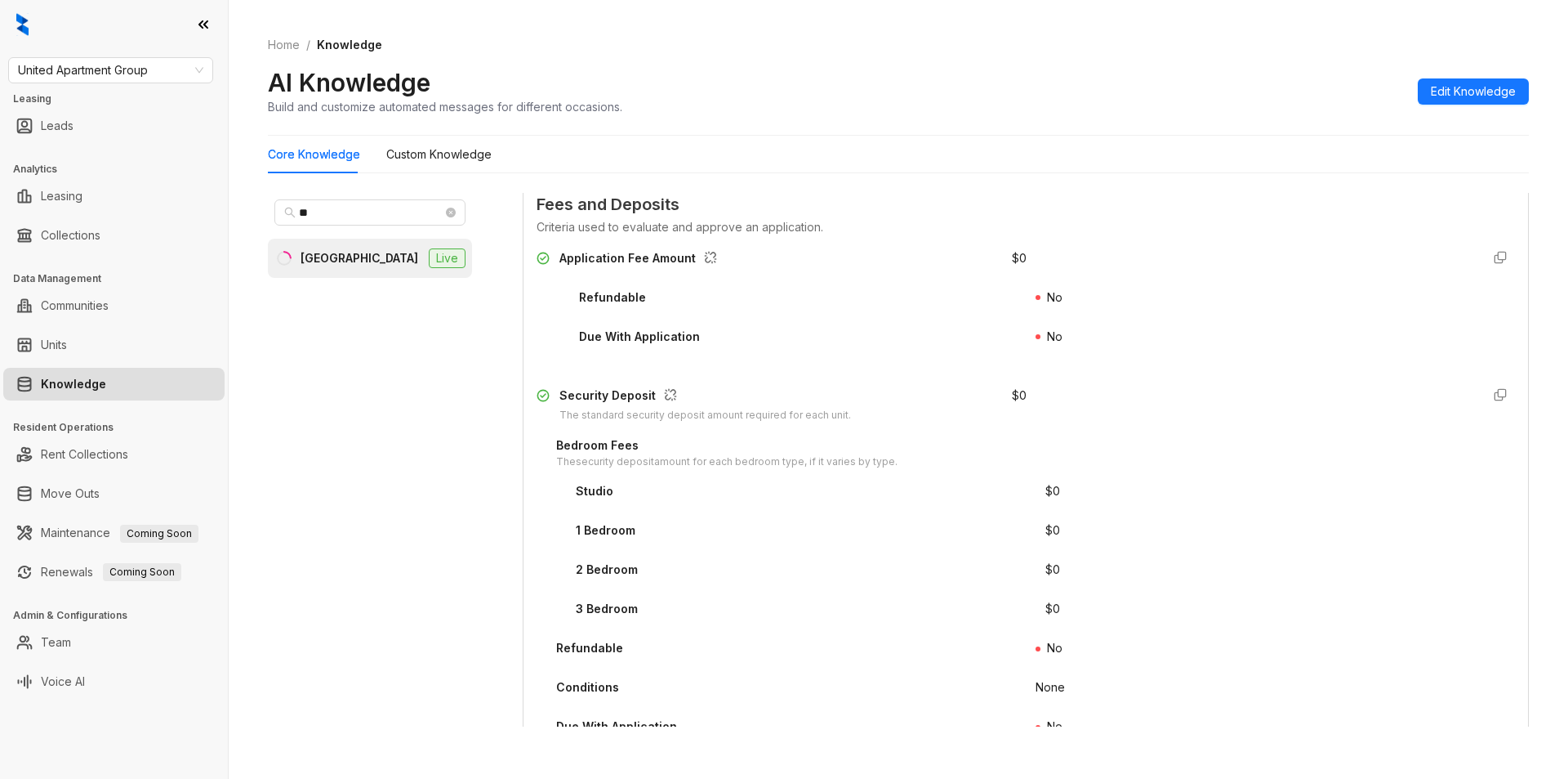
scroll to position [1885, 0]
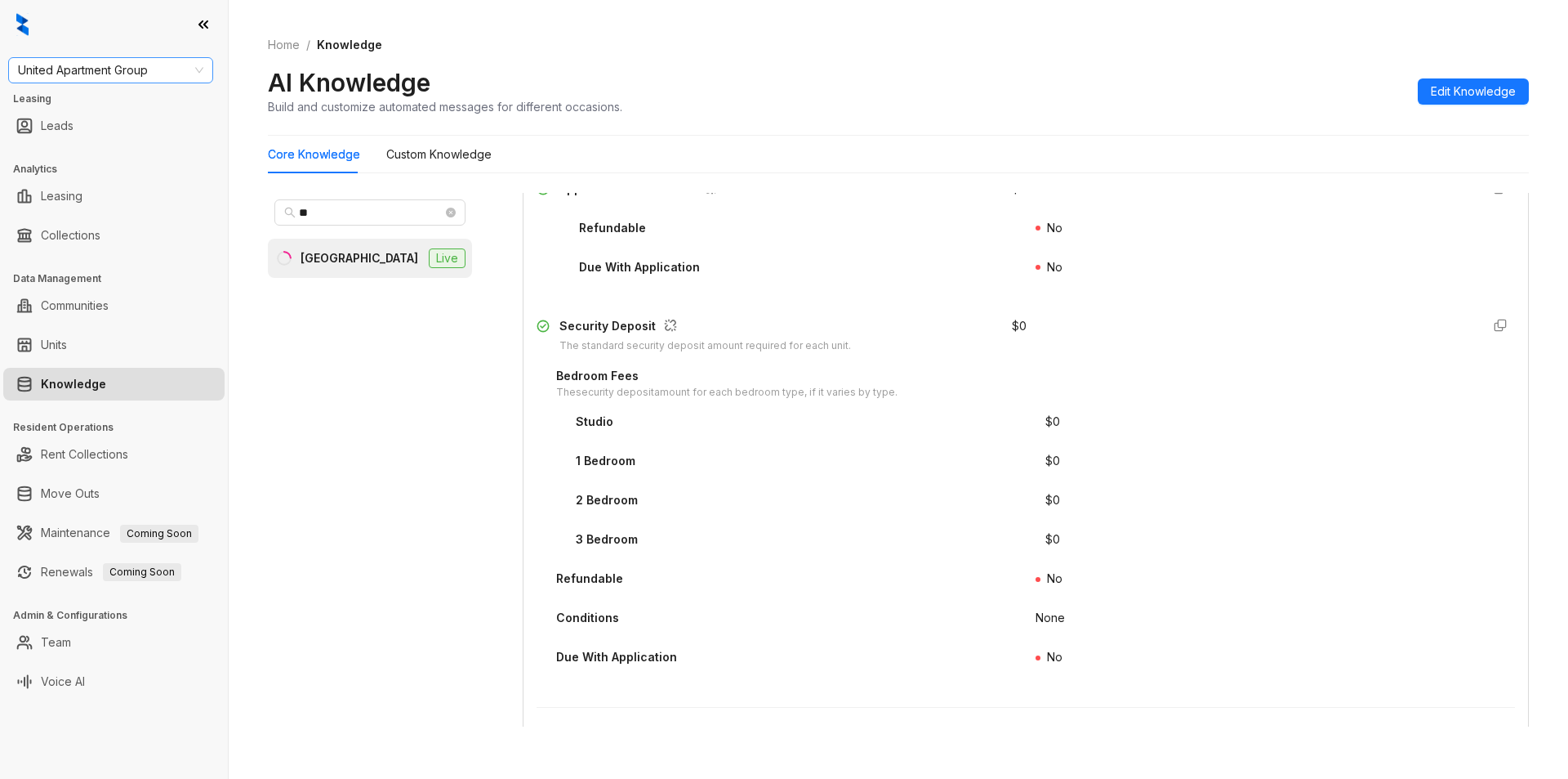
click at [161, 61] on span "United Apartment Group" at bounding box center [110, 70] width 185 height 25
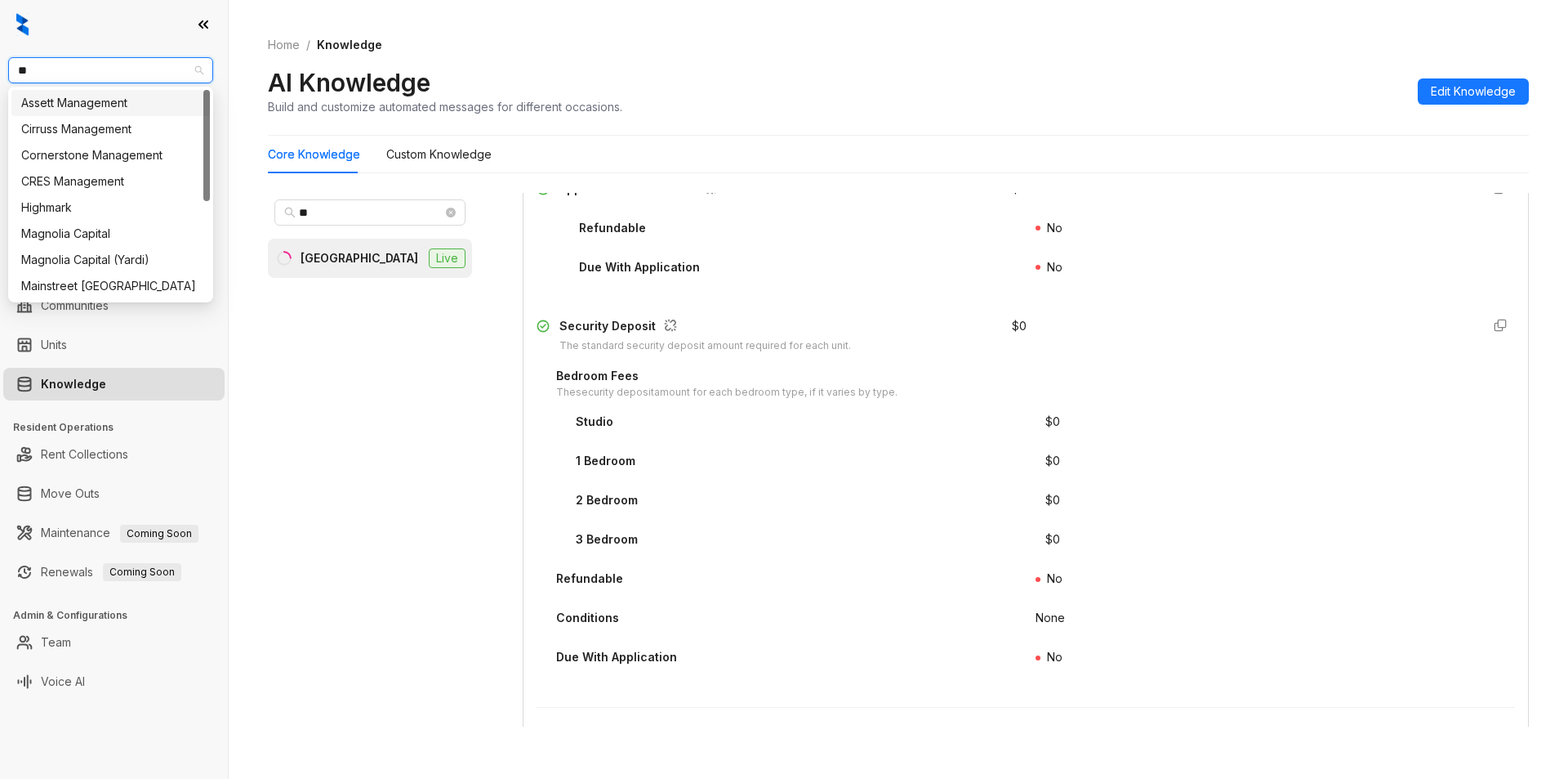
type input "***"
click at [137, 107] on div "Magnolia Capital" at bounding box center [110, 103] width 179 height 18
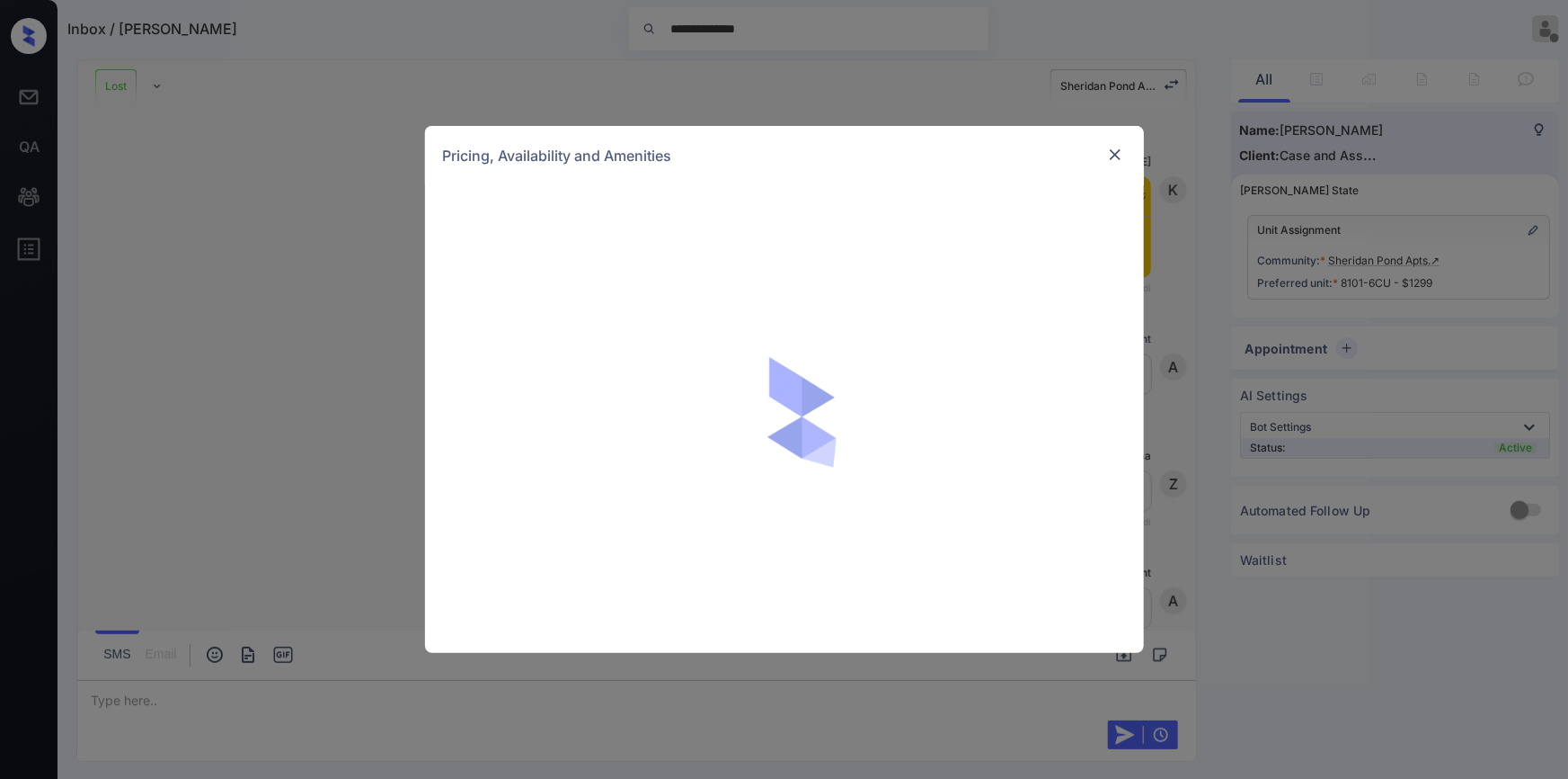
scroll to position [1107, 0]
click at [1117, 161] on img at bounding box center [1115, 154] width 18 height 18
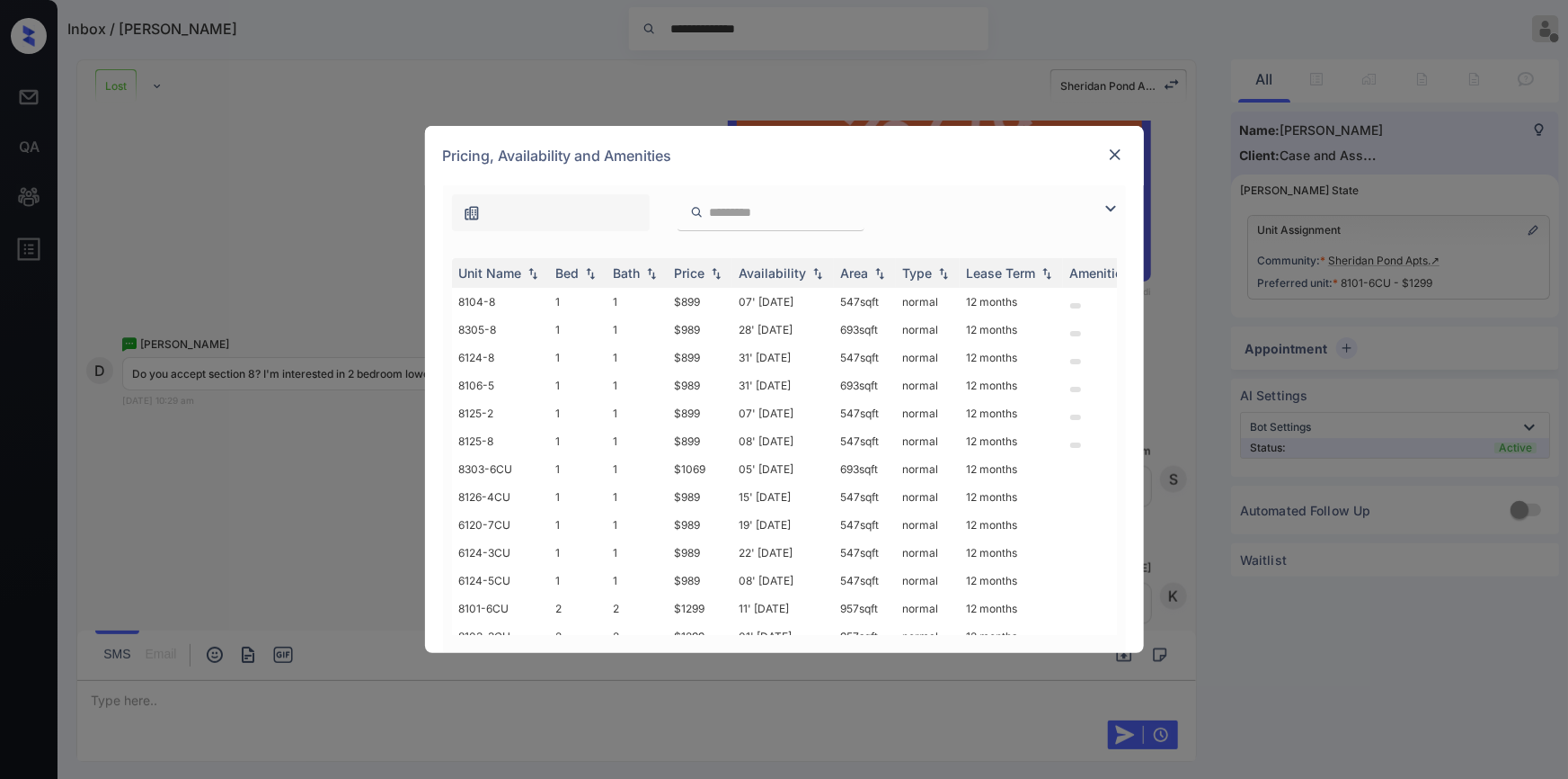
click at [1114, 206] on img at bounding box center [1111, 209] width 21 height 21
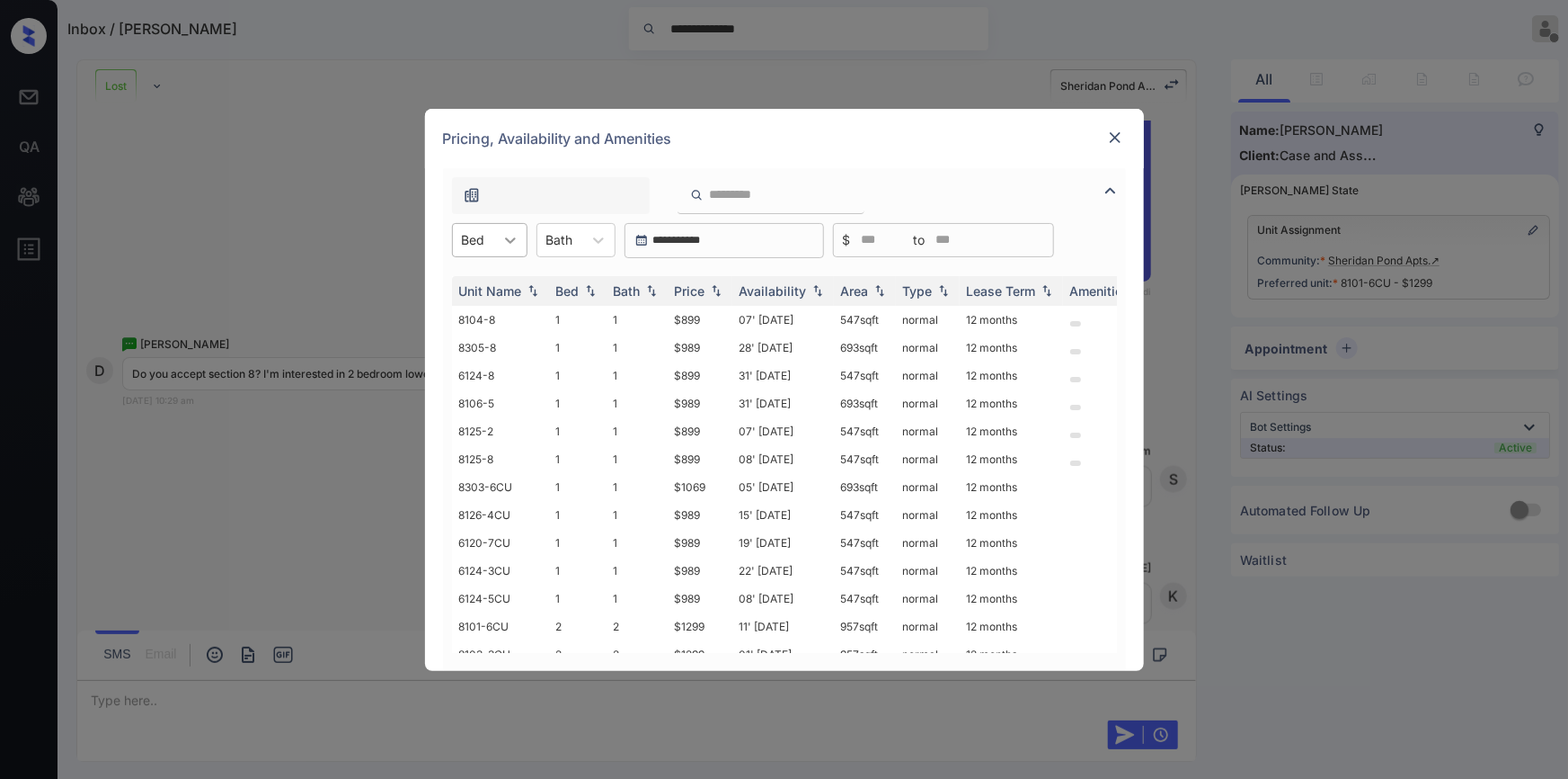
click at [510, 242] on icon at bounding box center [510, 239] width 18 height 18
click at [480, 306] on div "2" at bounding box center [489, 317] width 75 height 33
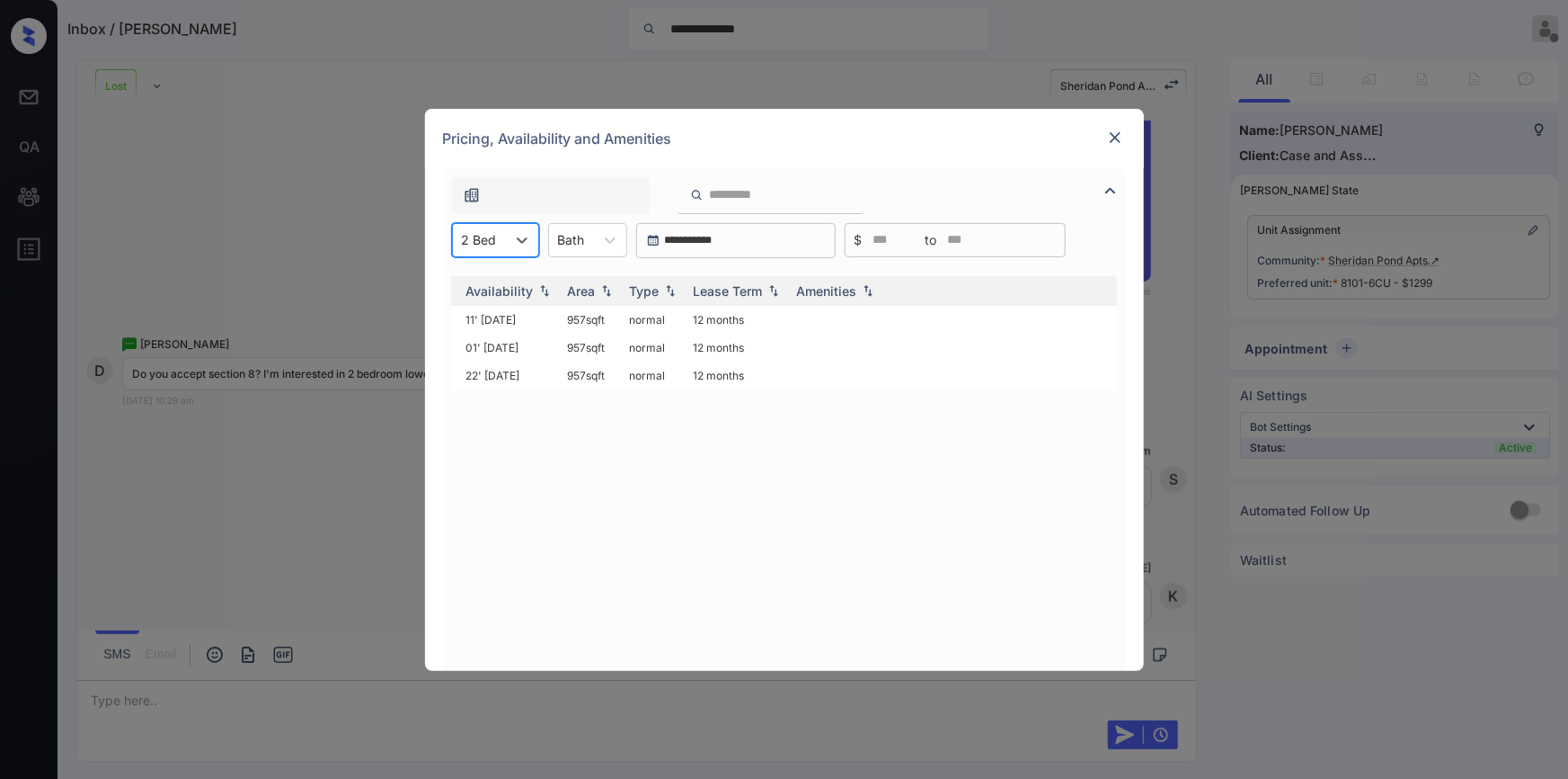
scroll to position [0, 0]
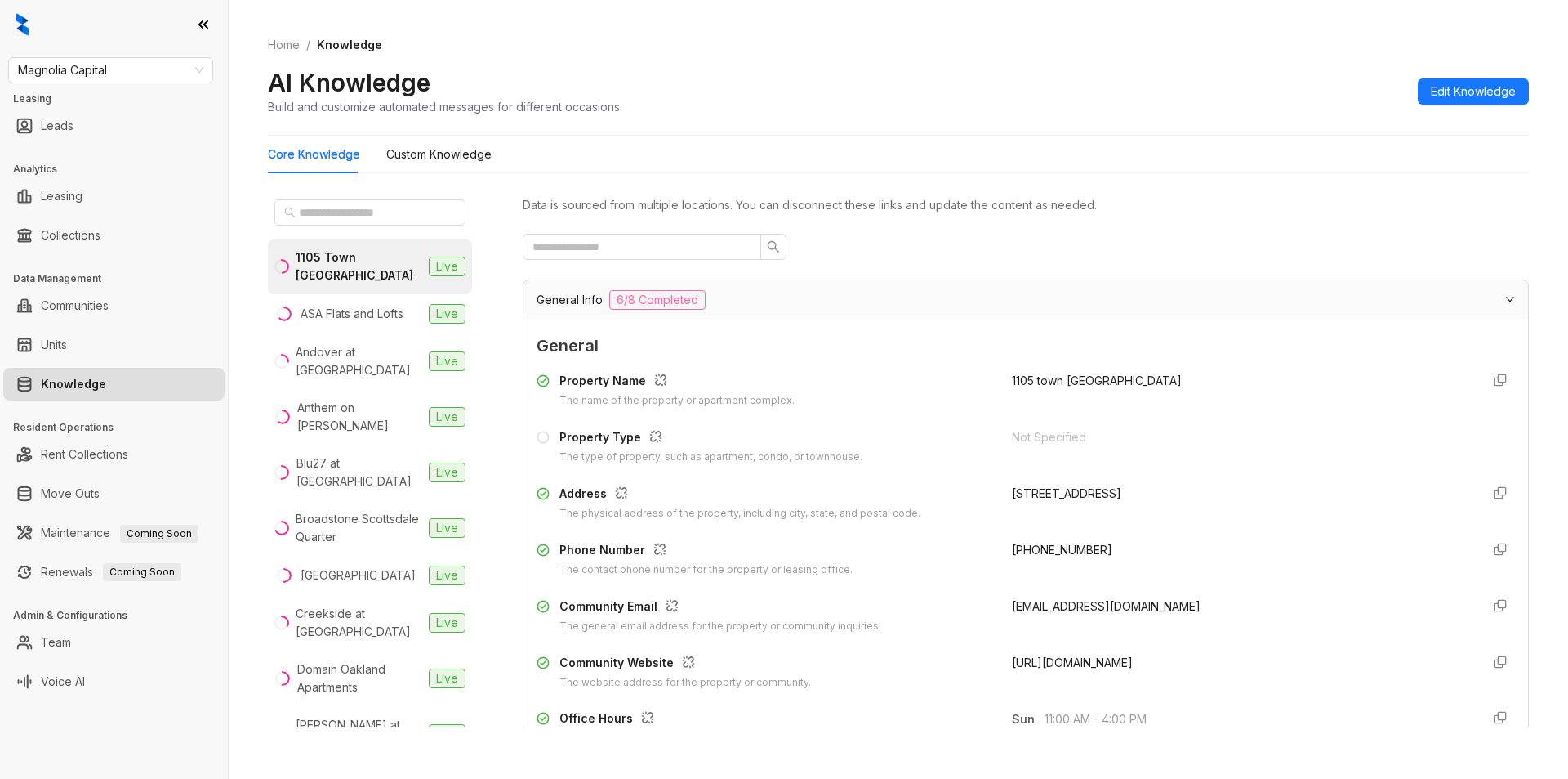
click at [325, 197] on div at bounding box center [370, 212] width 204 height 39
click at [325, 214] on input "text" at bounding box center [371, 212] width 144 height 18
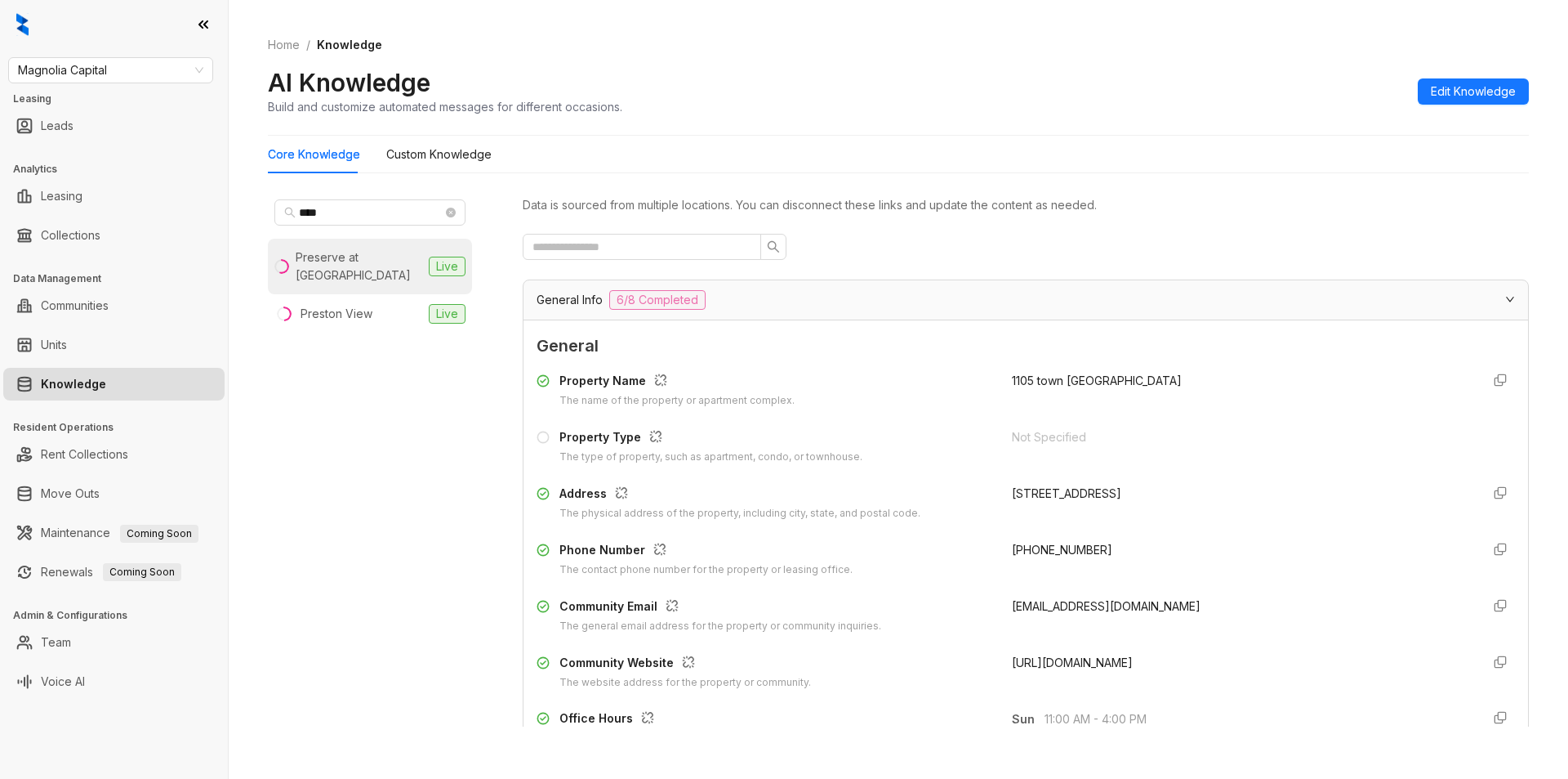
click at [346, 258] on div "Preserve at [GEOGRAPHIC_DATA]" at bounding box center [359, 266] width 126 height 36
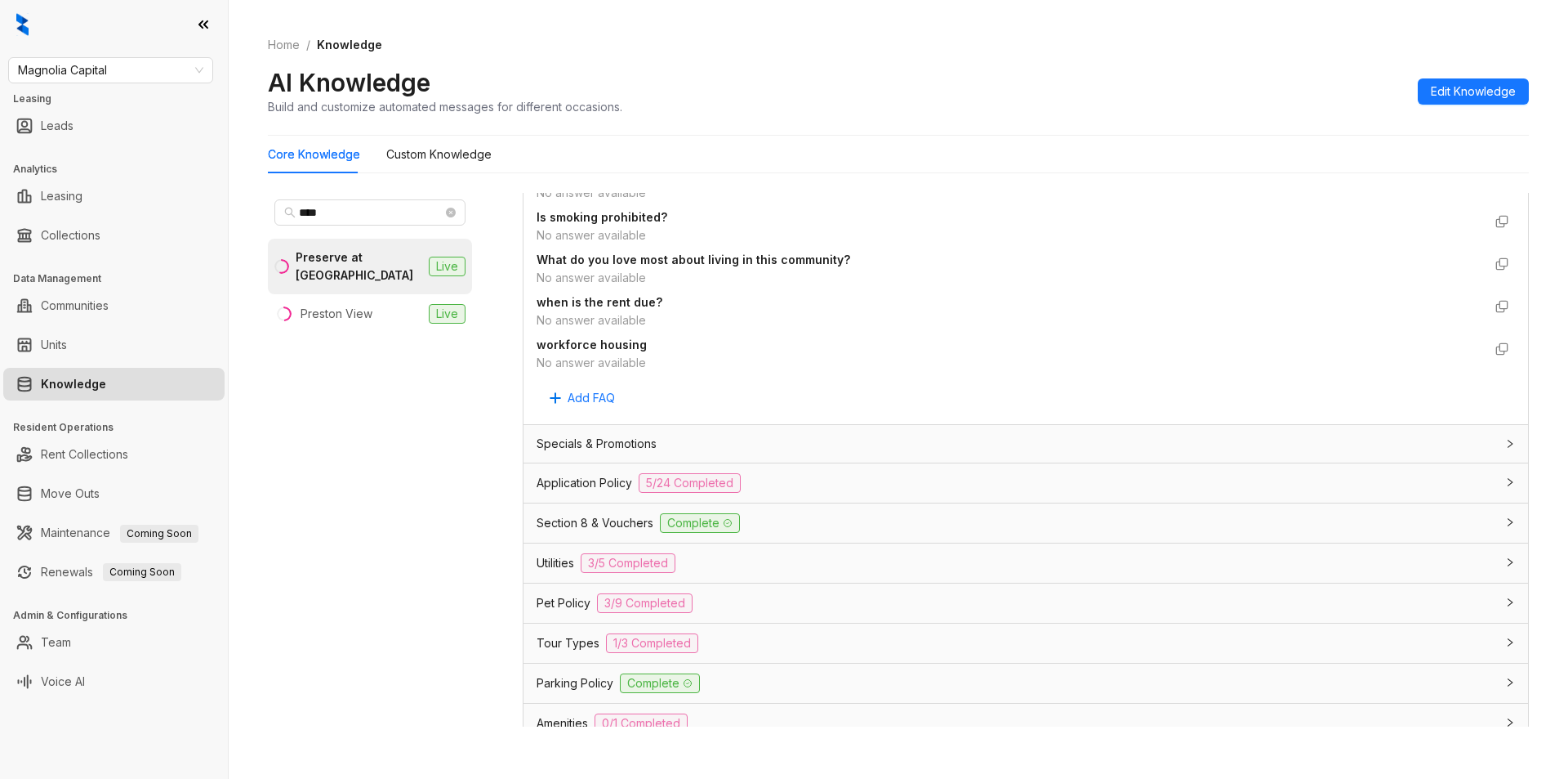
scroll to position [1162, 0]
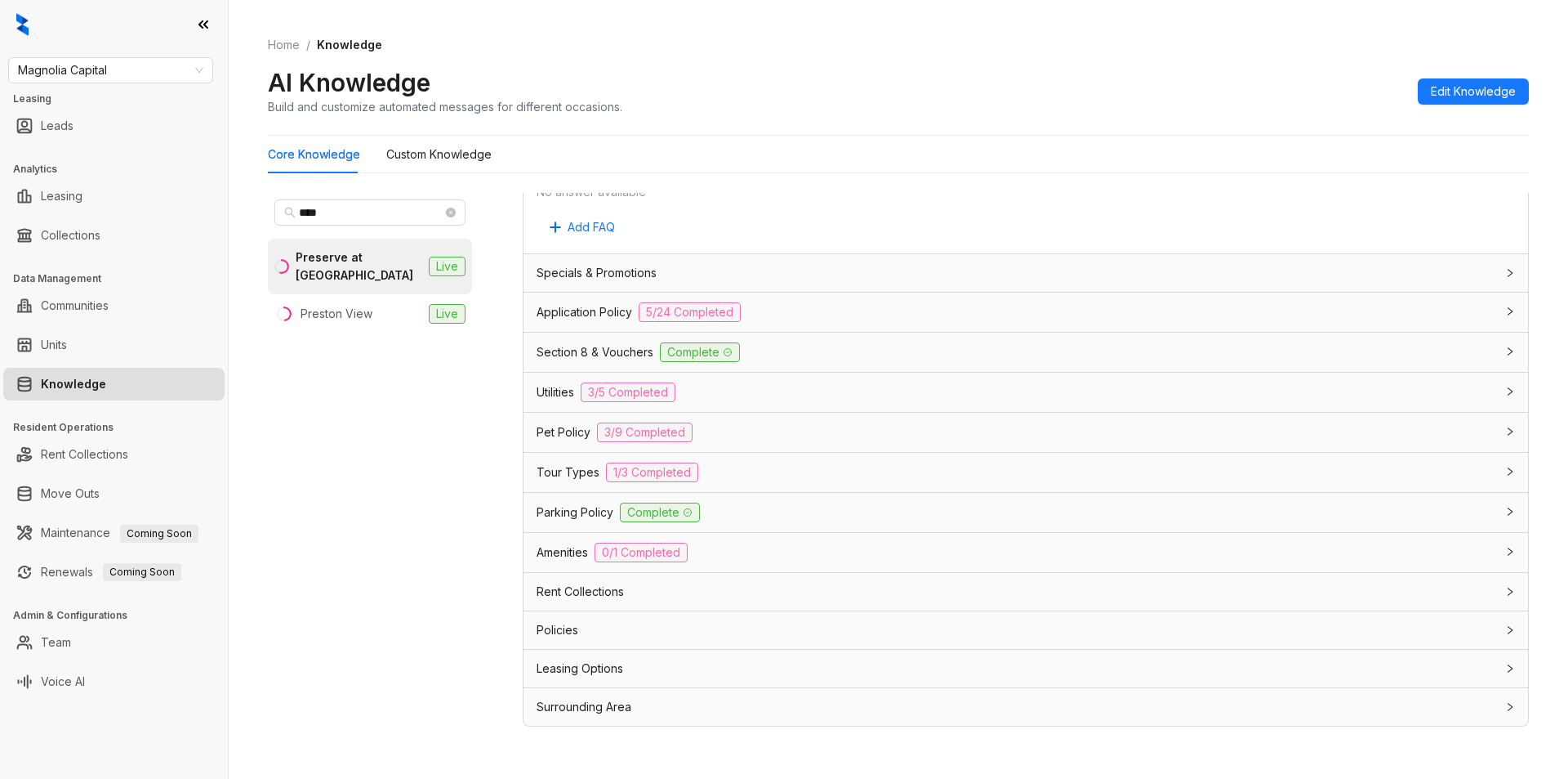
click at [827, 590] on div "Rent Collections" at bounding box center [1016, 591] width 959 height 18
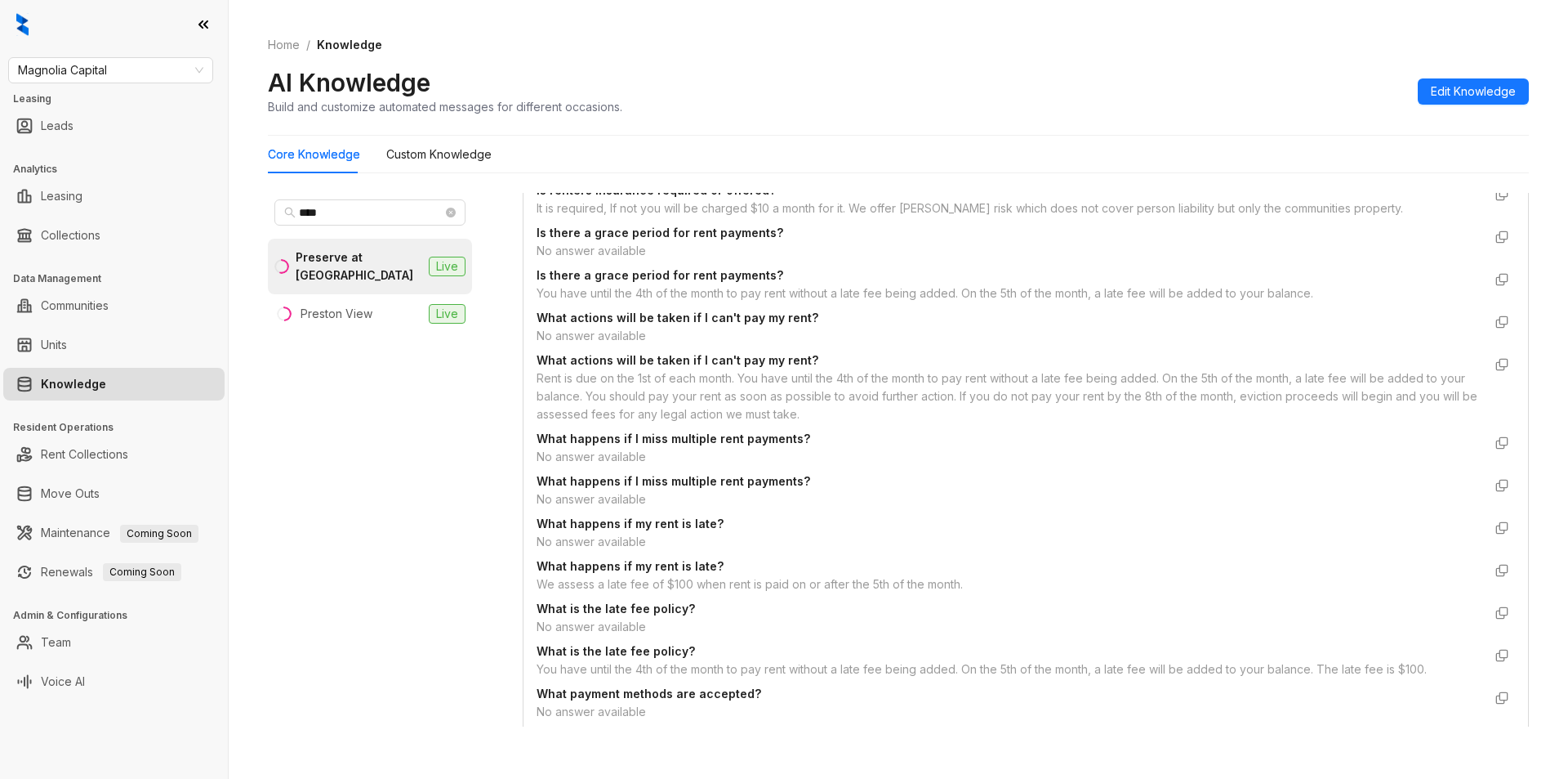
scroll to position [2825, 0]
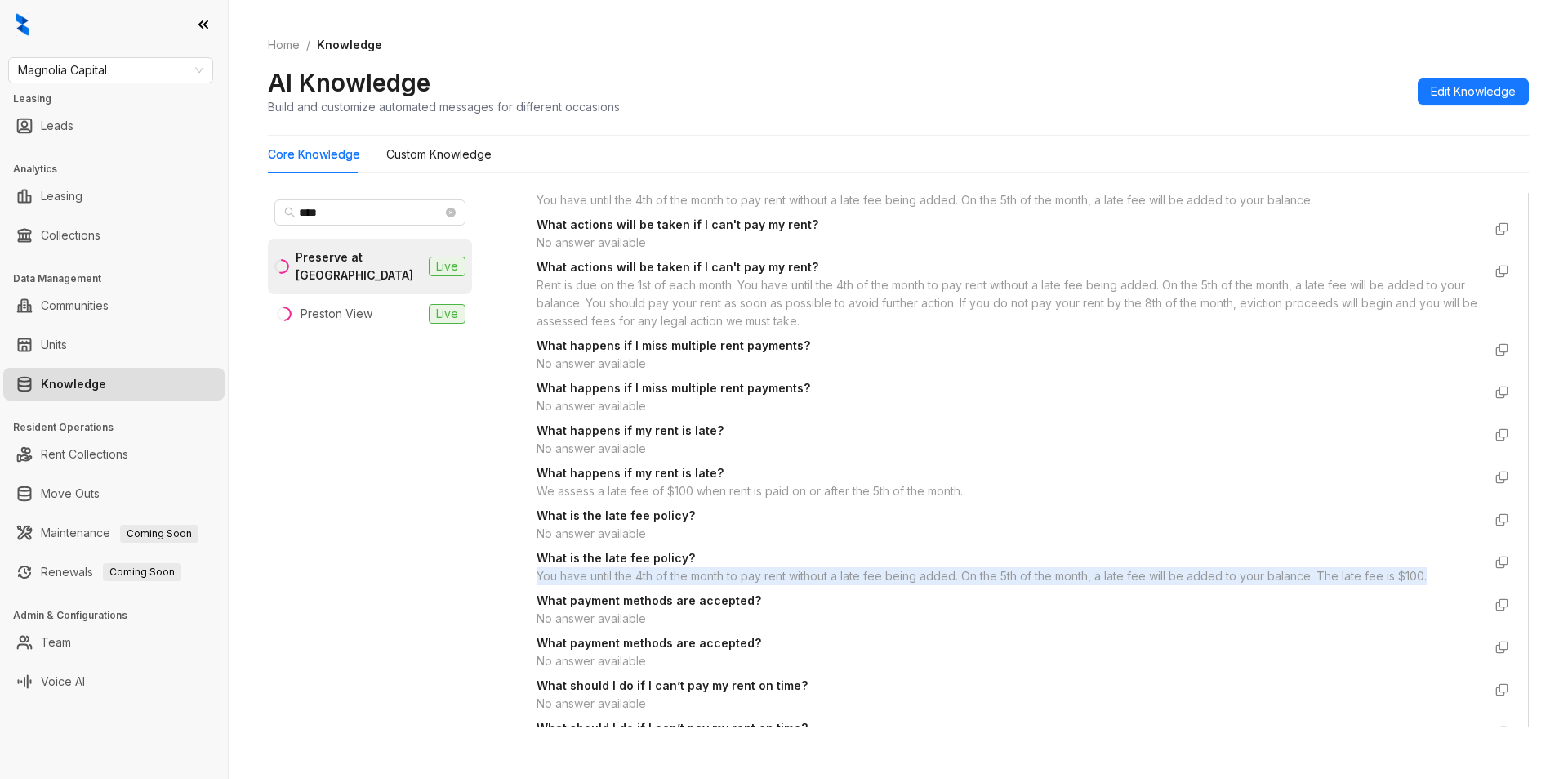
drag, startPoint x: 533, startPoint y: 580, endPoint x: 1431, endPoint y: 568, distance: 898.1
click at [1431, 568] on div "Custom Knowledge Additional details related to Rent Collections that isn't incl…" at bounding box center [1026, 311] width 1005 height 2725
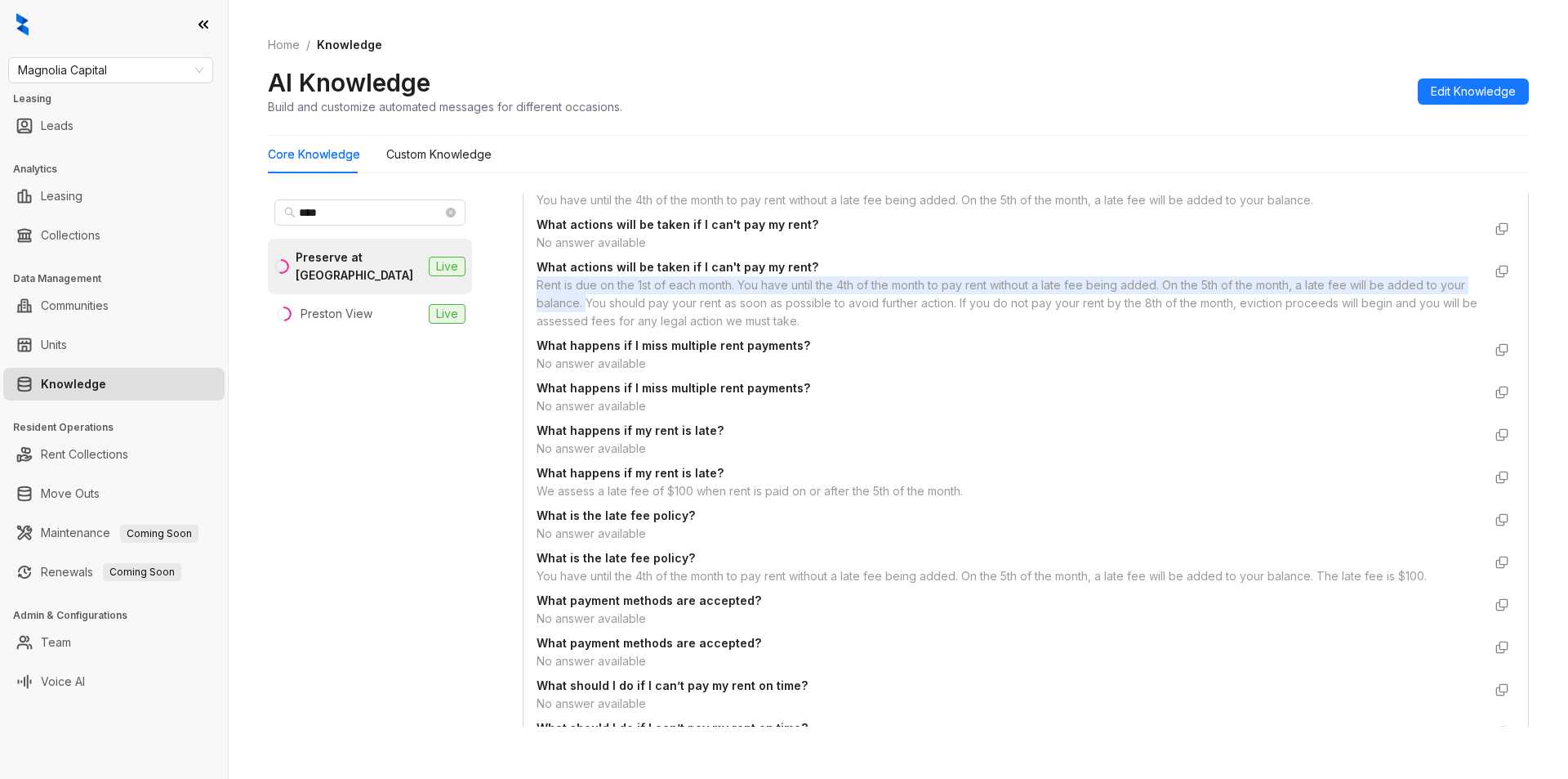
drag, startPoint x: 539, startPoint y: 287, endPoint x: 613, endPoint y: 300, distance: 75.1
click at [613, 300] on div "Rent is due on the 1st of each month. You have until the 4th of the month to pa…" at bounding box center [1009, 303] width 946 height 54
copy div "Rent is due on the 1st of each month. You have until the 4th of the month to pa…"
drag, startPoint x: 1316, startPoint y: 579, endPoint x: 1425, endPoint y: 570, distance: 109.4
click at [1425, 570] on div "You have until the 4th of the month to pay rent without a late fee being added.…" at bounding box center [1009, 575] width 946 height 18
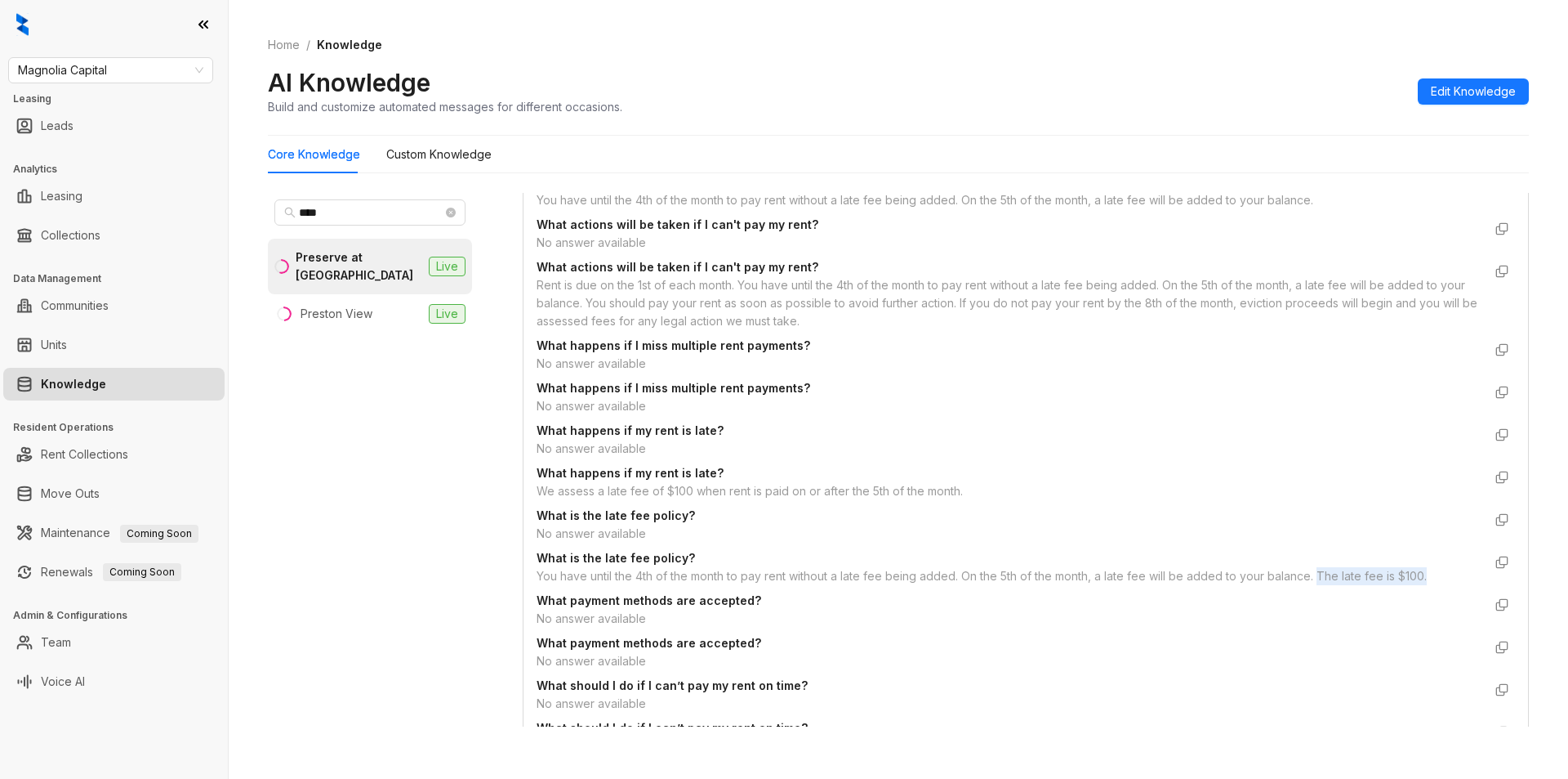
copy div "The late fee is $100."
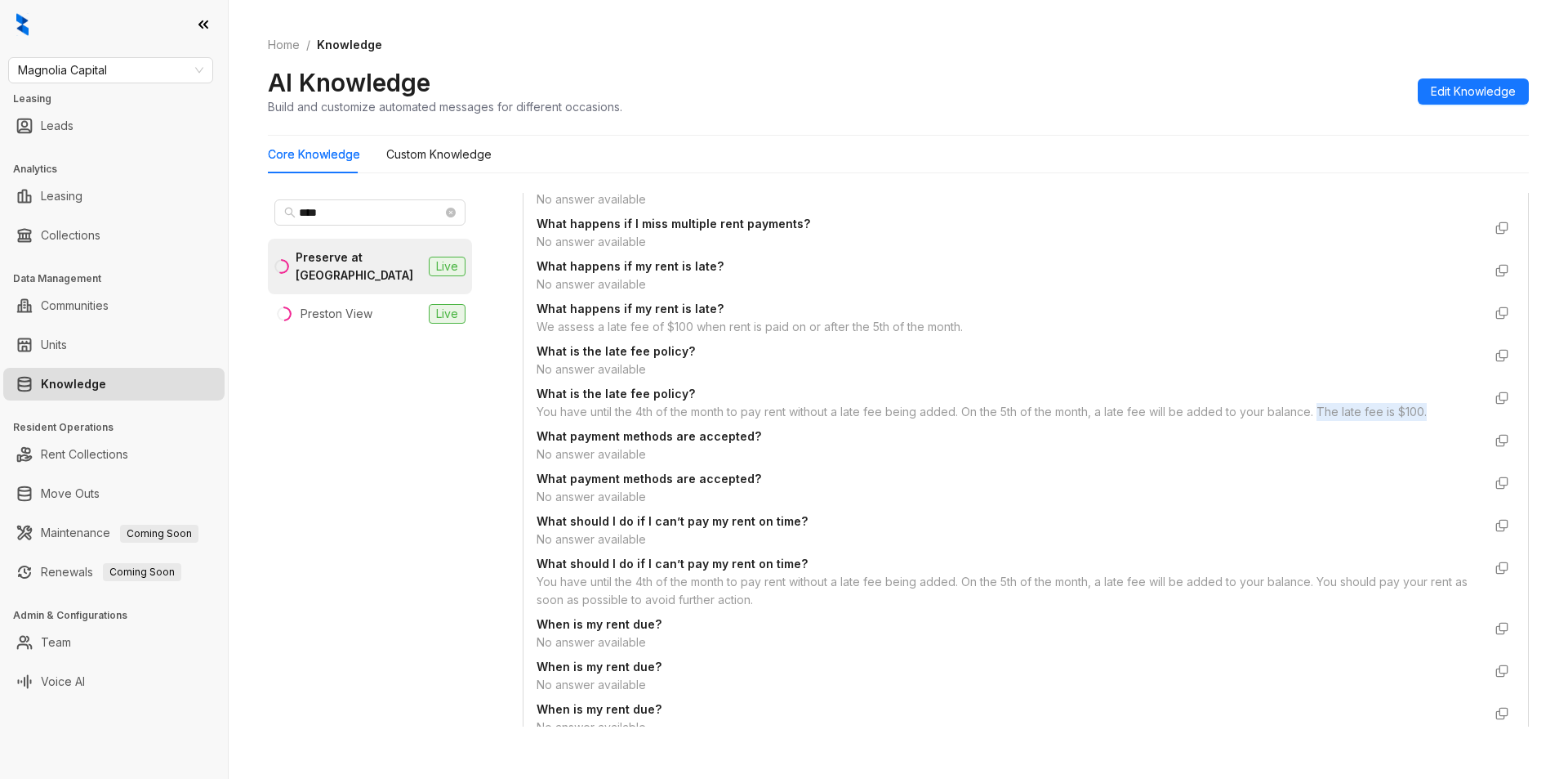
scroll to position [0, 0]
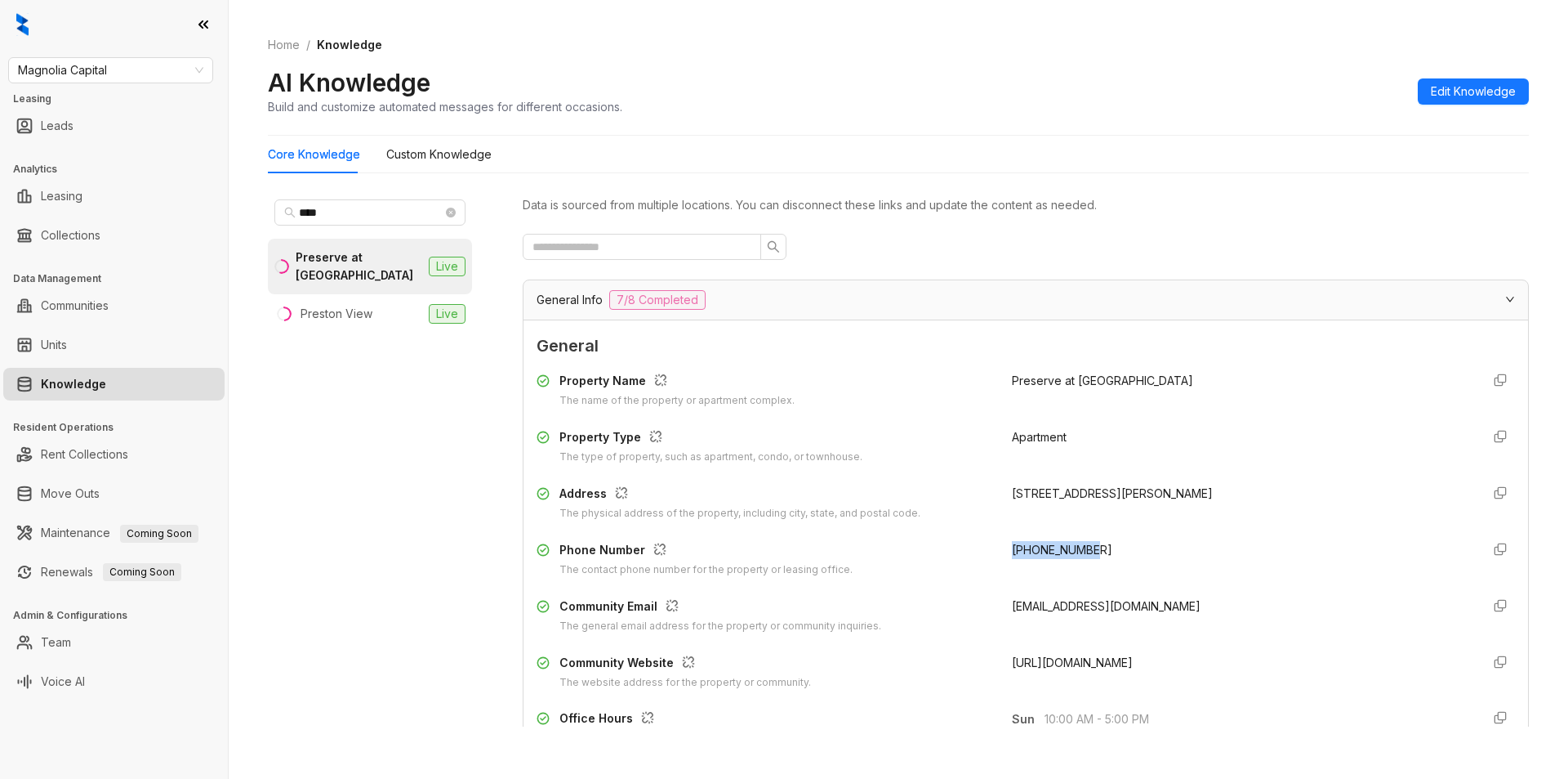
drag, startPoint x: 996, startPoint y: 548, endPoint x: 1114, endPoint y: 547, distance: 118.0
click at [1114, 547] on div "Phone Number The contact phone number for the property or leasing office. [PHON…" at bounding box center [1026, 560] width 979 height 37
copy span "[PHONE_NUMBER]"
copy span "+17706376802"
click at [353, 314] on div "Preston View" at bounding box center [337, 313] width 72 height 18
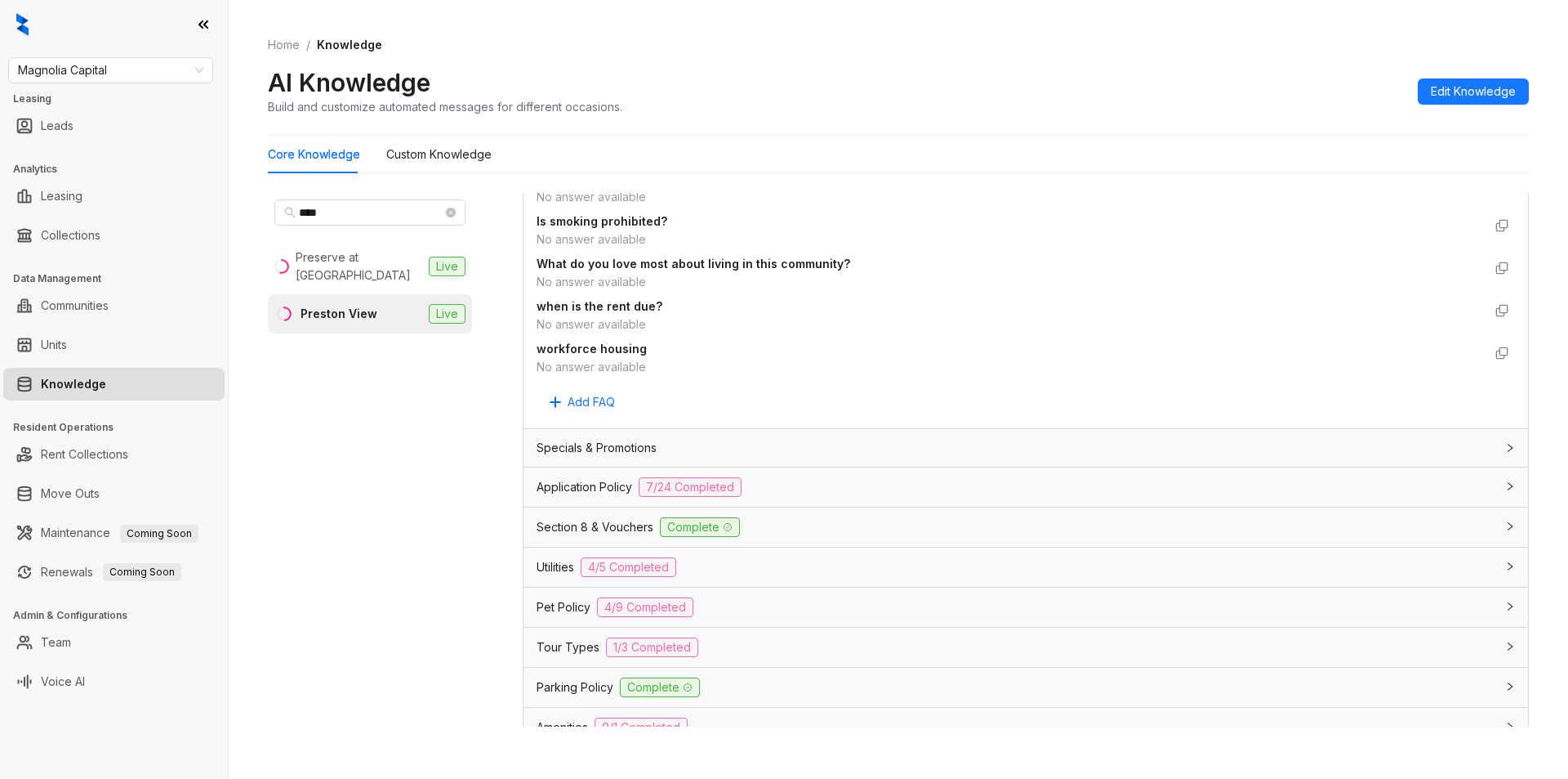
scroll to position [1181, 0]
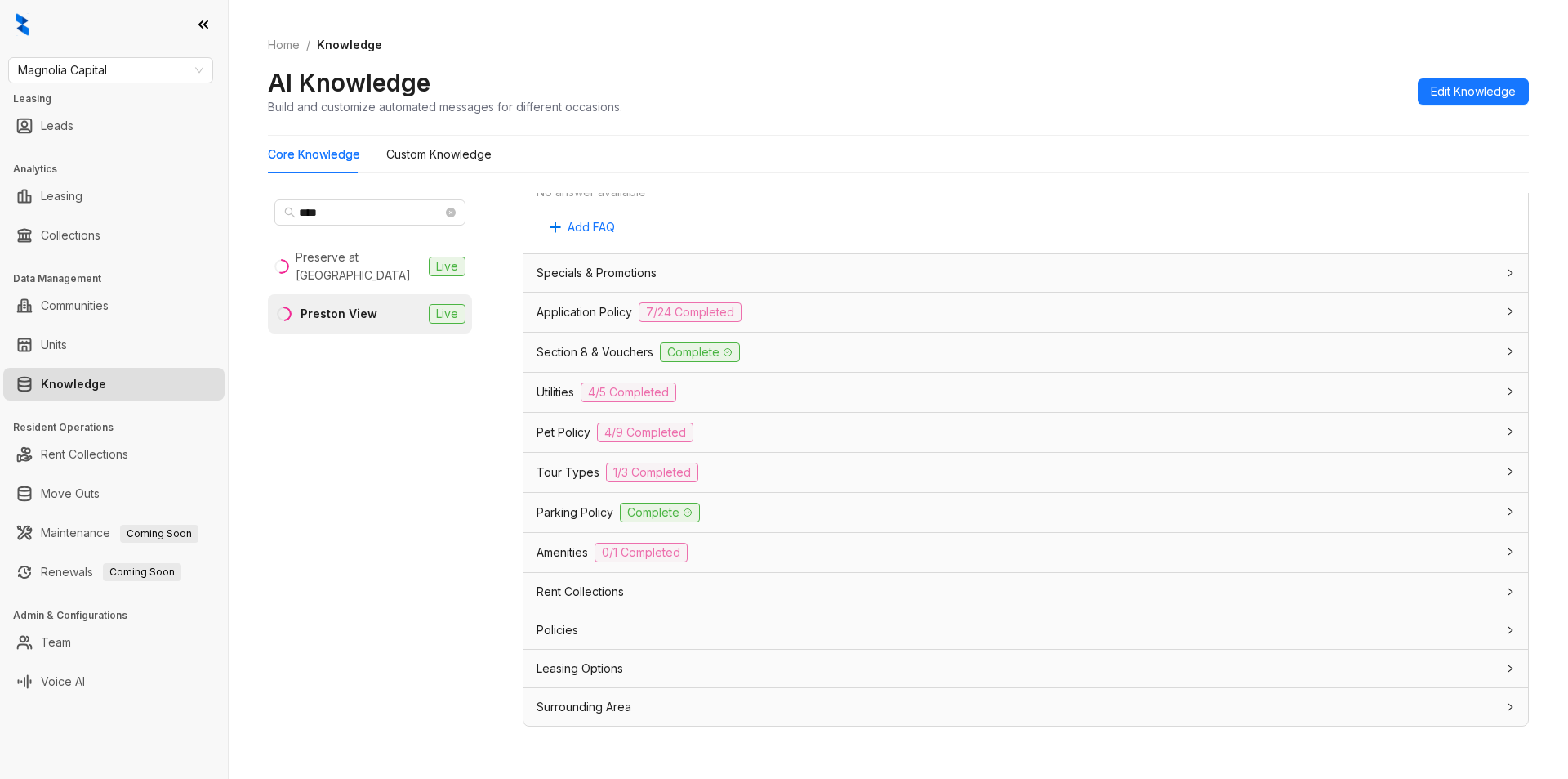
click at [798, 590] on div "Rent Collections" at bounding box center [1016, 591] width 959 height 18
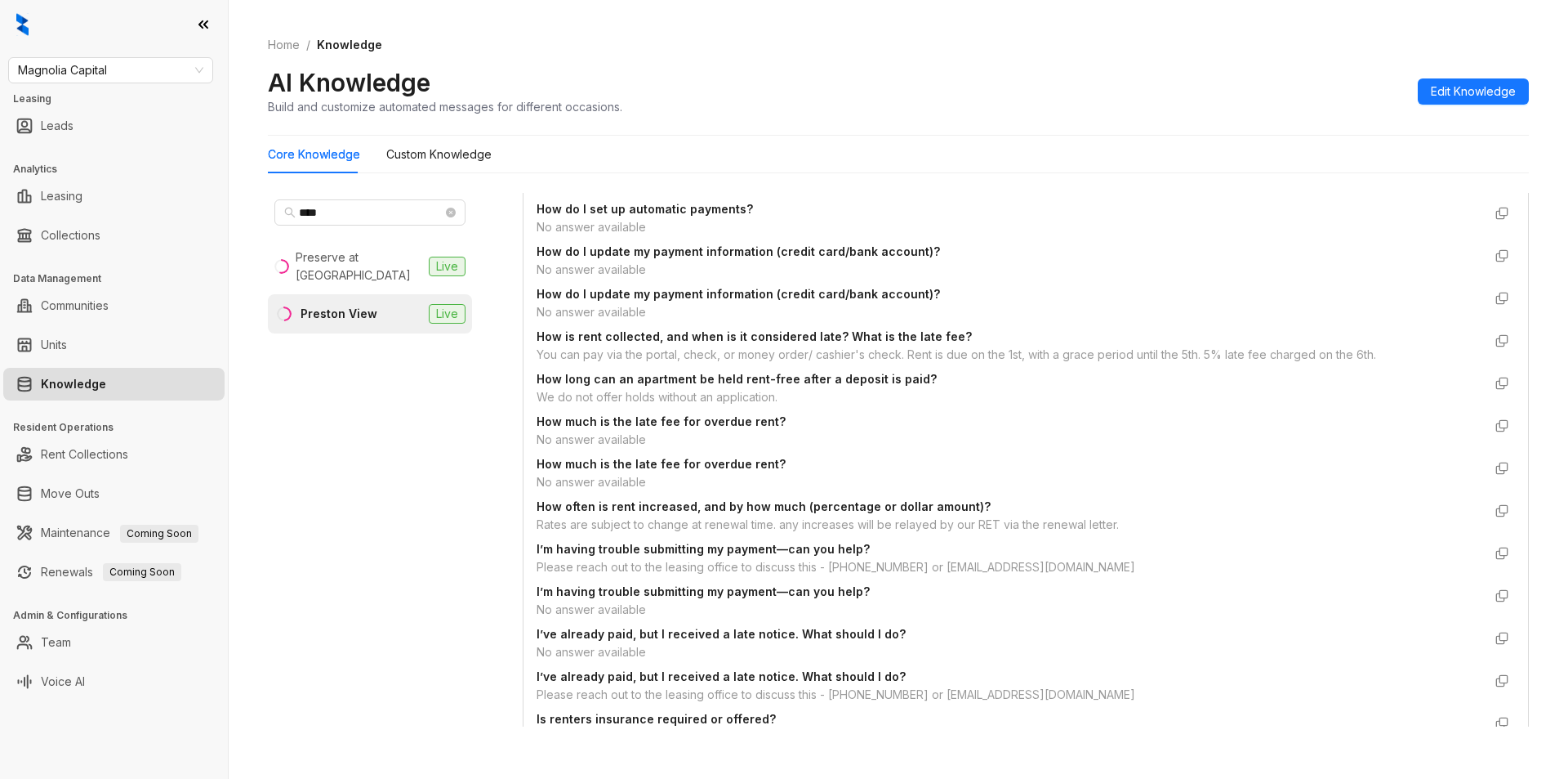
scroll to position [2156, 0]
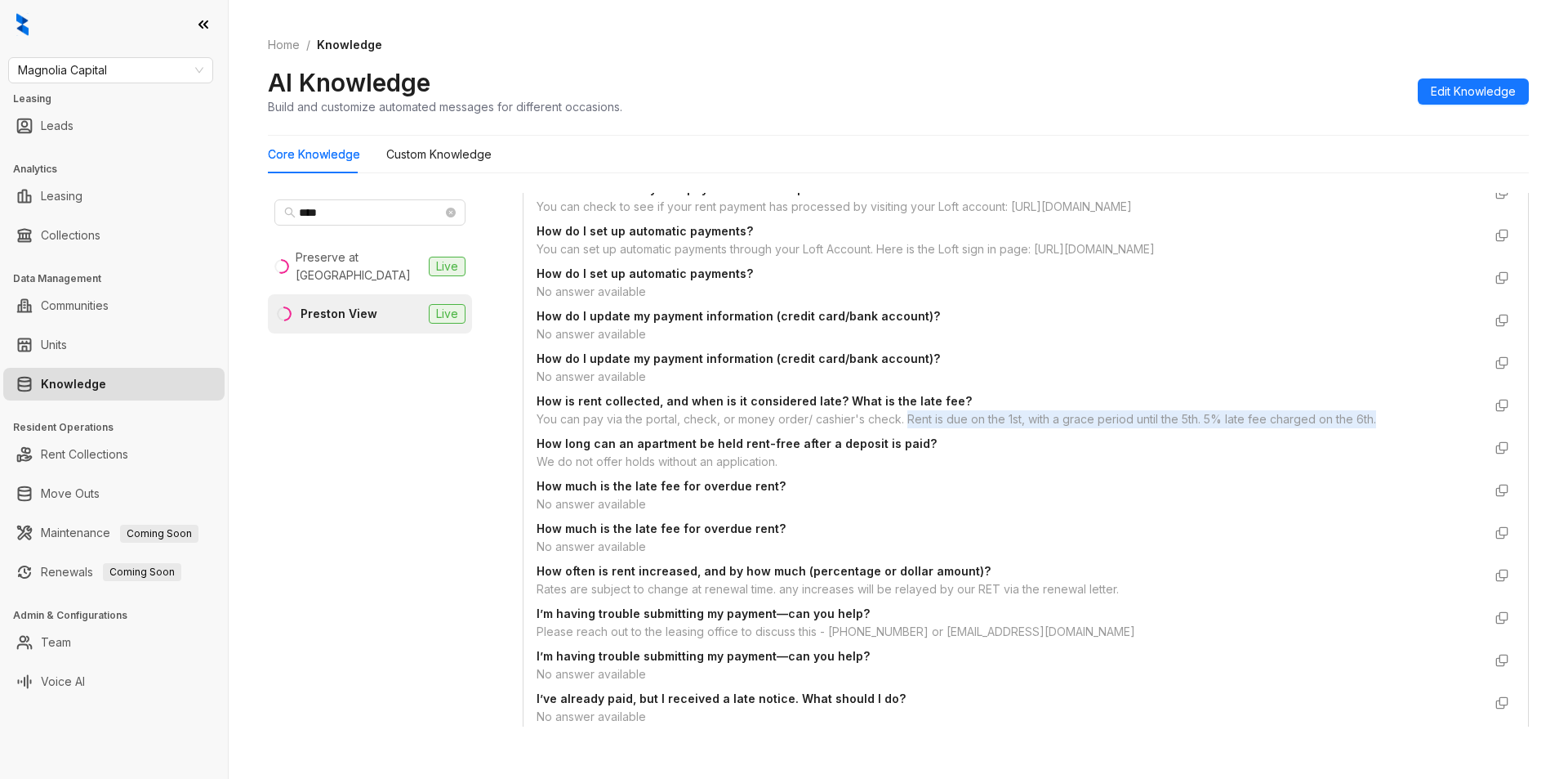
drag, startPoint x: 907, startPoint y: 416, endPoint x: 1379, endPoint y: 413, distance: 472.0
click at [1379, 413] on div "You can pay via the portal, check, or money order/ cashier's check. Rent is due…" at bounding box center [1009, 419] width 946 height 18
copy div "Rent is due on the 1st, with a grace period until the 5th. 5% late fee charged …"
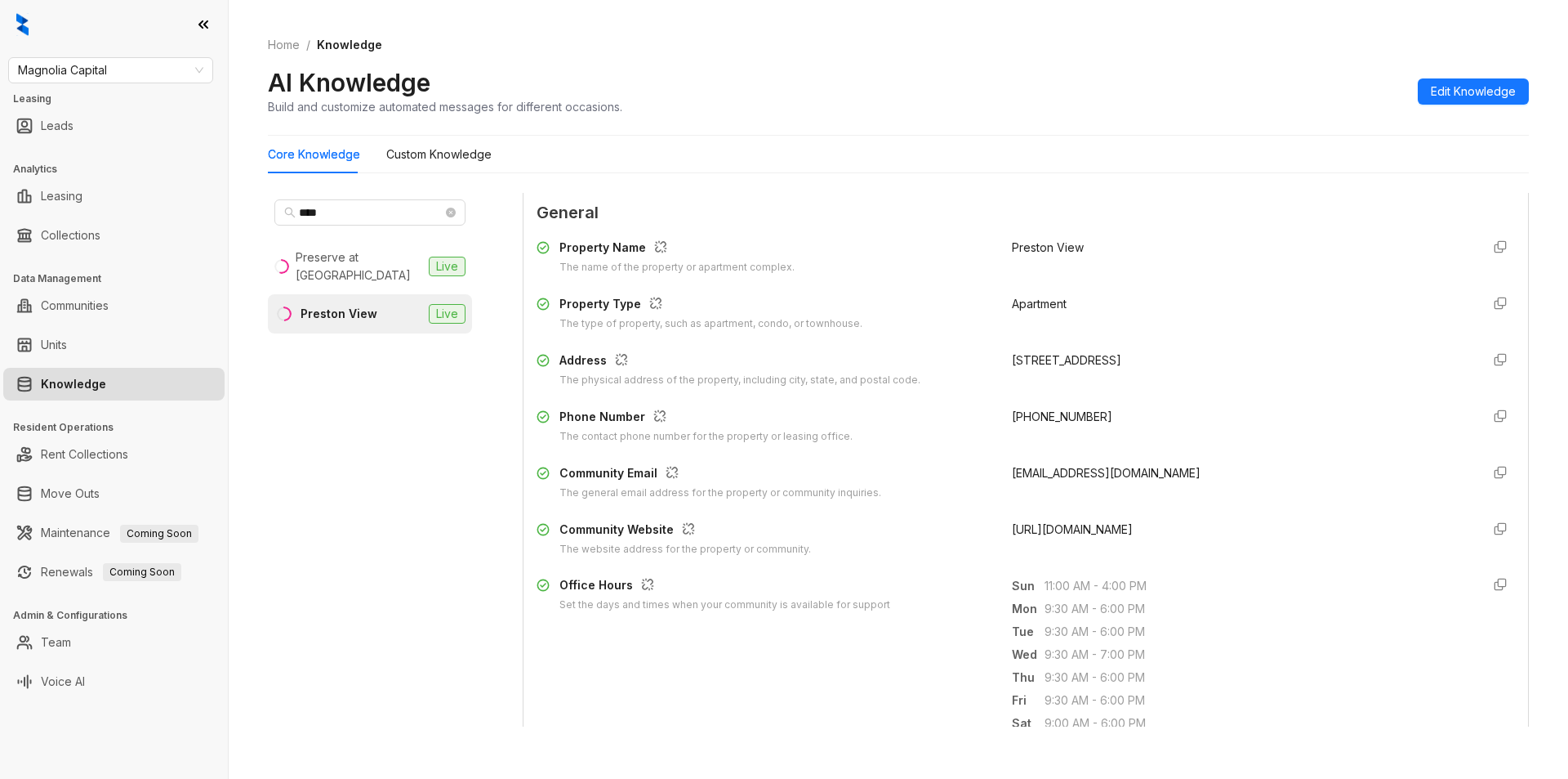
scroll to position [76, 0]
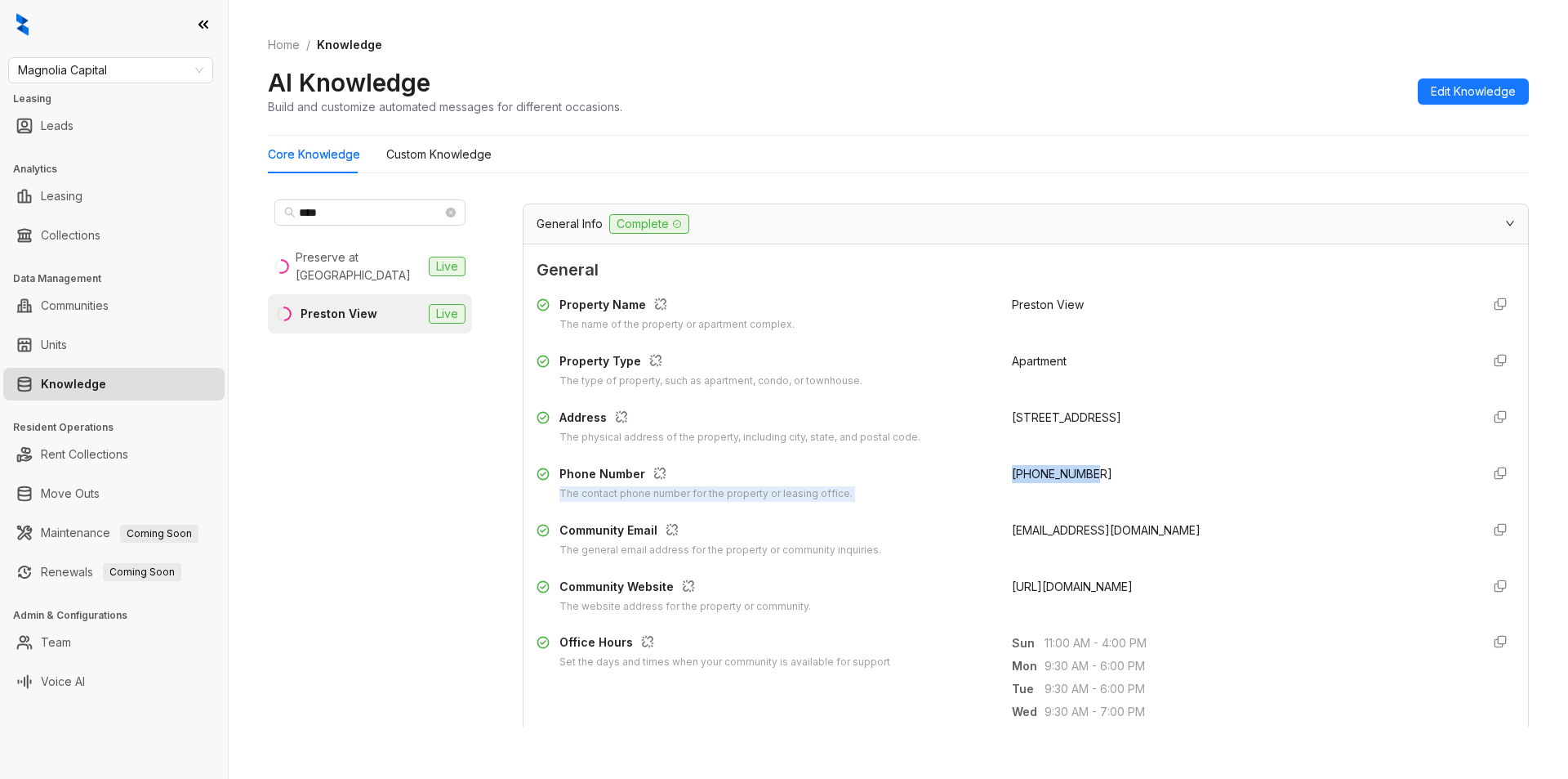
drag, startPoint x: 996, startPoint y: 478, endPoint x: 1123, endPoint y: 459, distance: 128.4
click at [1123, 459] on div "Property Name The name of the property or apartment complex. Preston View Prope…" at bounding box center [1026, 454] width 979 height 331
click at [1115, 471] on div "+19842148642" at bounding box center [1240, 483] width 456 height 37
drag, startPoint x: 1000, startPoint y: 473, endPoint x: 1097, endPoint y: 467, distance: 97.2
click at [1097, 467] on div "+19842148642" at bounding box center [1240, 483] width 456 height 37
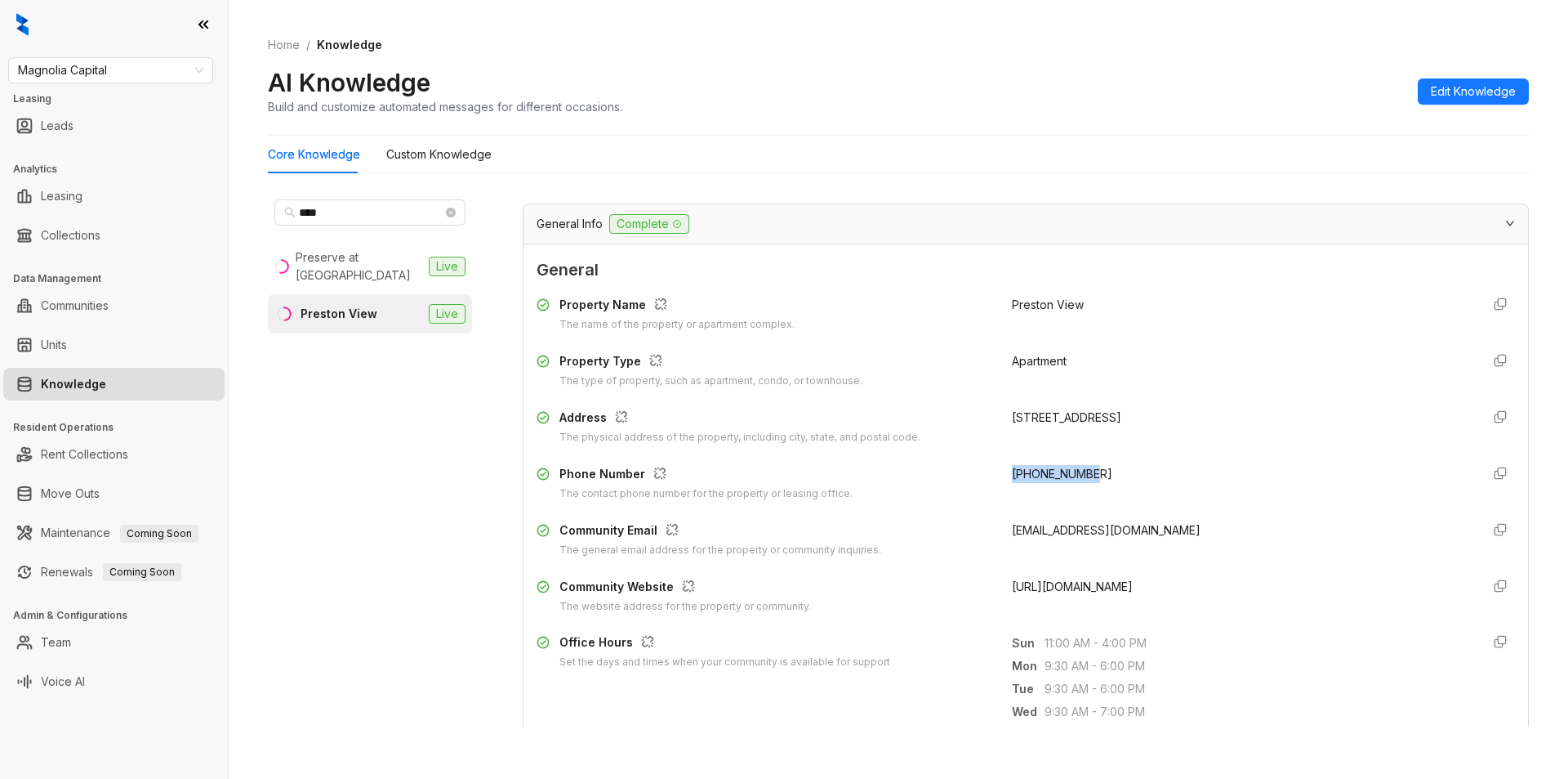
copy span "+19842148642"
click at [365, 203] on span "****" at bounding box center [370, 212] width 191 height 26
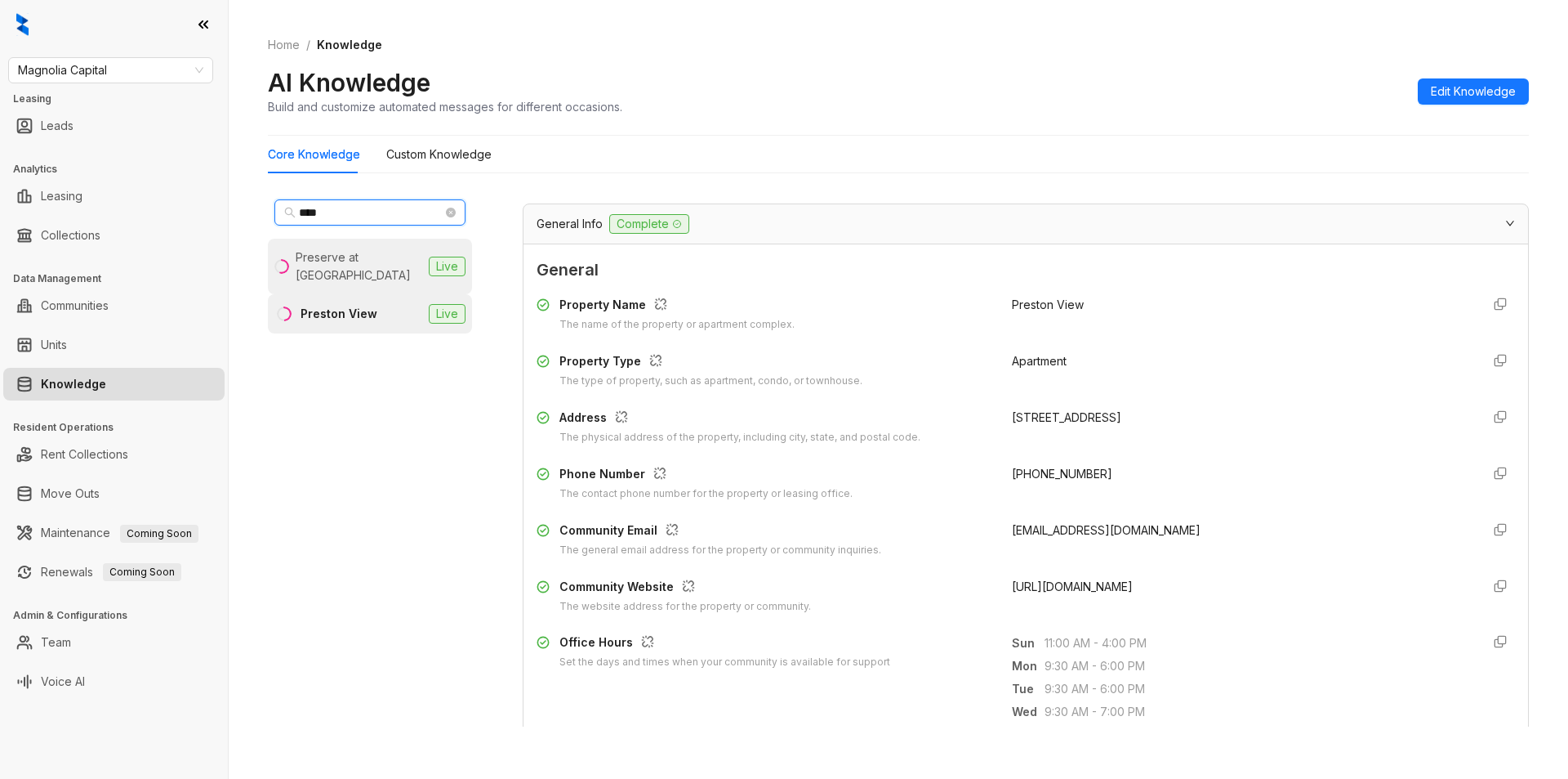
drag, startPoint x: 360, startPoint y: 209, endPoint x: 288, endPoint y: 246, distance: 81.0
click at [194, 214] on div "Magnolia Capital Leasing Leads Analytics Leasing Collections Data Management Co…" at bounding box center [784, 390] width 1568 height 779
paste input "**********"
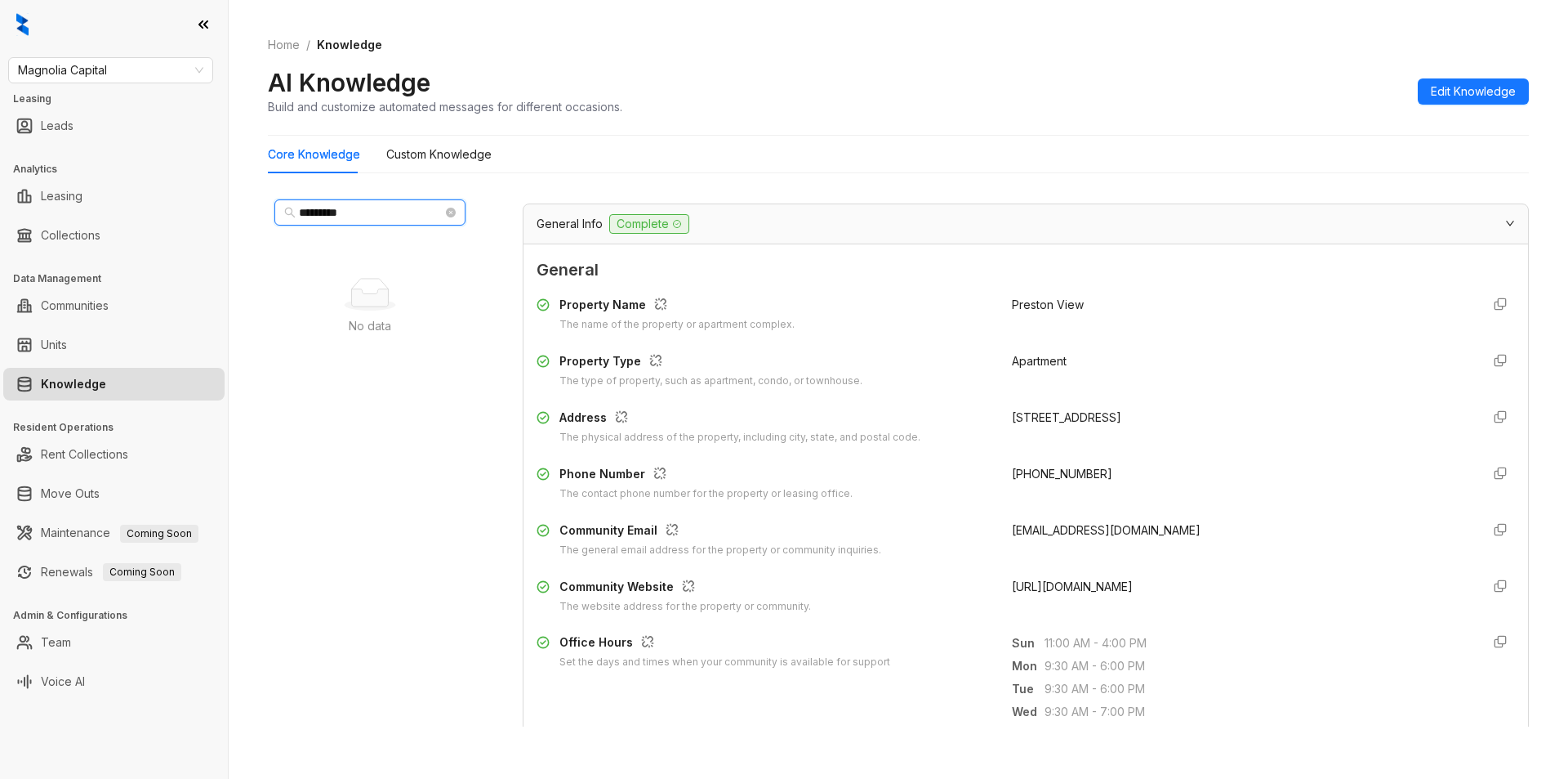
click at [301, 209] on input "*******" at bounding box center [371, 212] width 144 height 18
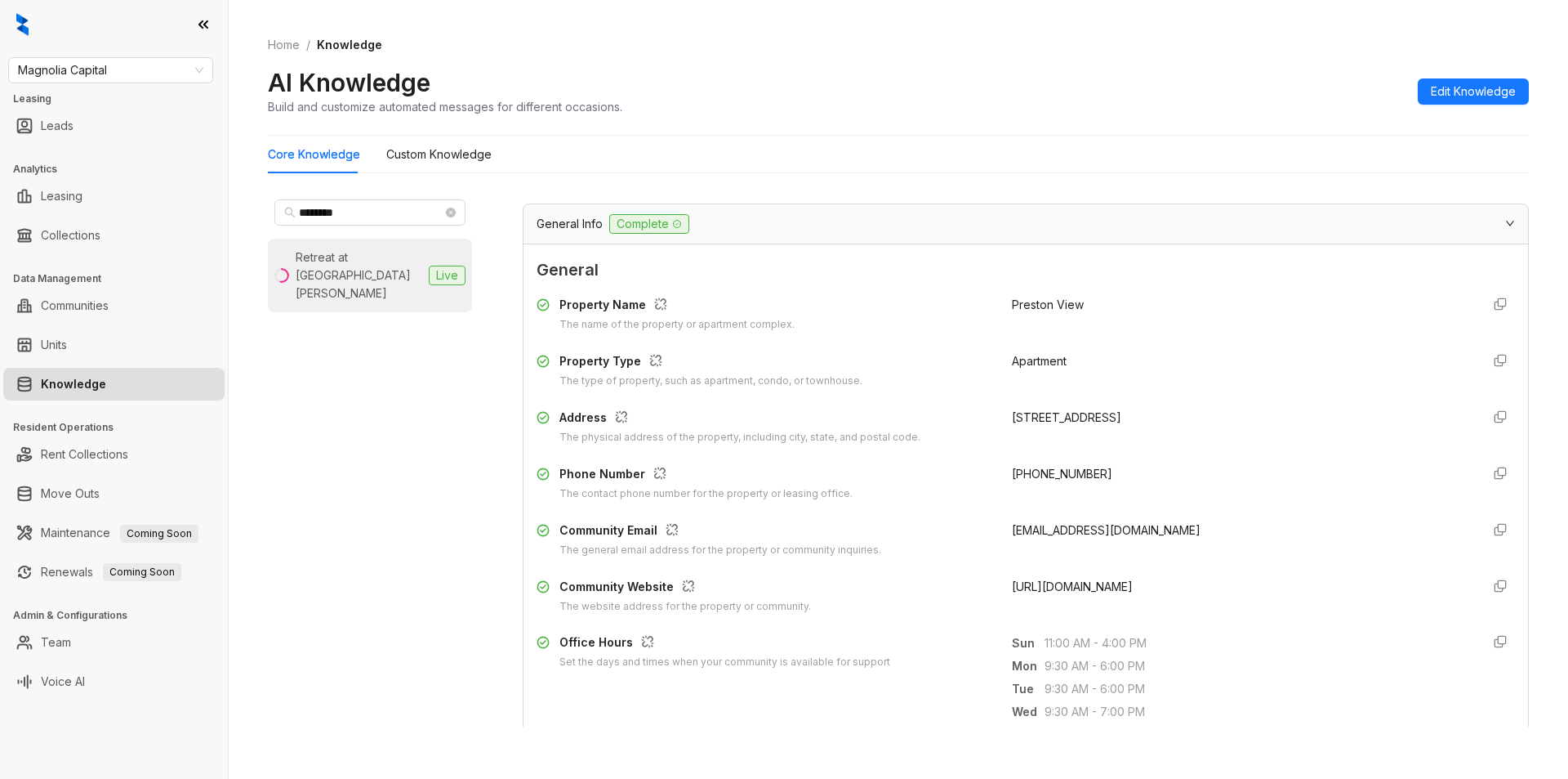
click at [366, 268] on div "Retreat at Park Meadows" at bounding box center [359, 275] width 126 height 54
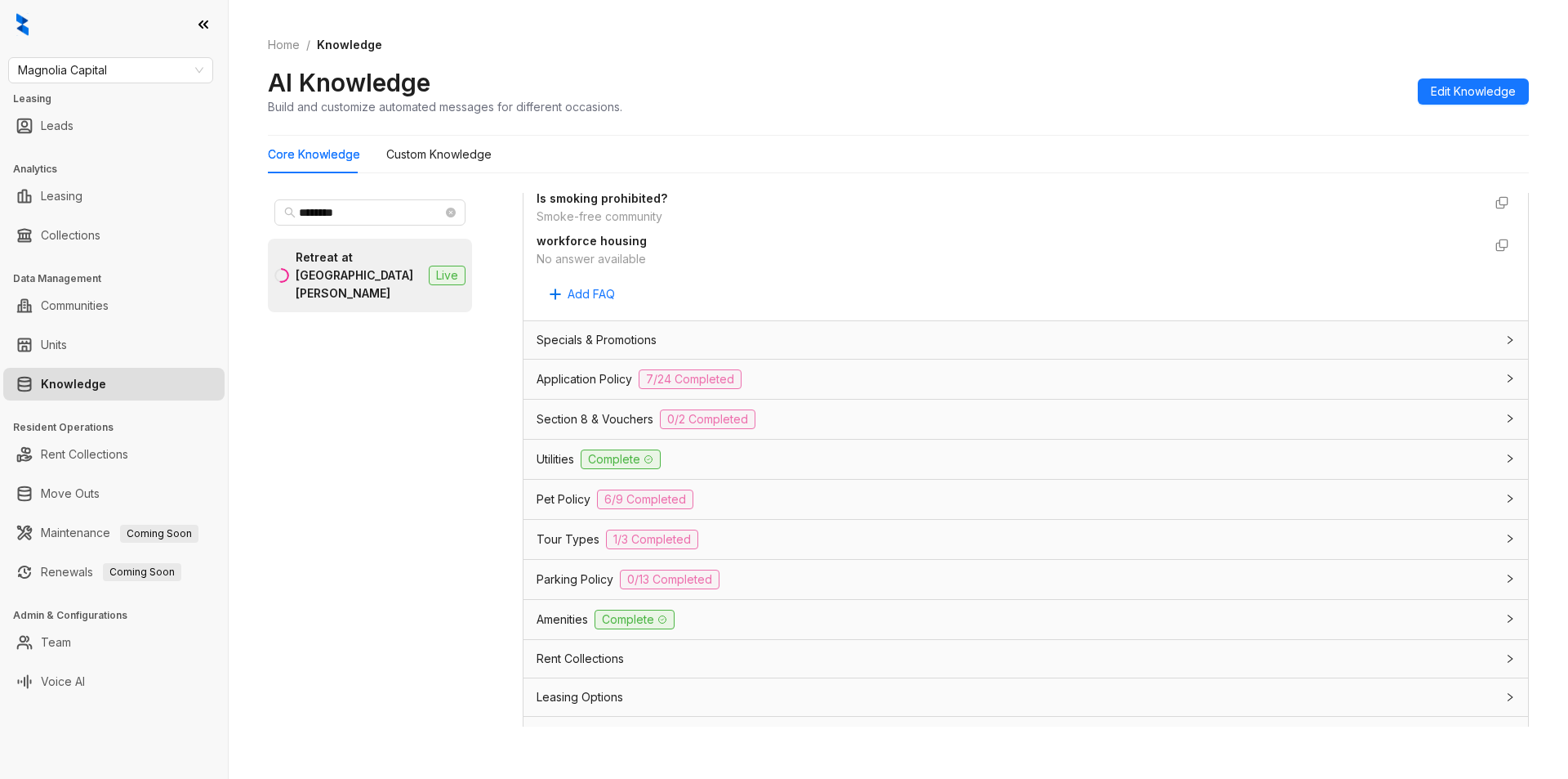
scroll to position [990, 0]
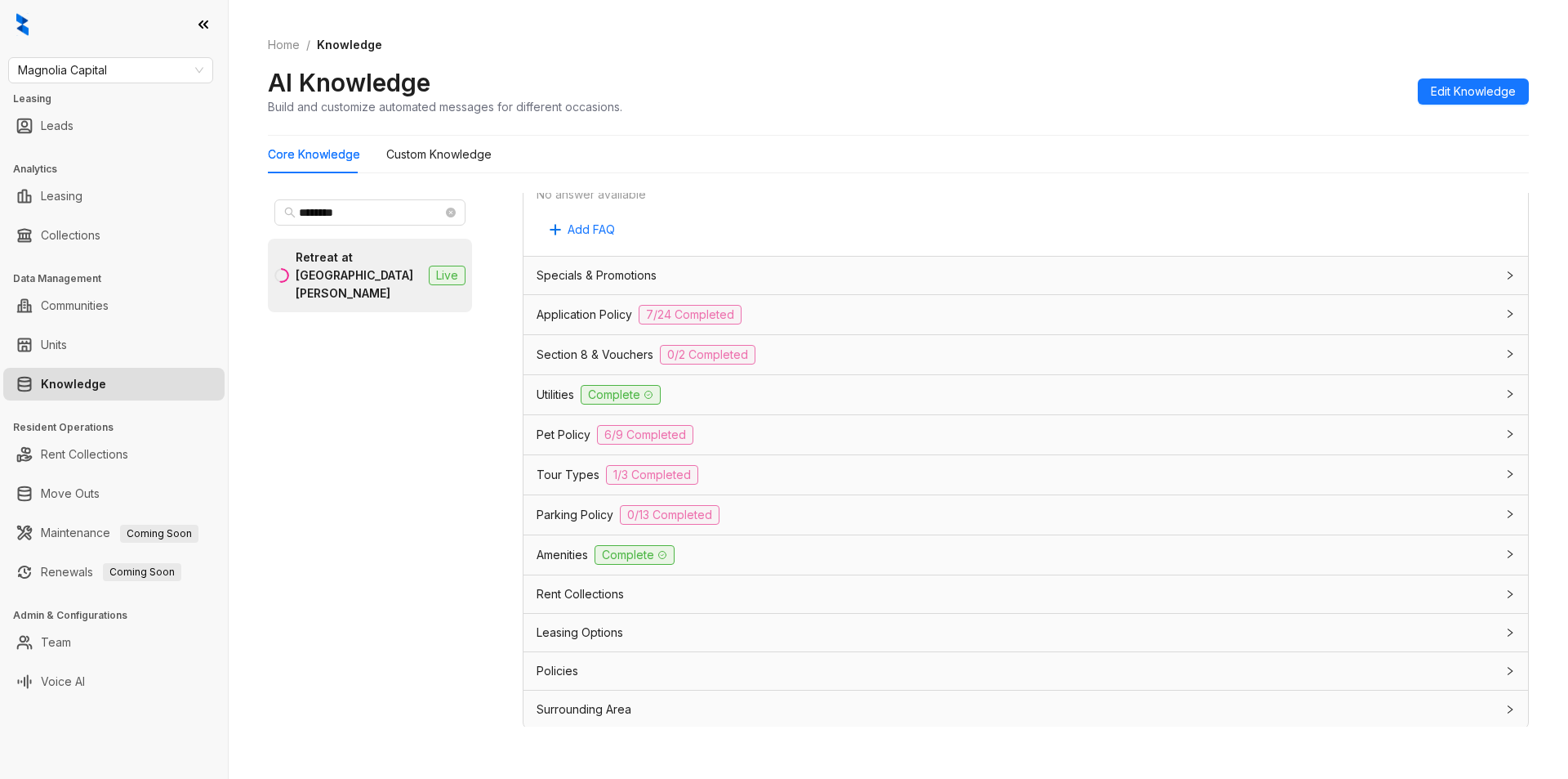
click at [873, 593] on div "Rent Collections" at bounding box center [1016, 594] width 959 height 18
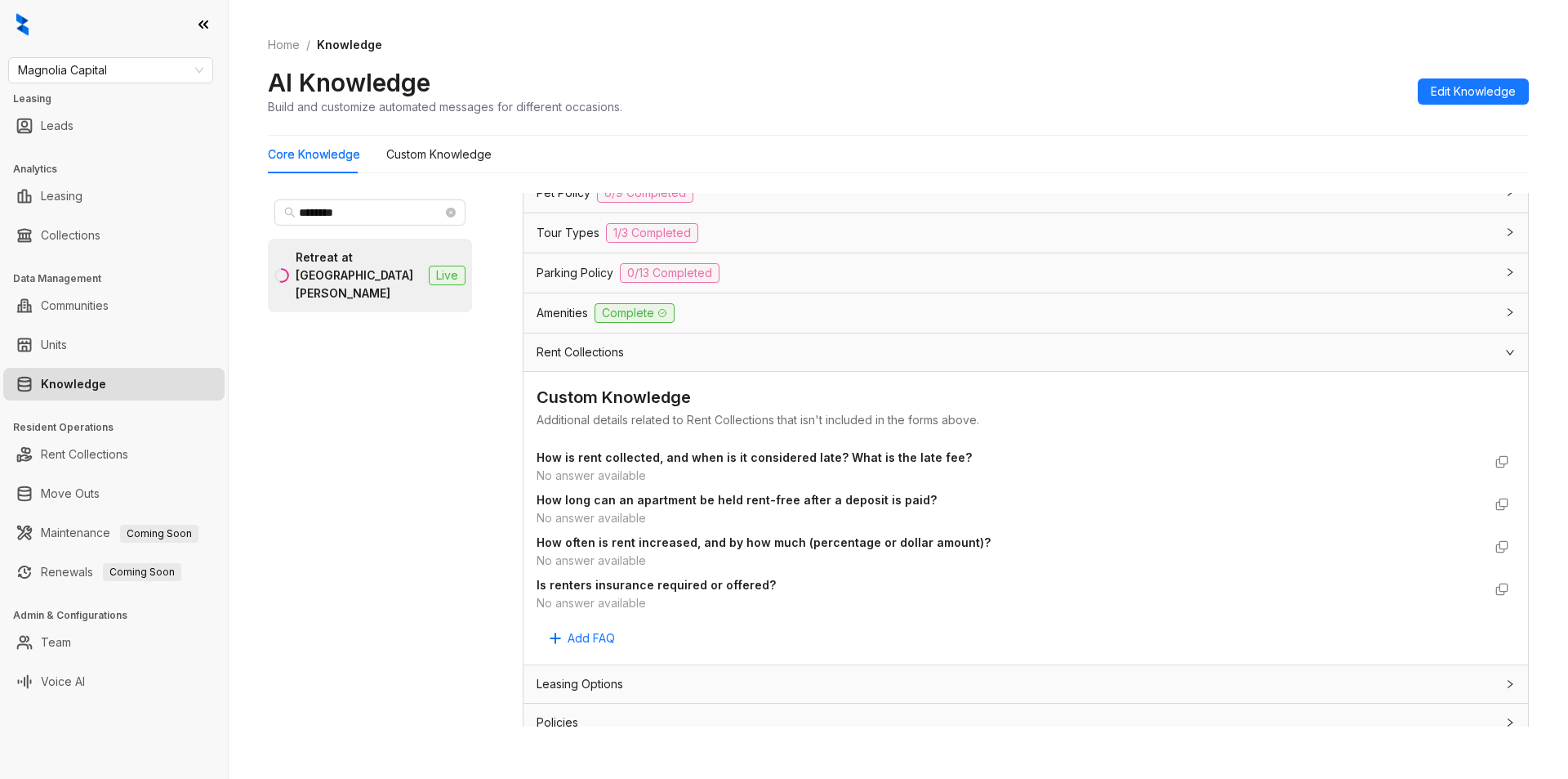
scroll to position [1286, 0]
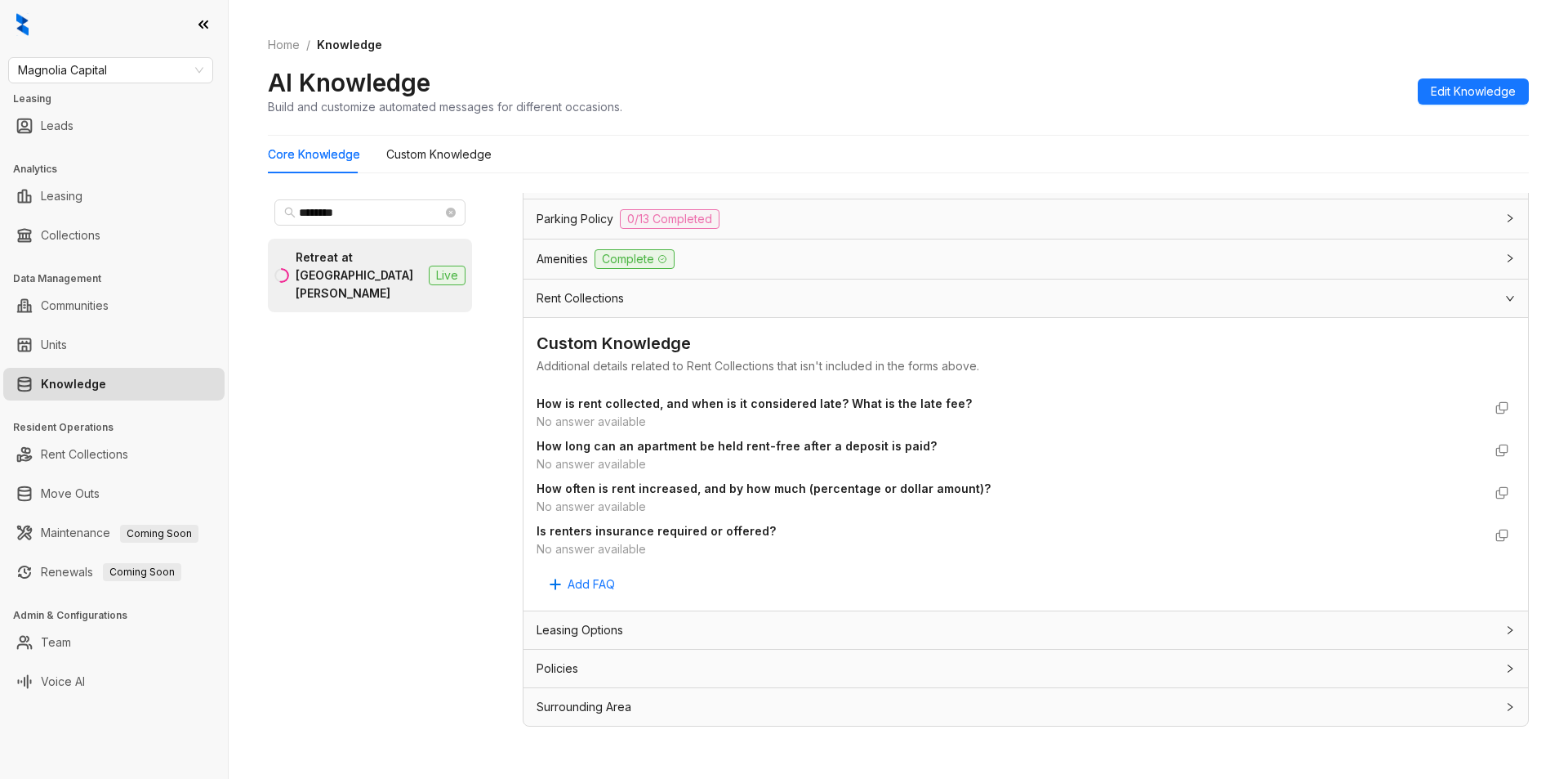
click at [1401, 633] on div "Leasing Options" at bounding box center [1016, 630] width 959 height 18
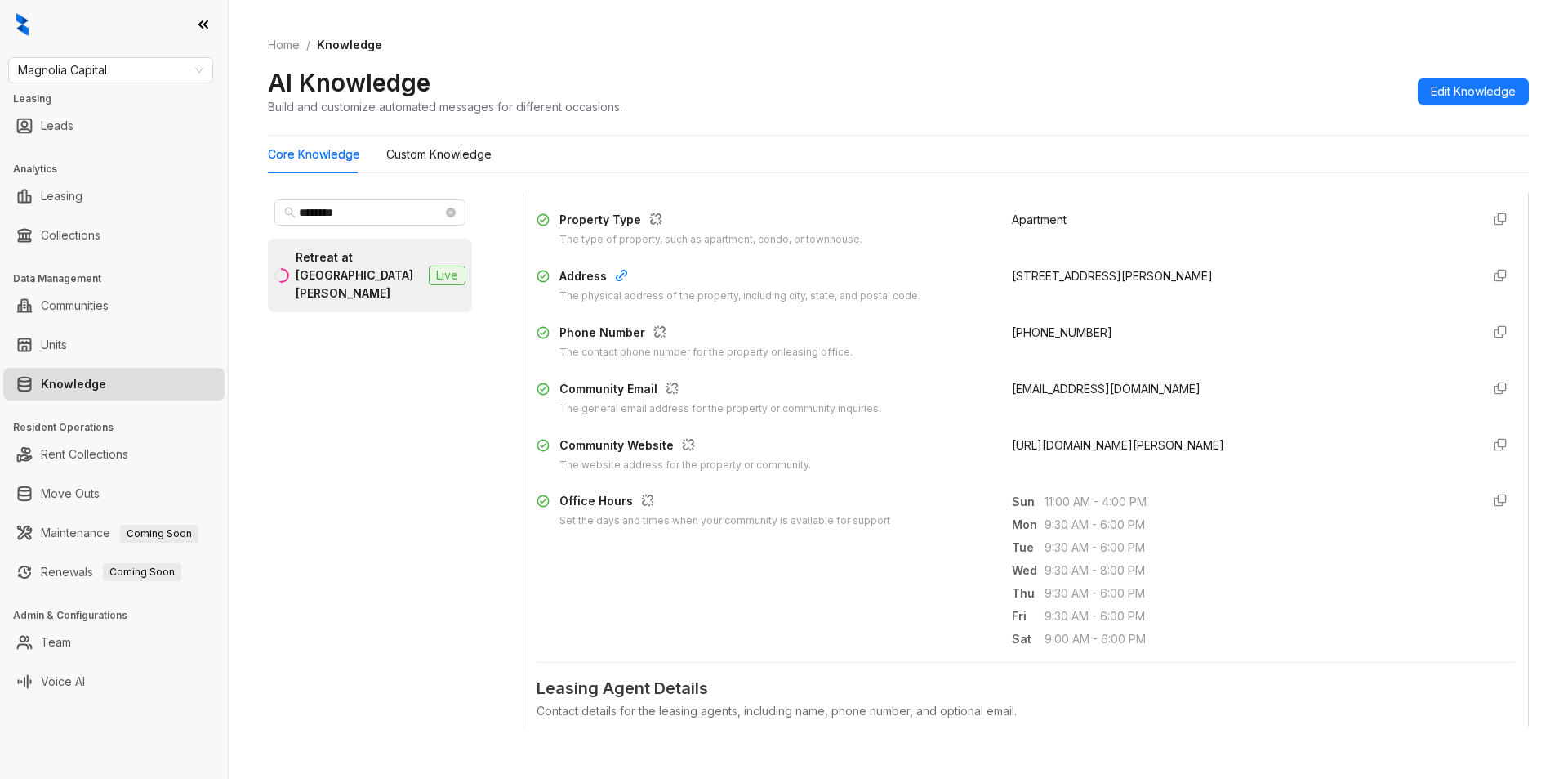
scroll to position [0, 0]
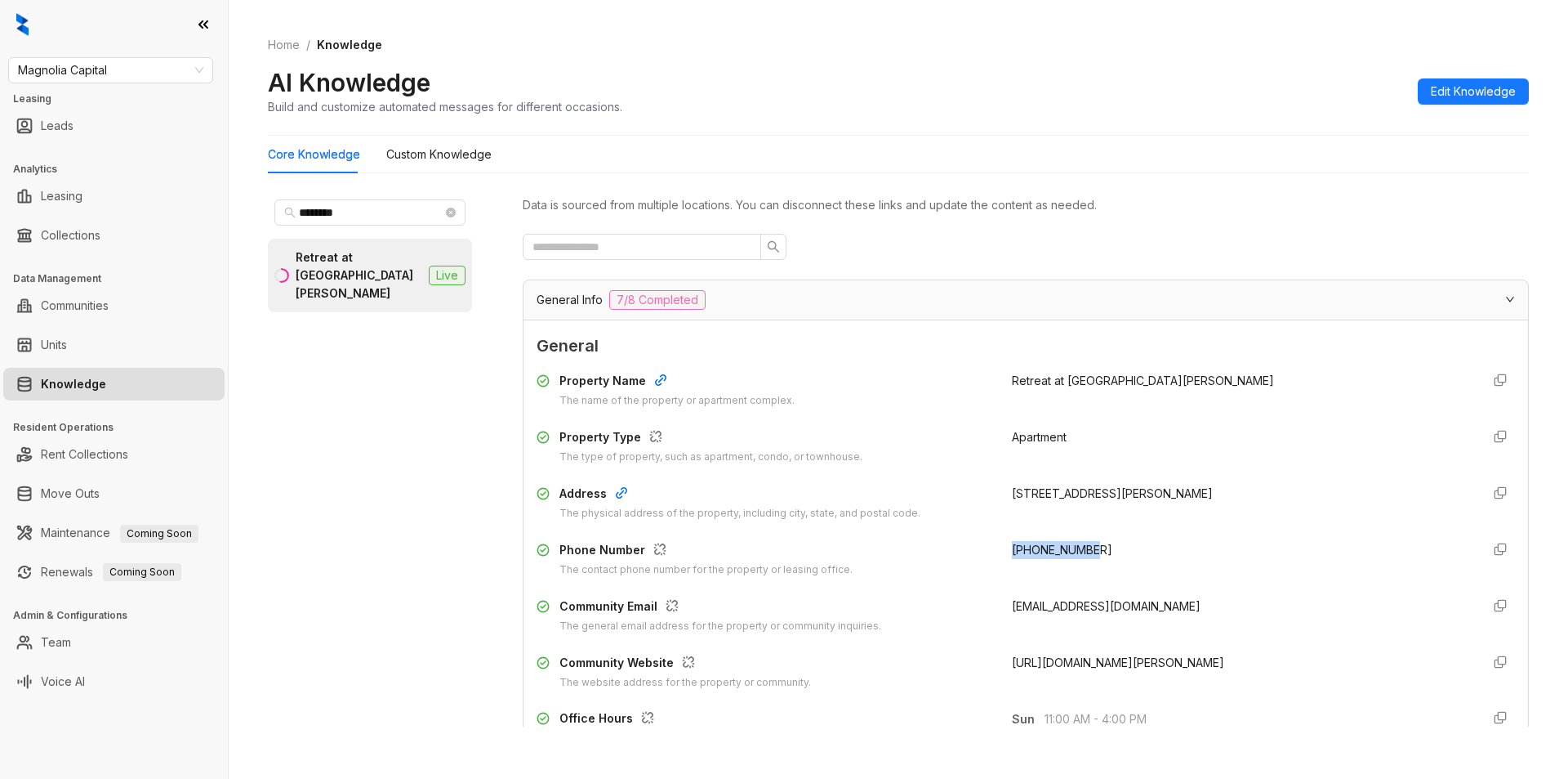
drag, startPoint x: 994, startPoint y: 556, endPoint x: 1100, endPoint y: 546, distance: 106.5
click at [1100, 546] on div "Phone Number The contact phone number for the property or leasing office. +1720…" at bounding box center [1026, 560] width 979 height 37
copy span "+17207845172"
click at [374, 205] on input "*******" at bounding box center [371, 212] width 144 height 18
drag, startPoint x: 374, startPoint y: 205, endPoint x: 262, endPoint y: 209, distance: 112.1
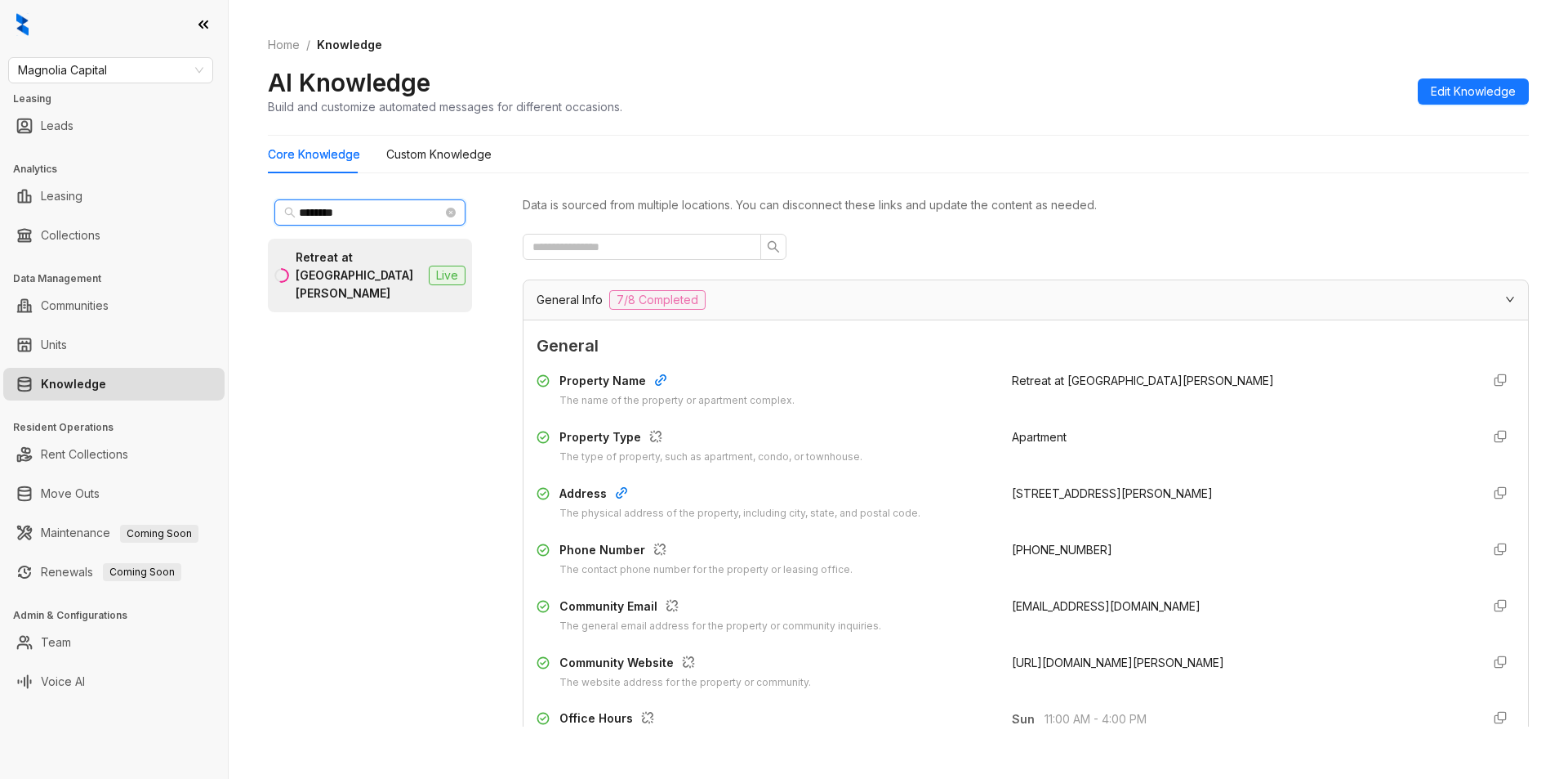
click at [262, 209] on div "Home / Knowledge AI Knowledge Build and customize automated messages for differ…" at bounding box center [899, 390] width 1340 height 779
paste input "**********"
type input "**********"
click at [331, 255] on div "Rivage Apartments" at bounding box center [351, 258] width 101 height 18
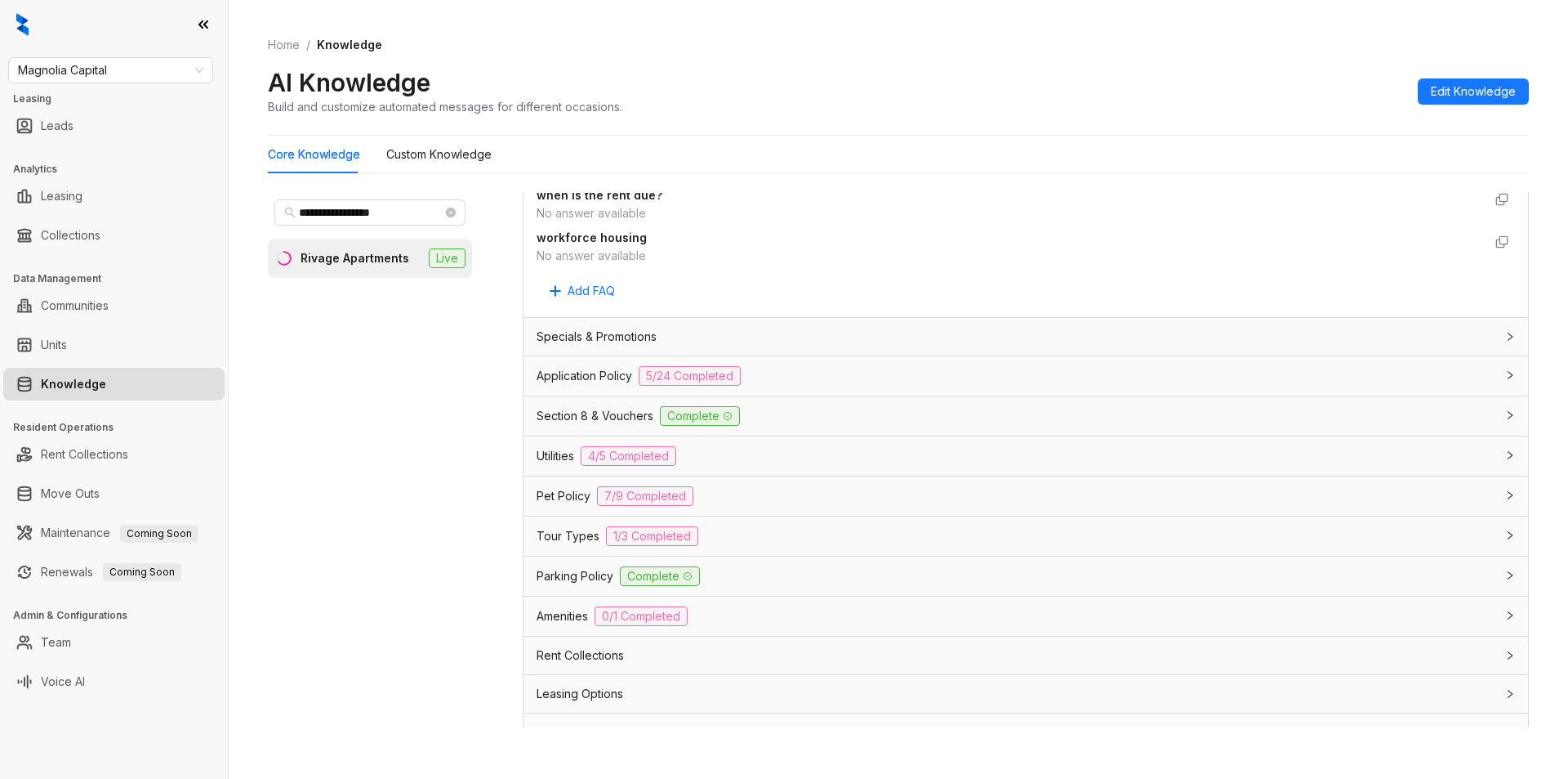
scroll to position [1181, 0]
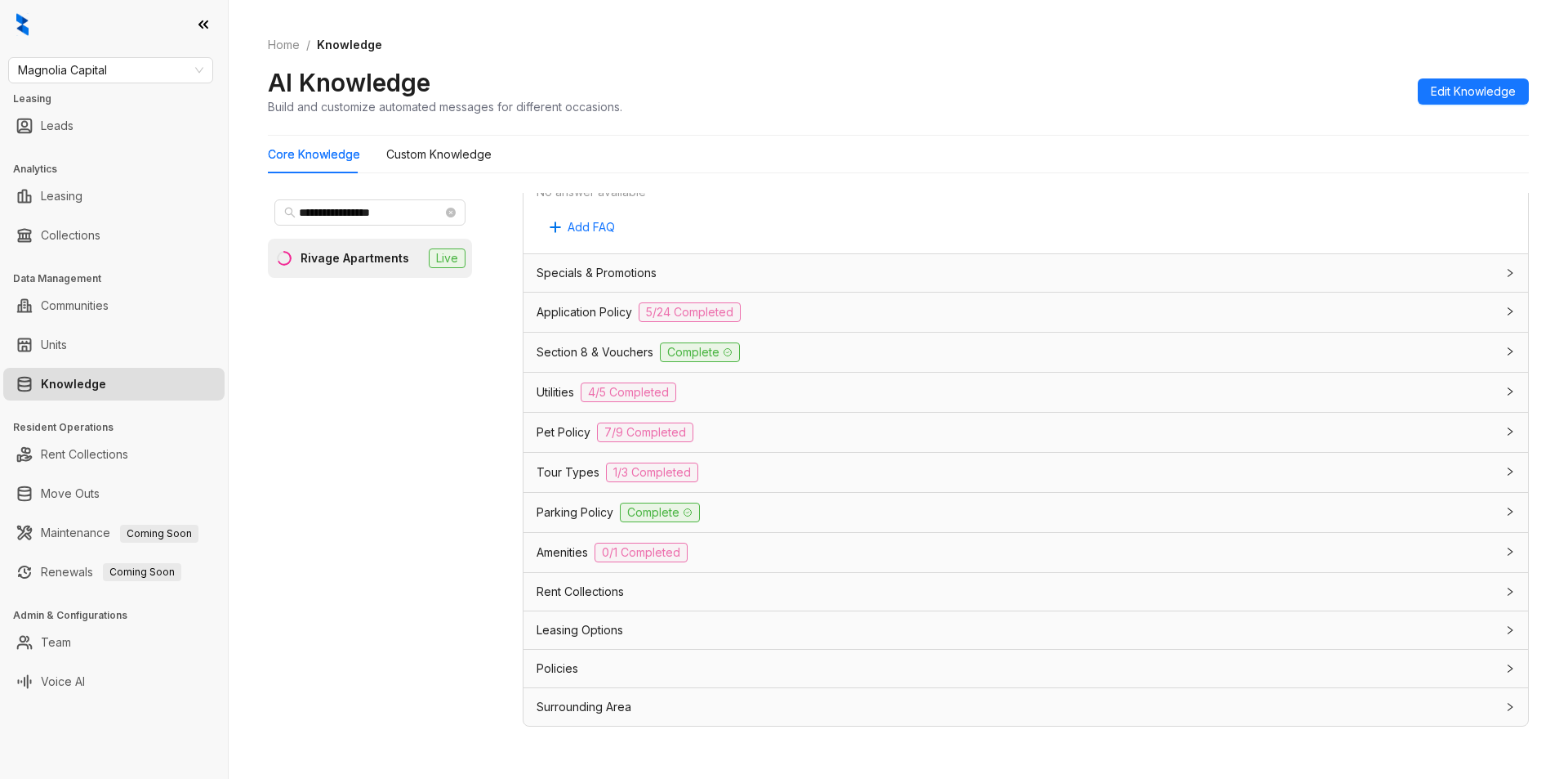
click at [951, 590] on div "Rent Collections" at bounding box center [1016, 591] width 959 height 18
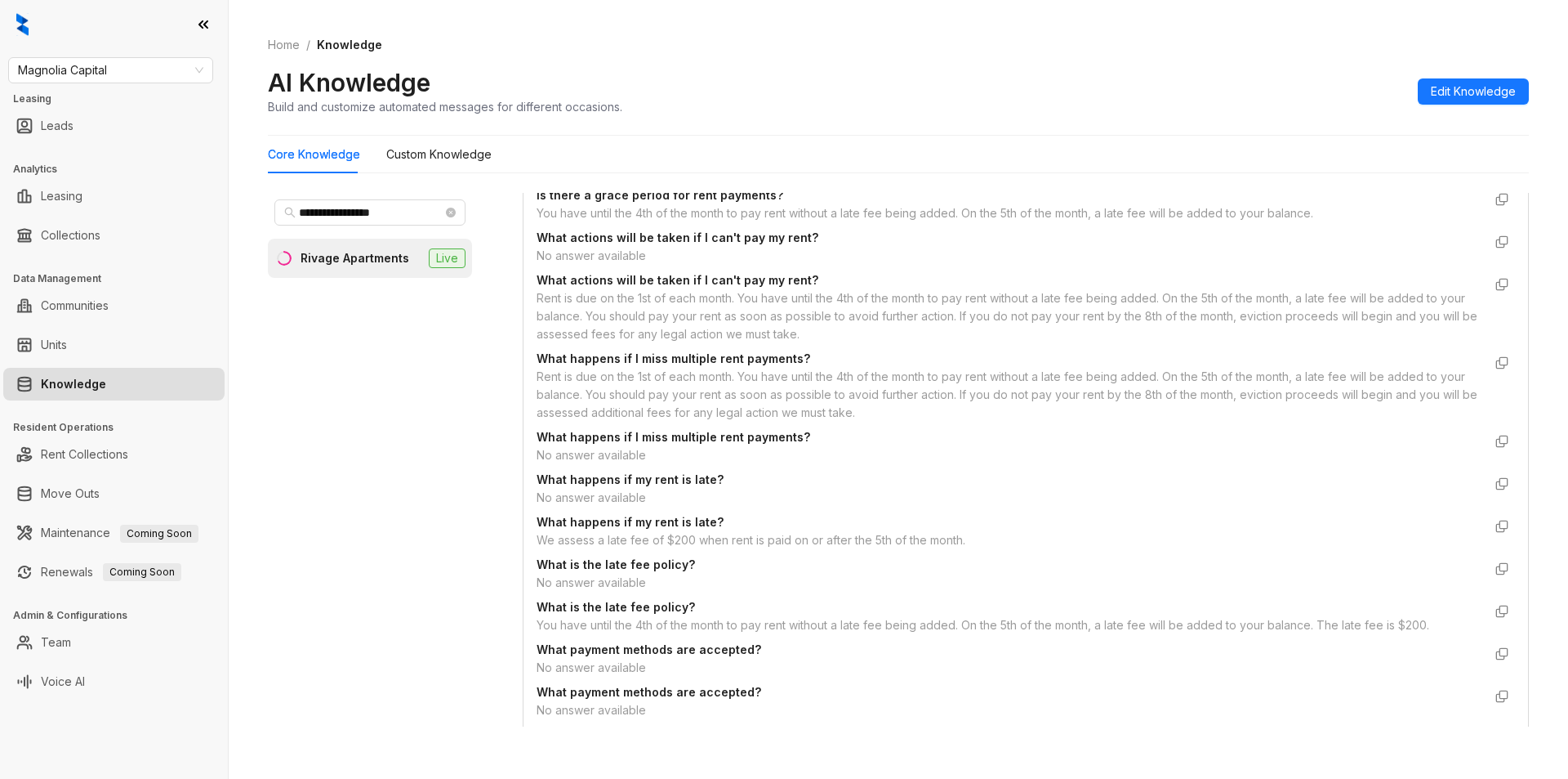
scroll to position [2734, 0]
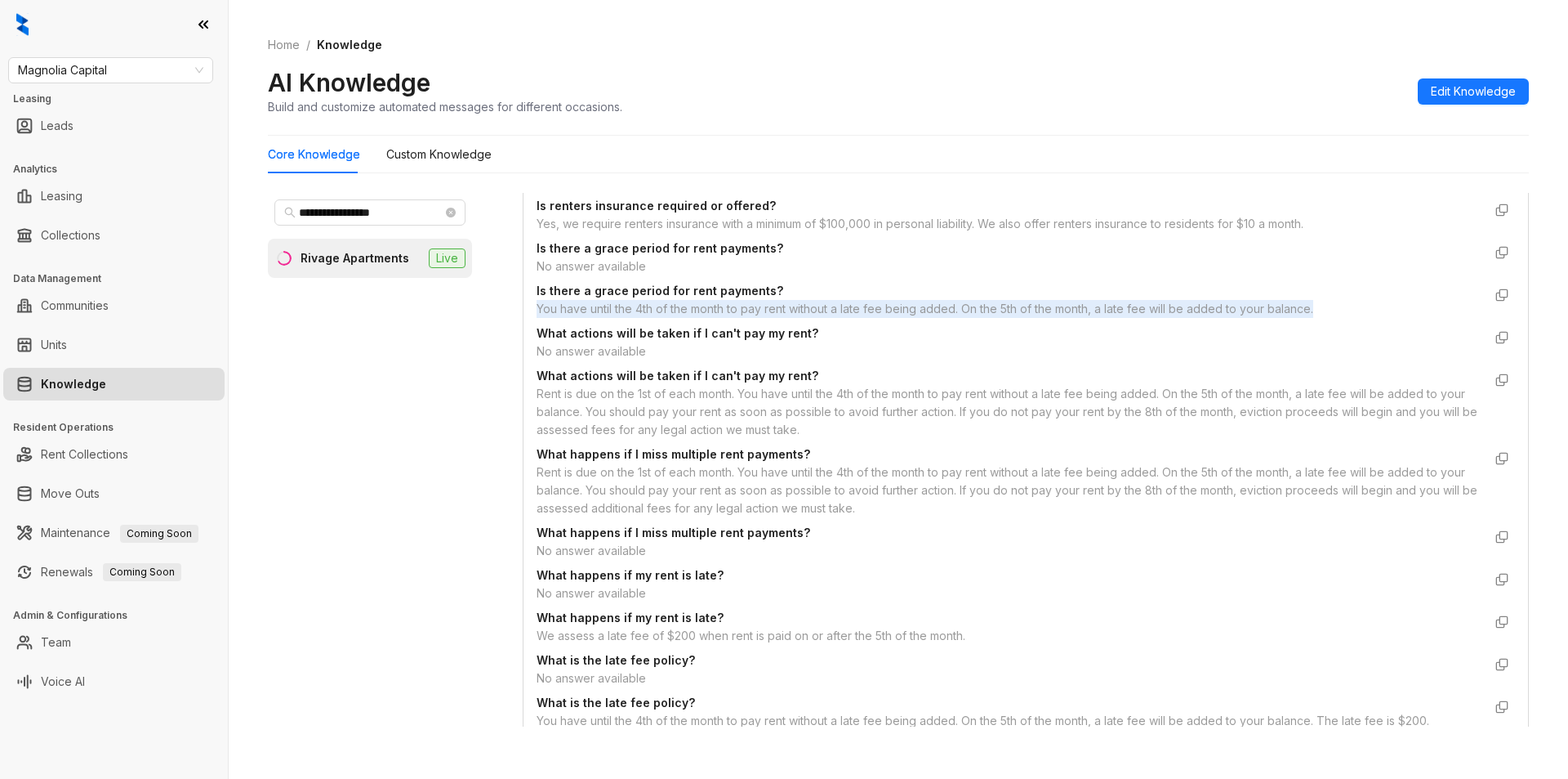
drag, startPoint x: 538, startPoint y: 327, endPoint x: 1324, endPoint y: 330, distance: 786.0
click at [1324, 318] on div "You have until the 4th of the month to pay rent without a late fee being added.…" at bounding box center [1009, 309] width 946 height 18
copy div "You have until the 4th of the month to pay rent without a late fee being added.…"
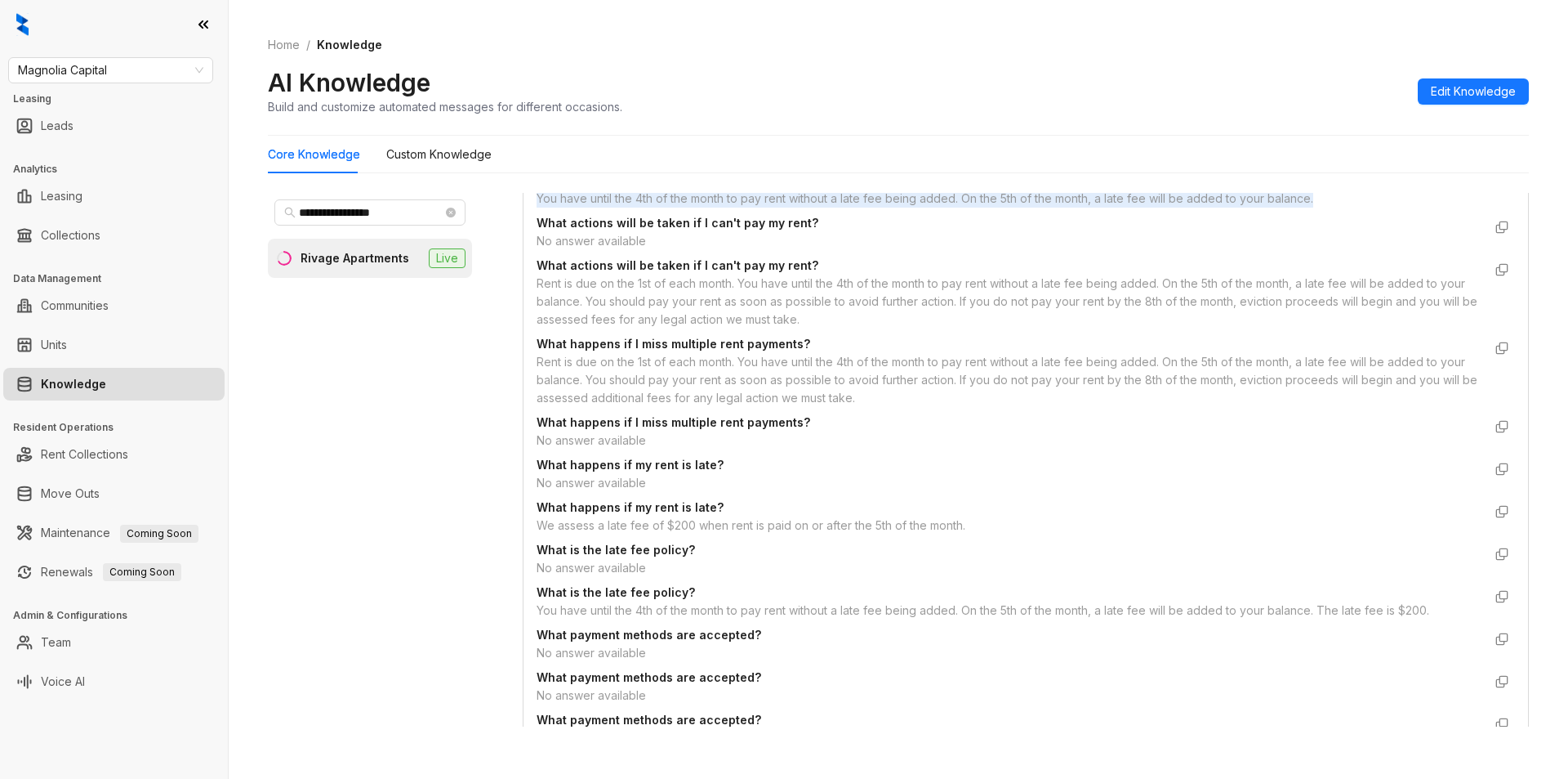
scroll to position [2911, 0]
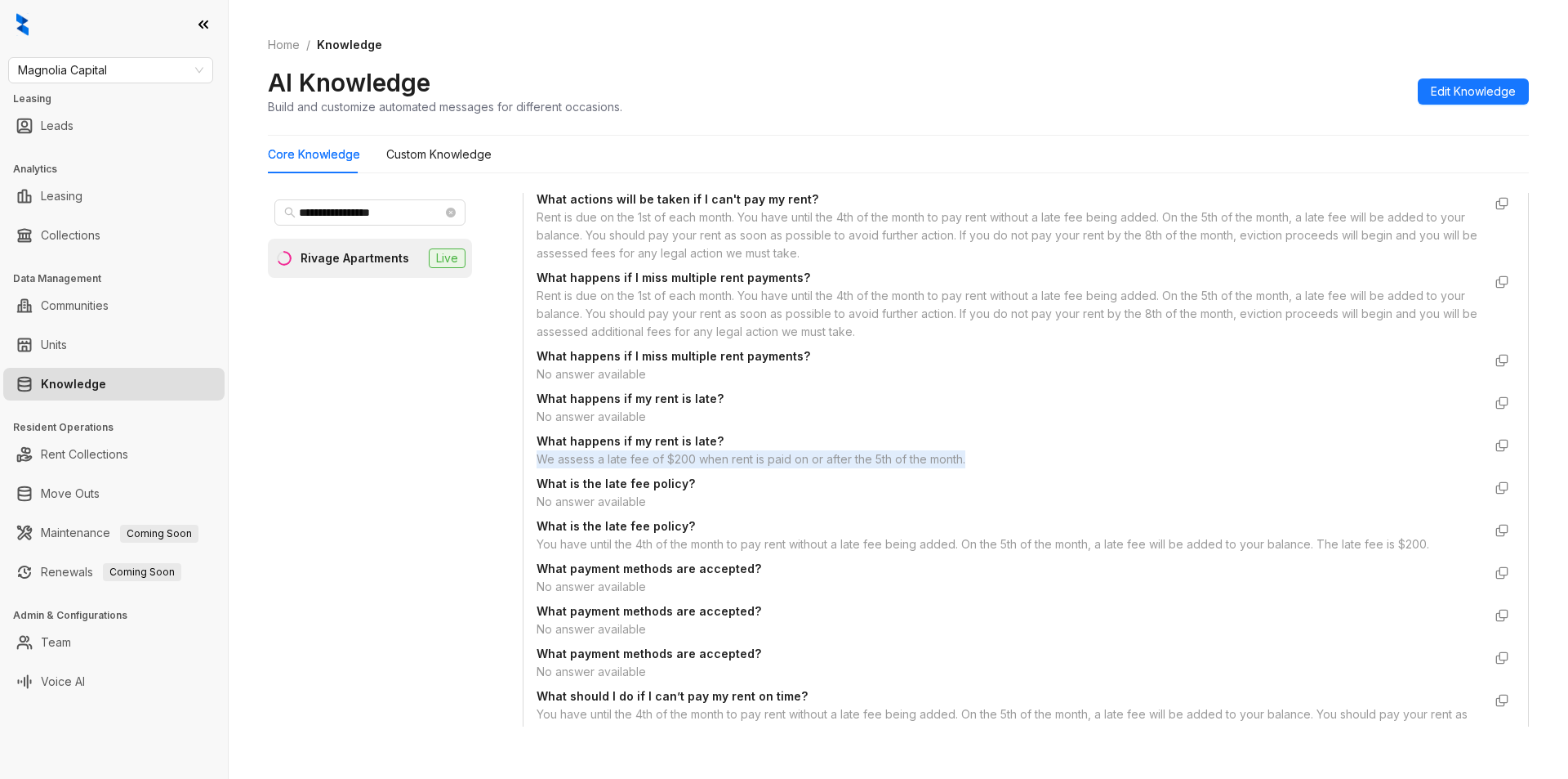
drag, startPoint x: 535, startPoint y: 478, endPoint x: 972, endPoint y: 482, distance: 437.0
click at [972, 482] on div "Custom Knowledge Additional details related to Rent Collections that isn't incl…" at bounding box center [1026, 283] width 1005 height 2804
copy div "We assess a late fee of $200 when rent is paid on or after the 5th of the month."
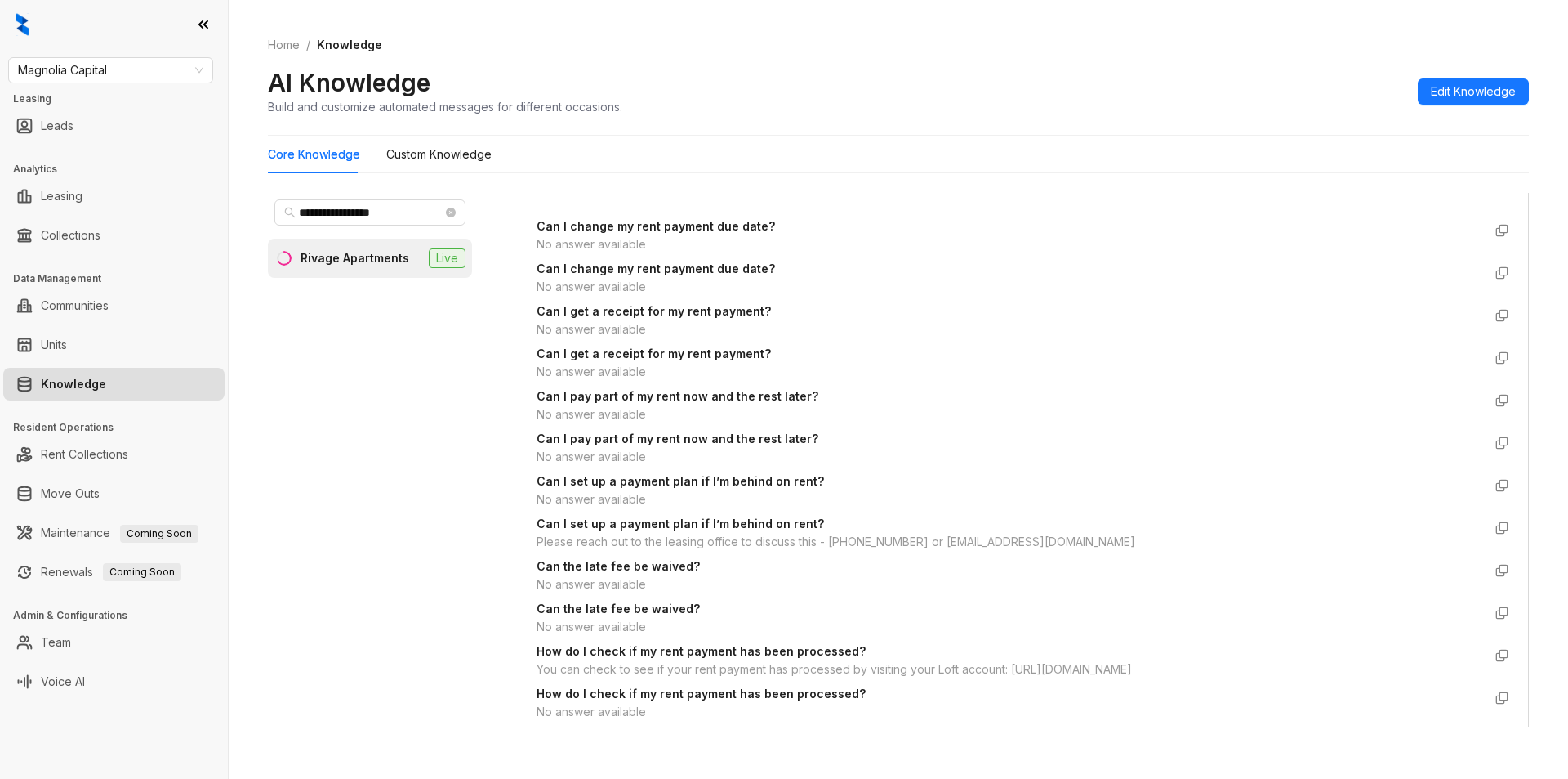
scroll to position [0, 0]
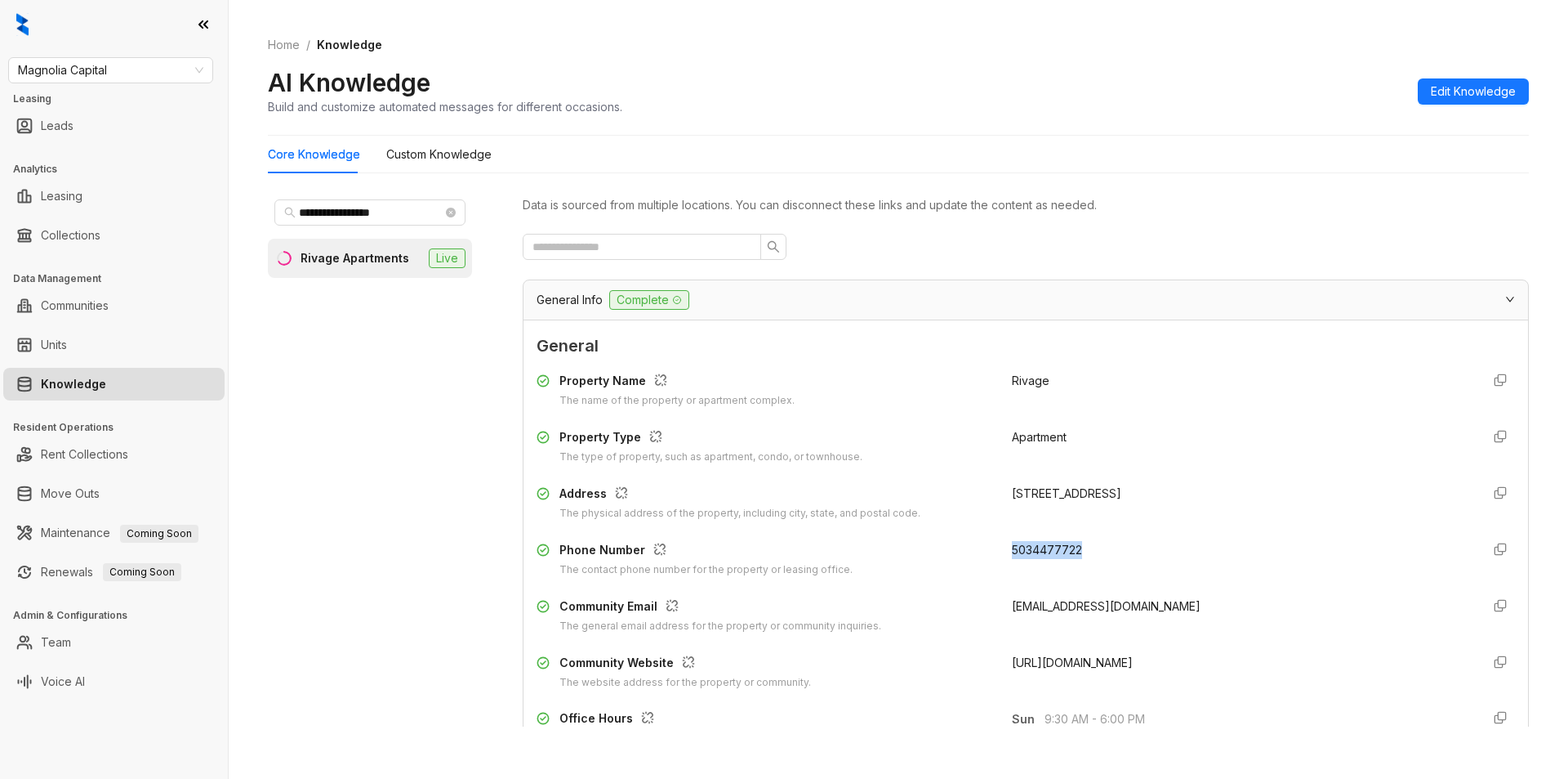
drag, startPoint x: 995, startPoint y: 554, endPoint x: 1077, endPoint y: 542, distance: 82.9
click at [1077, 542] on div "Phone Number The contact phone number for the property or leasing office. 50344…" at bounding box center [1026, 560] width 979 height 37
copy span "5034477722"
click at [125, 79] on span "Magnolia Capital" at bounding box center [110, 70] width 185 height 25
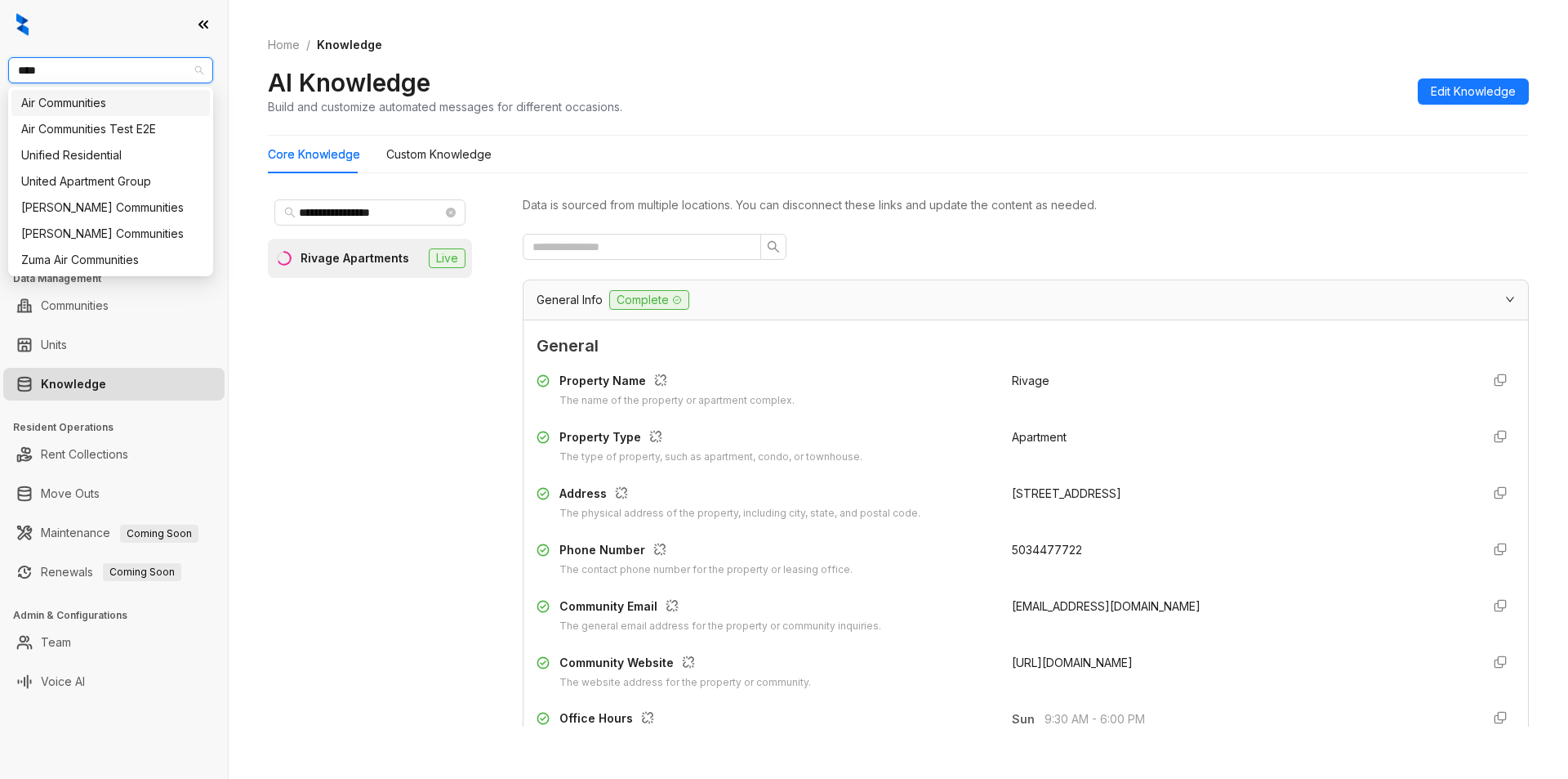
type input "*****"
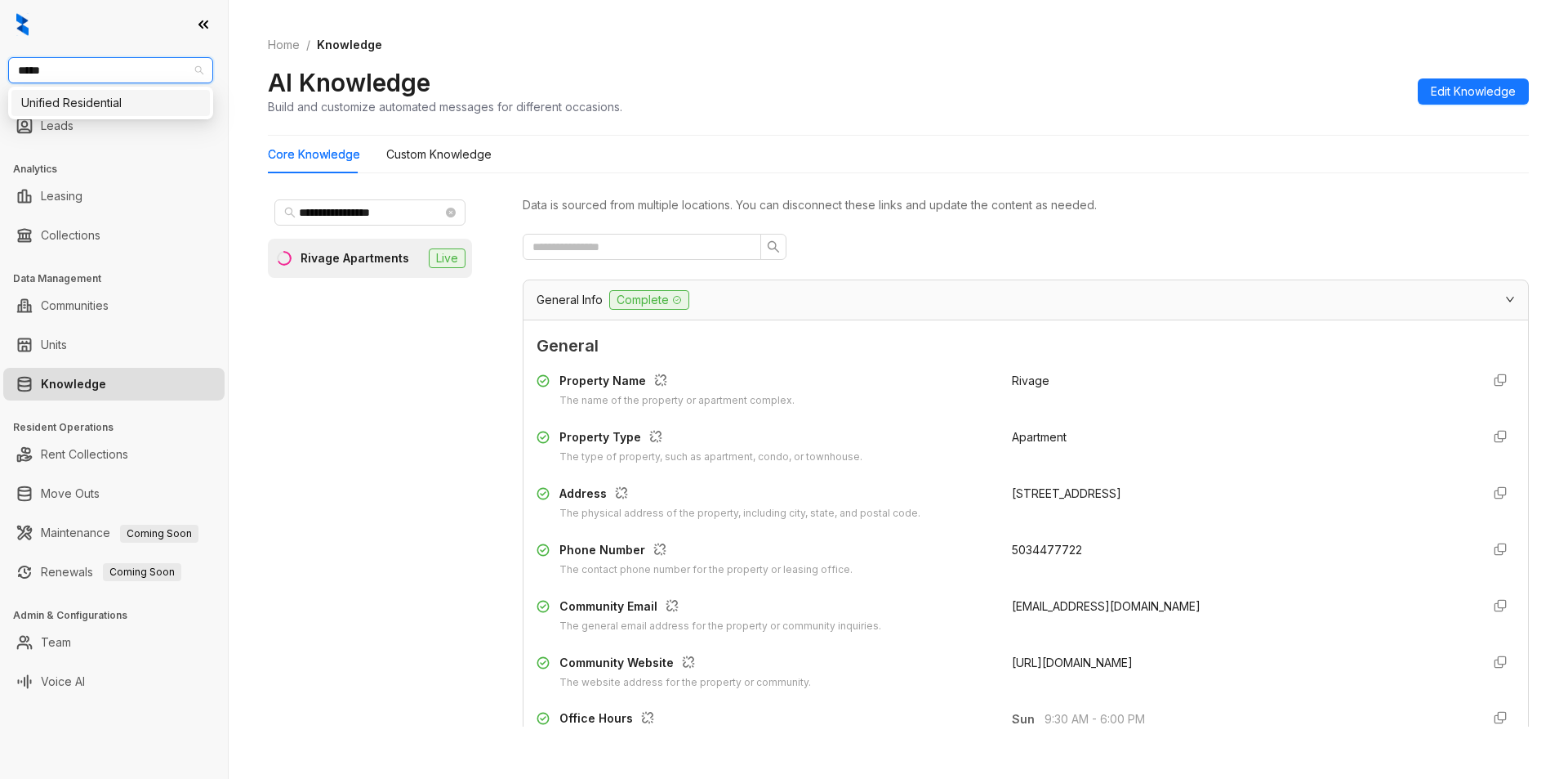
click at [90, 109] on div "Unified Residential" at bounding box center [110, 103] width 179 height 18
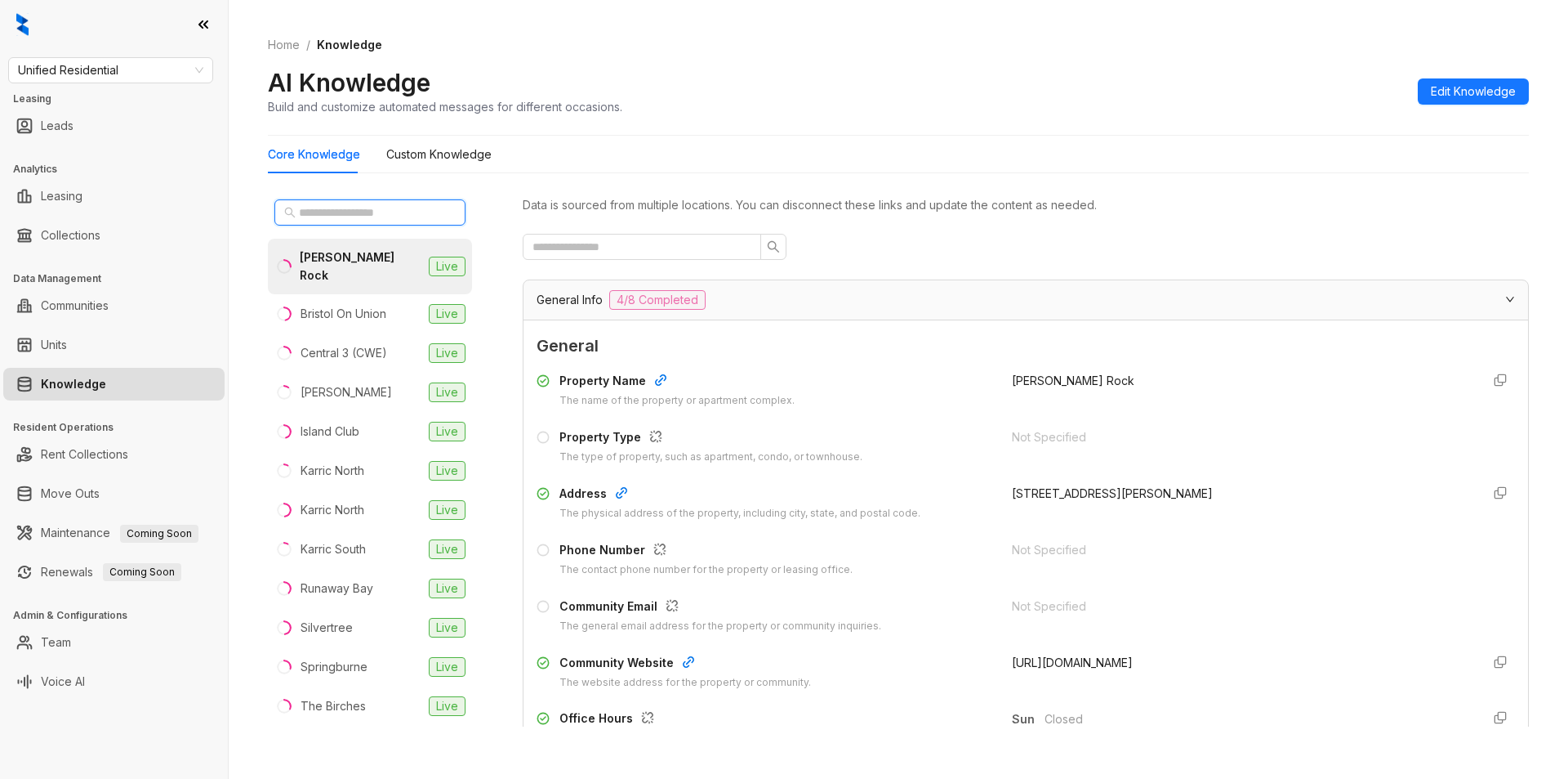
click at [316, 217] on input "text" at bounding box center [371, 212] width 144 height 18
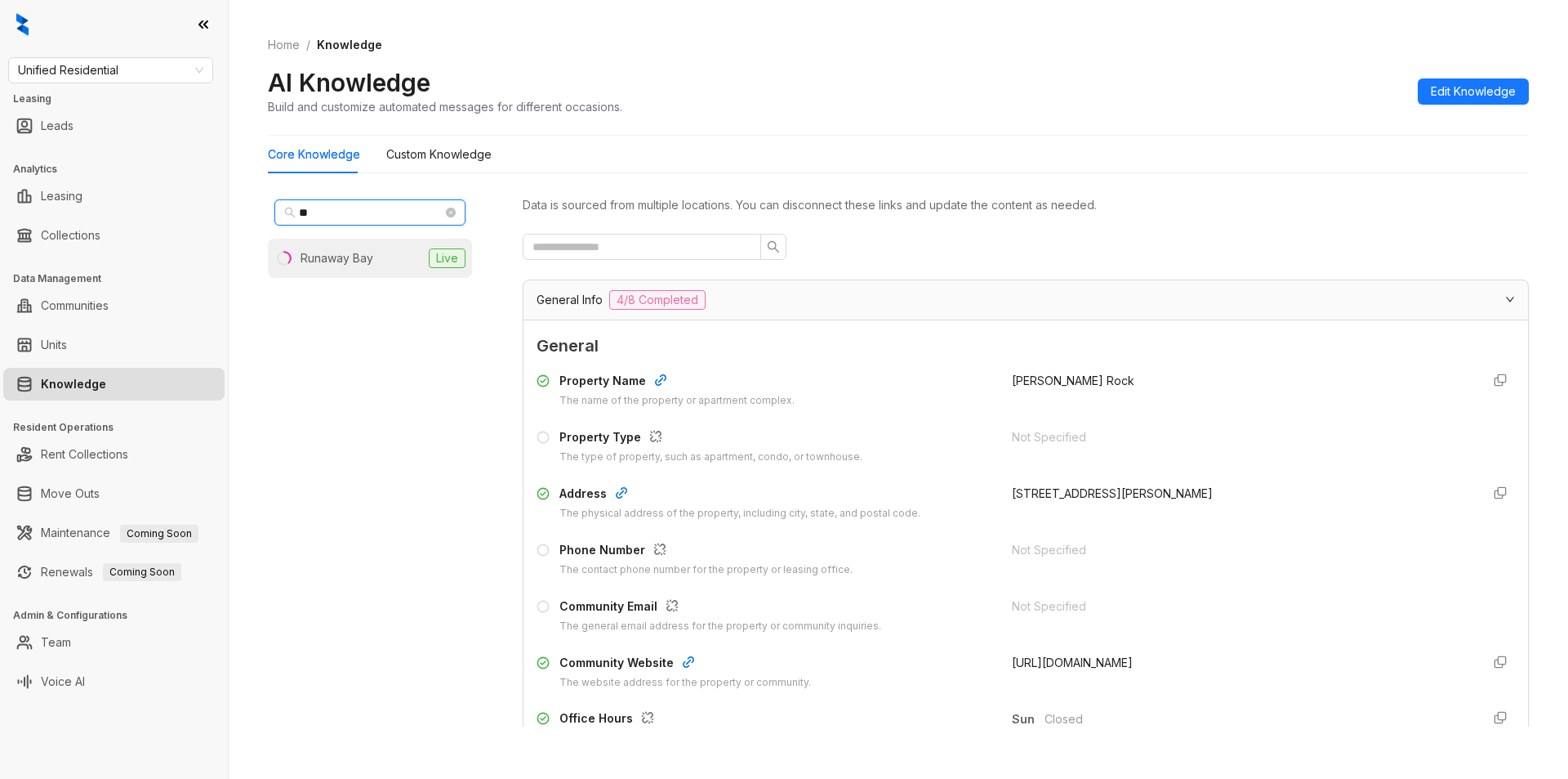
type input "**"
click at [369, 269] on li "Runaway Bay Live" at bounding box center [370, 258] width 204 height 39
drag, startPoint x: 1000, startPoint y: 552, endPoint x: 1090, endPoint y: 555, distance: 90.0
click at [1090, 555] on div "18338849741" at bounding box center [1240, 560] width 456 height 37
copy span "18338849741"
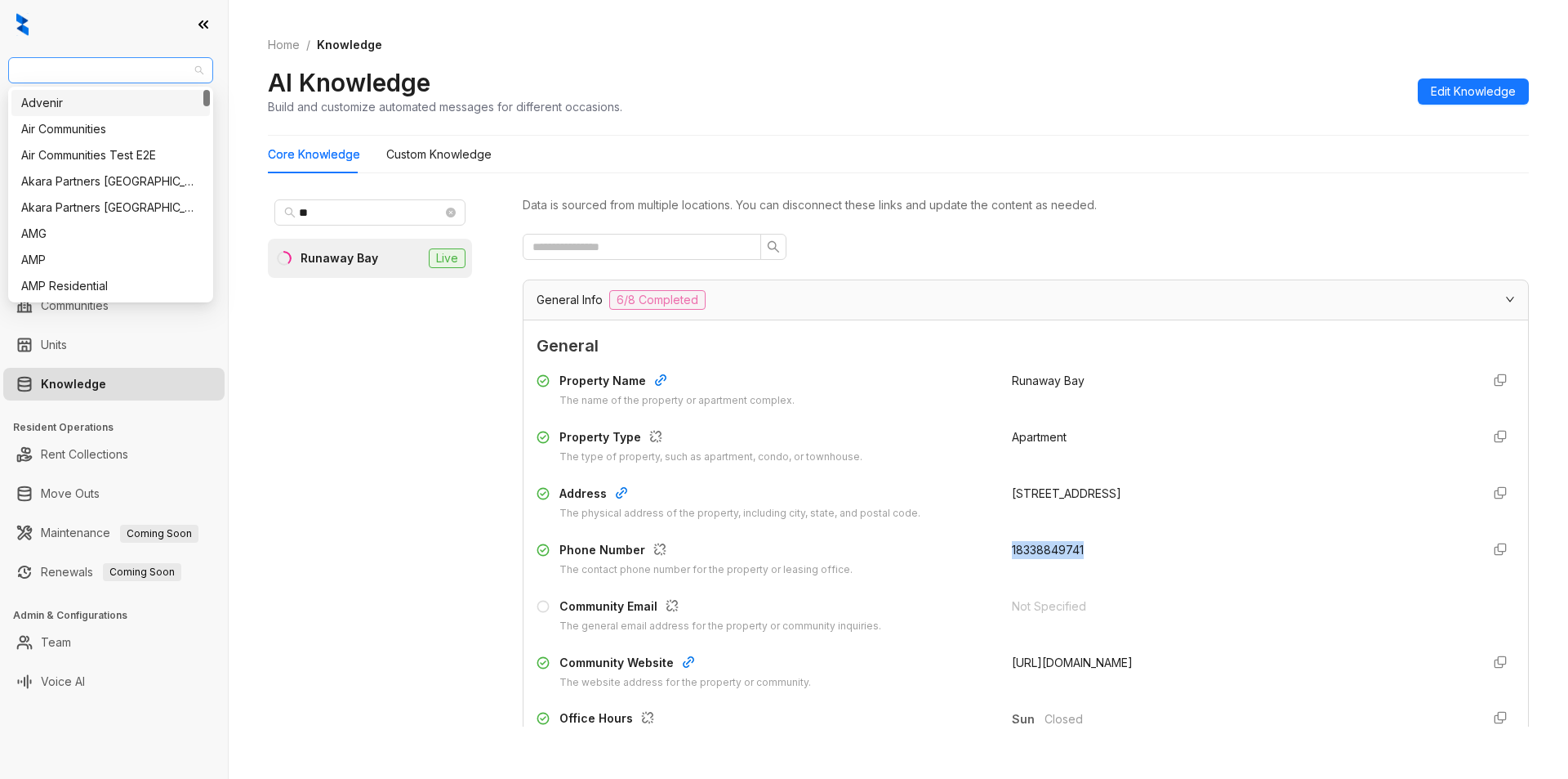
click at [113, 58] on span "Unified Residential" at bounding box center [110, 70] width 185 height 25
type input "****"
click at [93, 94] on div "Case and Associates" at bounding box center [110, 103] width 179 height 18
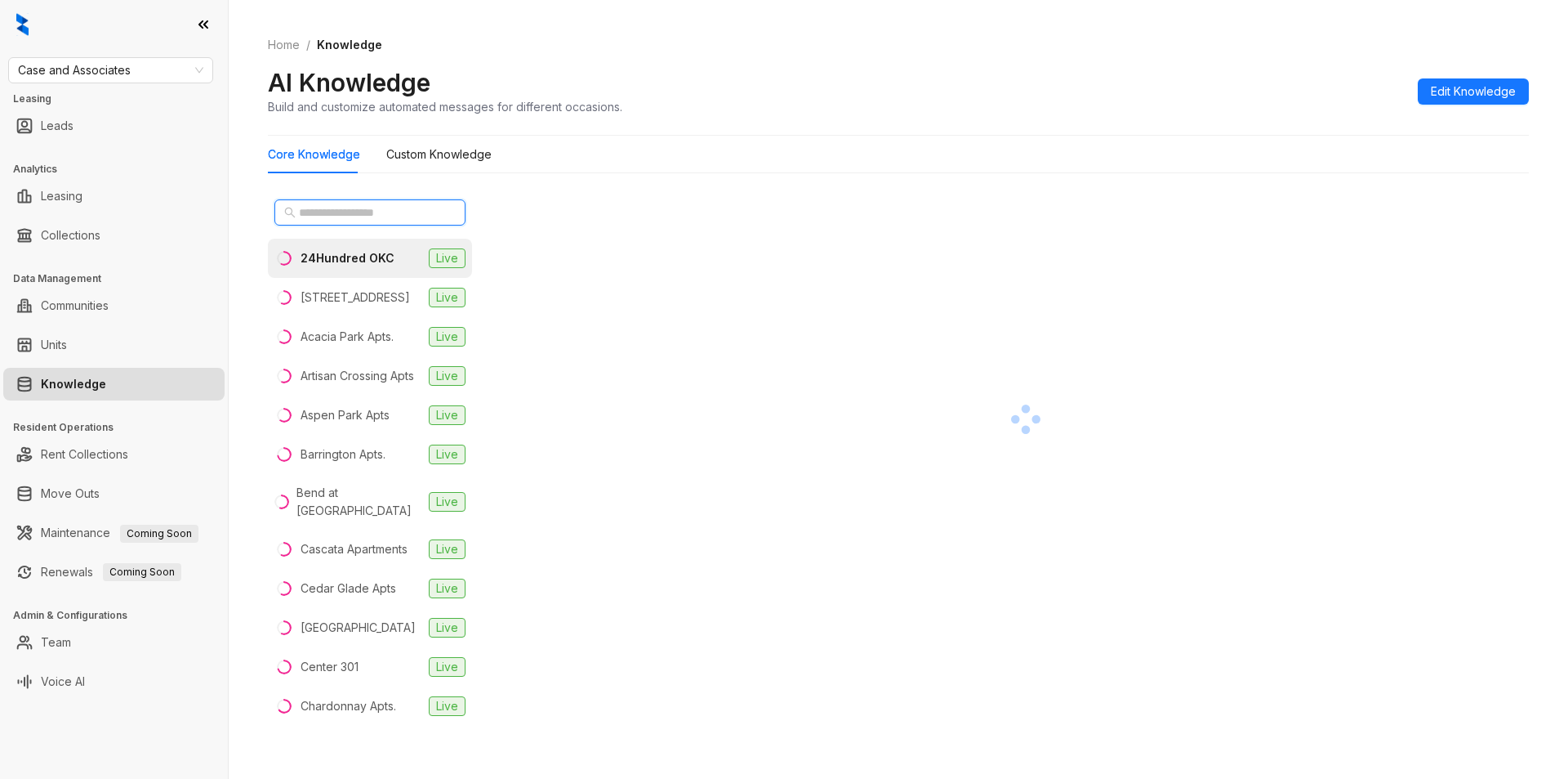
click at [313, 213] on input "text" at bounding box center [371, 212] width 144 height 18
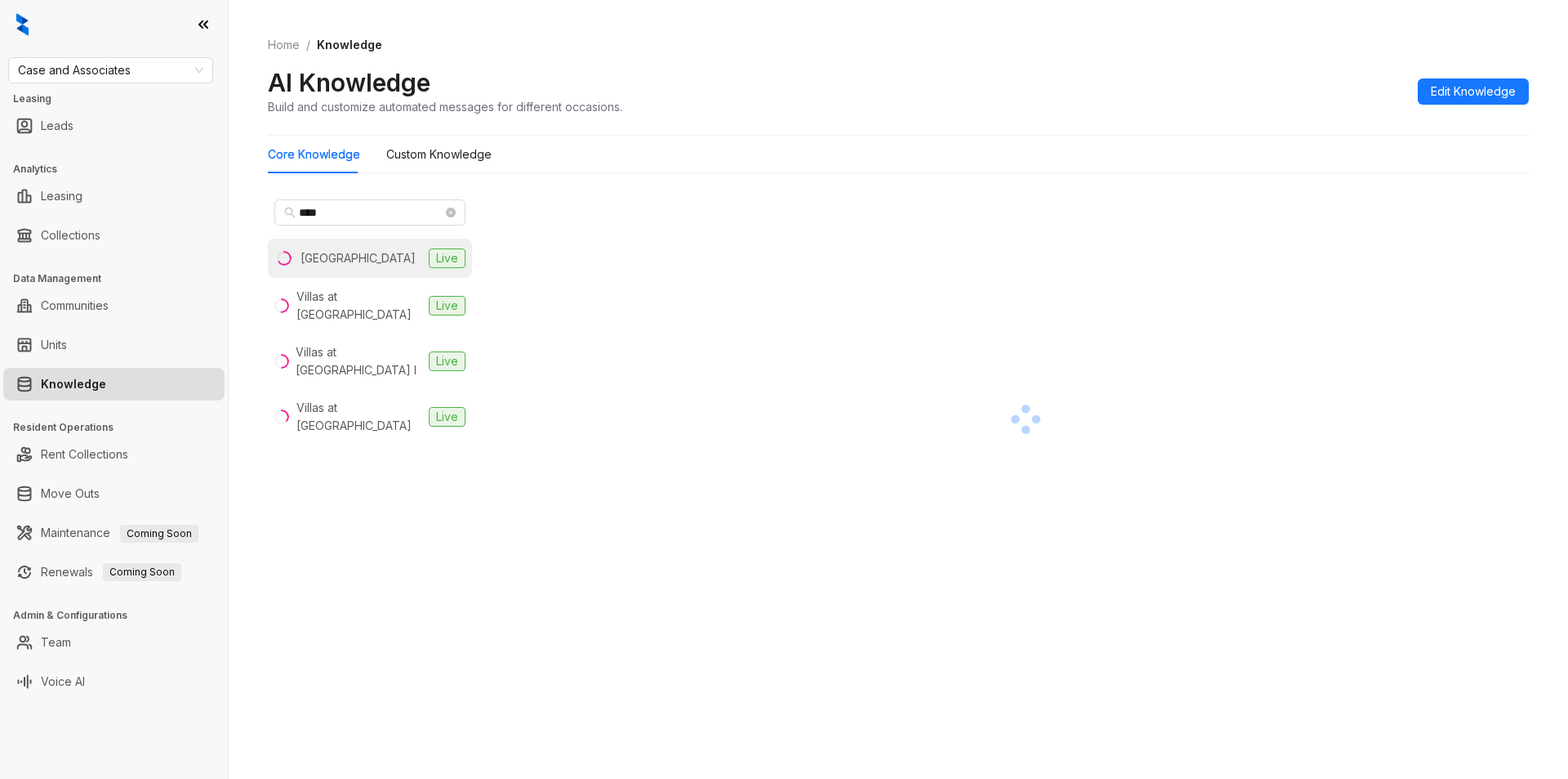
click at [383, 272] on li "Stonehorse Crossing Live" at bounding box center [370, 258] width 204 height 39
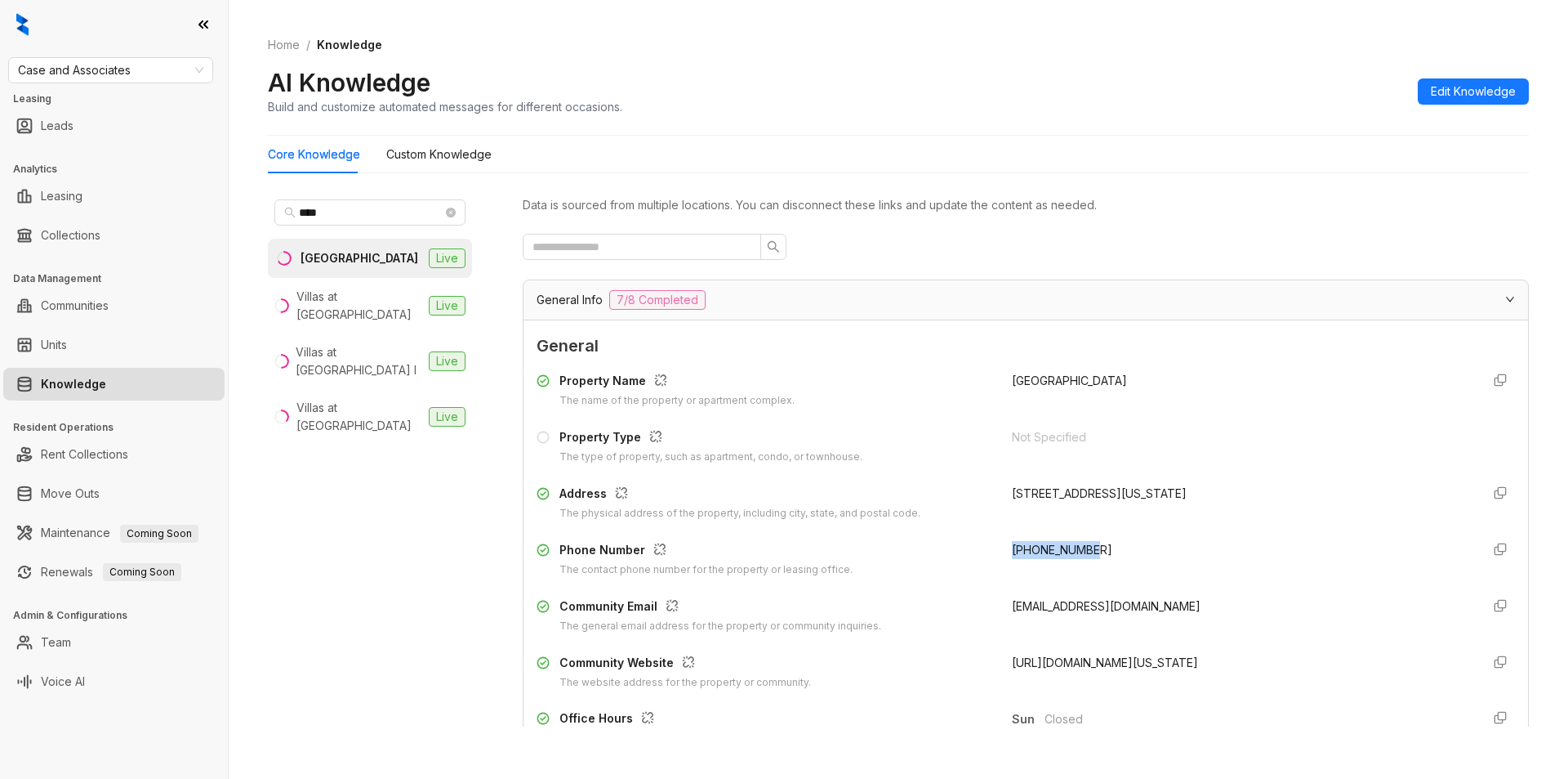
drag, startPoint x: 997, startPoint y: 547, endPoint x: 1125, endPoint y: 557, distance: 128.4
click at [1125, 557] on div "Phone Number The contact phone number for the property or leasing office. [PHON…" at bounding box center [1026, 560] width 979 height 37
copy span "+14052865570"
drag, startPoint x: 339, startPoint y: 218, endPoint x: 257, endPoint y: 212, distance: 82.2
click at [257, 212] on div "Home / Knowledge AI Knowledge Build and customize automated messages for differ…" at bounding box center [899, 390] width 1340 height 779
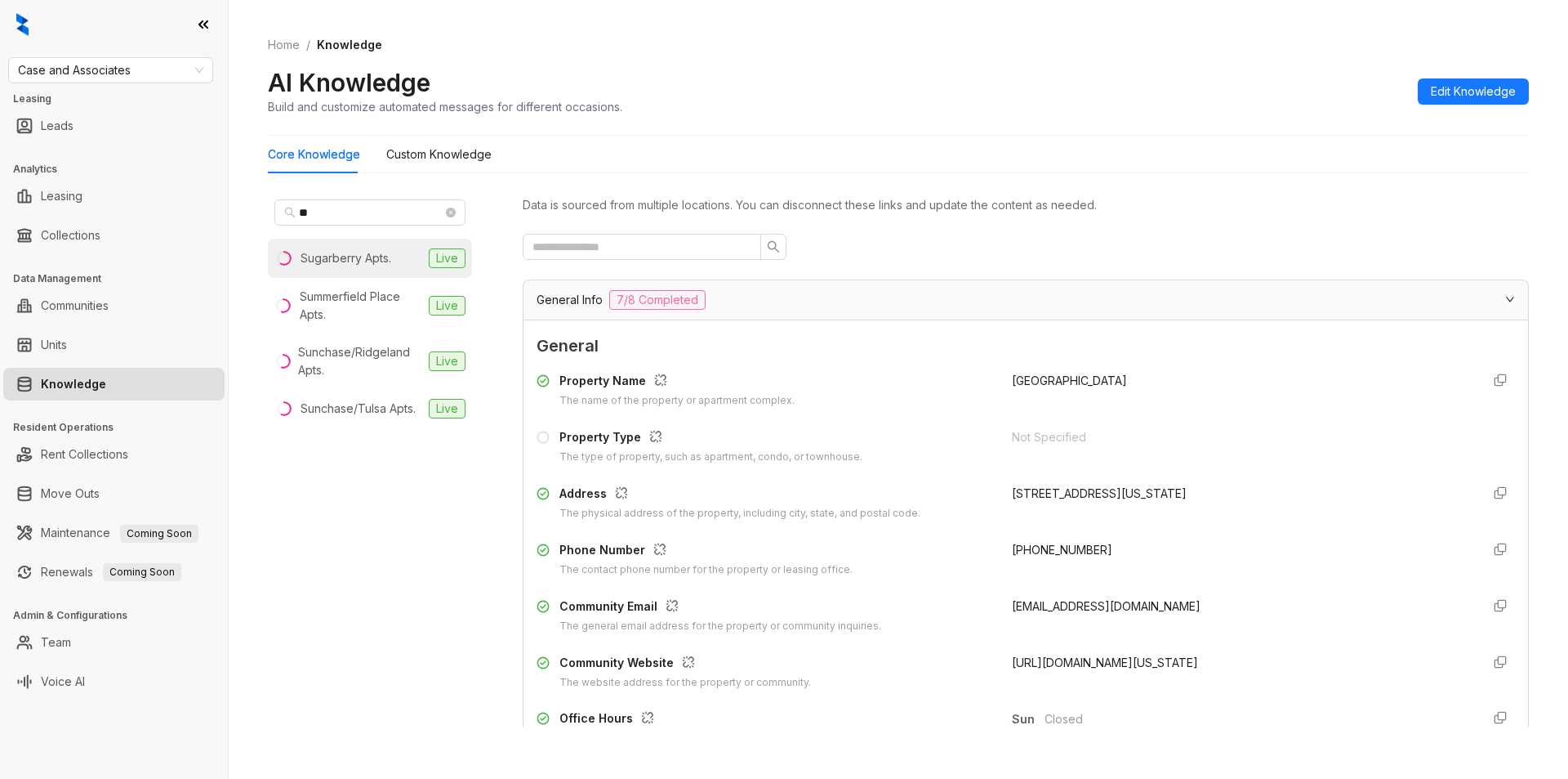
click at [388, 256] on div "Sugarberry Apts." at bounding box center [346, 258] width 90 height 18
drag, startPoint x: 997, startPoint y: 555, endPoint x: 1130, endPoint y: 538, distance: 134.1
click at [1130, 538] on div "Property Name The name of the property or apartment complex. Sugarberry Propert…" at bounding box center [1026, 530] width 979 height 331
copy span "+19182524561"
drag, startPoint x: 342, startPoint y: 211, endPoint x: 250, endPoint y: 210, distance: 92.0
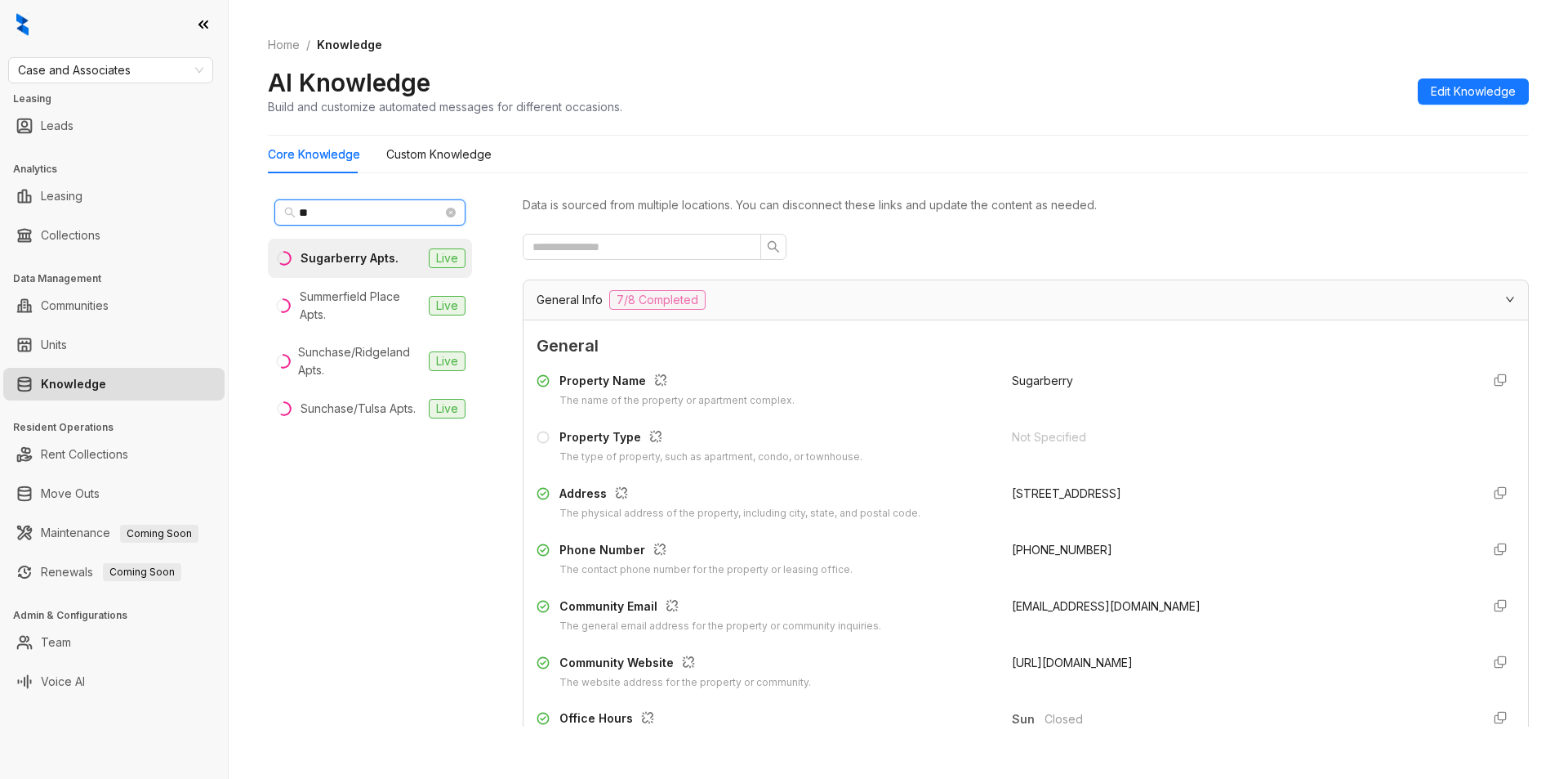
click at [250, 210] on div "Home / Knowledge AI Knowledge Build and customize automated messages for differ…" at bounding box center [899, 390] width 1340 height 779
type input "***"
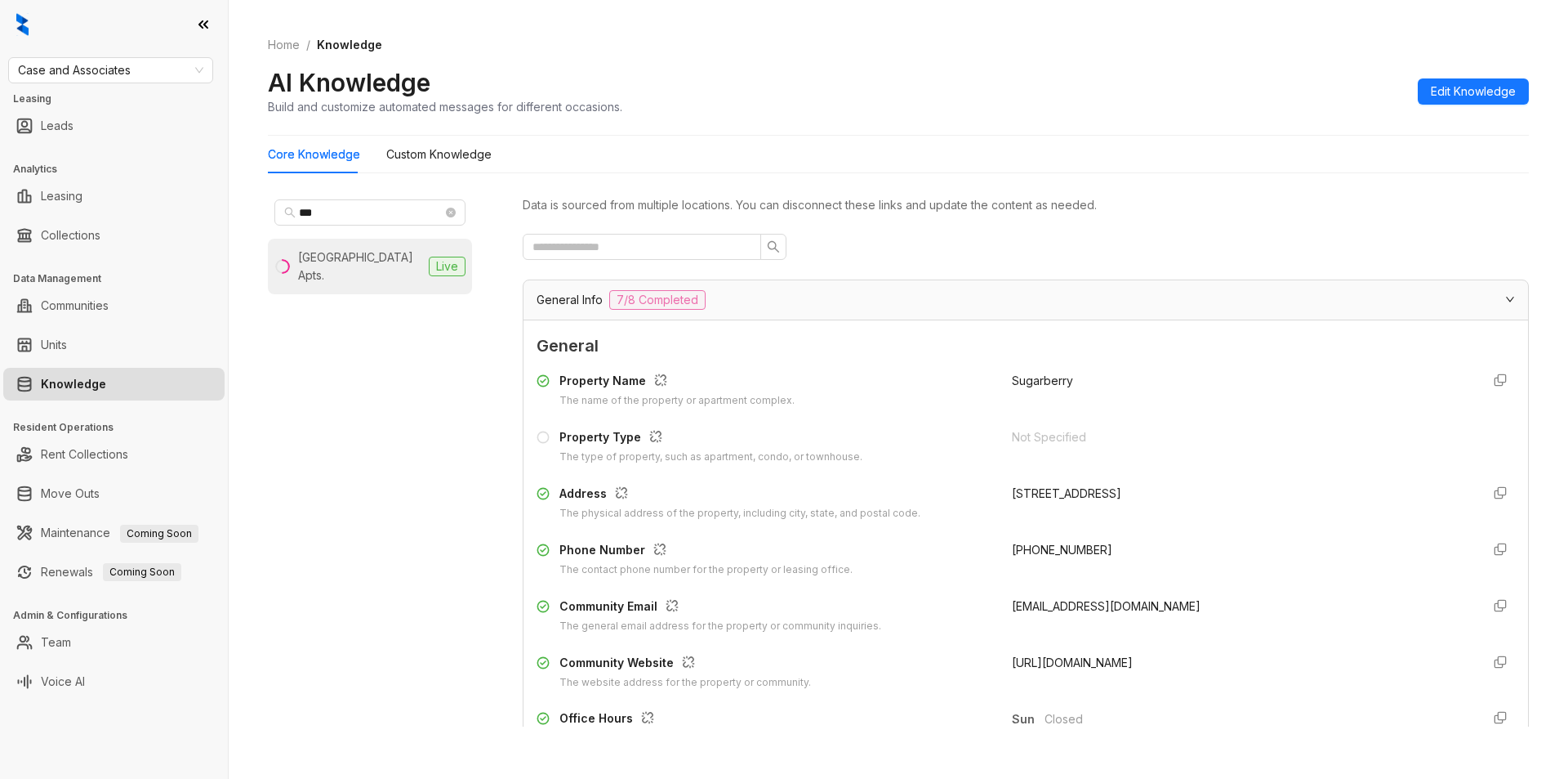
click at [359, 255] on div "Tammaron Village Apts." at bounding box center [360, 266] width 125 height 36
drag, startPoint x: 993, startPoint y: 546, endPoint x: 1137, endPoint y: 568, distance: 145.7
click at [1137, 568] on div "Phone Number The contact phone number for the property or leasing office. +1405…" at bounding box center [1026, 560] width 979 height 37
copy span "+14057219127"
click at [135, 61] on span "Case and Associates" at bounding box center [110, 70] width 185 height 25
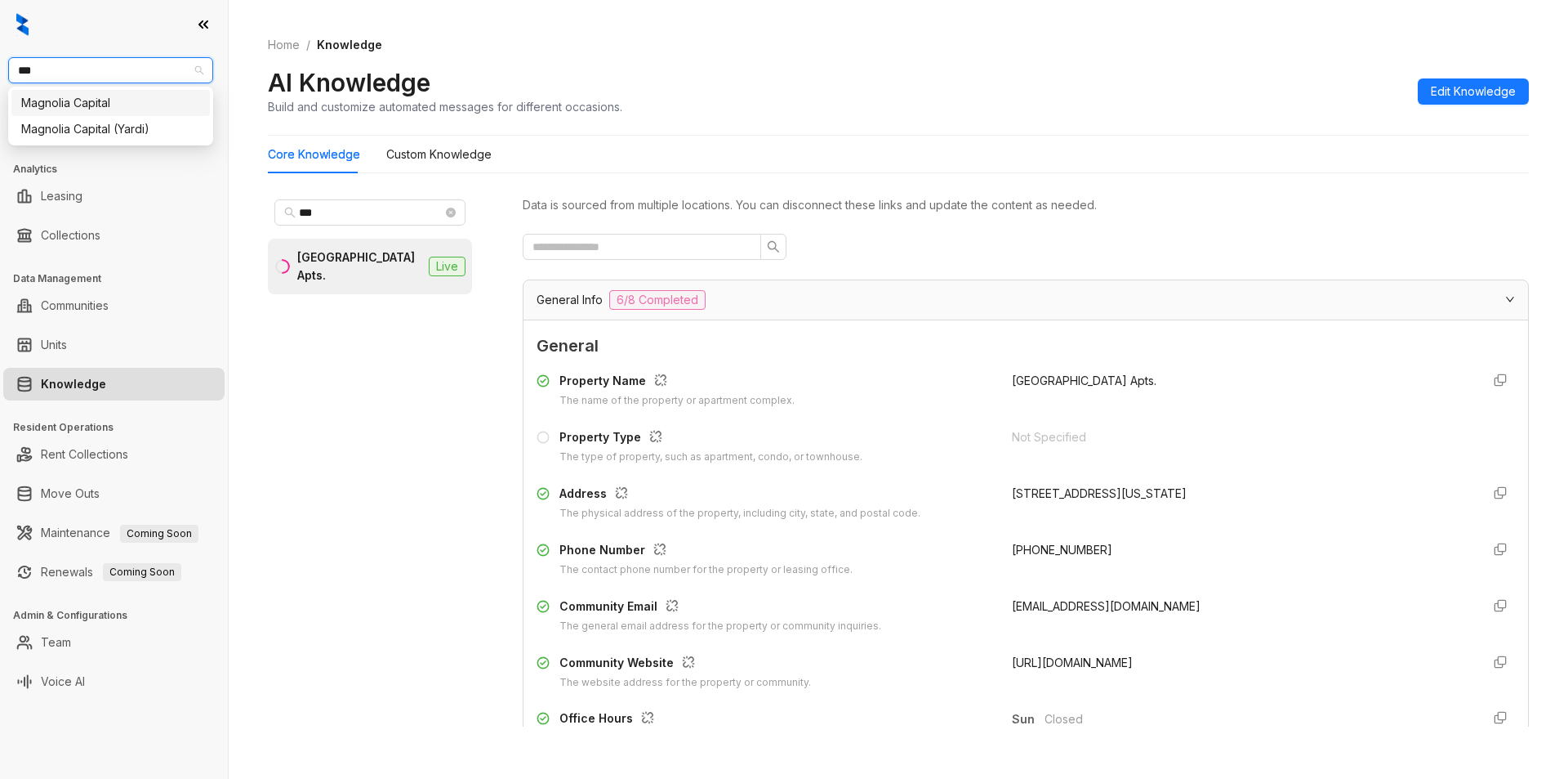
type input "****"
click at [85, 110] on div "Magnolia Capital" at bounding box center [110, 103] width 179 height 18
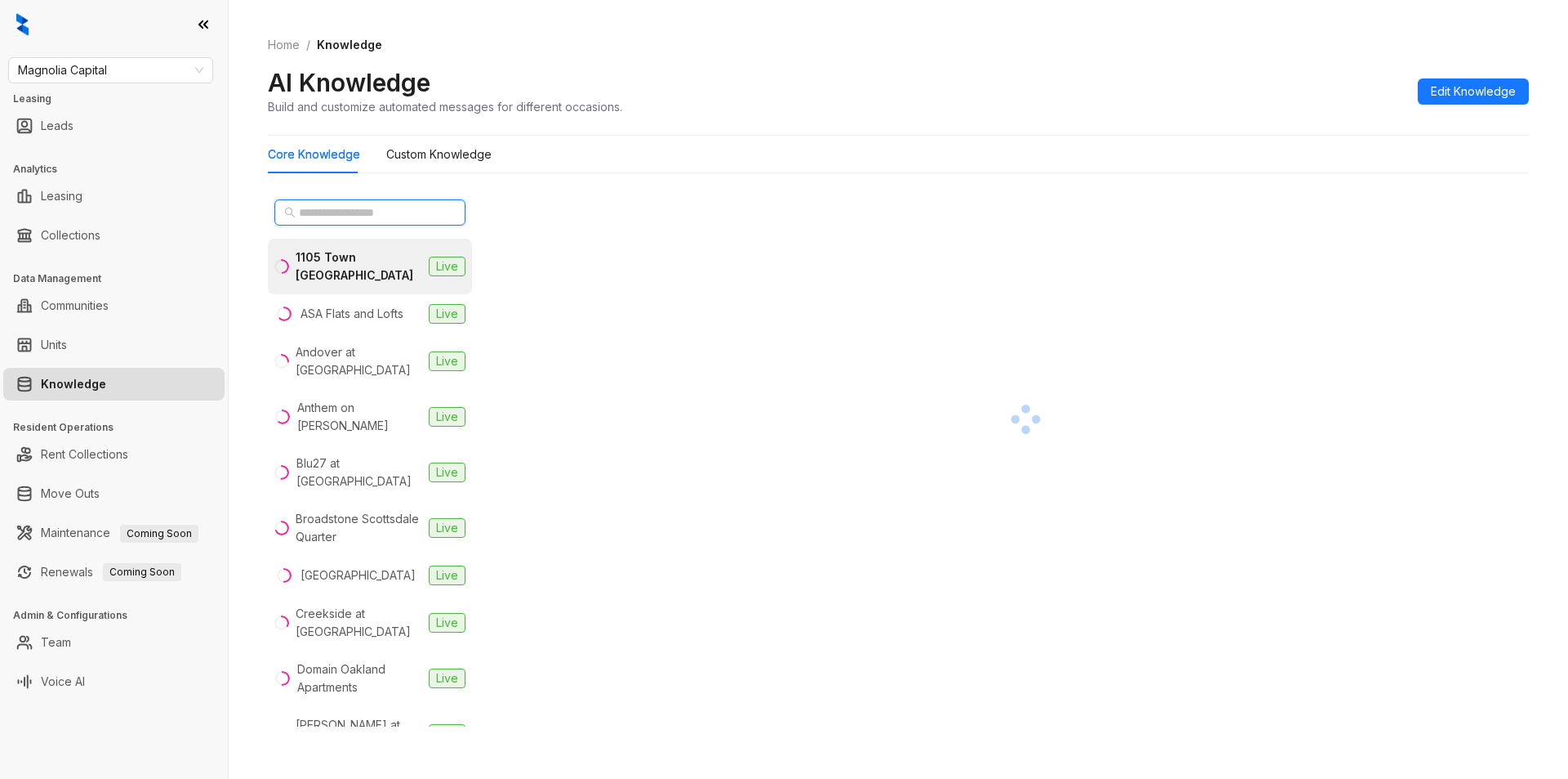
click at [364, 206] on input "text" at bounding box center [371, 212] width 144 height 18
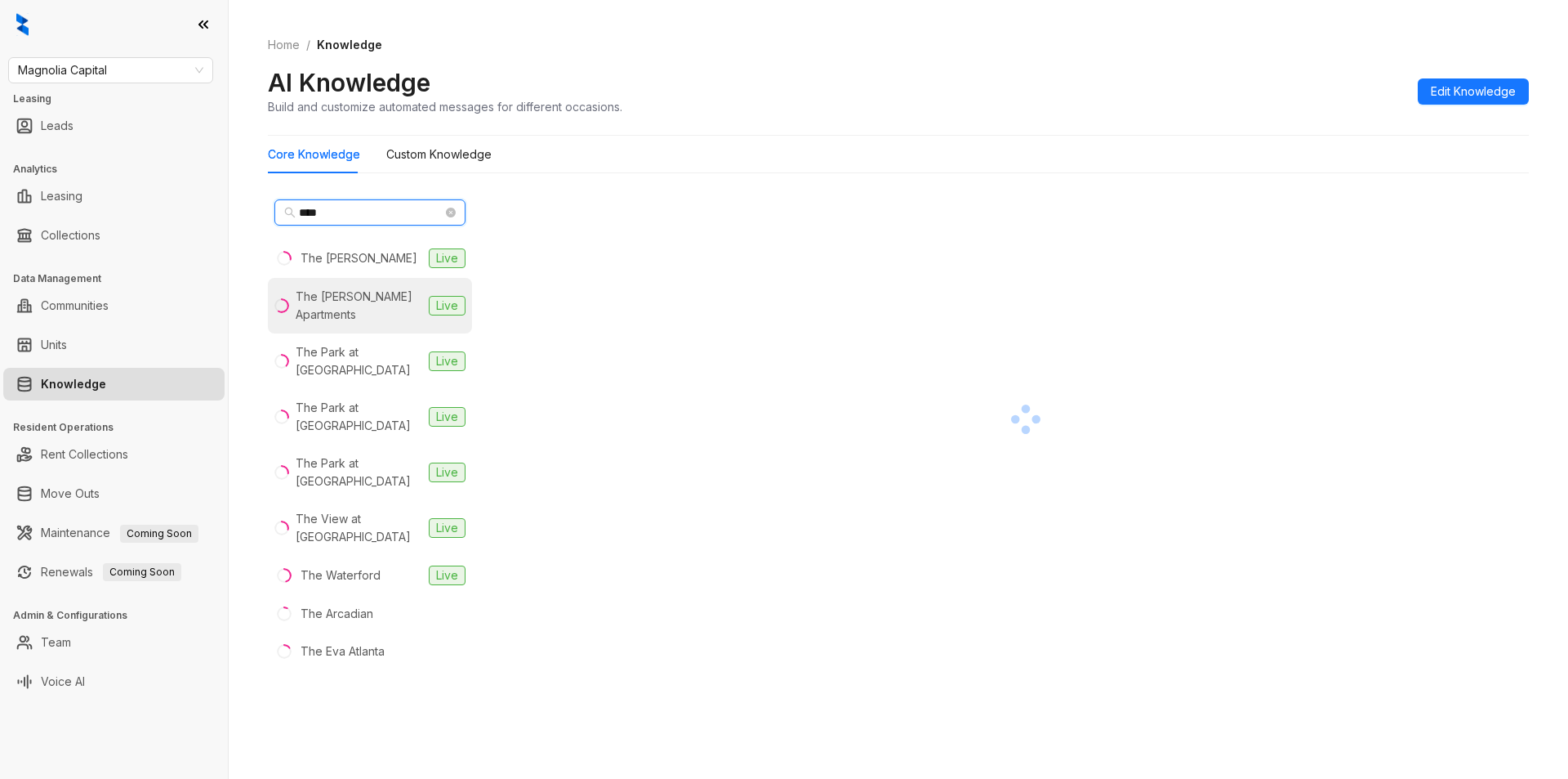
type input "***"
click at [365, 319] on div "The Bailey Apartments" at bounding box center [359, 305] width 126 height 36
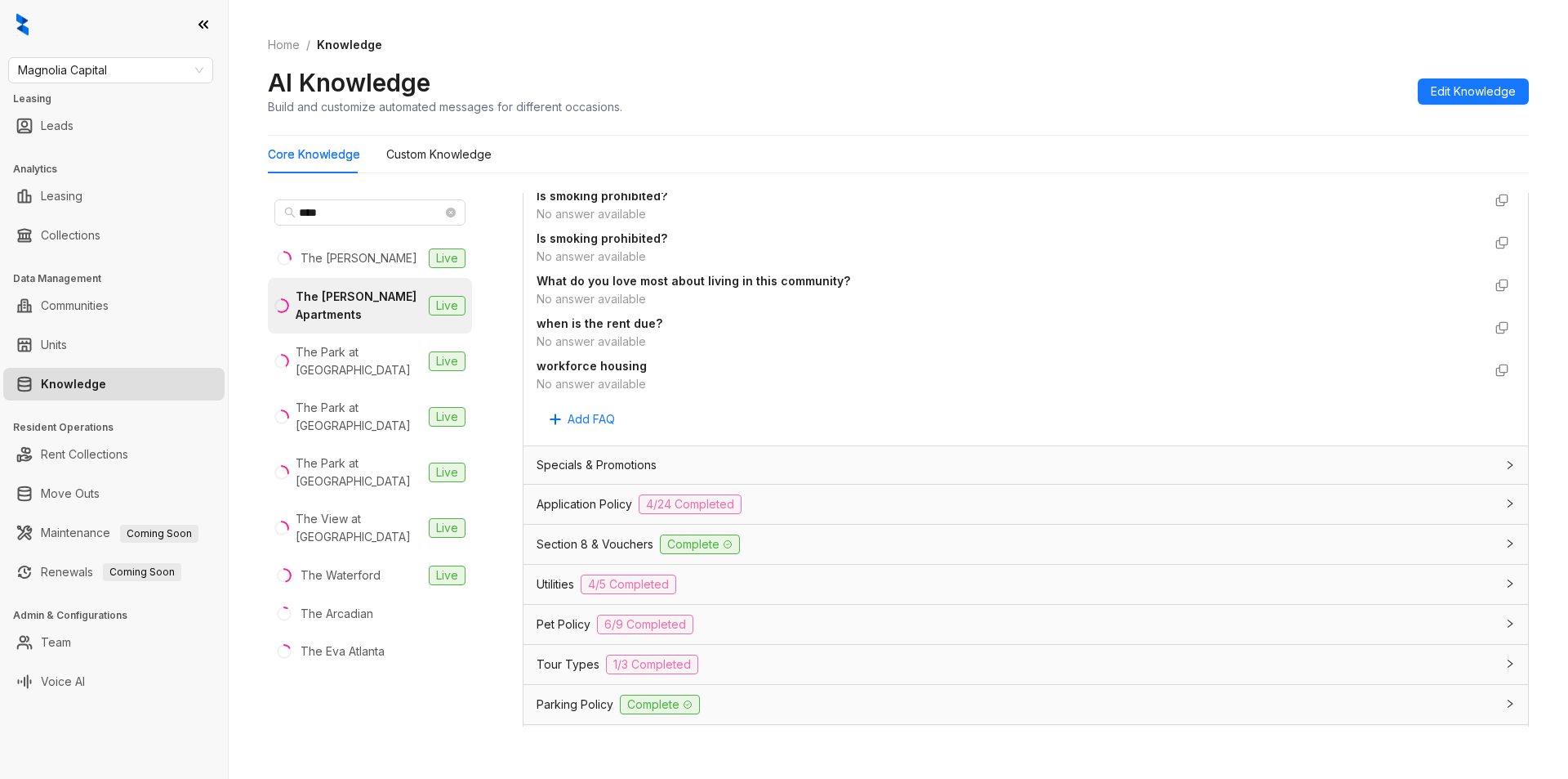
scroll to position [1080, 0]
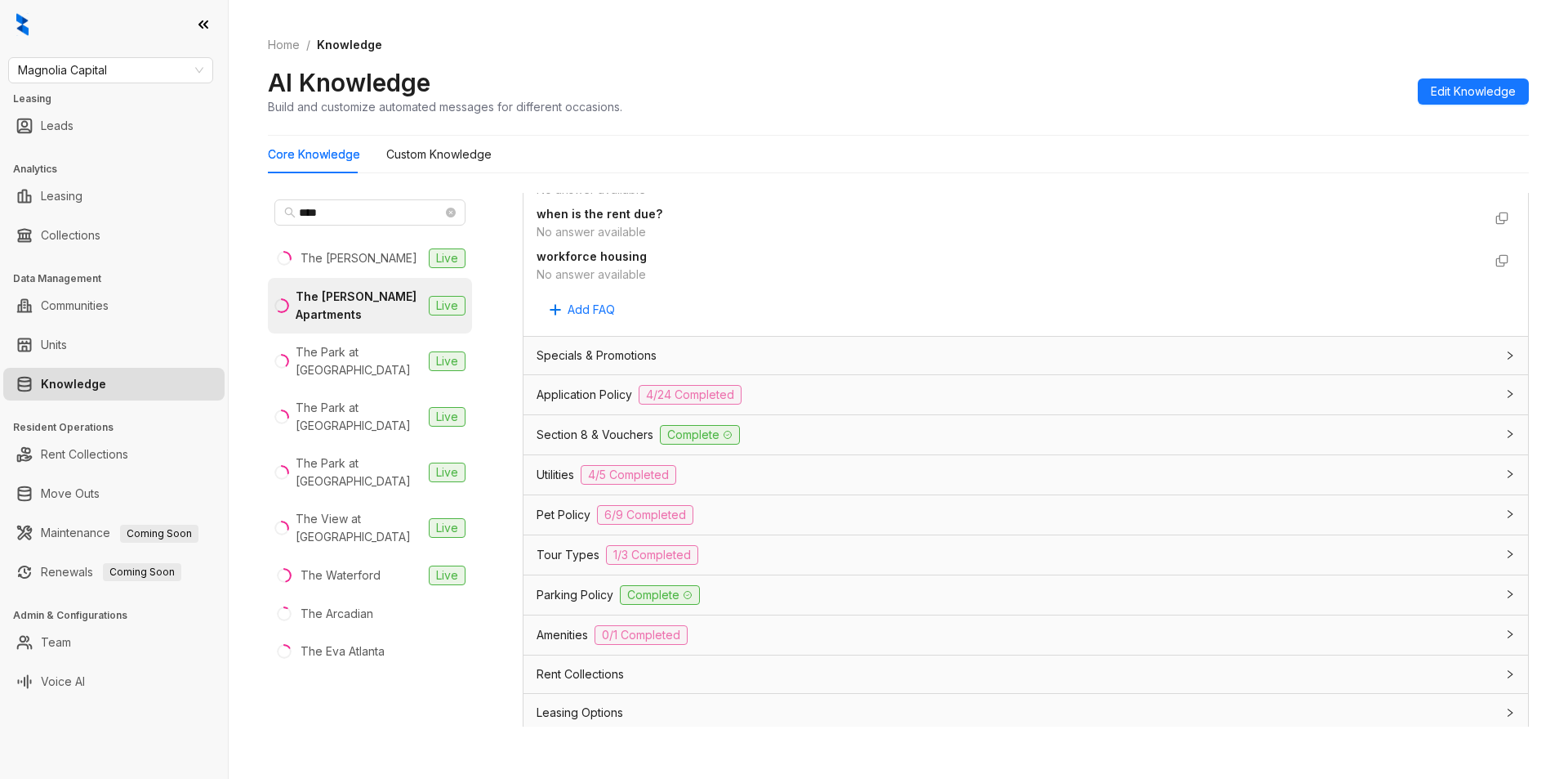
click at [938, 686] on div "Rent Collections" at bounding box center [1026, 674] width 1005 height 38
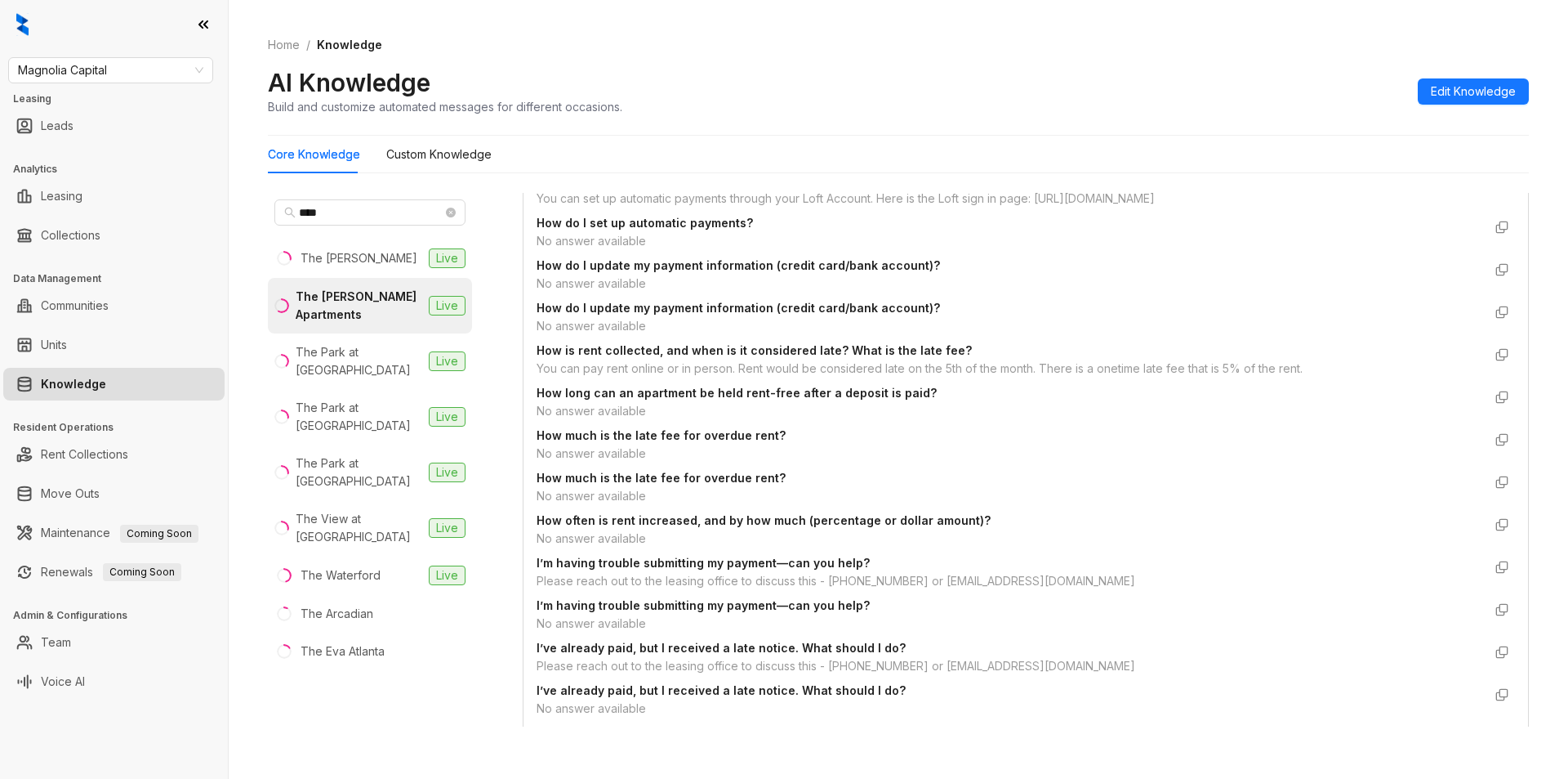
scroll to position [2096, 0]
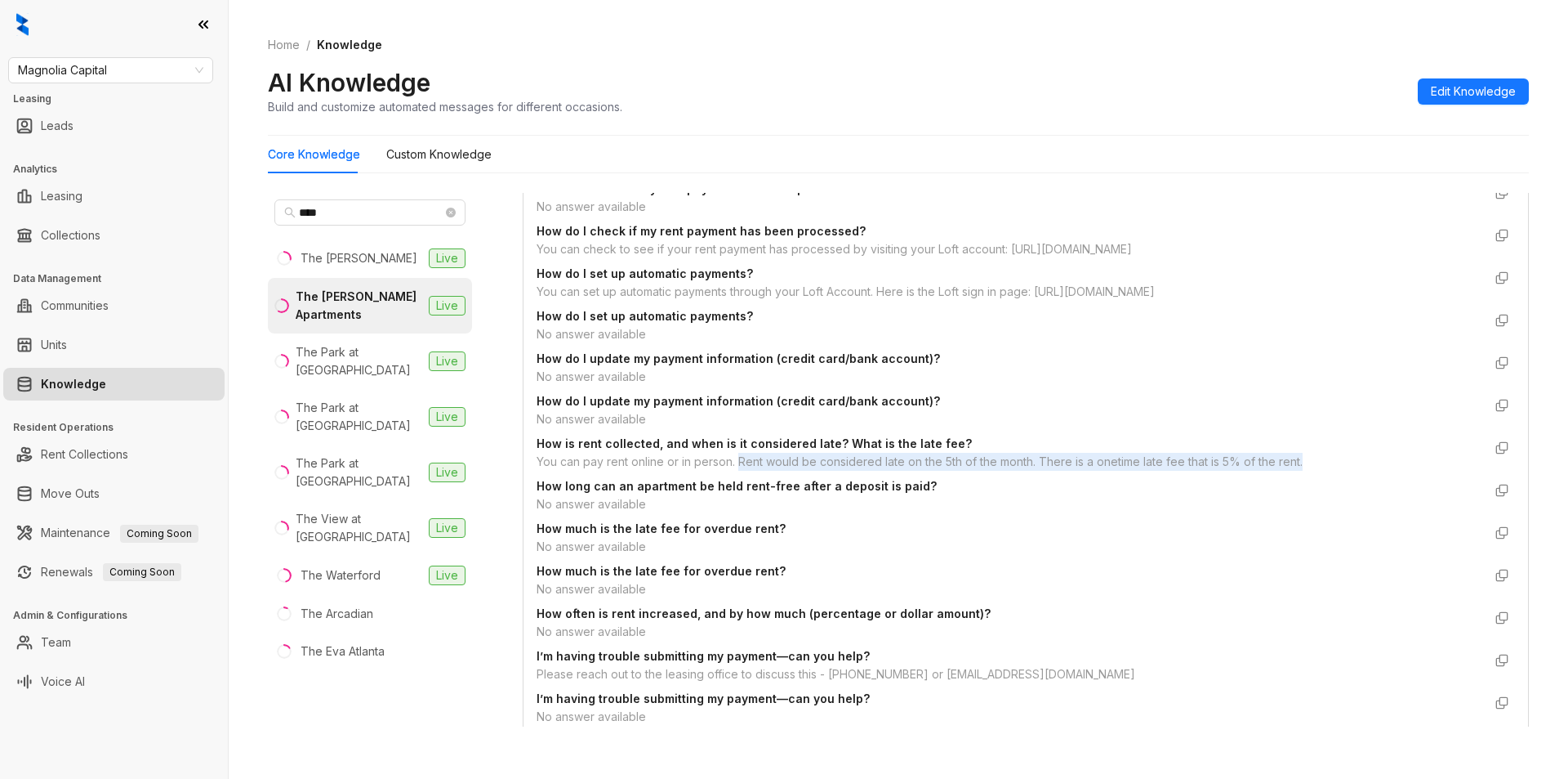
drag, startPoint x: 738, startPoint y: 462, endPoint x: 1313, endPoint y: 457, distance: 575.0
click at [1313, 457] on div "You can pay rent online or in person. Rent would be considered late on the 5th …" at bounding box center [1009, 461] width 946 height 18
copy div "Rent would be considered late on the 5th of the month. There is a onetime late …"
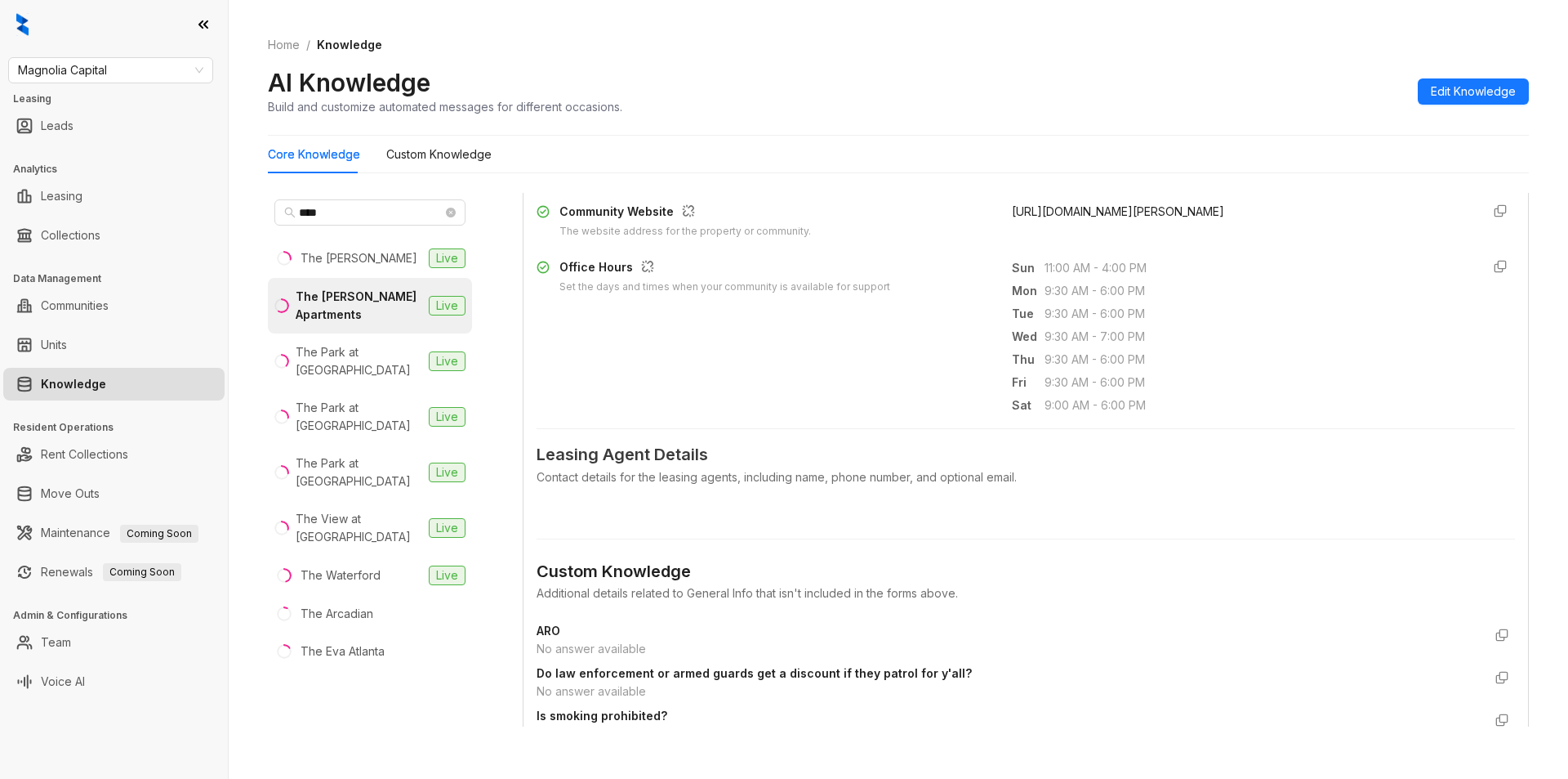
scroll to position [0, 0]
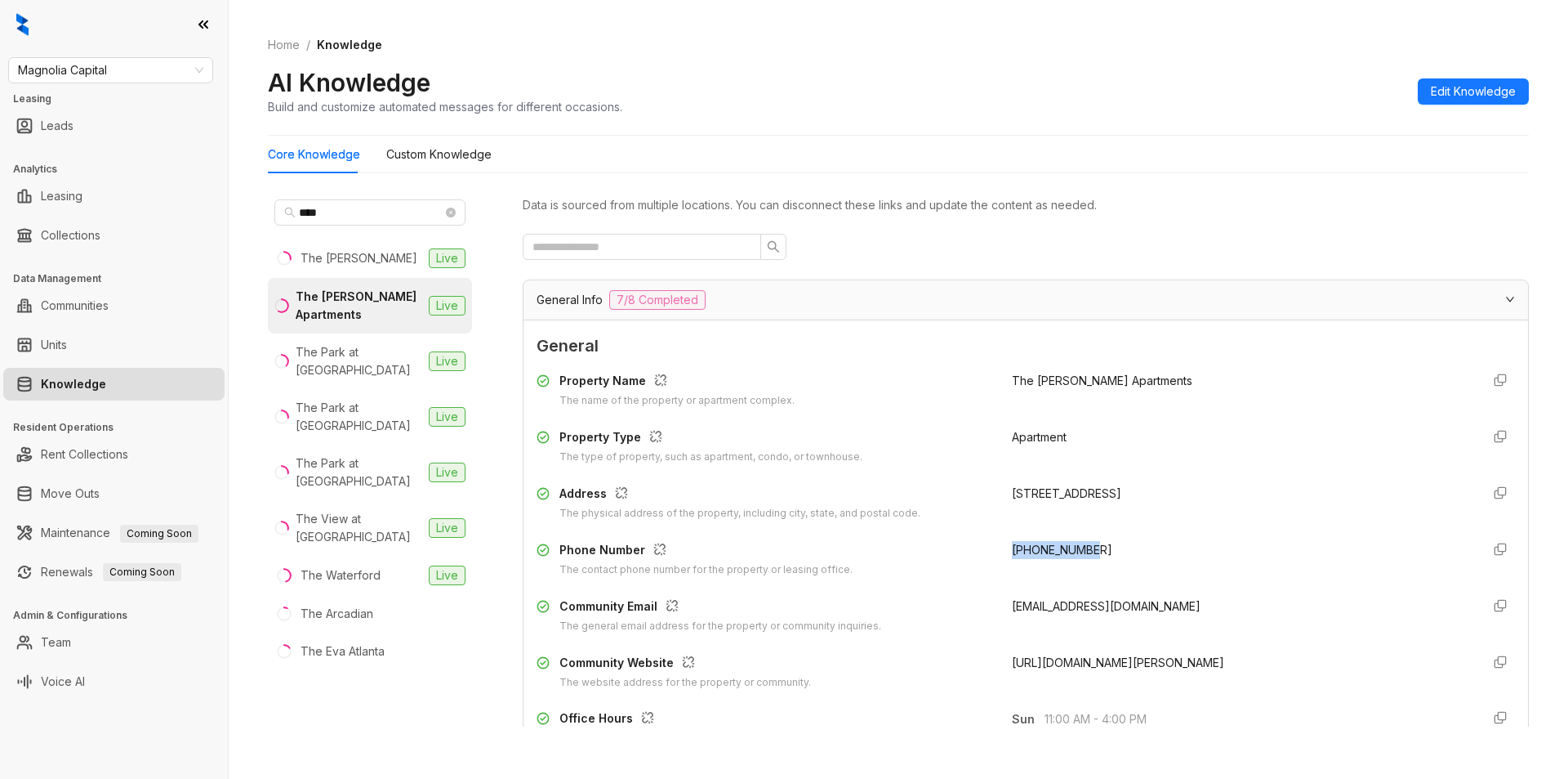
drag, startPoint x: 994, startPoint y: 547, endPoint x: 1093, endPoint y: 536, distance: 99.6
click at [1093, 536] on div "Property Name The name of the property or apartment complex. The Bailey Apartme…" at bounding box center [1026, 530] width 979 height 331
copy span "+19195849072"
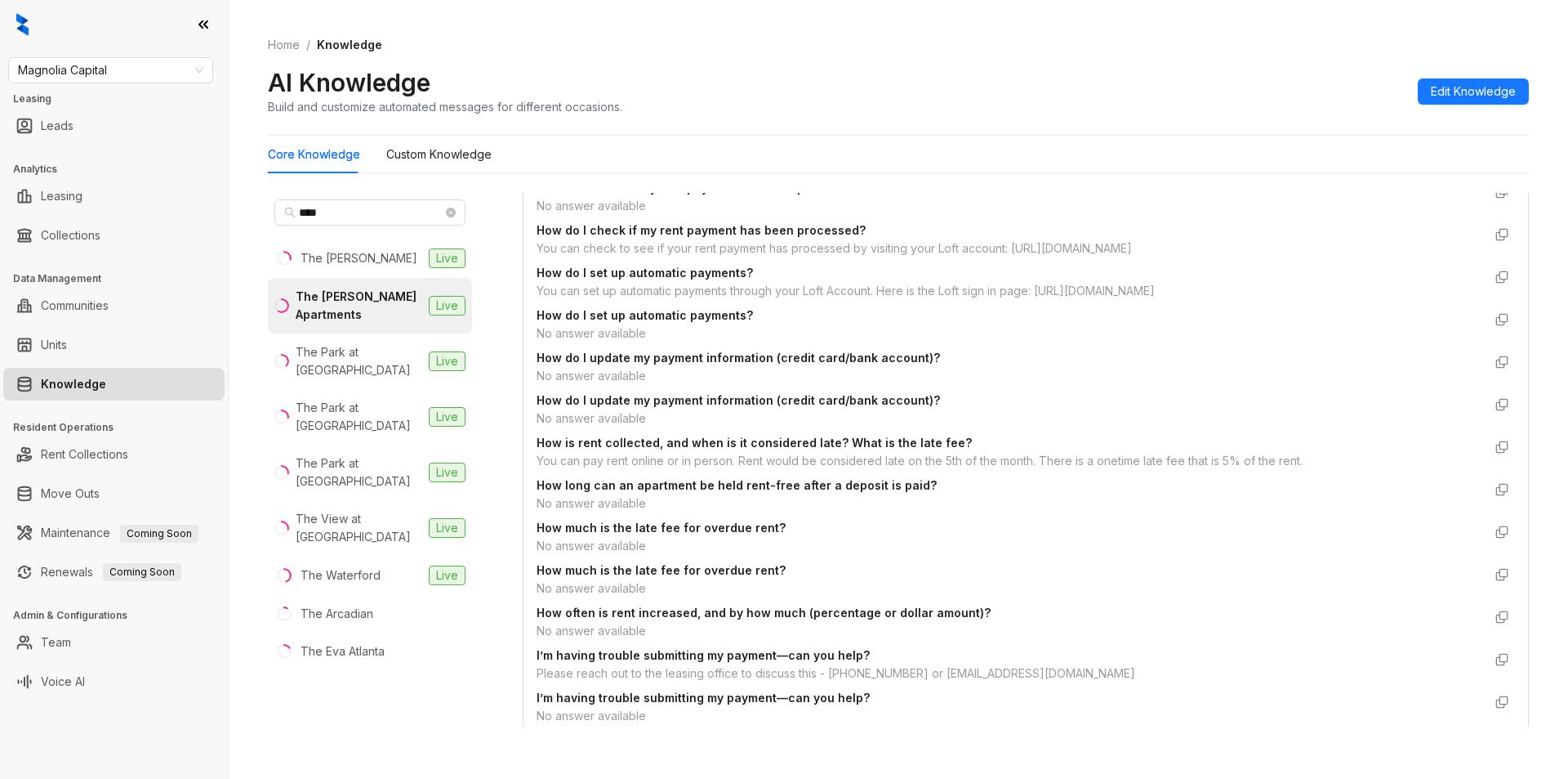
scroll to position [1875, 0]
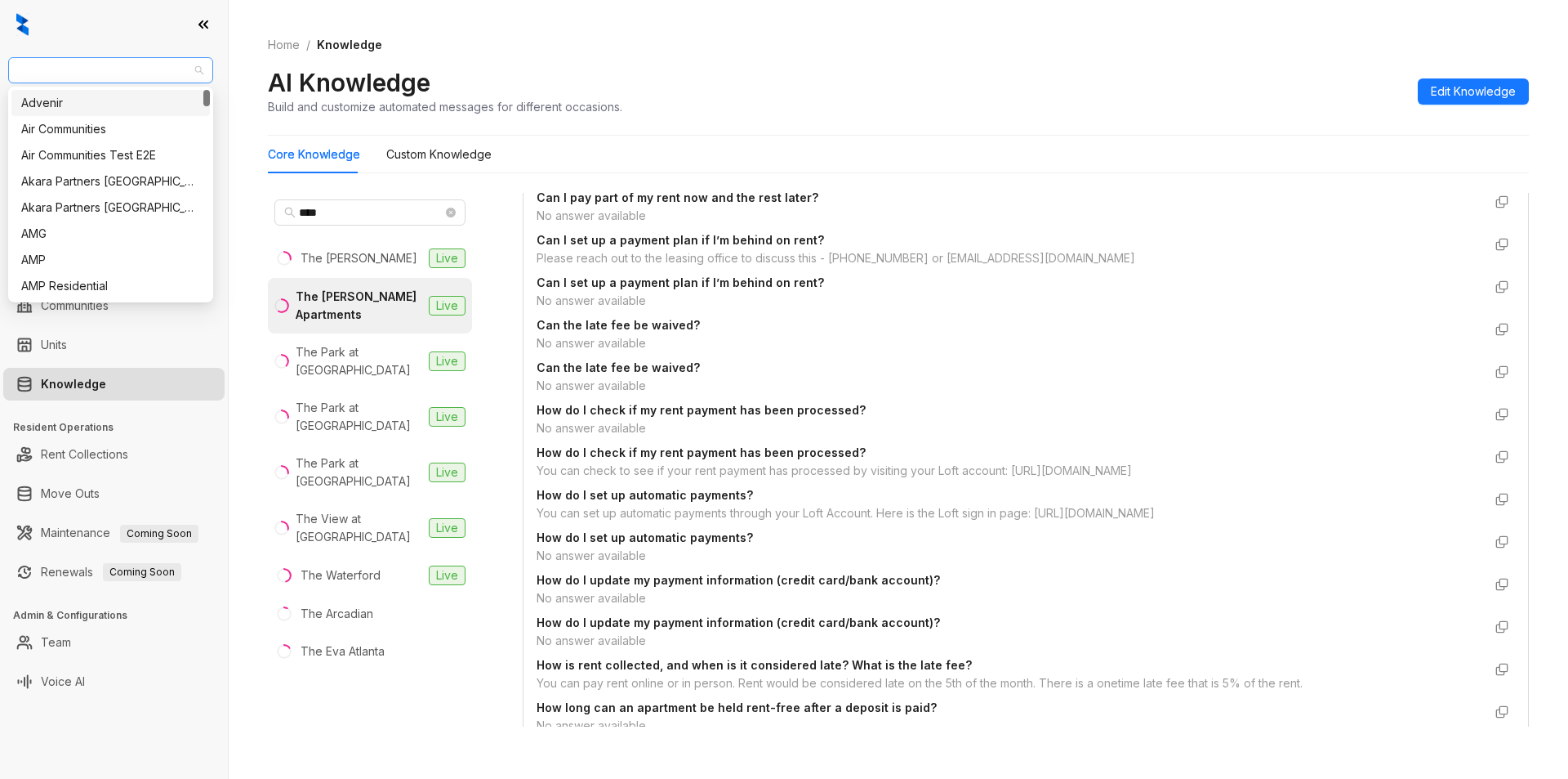
click at [140, 82] on span "Magnolia Capital" at bounding box center [110, 70] width 185 height 25
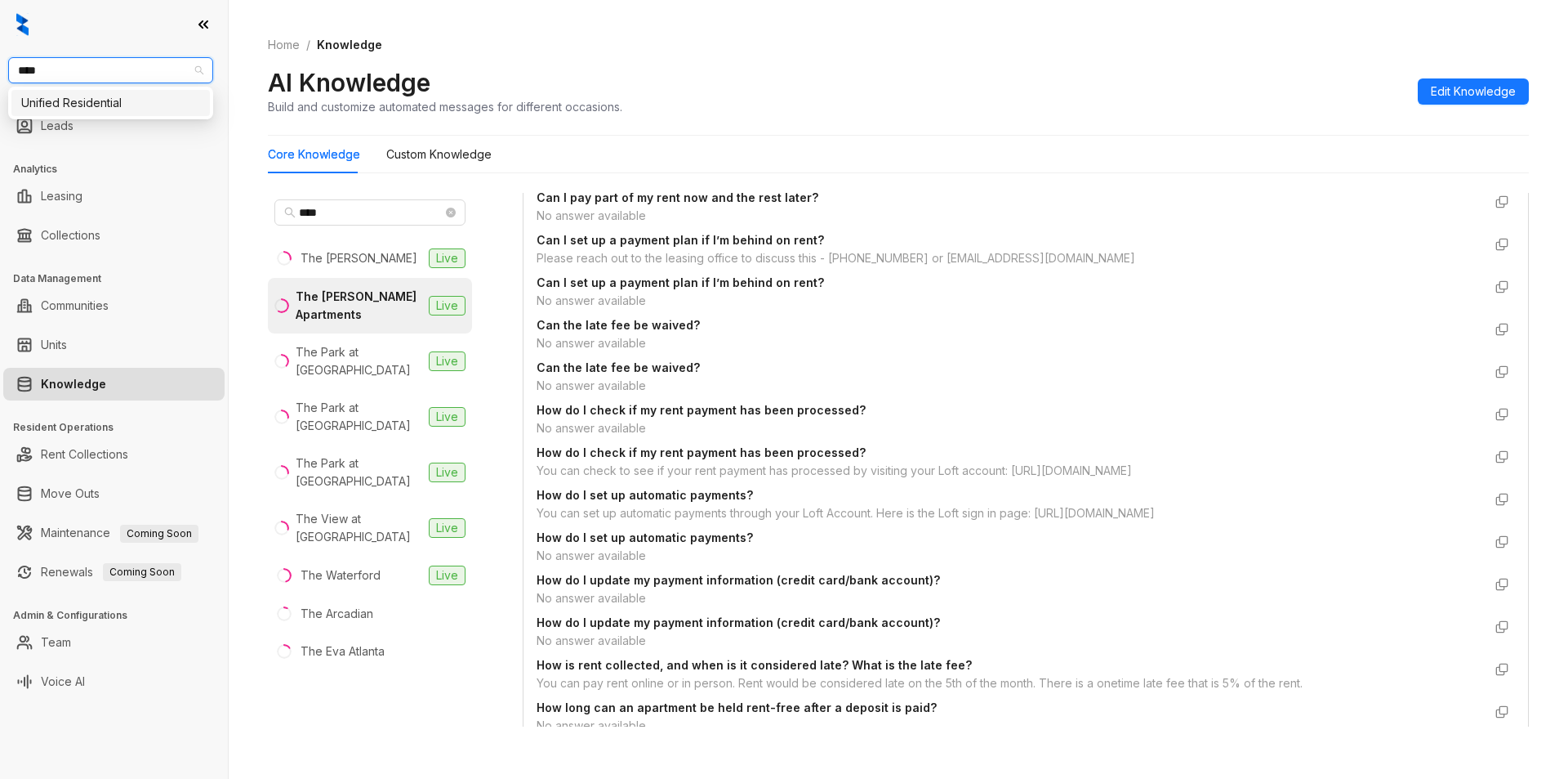
type input "*****"
click at [55, 104] on div "Unified Residential" at bounding box center [110, 103] width 179 height 18
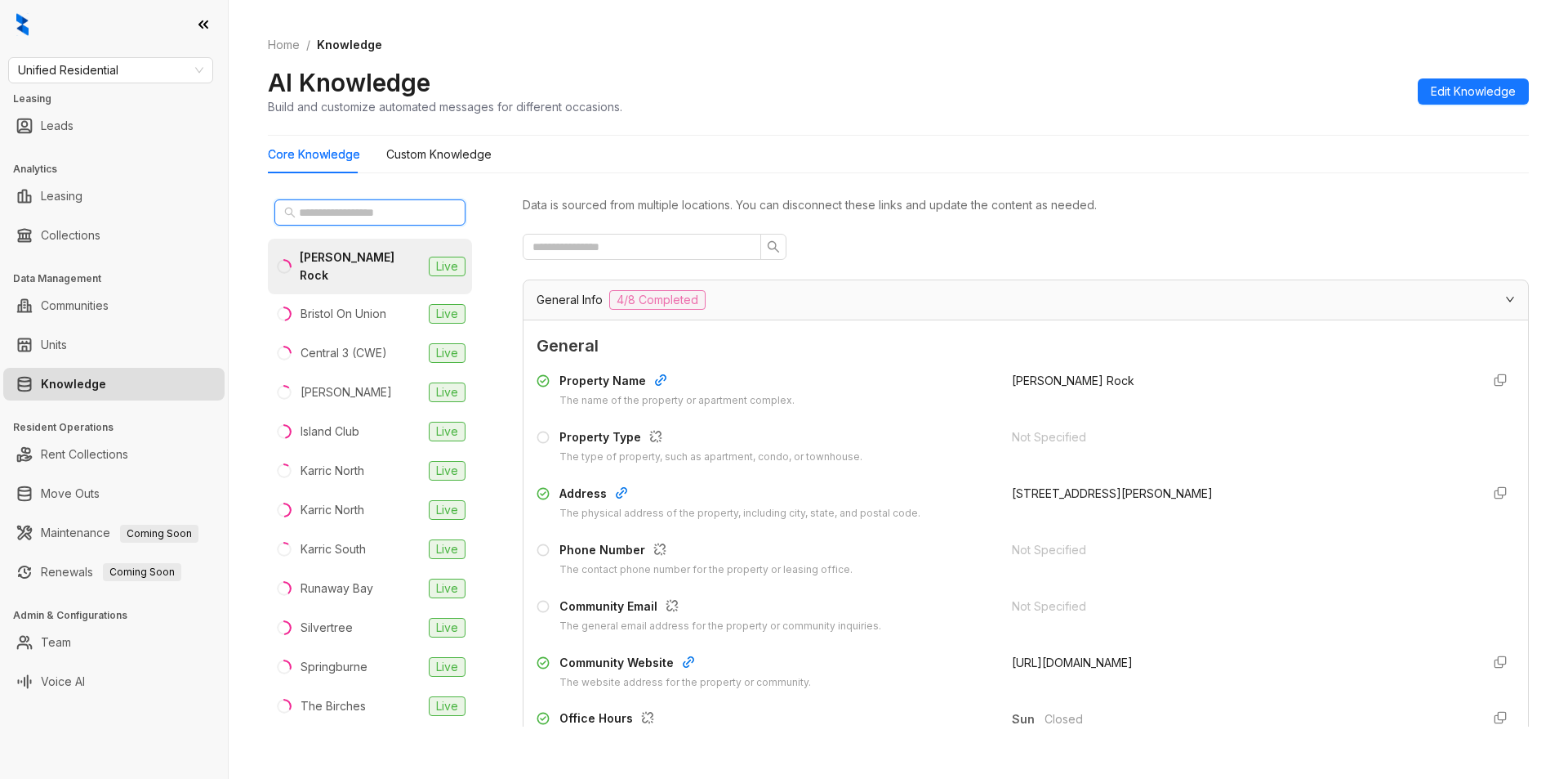
click at [333, 208] on input "text" at bounding box center [371, 212] width 144 height 18
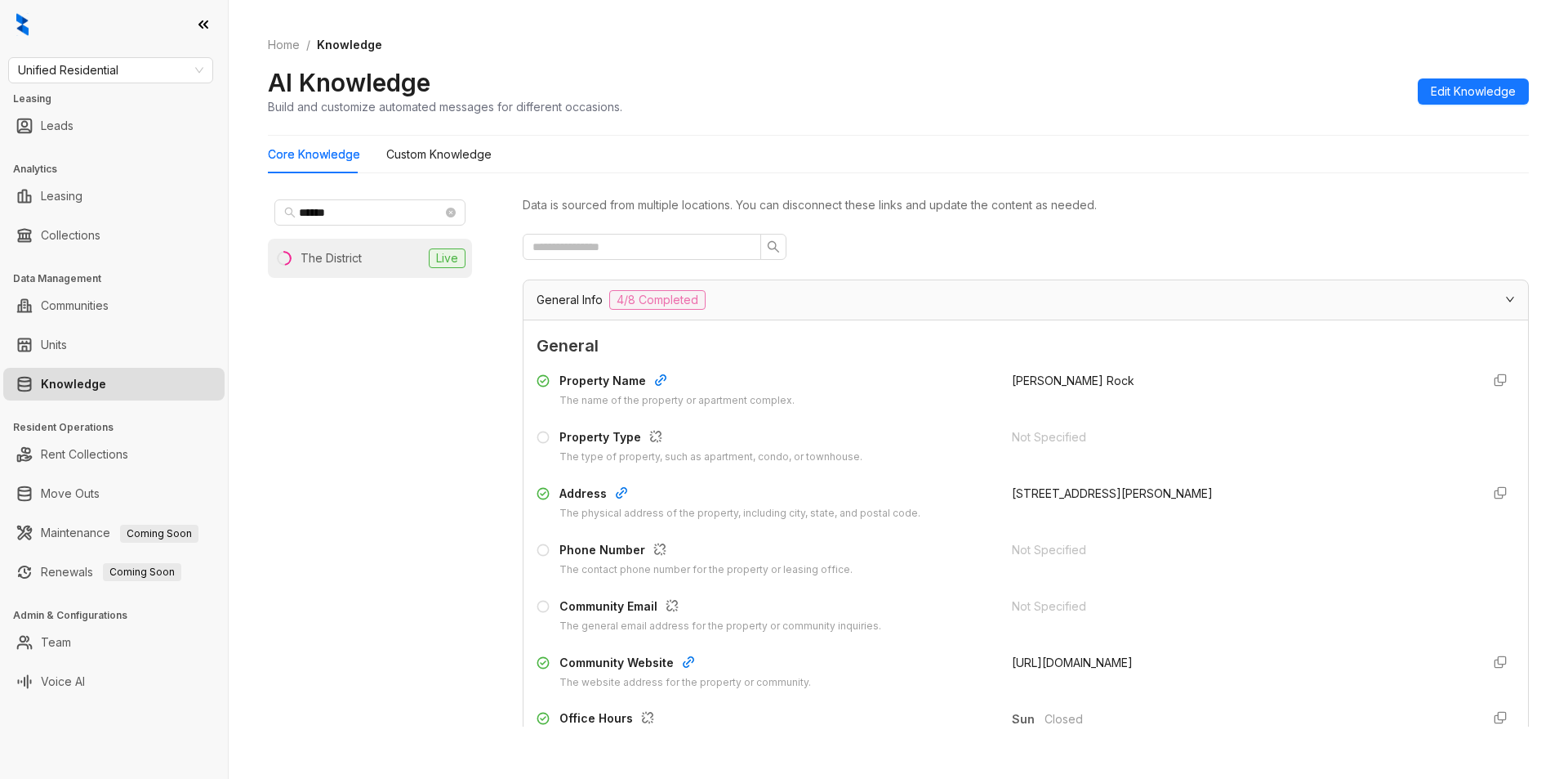
click at [324, 253] on div "The District" at bounding box center [331, 258] width 61 height 18
drag, startPoint x: 1000, startPoint y: 554, endPoint x: 1097, endPoint y: 554, distance: 97.0
click at [1097, 554] on div "[PHONE_NUMBER]" at bounding box center [1240, 560] width 456 height 37
copy span "[PHONE_NUMBER]"
click at [394, 254] on li "The District Live" at bounding box center [370, 258] width 204 height 39
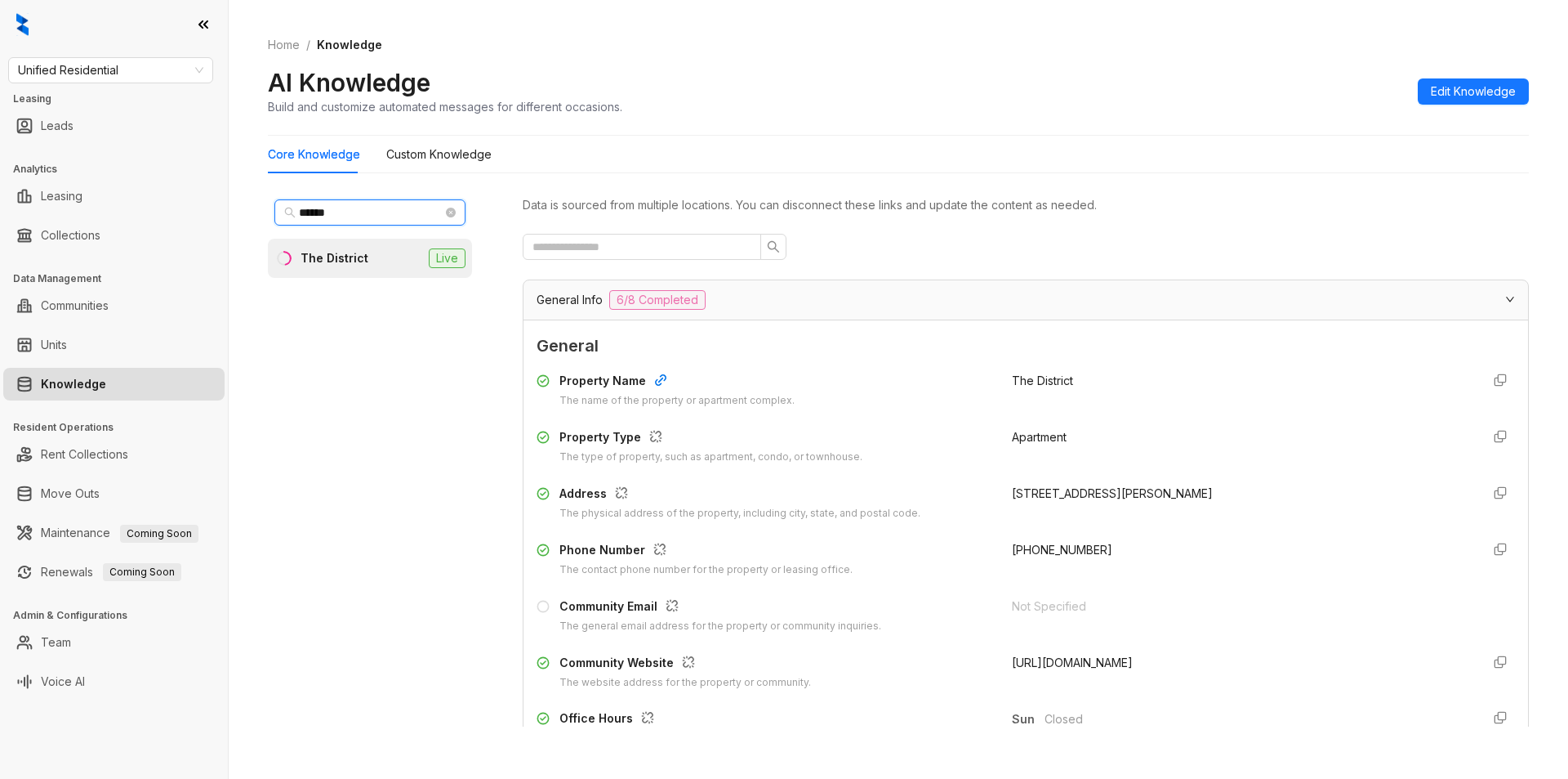
drag, startPoint x: 367, startPoint y: 209, endPoint x: 318, endPoint y: 212, distance: 49.1
click at [318, 212] on input "******" at bounding box center [371, 212] width 144 height 18
type input "*****"
click at [353, 259] on div "The Ellyson" at bounding box center [332, 258] width 63 height 18
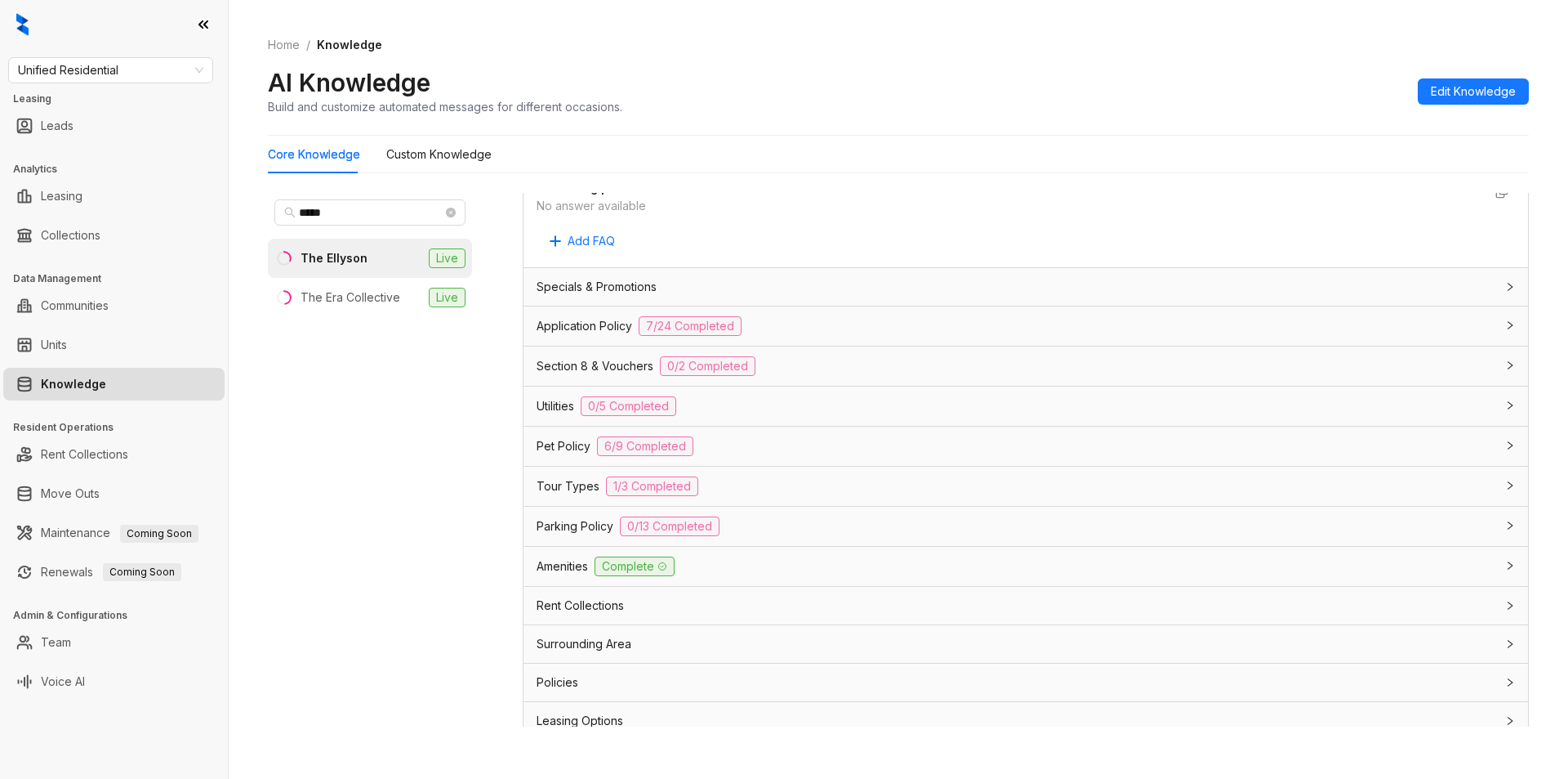
scroll to position [908, 0]
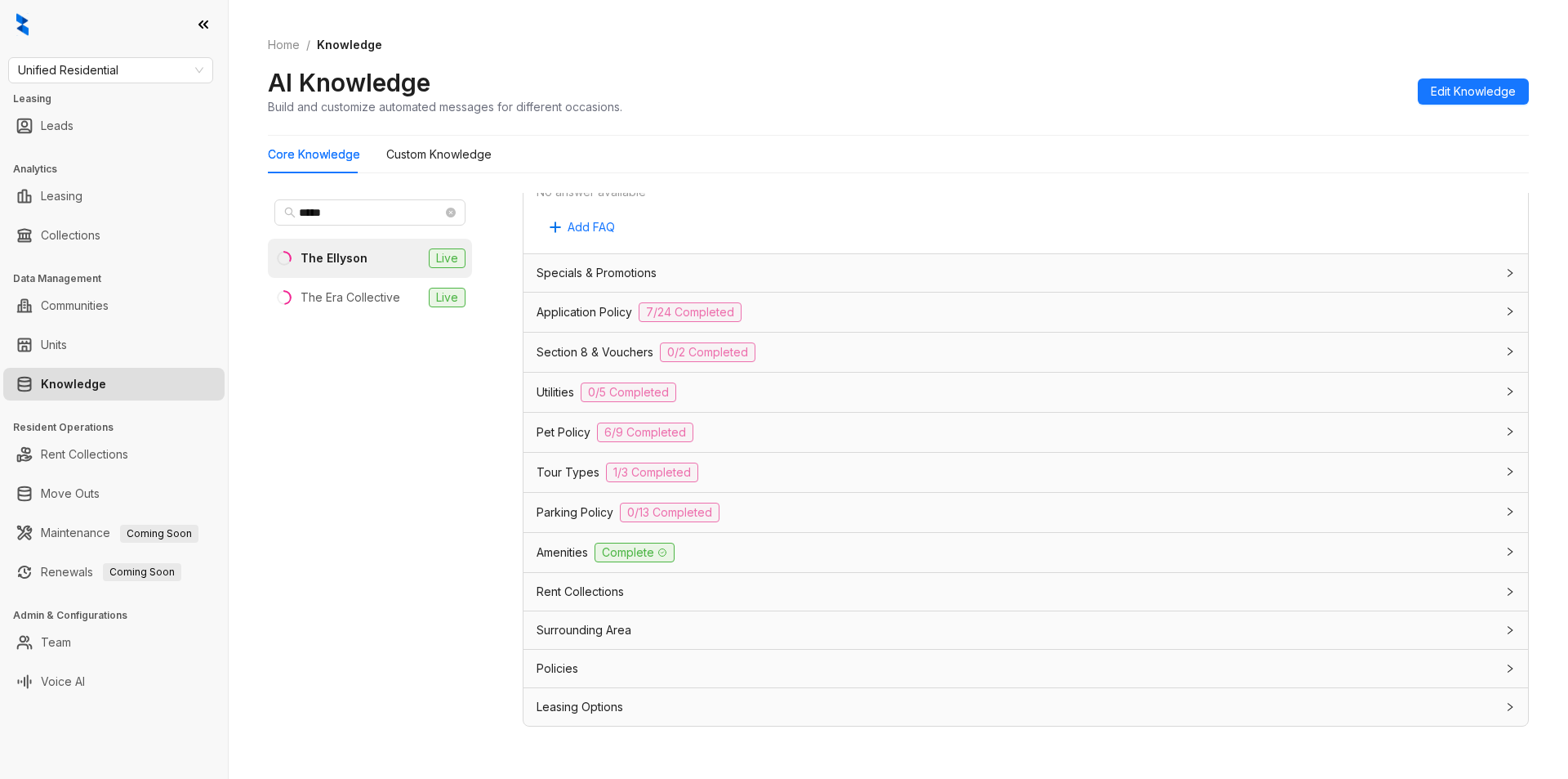
click at [780, 591] on div "Rent Collections" at bounding box center [1016, 591] width 959 height 18
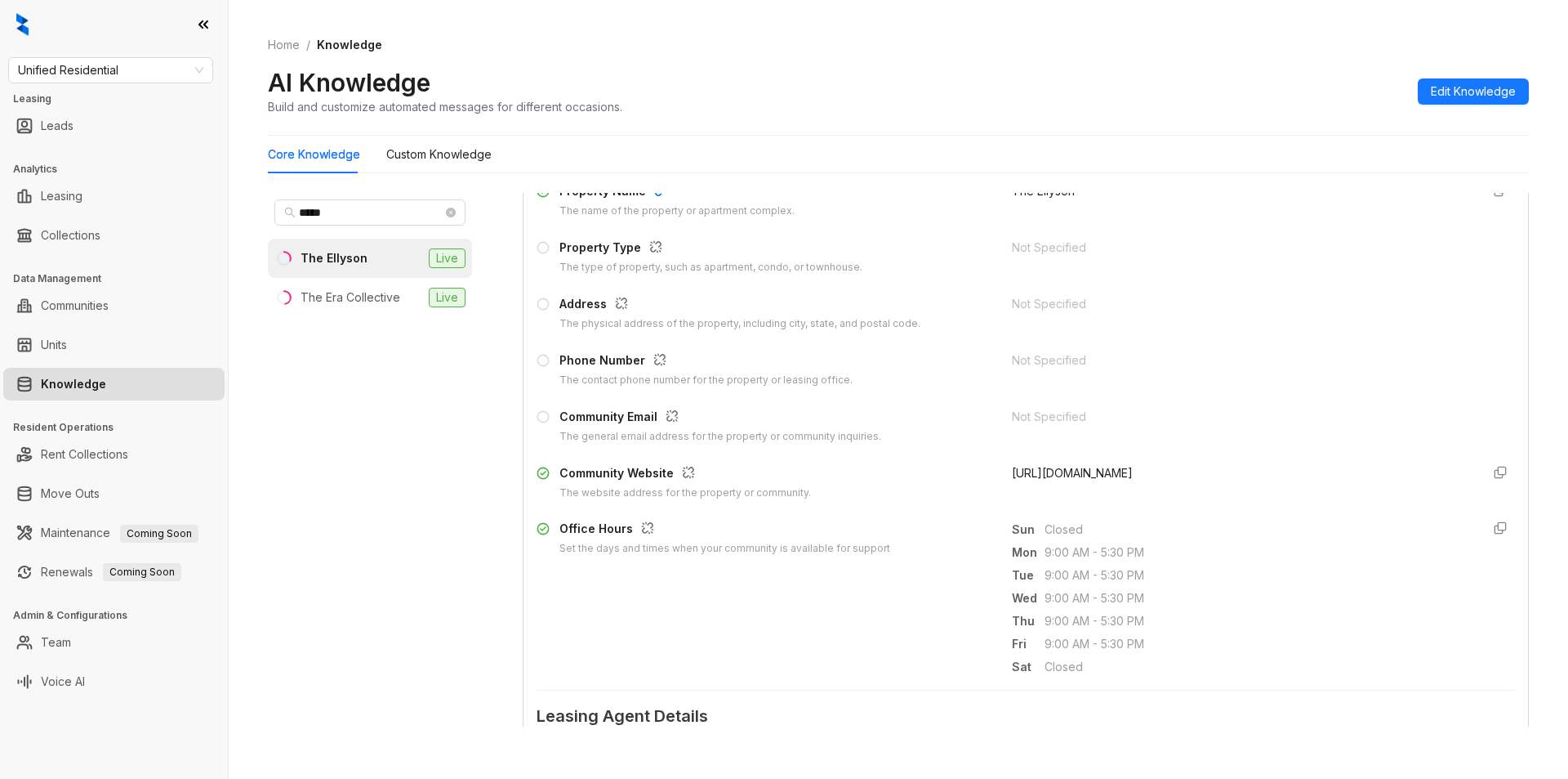
scroll to position [0, 0]
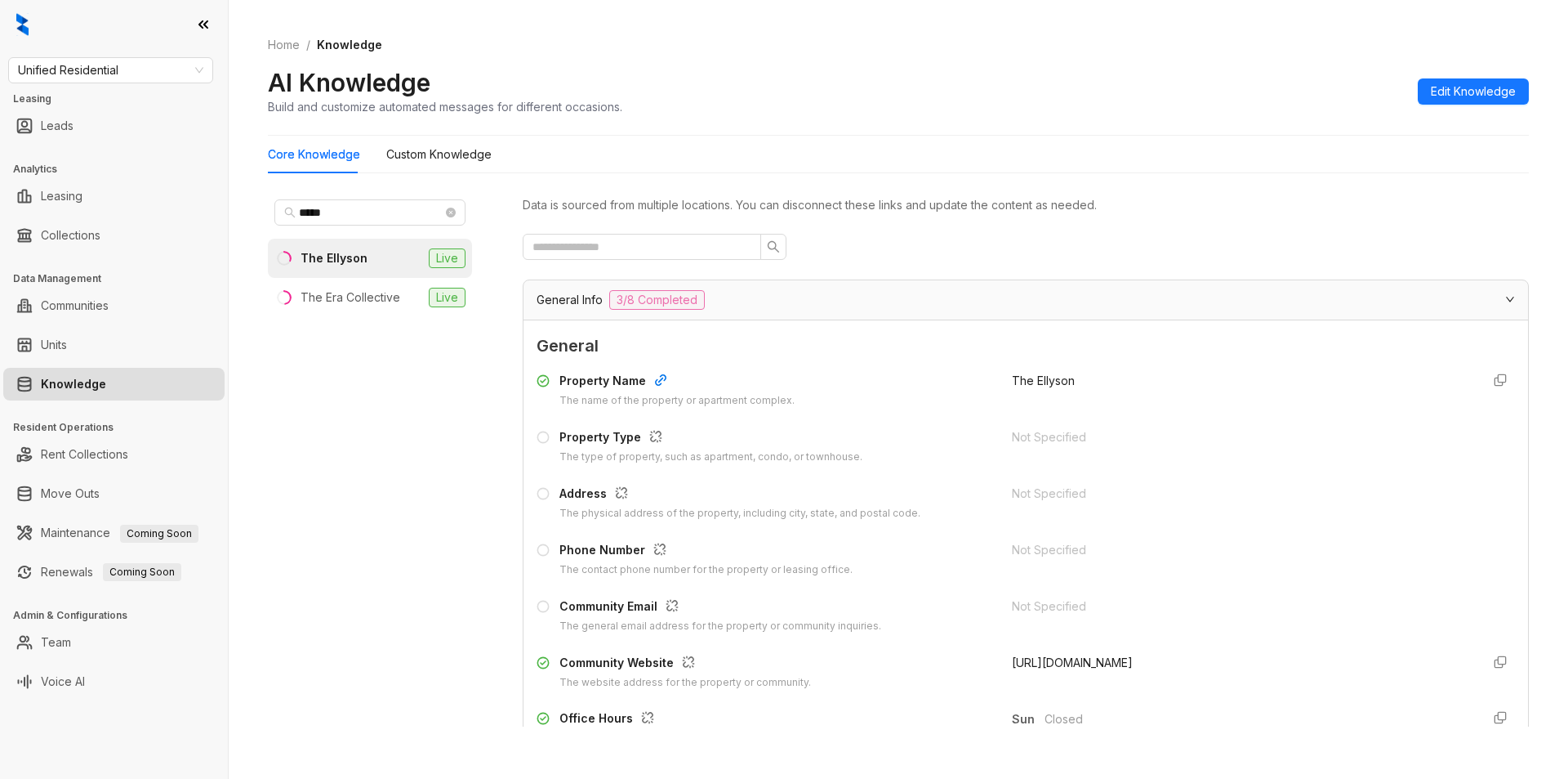
drag, startPoint x: 994, startPoint y: 666, endPoint x: 1191, endPoint y: 657, distance: 197.2
click at [1191, 657] on div "Community Website The website address for the property or community. [URL][DOMA…" at bounding box center [1026, 672] width 979 height 37
copy span "[URL][DOMAIN_NAME]"
